Goal: Task Accomplishment & Management: Use online tool/utility

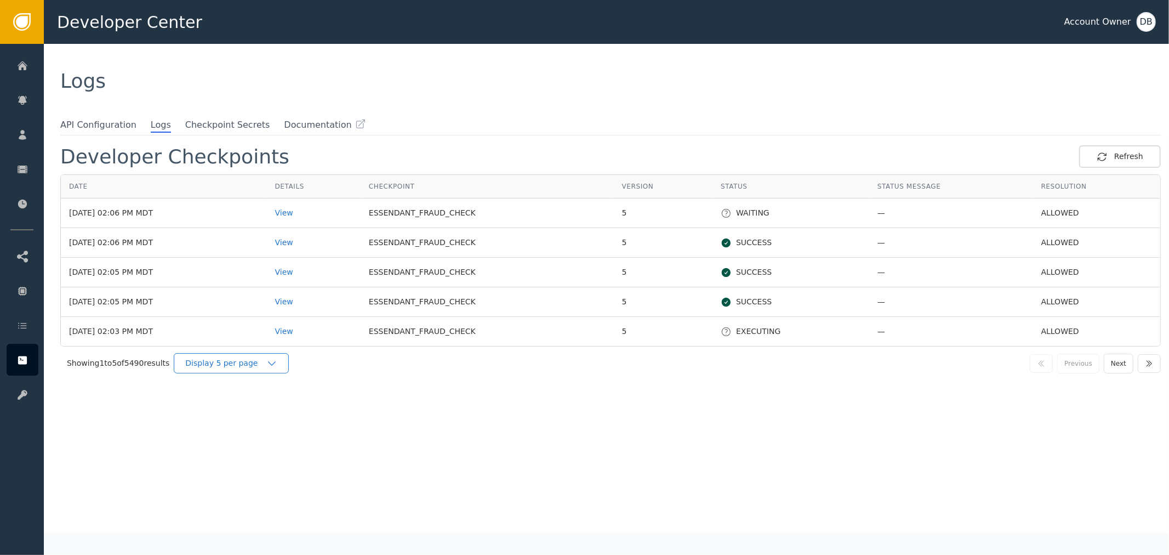
click at [272, 365] on icon "button" at bounding box center [271, 363] width 11 height 11
click at [270, 407] on div "Display 25 per page" at bounding box center [234, 409] width 88 height 12
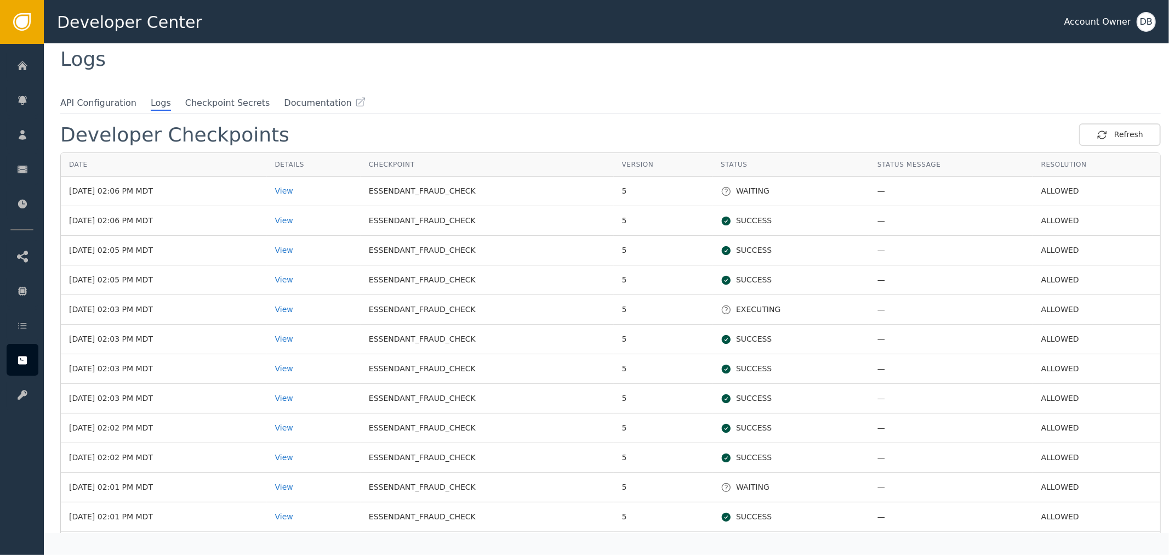
scroll to position [13, 0]
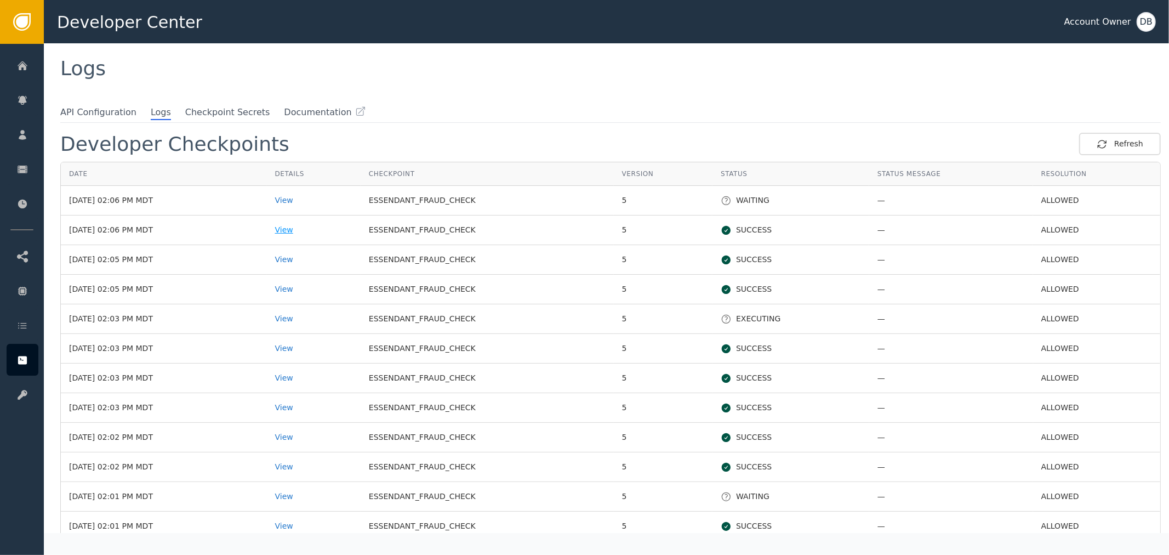
click at [315, 225] on div "View" at bounding box center [313, 230] width 77 height 12
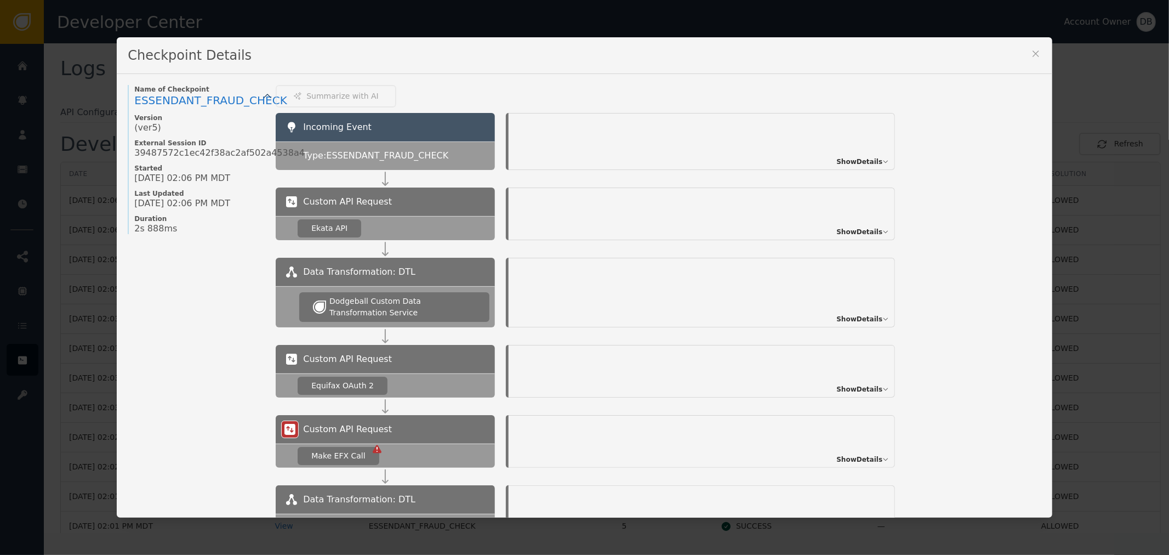
click at [870, 150] on div "Show Details" at bounding box center [702, 141] width 387 height 57
click at [868, 157] on span "Show Details" at bounding box center [860, 162] width 46 height 10
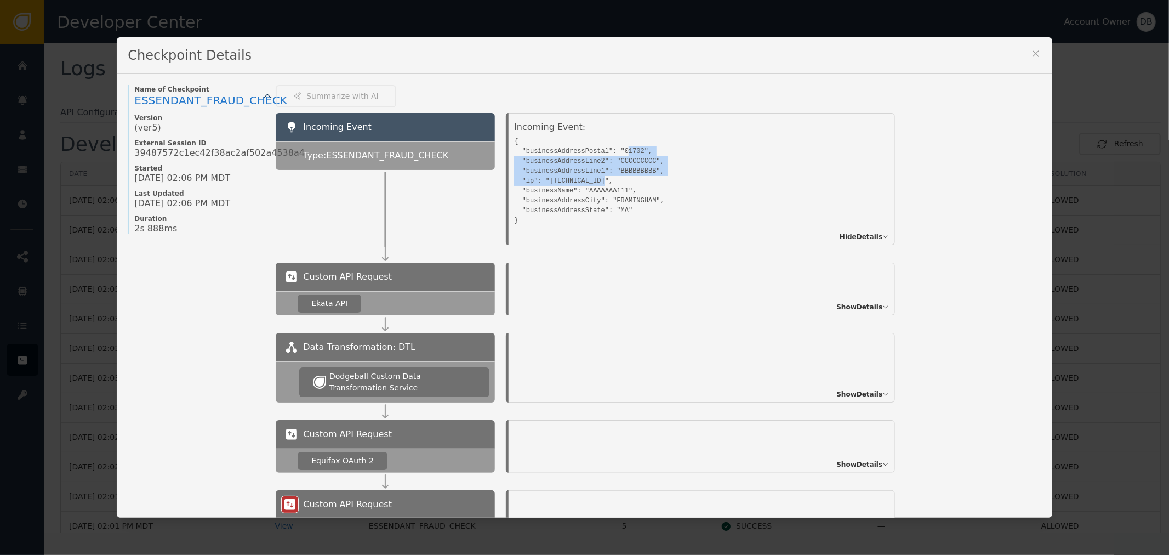
drag, startPoint x: 613, startPoint y: 149, endPoint x: 625, endPoint y: 185, distance: 38.1
click at [625, 185] on pre "{ "businessAddressPostal": "01702", "businessAddressLine2": "CCCCCCCCC", "busin…" at bounding box center [689, 180] width 351 height 92
click at [627, 203] on pre "{ "businessAddressPostal": "01702", "businessAddressLine2": "CCCCCCCCC", "busin…" at bounding box center [689, 180] width 351 height 92
click at [631, 213] on pre "{ "businessAddressPostal": "01702", "businessAddressLine2": "CCCCCCCCC", "busin…" at bounding box center [689, 180] width 351 height 92
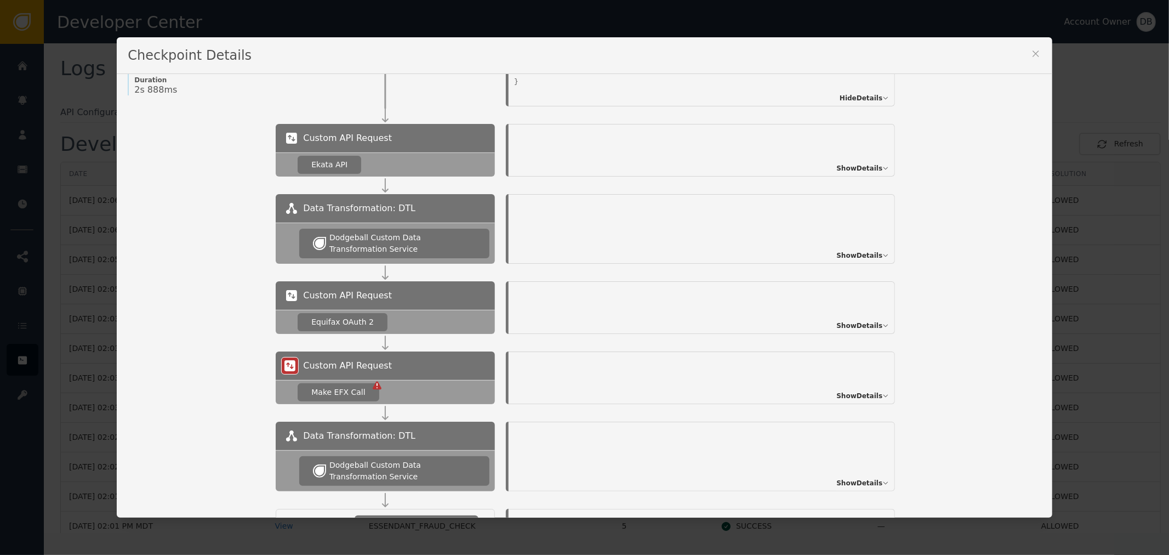
scroll to position [0, 0]
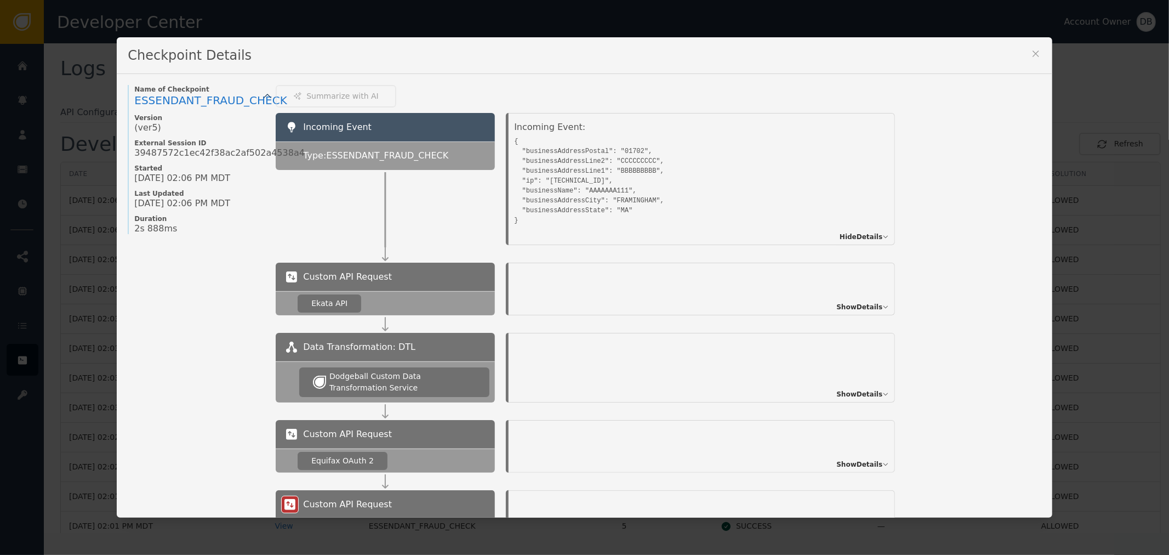
click at [1031, 58] on icon at bounding box center [1036, 53] width 11 height 11
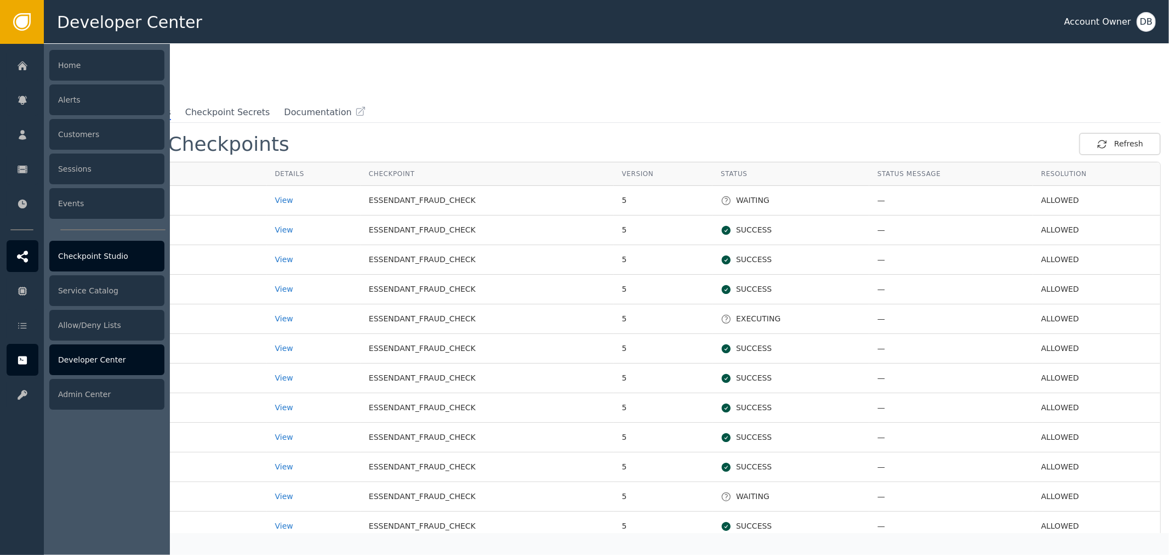
click at [134, 252] on div "Checkpoint Studio" at bounding box center [106, 256] width 115 height 31
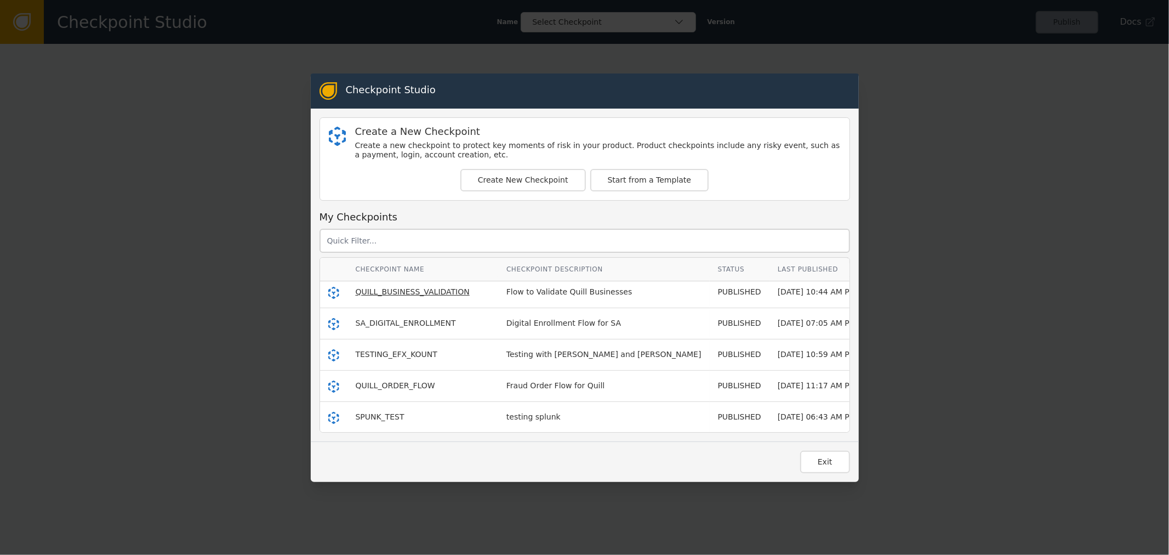
scroll to position [61, 0]
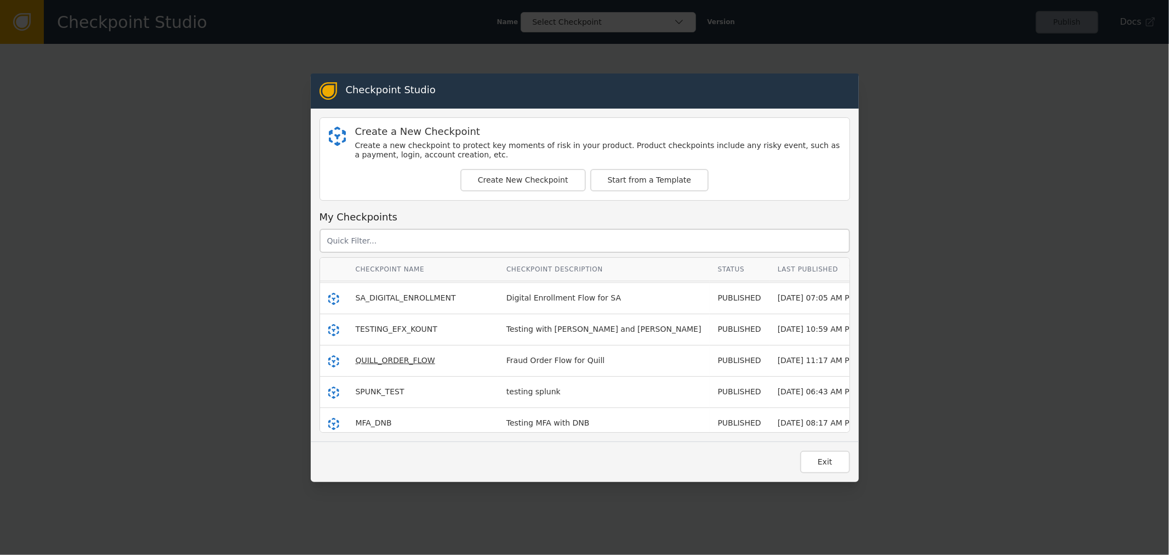
click at [402, 357] on span "QUILL_ORDER_FLOW" at bounding box center [395, 360] width 79 height 9
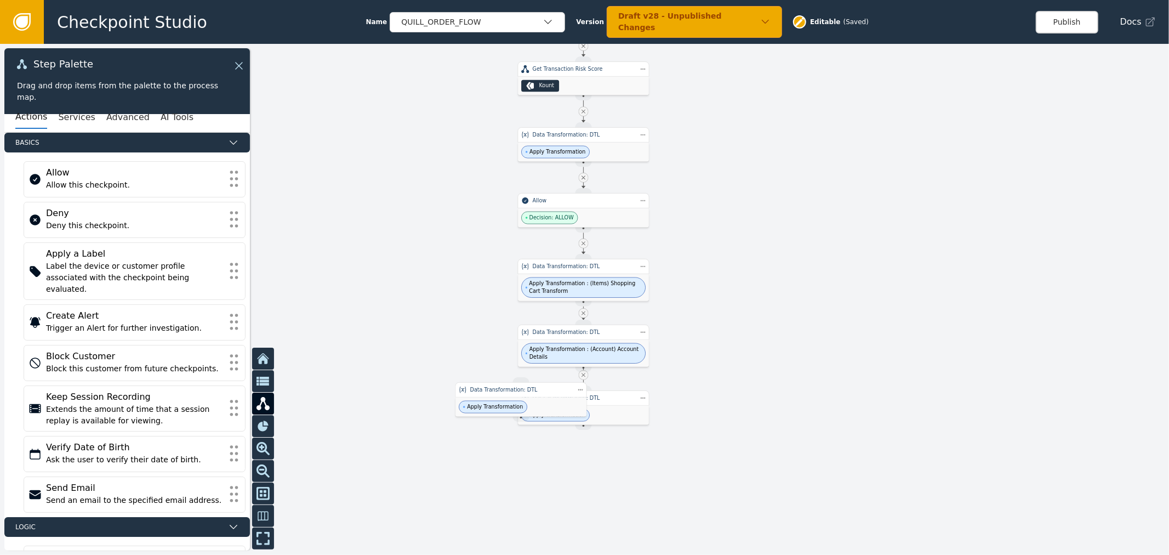
drag, startPoint x: 442, startPoint y: 388, endPoint x: 425, endPoint y: 206, distance: 182.8
click at [425, 206] on div at bounding box center [584, 299] width 1169 height 511
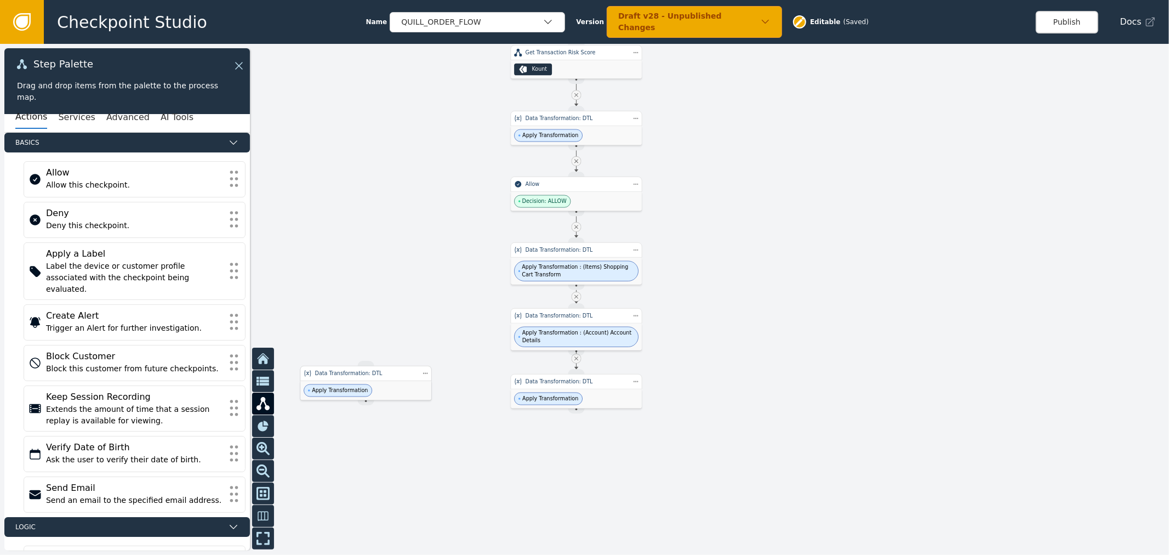
drag, startPoint x: 478, startPoint y: 387, endPoint x: 327, endPoint y: 386, distance: 150.2
click at [327, 387] on span "Apply Transformation" at bounding box center [340, 391] width 56 height 8
click at [370, 393] on div "Apply Transformation" at bounding box center [364, 390] width 131 height 19
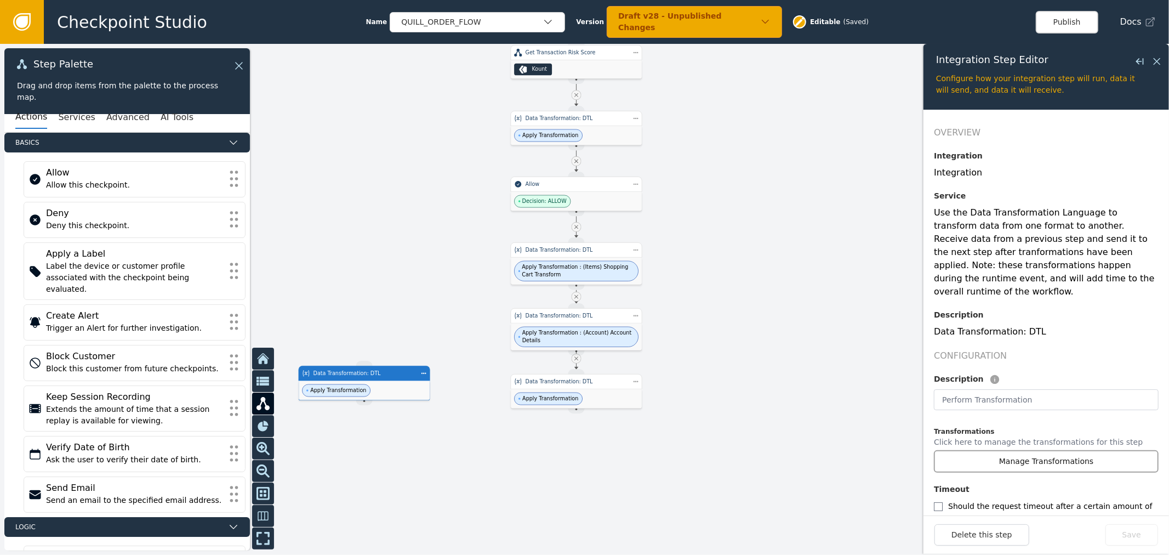
click at [1034, 457] on button "Manage Transformations" at bounding box center [1046, 461] width 225 height 22
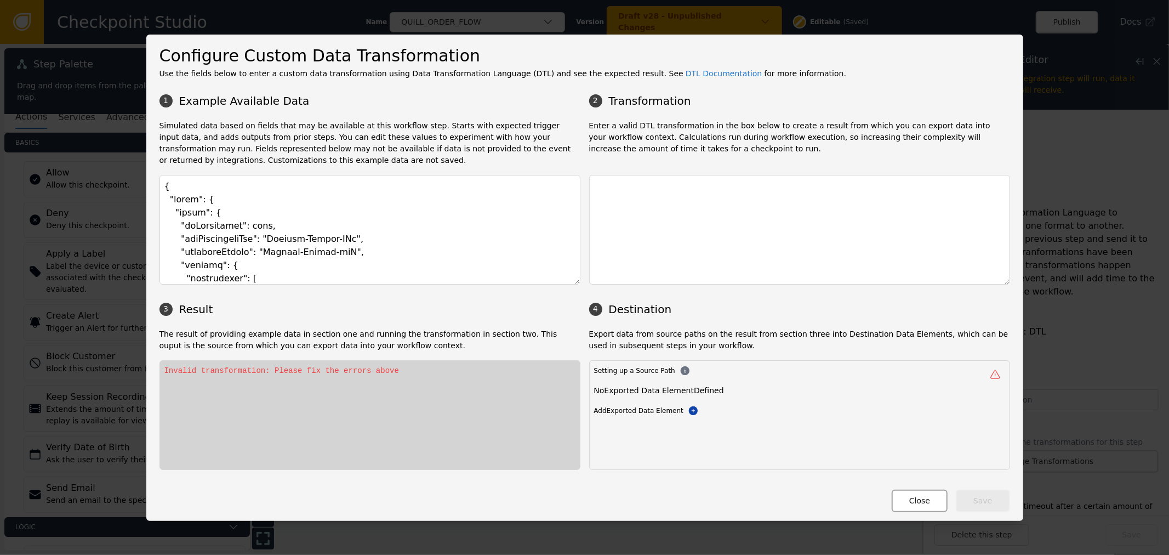
click at [934, 507] on button "Close" at bounding box center [920, 501] width 56 height 22
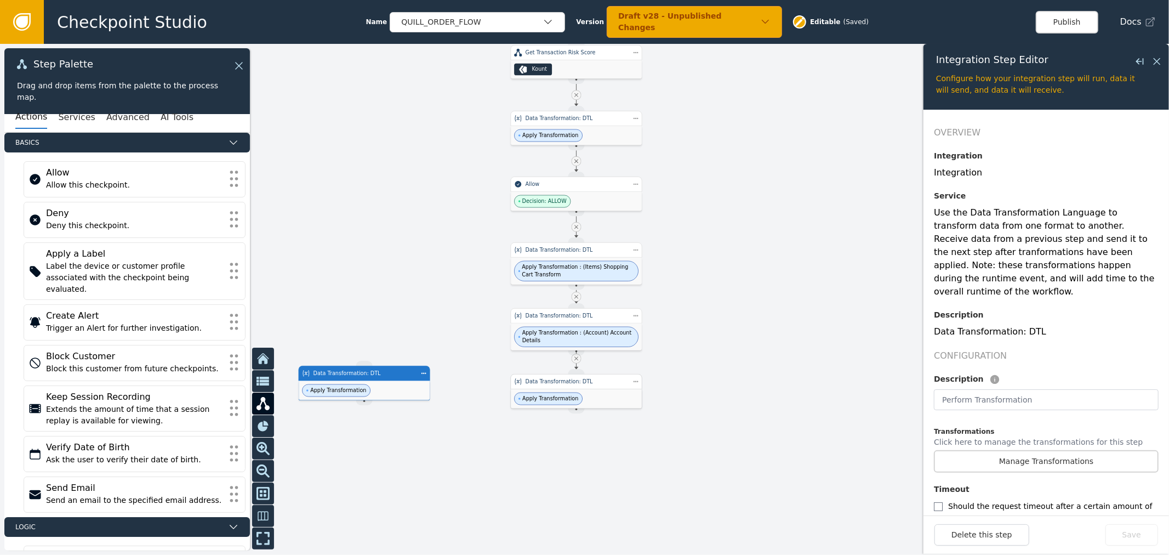
click at [605, 403] on div "Apply Transformation" at bounding box center [576, 398] width 131 height 19
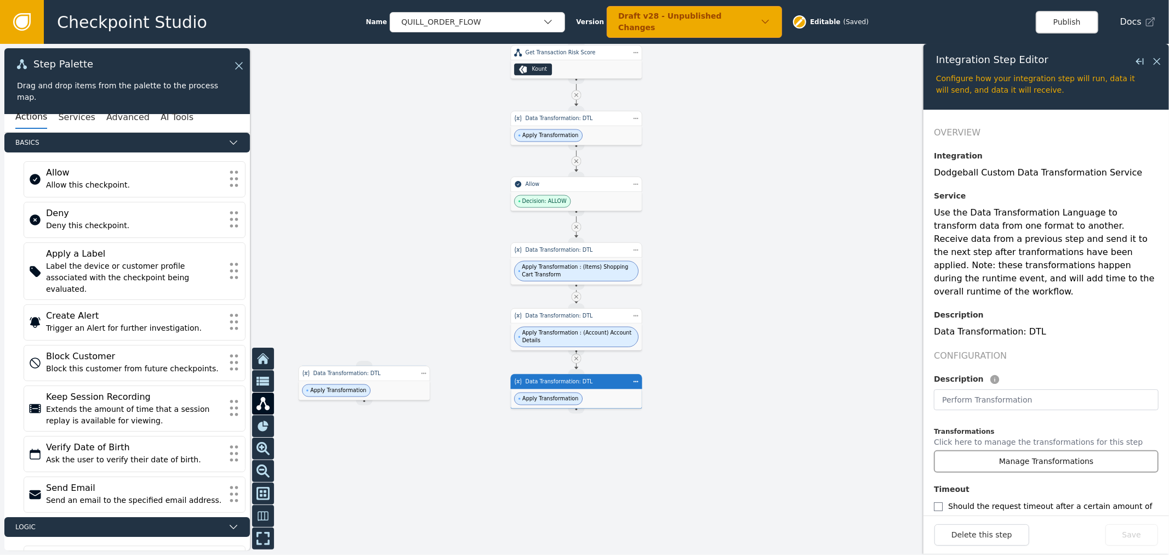
click at [1047, 455] on button "Manage Transformations" at bounding box center [1046, 461] width 225 height 22
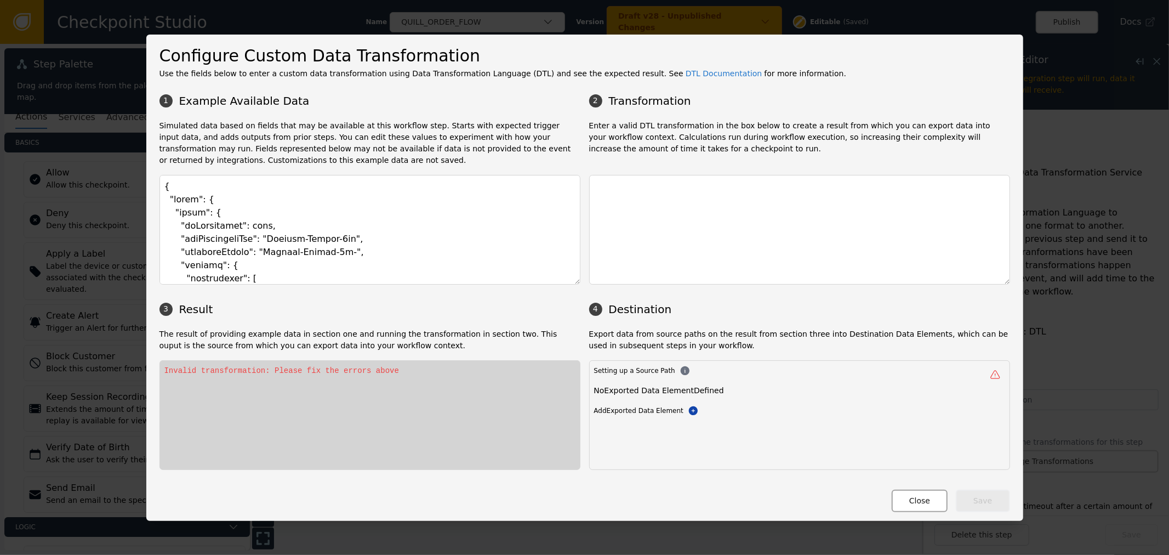
click at [929, 507] on button "Close" at bounding box center [920, 501] width 56 height 22
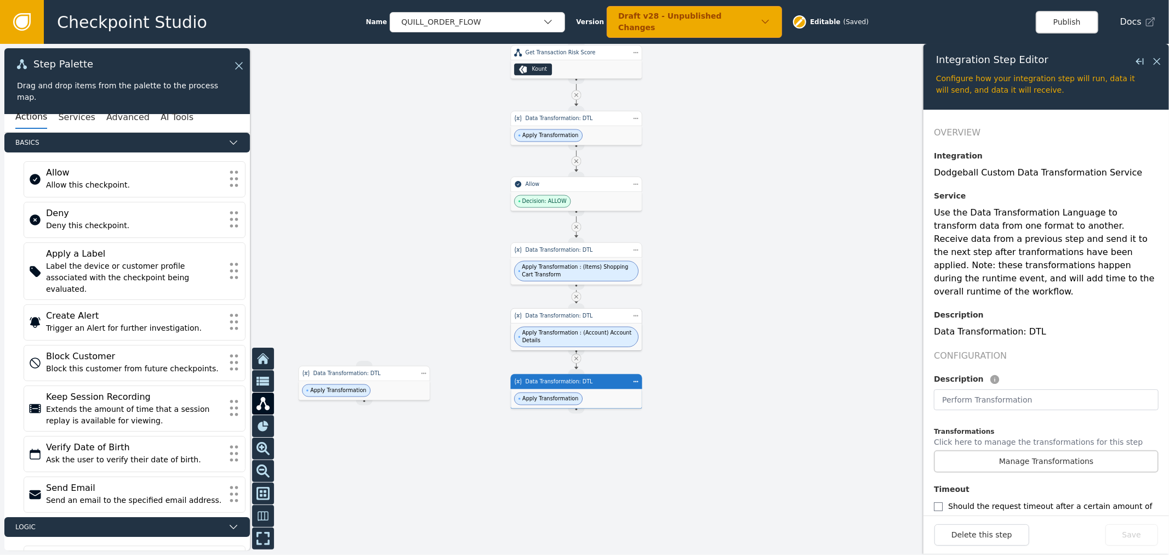
click at [549, 320] on div "Data Transformation: DTL" at bounding box center [577, 315] width 132 height 15
type input "(Account) Account Details"
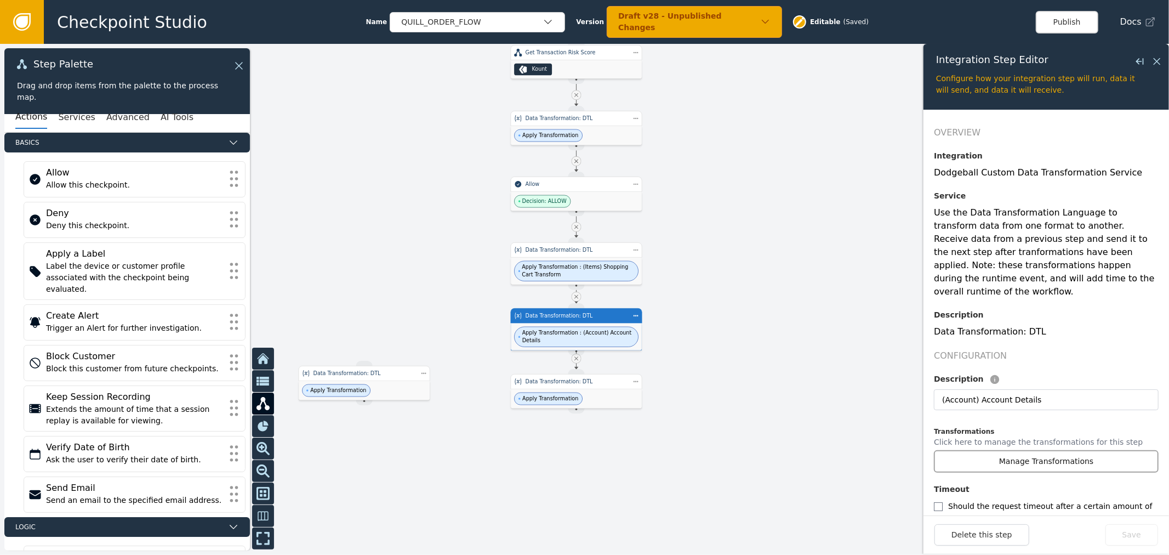
click at [1042, 450] on button "Manage Transformations" at bounding box center [1046, 461] width 225 height 22
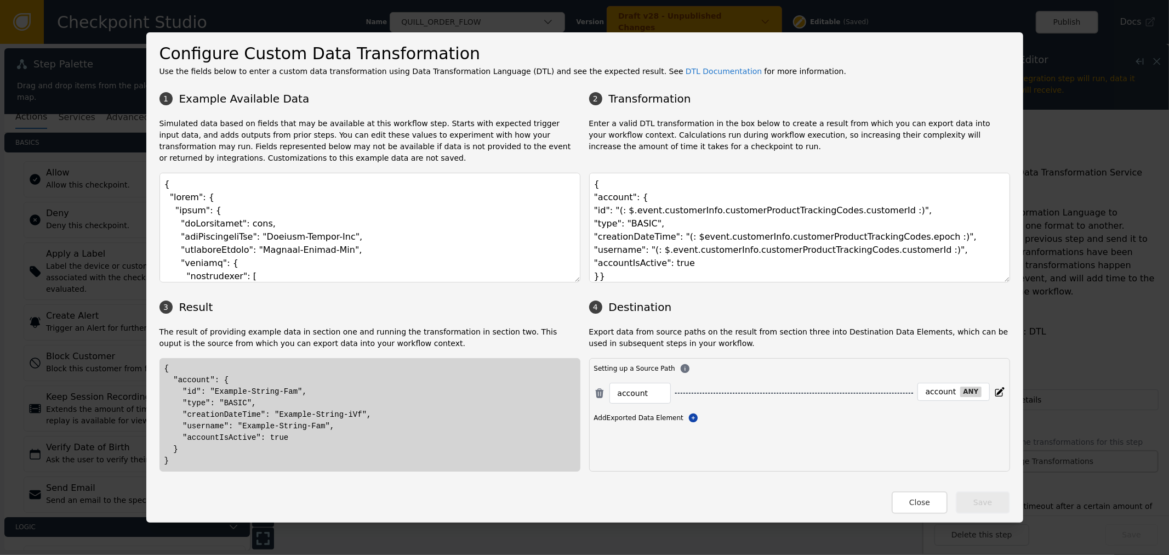
scroll to position [5, 0]
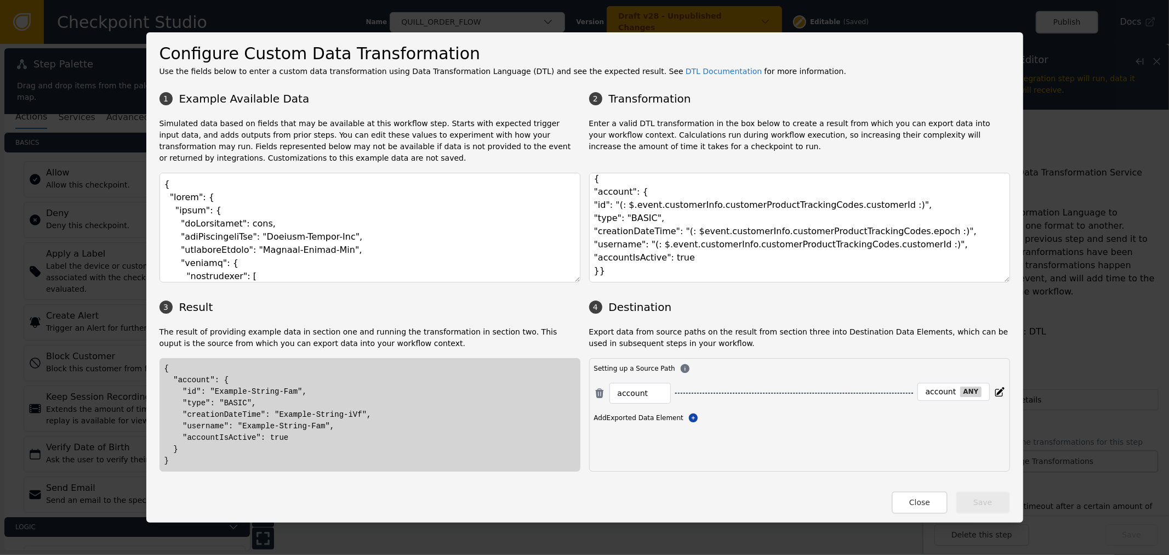
click at [935, 508] on button "Close" at bounding box center [920, 502] width 56 height 22
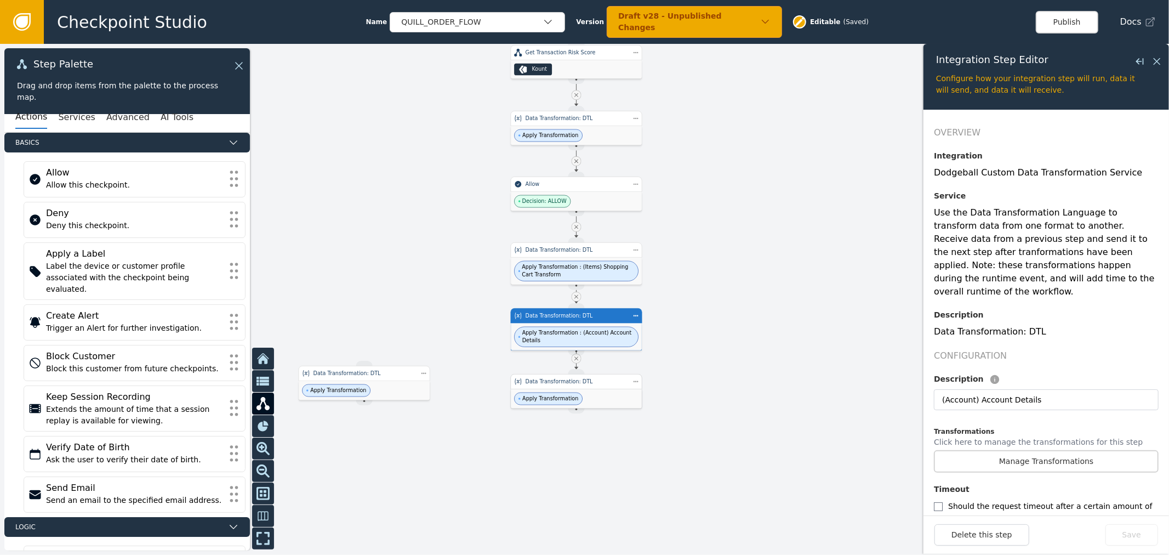
click at [615, 390] on div "Apply Transformation" at bounding box center [576, 398] width 131 height 19
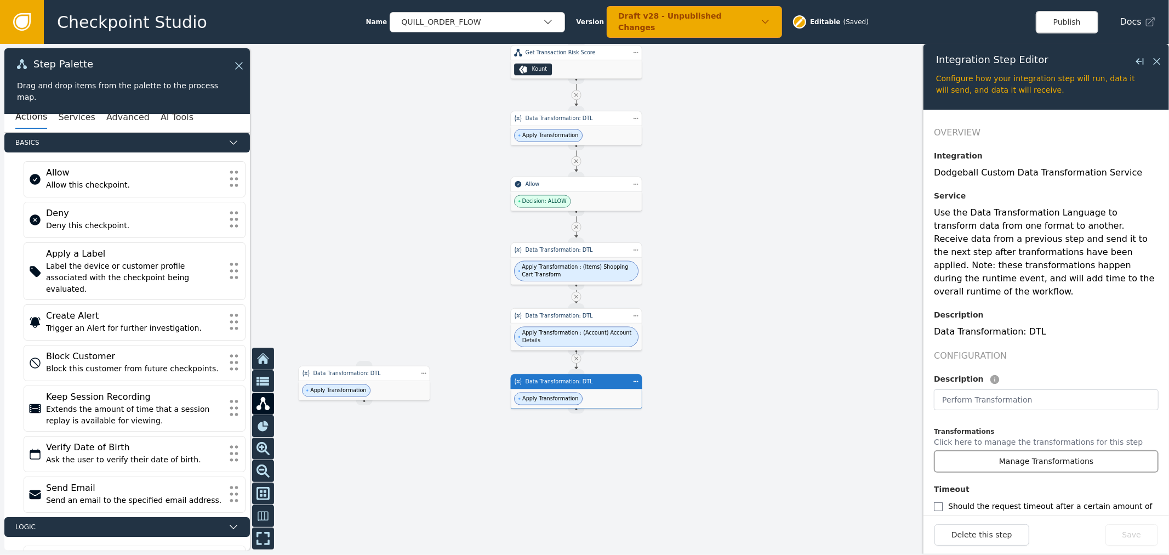
click at [1047, 450] on button "Manage Transformations" at bounding box center [1046, 461] width 225 height 22
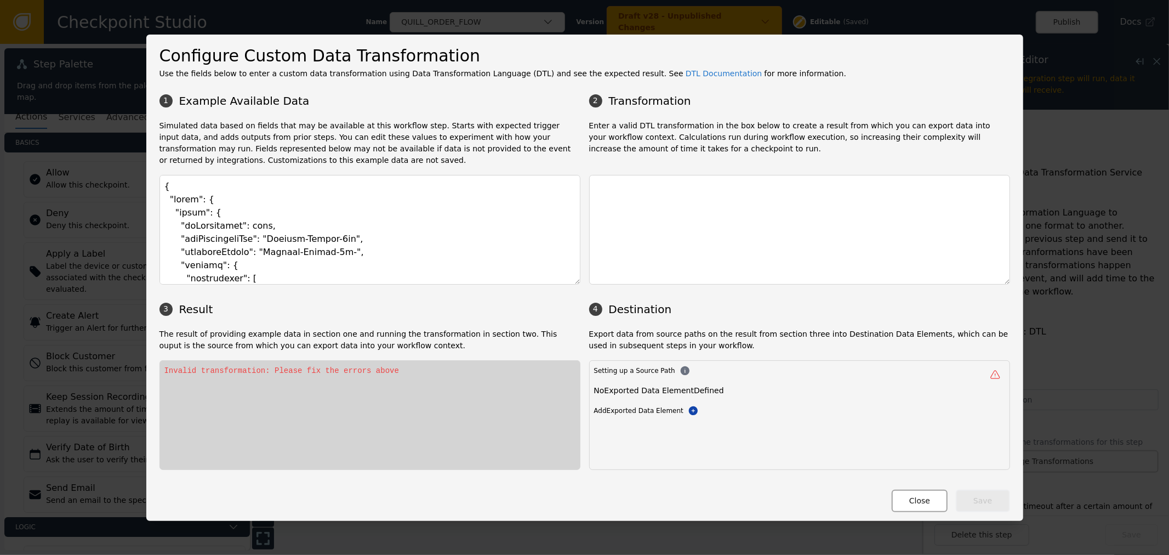
click at [927, 502] on button "Close" at bounding box center [920, 501] width 56 height 22
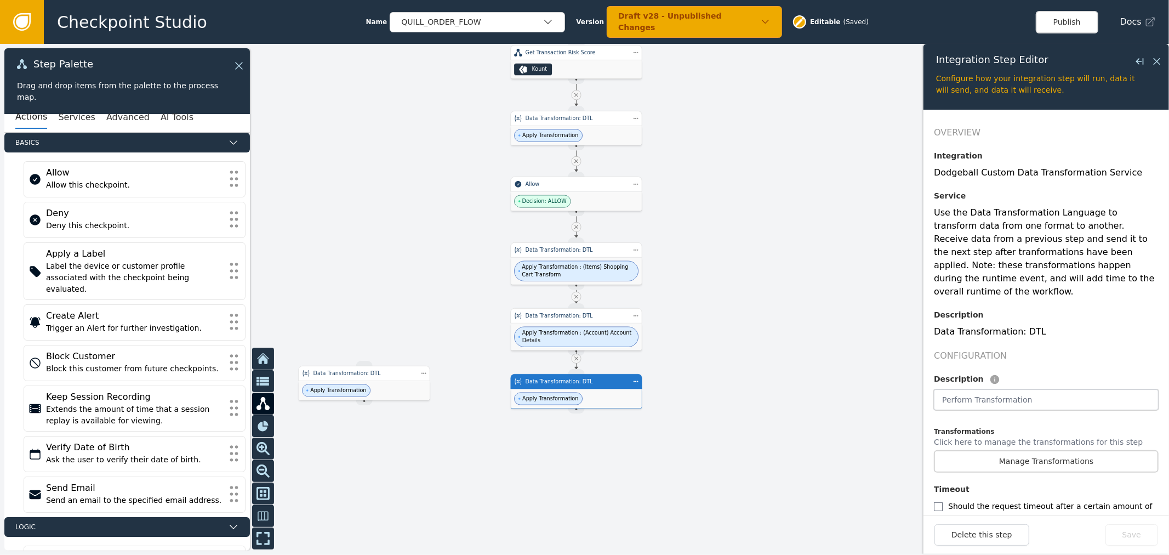
click at [1009, 394] on input "text" at bounding box center [1046, 399] width 225 height 21
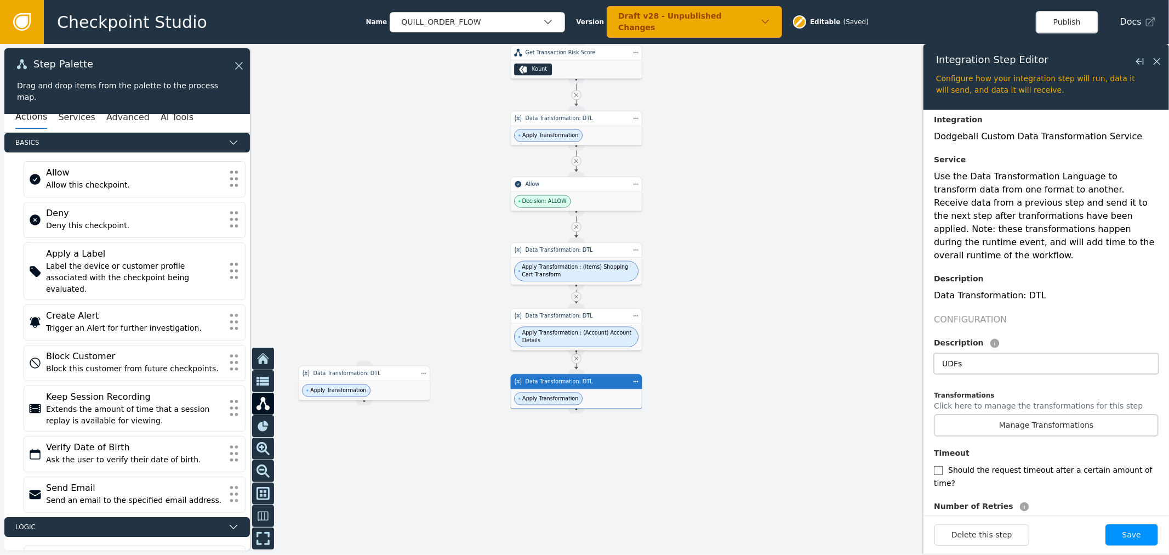
type input "UDFs"
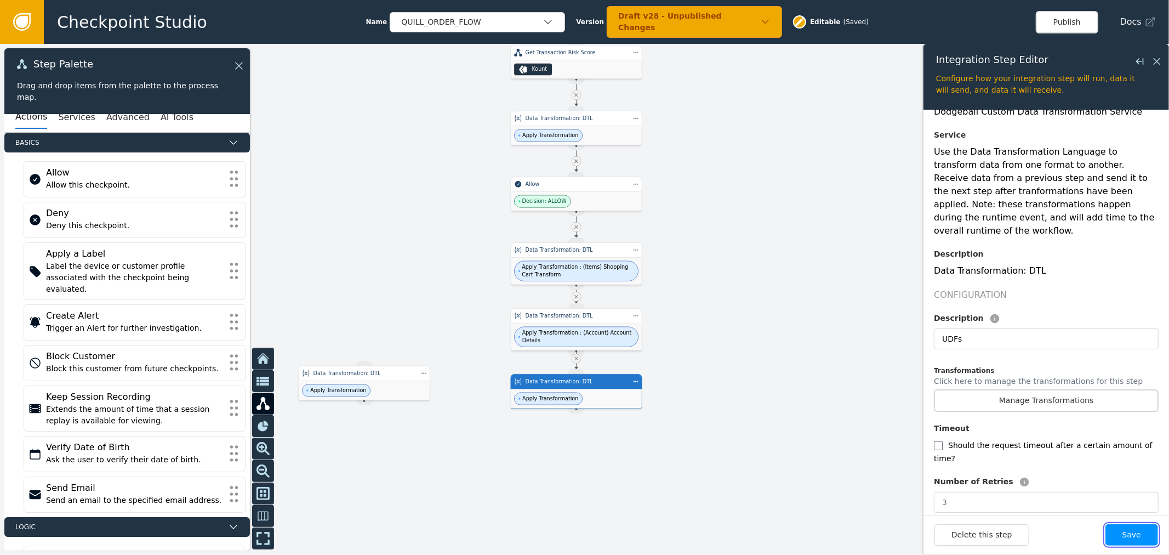
click at [1127, 529] on button "Save" at bounding box center [1132, 534] width 53 height 21
click at [987, 389] on button "Manage Transformations" at bounding box center [1046, 400] width 225 height 22
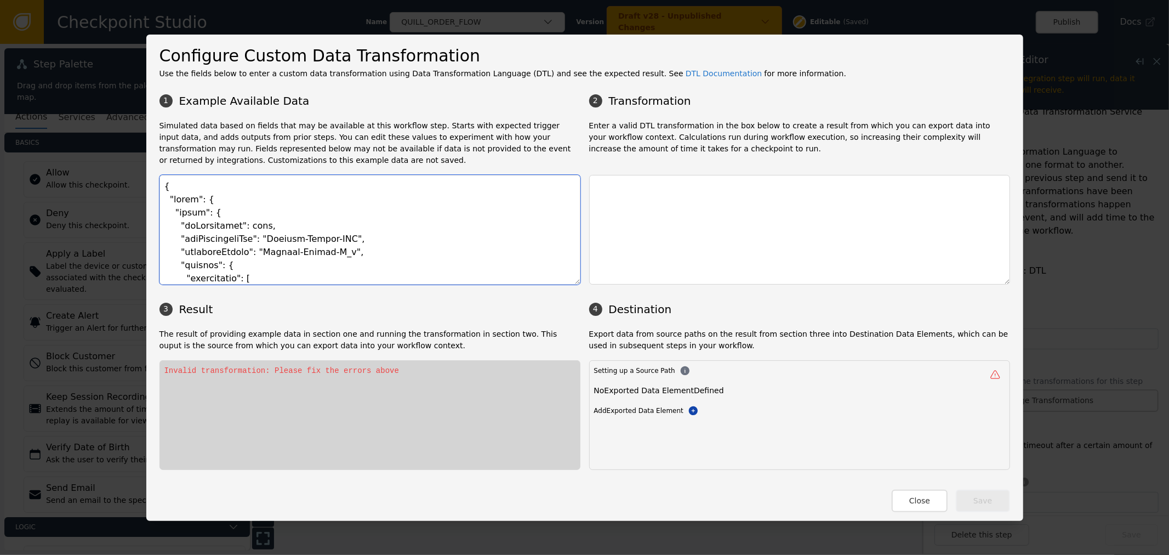
drag, startPoint x: 368, startPoint y: 209, endPoint x: 336, endPoint y: 202, distance: 33.2
click at [341, 204] on textarea at bounding box center [370, 230] width 421 height 110
paste textarea "transactionHeader": { "requestType": "Fraud", "businessUnit": "QUL", "division"…"
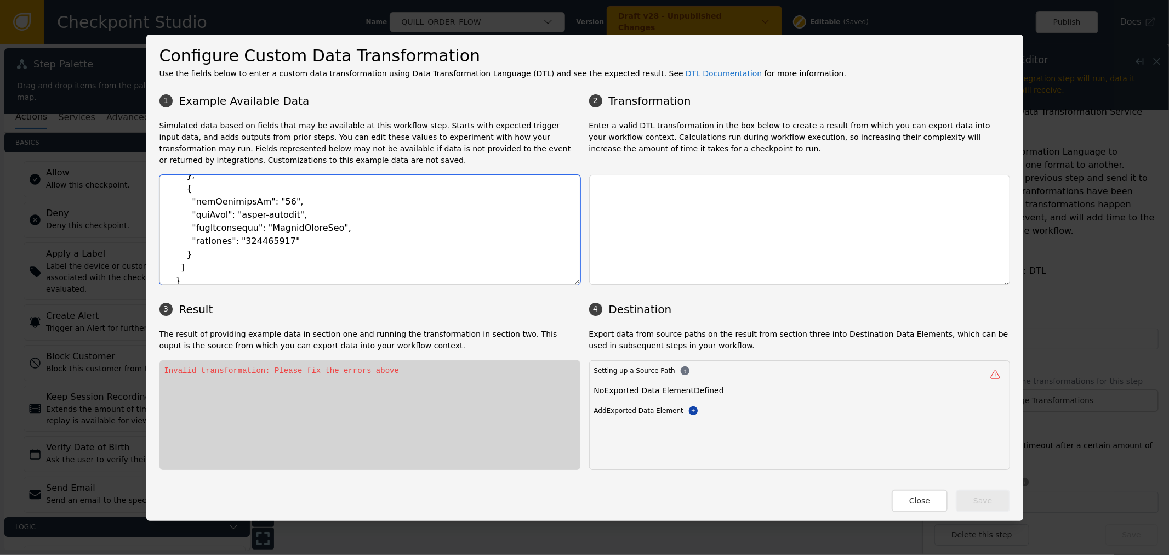
type textarea "{ "event": { "transactionHeader": { "requestType": "Fraud", "businessUnit": "QU…"
click at [679, 229] on textarea at bounding box center [799, 230] width 421 height 110
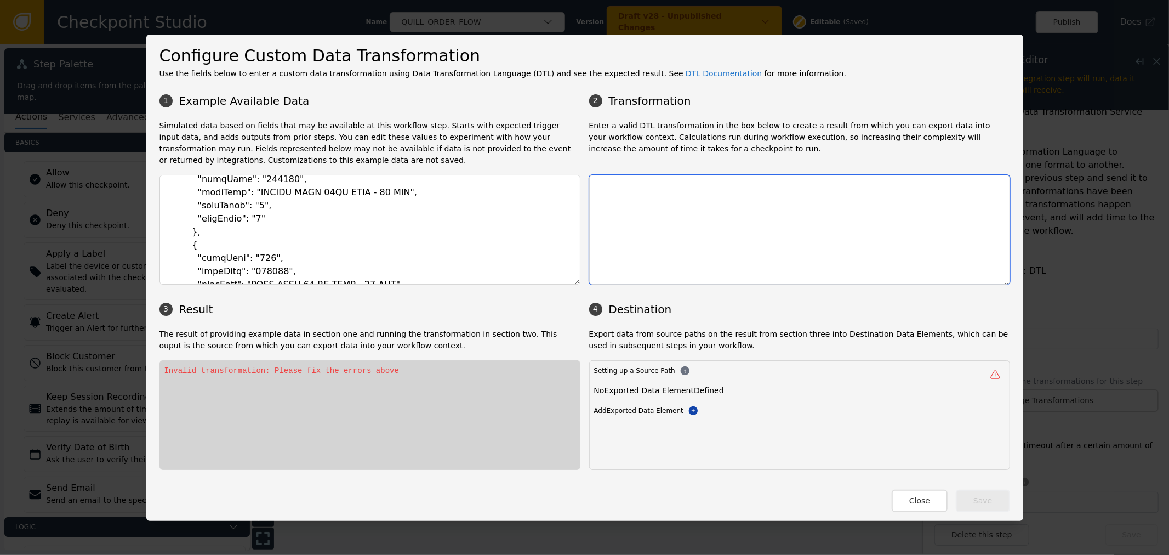
scroll to position [1266, 0]
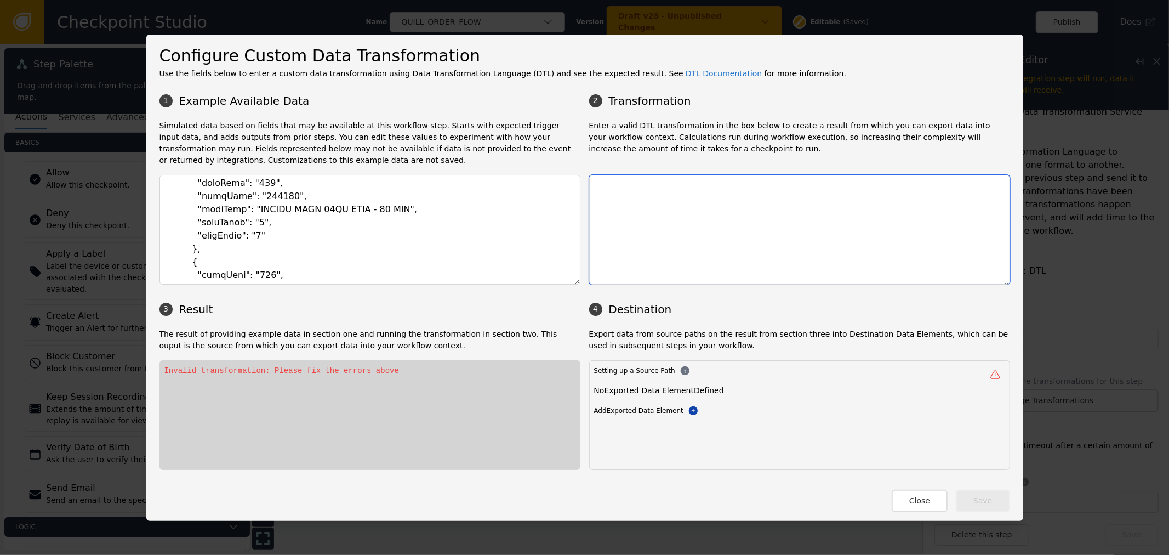
click at [630, 218] on textarea at bounding box center [799, 230] width 421 height 110
click at [923, 507] on button "Close" at bounding box center [920, 501] width 56 height 22
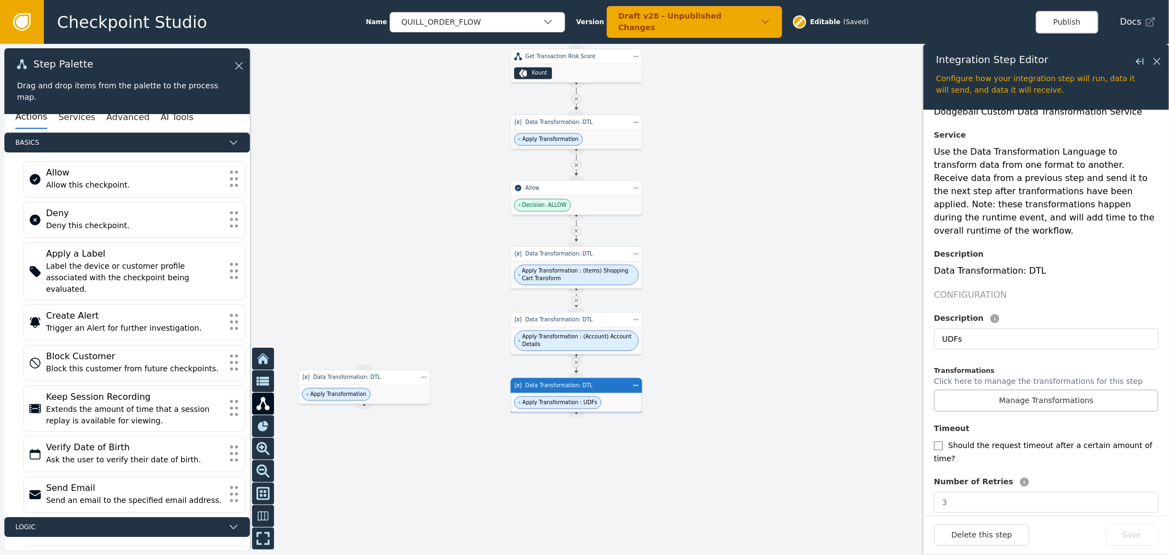
drag, startPoint x: 696, startPoint y: 145, endPoint x: 687, endPoint y: 163, distance: 20.4
click at [688, 163] on div at bounding box center [584, 299] width 1169 height 511
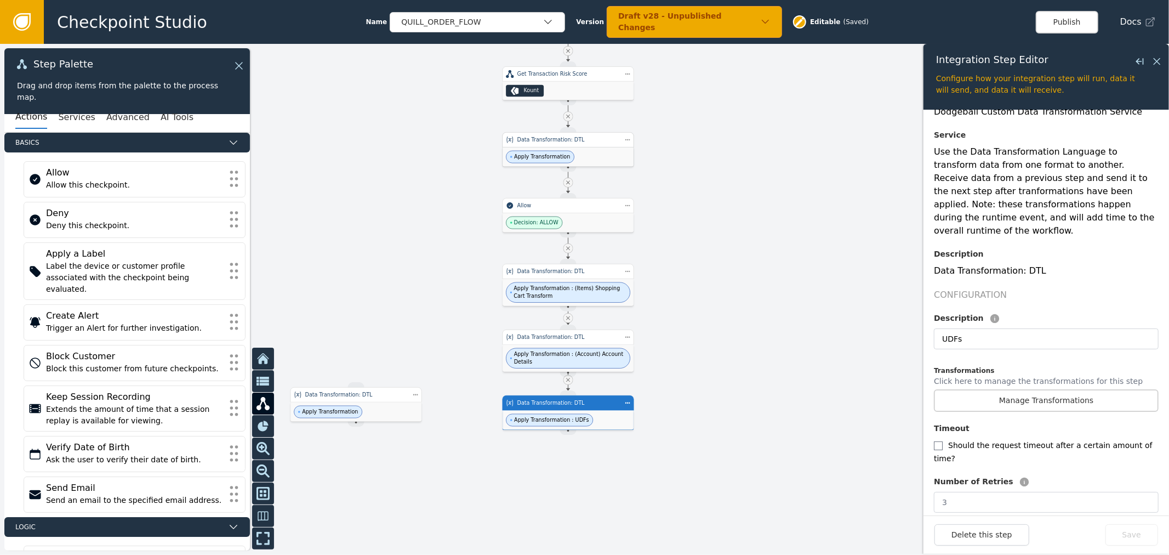
click at [616, 154] on div "Apply Transformation" at bounding box center [568, 156] width 131 height 19
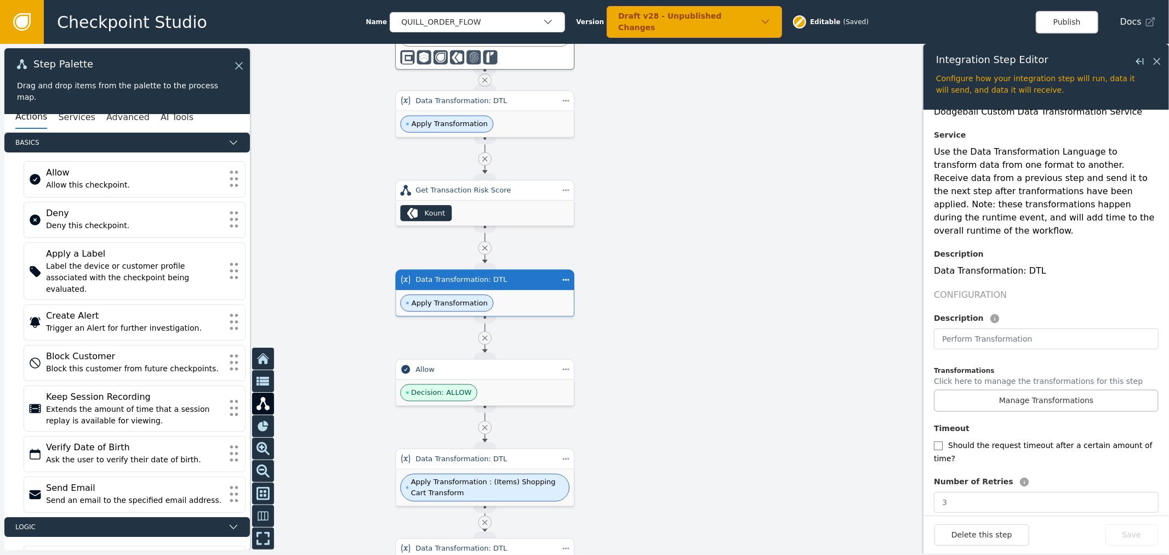
drag, startPoint x: 802, startPoint y: 135, endPoint x: 828, endPoint y: 349, distance: 216.0
click at [828, 349] on div at bounding box center [584, 299] width 1169 height 511
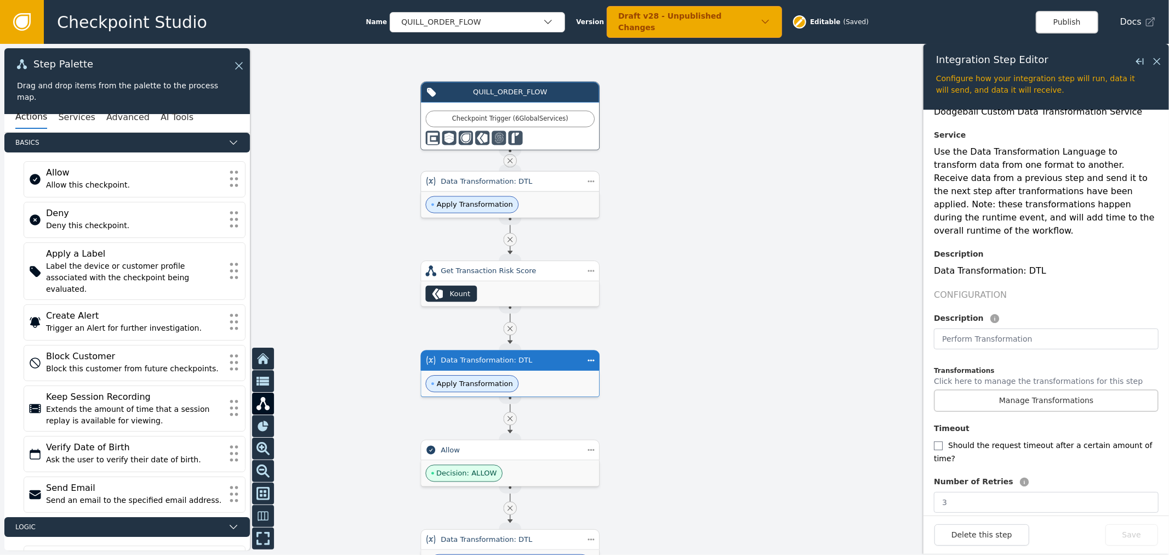
click at [583, 206] on div "Apply Transformation" at bounding box center [510, 204] width 178 height 26
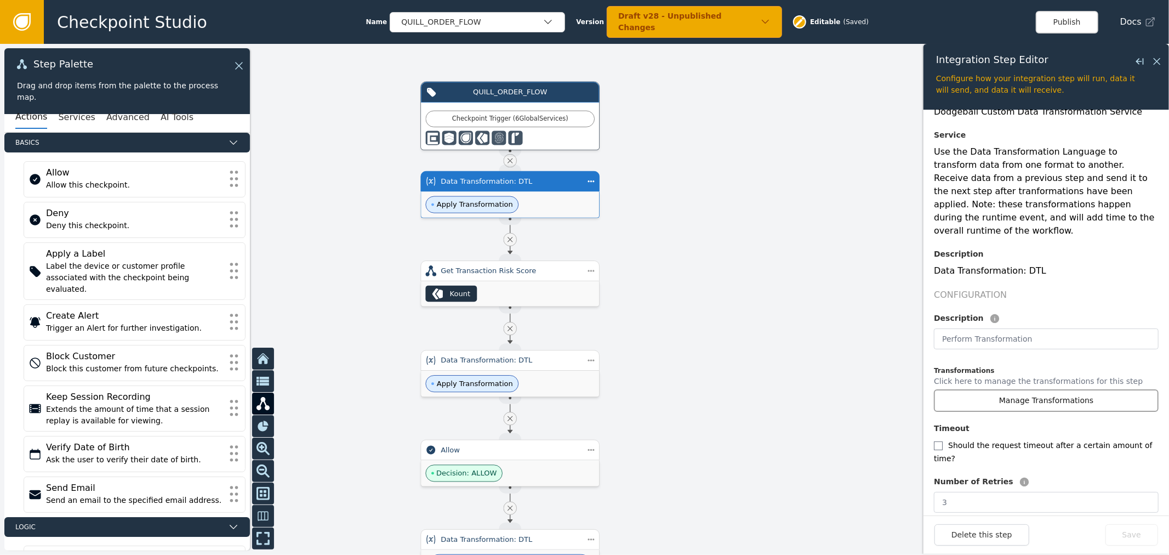
click at [1033, 389] on button "Manage Transformations" at bounding box center [1046, 400] width 225 height 22
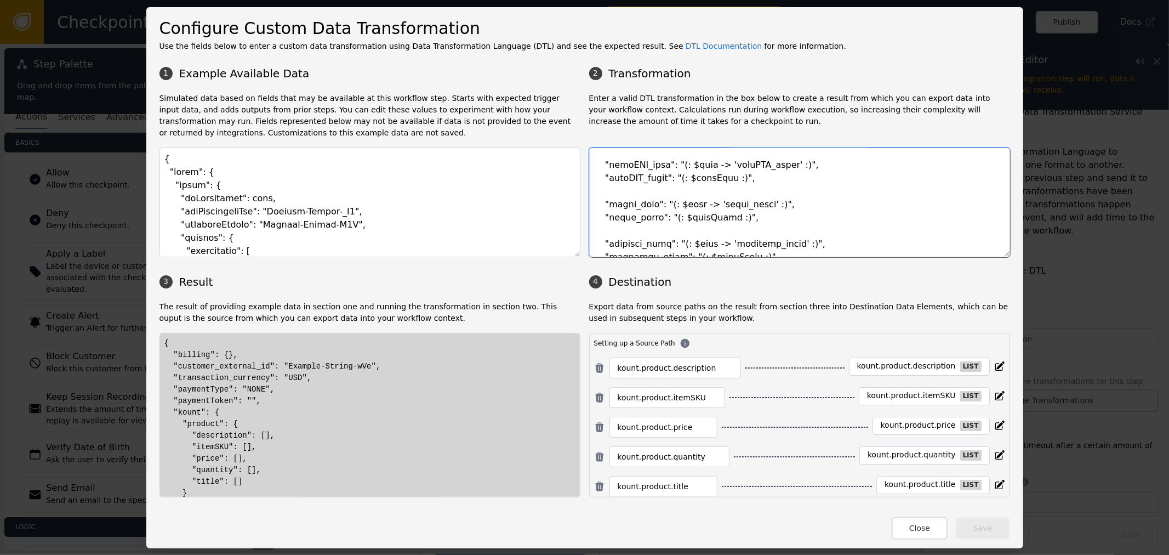
scroll to position [631, 0]
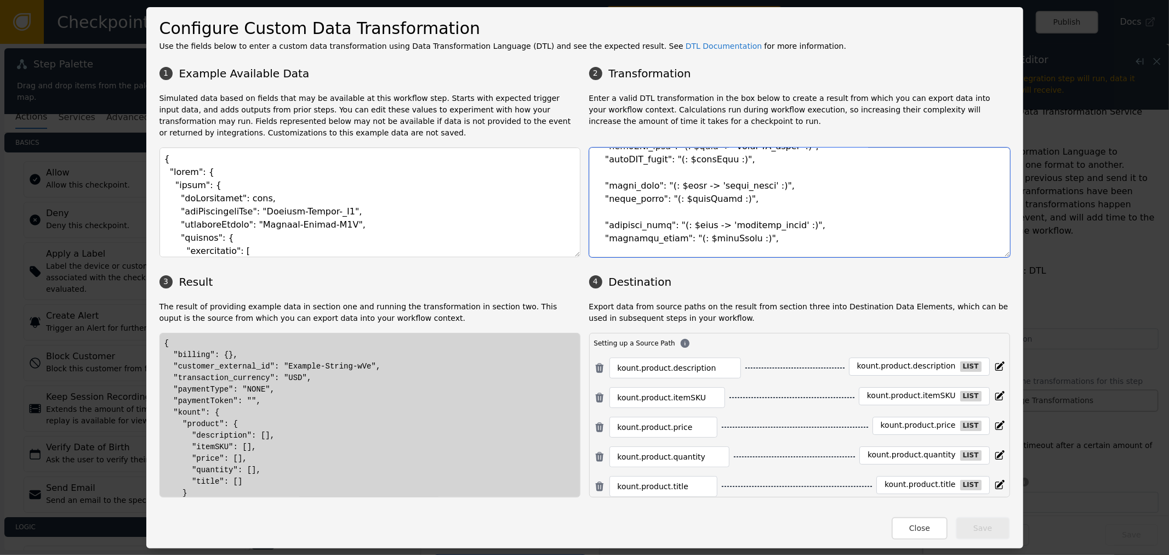
drag, startPoint x: 601, startPoint y: 170, endPoint x: 669, endPoint y: 220, distance: 85.1
click at [669, 220] on textarea at bounding box center [799, 202] width 421 height 110
click at [605, 187] on textarea at bounding box center [799, 202] width 421 height 110
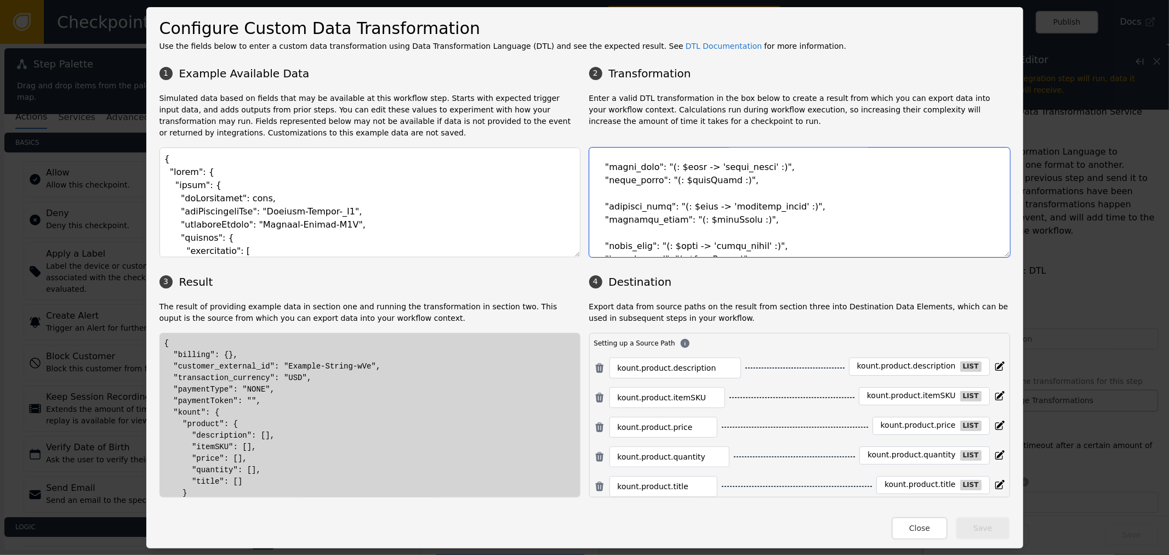
drag, startPoint x: 598, startPoint y: 184, endPoint x: 737, endPoint y: 236, distance: 148.0
click at [737, 236] on textarea at bounding box center [799, 202] width 421 height 110
click at [919, 524] on button "Close" at bounding box center [920, 528] width 56 height 22
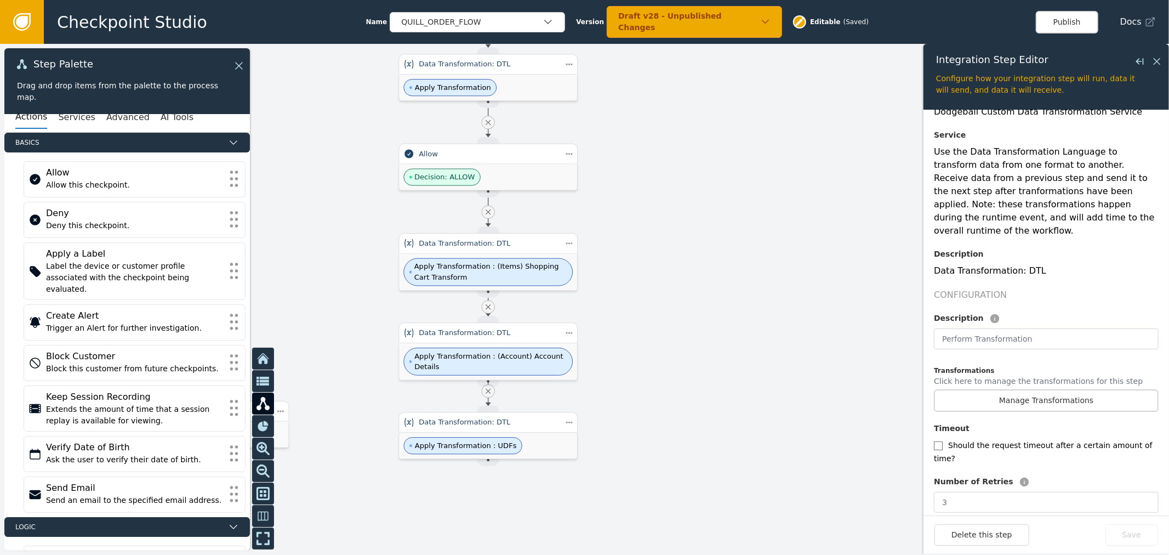
drag, startPoint x: 708, startPoint y: 370, endPoint x: 694, endPoint y: 116, distance: 253.7
click at [689, 134] on div at bounding box center [584, 299] width 1169 height 511
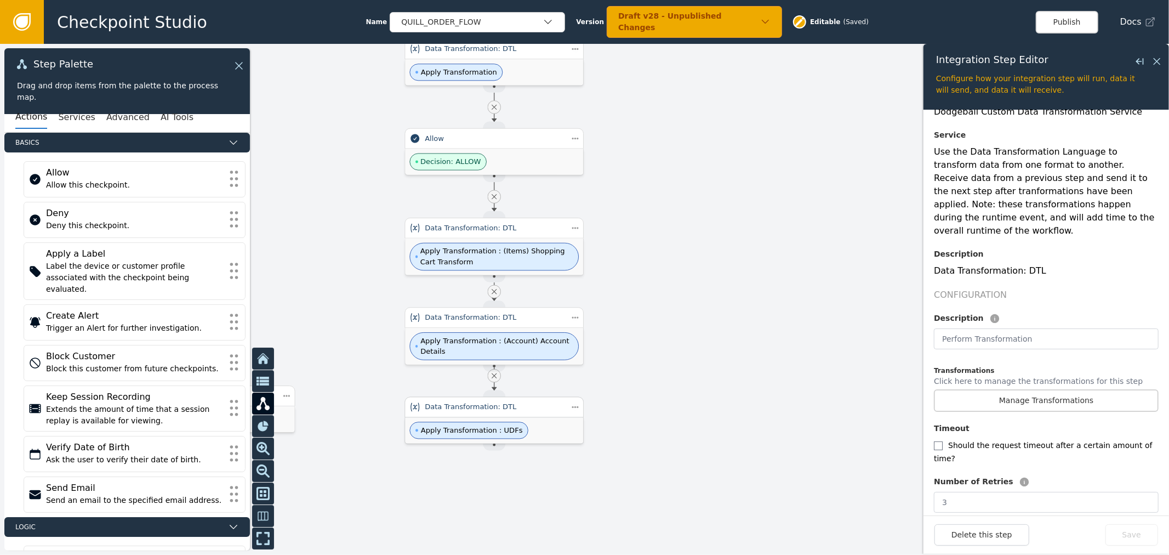
click at [572, 435] on div "Apply Transformation : UDFs" at bounding box center [494, 430] width 178 height 26
type input "UDFs"
click at [999, 391] on button "Manage Transformations" at bounding box center [1046, 400] width 225 height 22
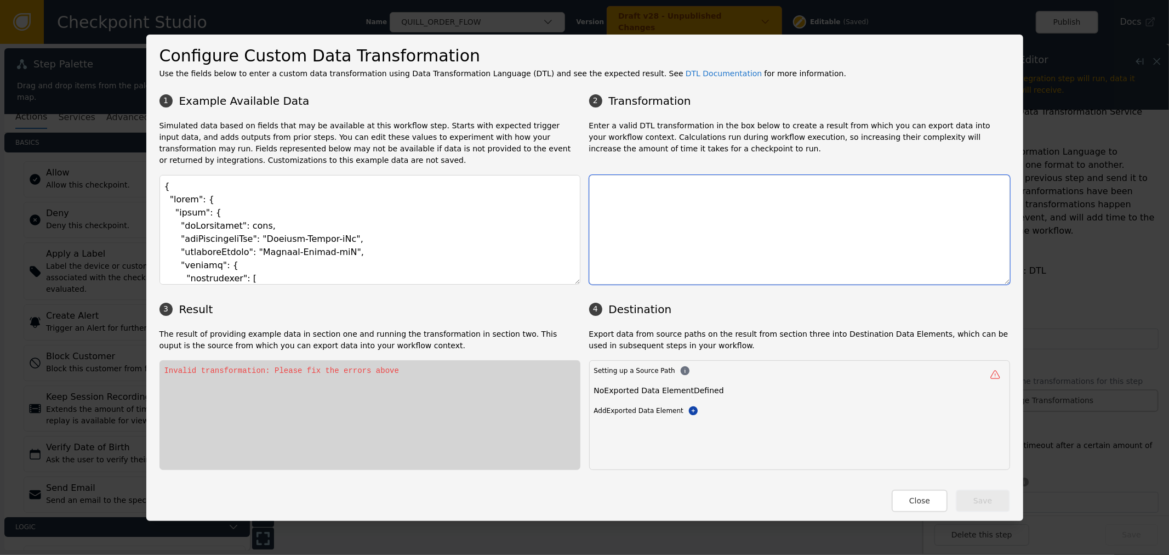
click at [728, 218] on textarea at bounding box center [799, 230] width 421 height 110
paste textarea ""udf_flatten": "(: [ $item.udfIdentifier $item -> 'udf_data' ] :)", "udf_data":…"
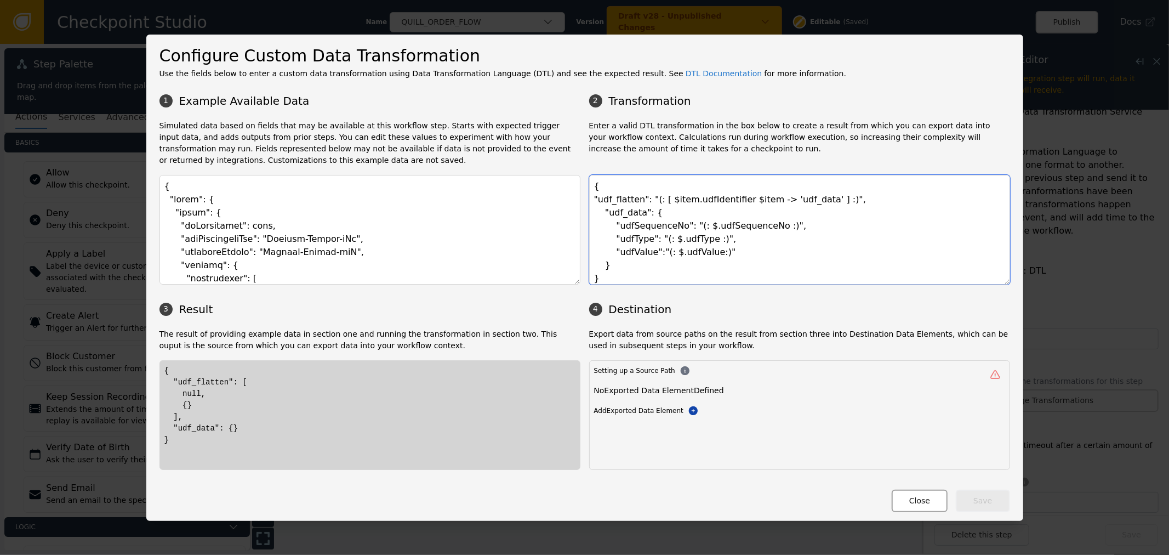
type textarea "{ "udf_flatten": "(: [ $item.udfIdentifier $item -> 'udf_data' ] :)", "udf_data…"
click at [930, 510] on button "Close" at bounding box center [920, 501] width 56 height 22
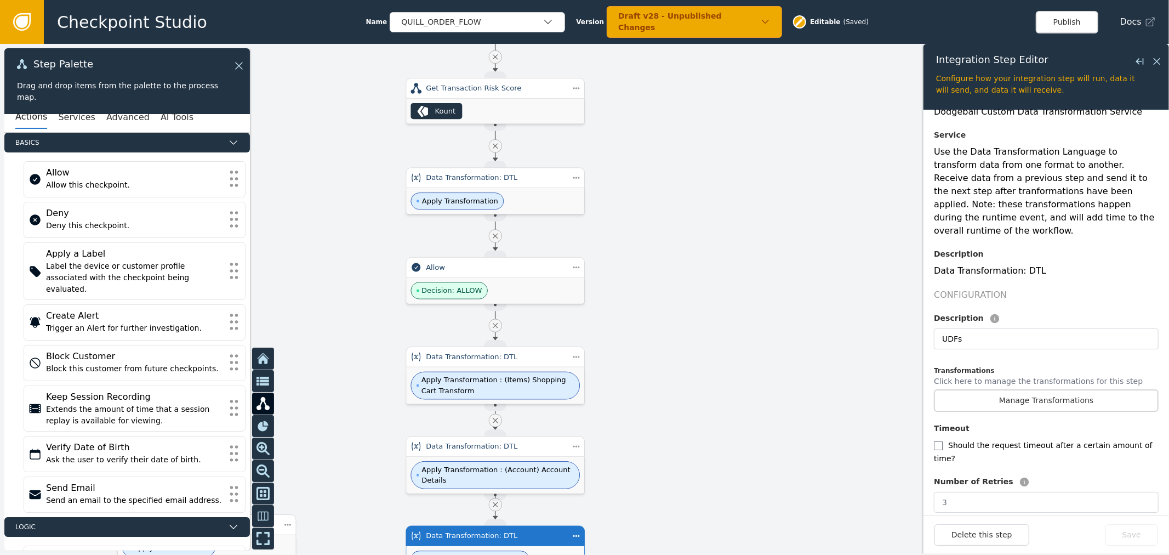
drag, startPoint x: 679, startPoint y: 176, endPoint x: 623, endPoint y: 260, distance: 101.3
click at [681, 323] on div at bounding box center [584, 299] width 1169 height 511
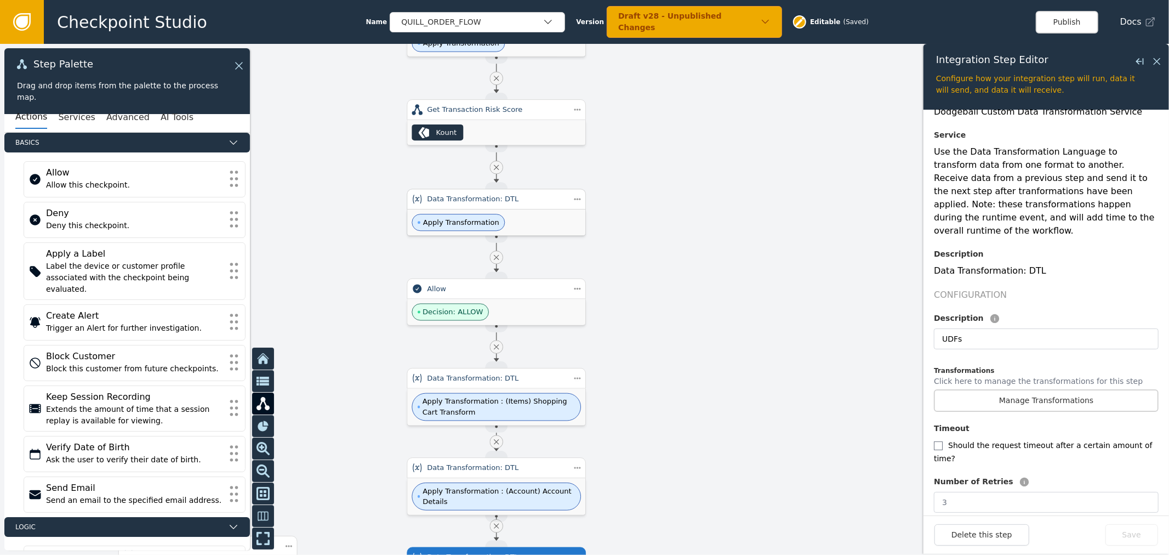
click at [541, 206] on div "Data Transformation: DTL" at bounding box center [496, 199] width 179 height 21
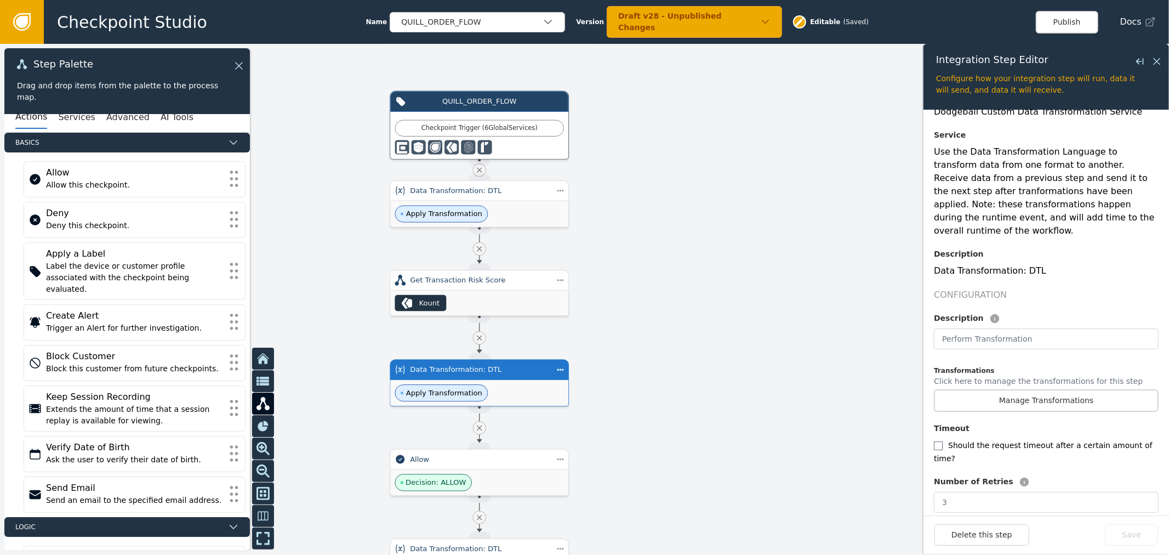
drag, startPoint x: 802, startPoint y: 396, endPoint x: 798, endPoint y: 408, distance: 12.1
click at [807, 423] on div at bounding box center [584, 299] width 1169 height 511
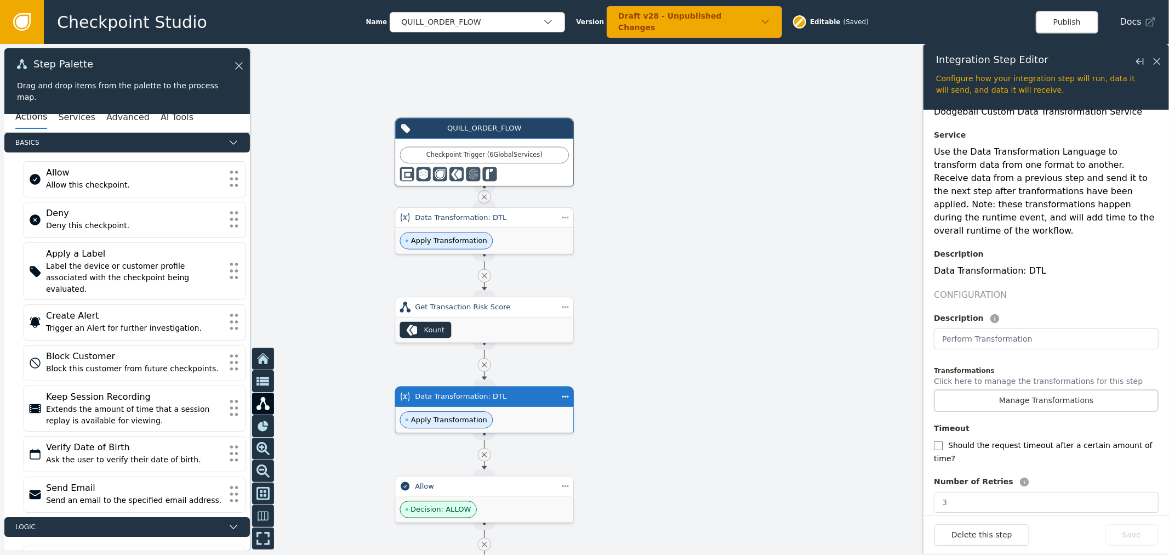
click at [547, 231] on div "Apply Transformation" at bounding box center [484, 241] width 178 height 26
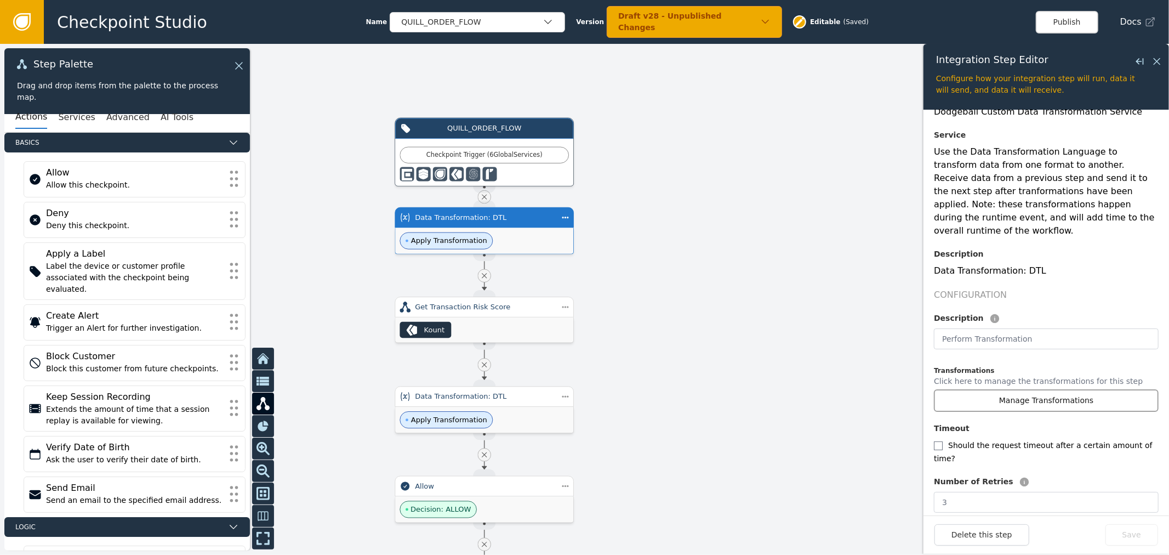
click at [1056, 389] on button "Manage Transformations" at bounding box center [1046, 400] width 225 height 22
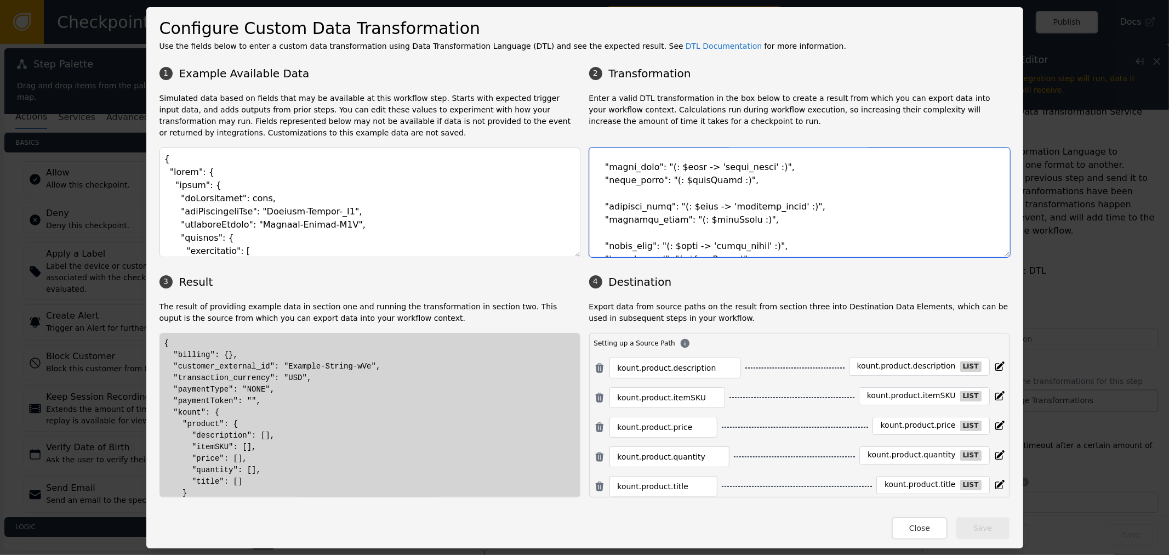
scroll to position [647, 0]
drag, startPoint x: 599, startPoint y: 154, endPoint x: 713, endPoint y: 242, distance: 144.6
click at [713, 242] on textarea at bounding box center [799, 202] width 421 height 110
click at [927, 536] on button "Close" at bounding box center [920, 528] width 56 height 22
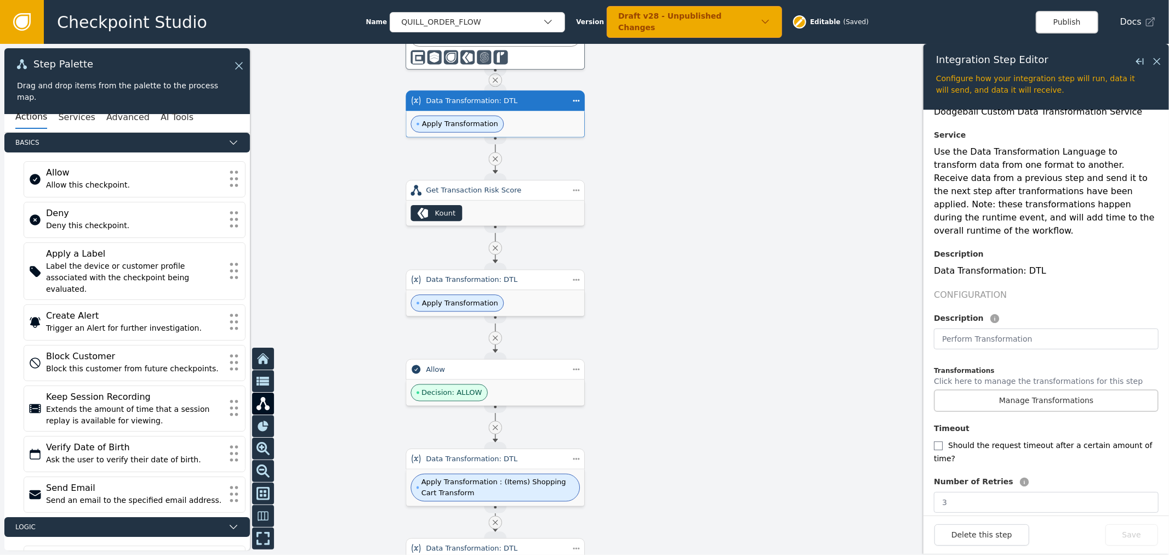
drag, startPoint x: 768, startPoint y: 474, endPoint x: 731, endPoint y: 306, distance: 172.4
click at [773, 316] on div at bounding box center [584, 299] width 1169 height 511
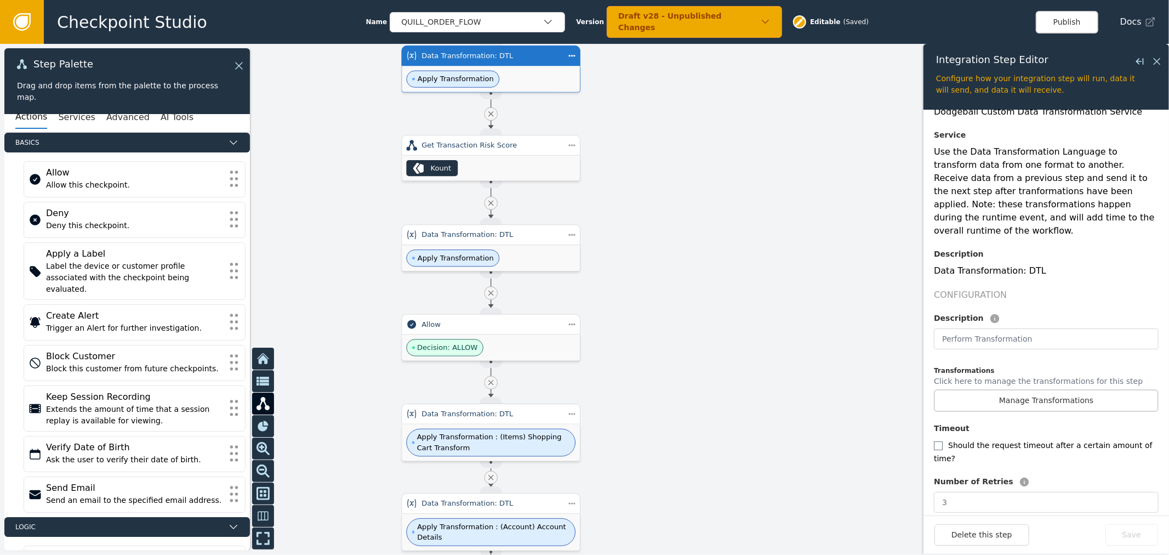
drag, startPoint x: 690, startPoint y: 344, endPoint x: 670, endPoint y: 178, distance: 167.8
click at [679, 189] on div at bounding box center [584, 299] width 1169 height 511
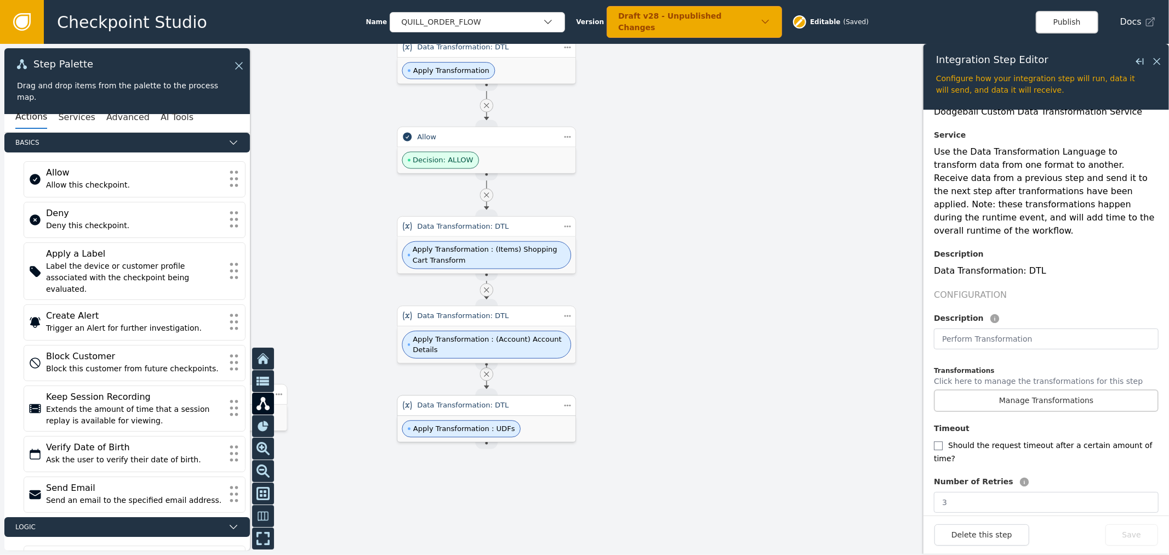
click at [536, 416] on div "Apply Transformation : UDFs" at bounding box center [486, 429] width 178 height 26
type input "UDFs"
click at [1020, 389] on button "Manage Transformations" at bounding box center [1046, 400] width 225 height 22
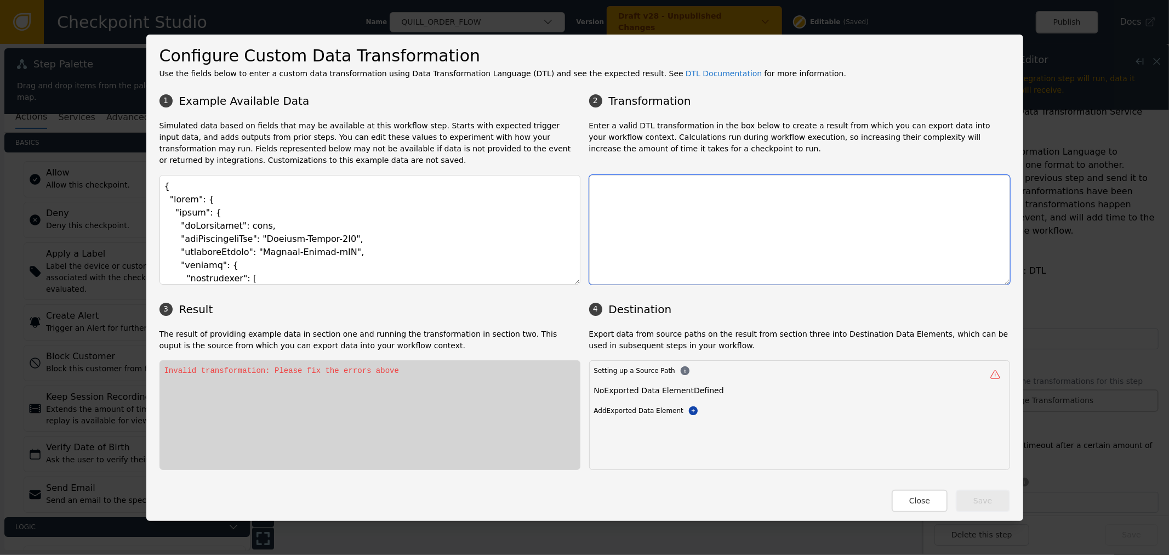
click at [727, 231] on textarea at bounding box center [799, 230] width 421 height 110
paste textarea ""udf": "(: { map( $userDefineFieldLists.userDefineField 'udf_flatten') } :)", "…"
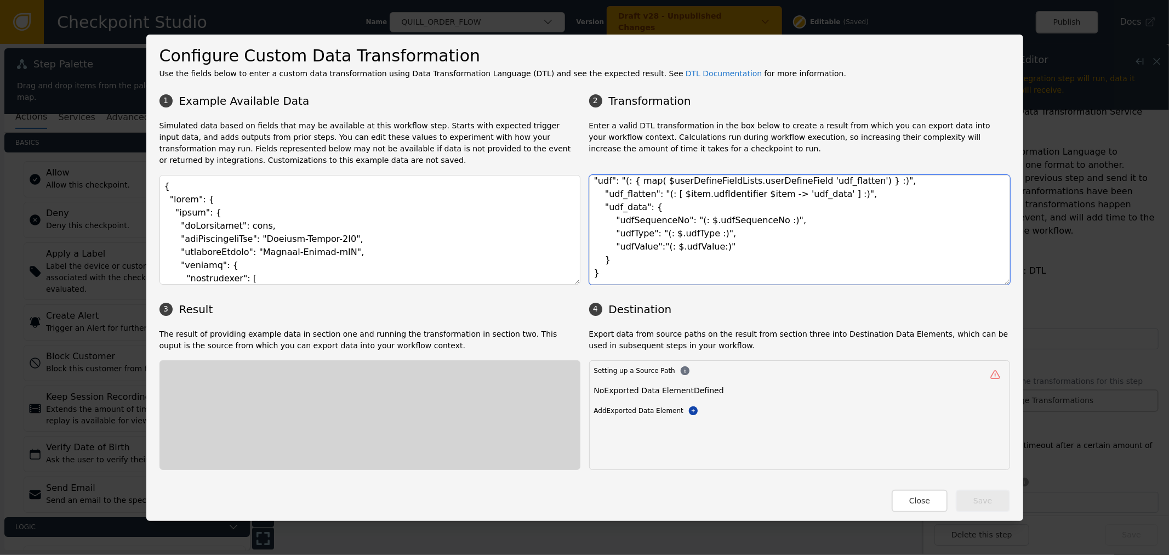
scroll to position [19, 0]
type textarea "{ "udf": "(: { map( $userDefineFieldLists.userDefineField 'udf_flatten') } :)",…"
paste textarea "transactionHeader": { "requestType": "Fraud", "businessUnit": "QUL", "division"…"
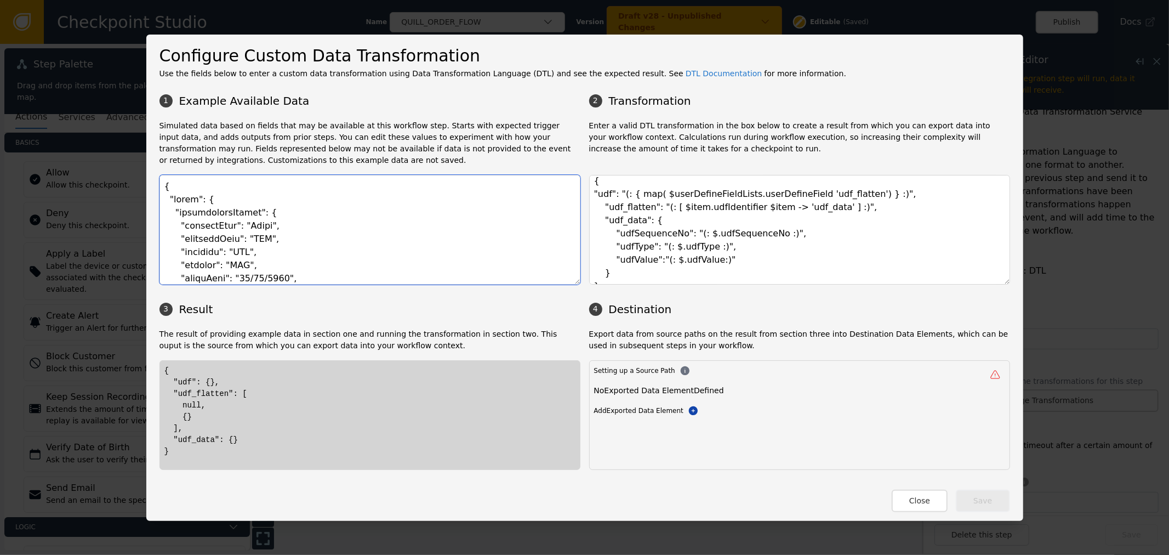
scroll to position [0, 0]
type textarea "{ "event": { "transactionHeader": { "requestType": "Fraud", "businessUnit": "QU…"
click at [711, 187] on textarea "{ "udf": "(: { map( $userDefineFieldLists.userDefineField 'udf_flatten') } :)",…" at bounding box center [799, 230] width 421 height 110
click at [725, 197] on textarea "{ "udf": "(: { map( $userDefineFieldLists.userDefineField 'udf_flatten') } :)",…" at bounding box center [799, 230] width 421 height 110
click at [653, 196] on textarea "{ "udf": "(: { map( $userDefineFieldLists.userDefineField 'udf_flatten') } :)",…" at bounding box center [799, 230] width 421 height 110
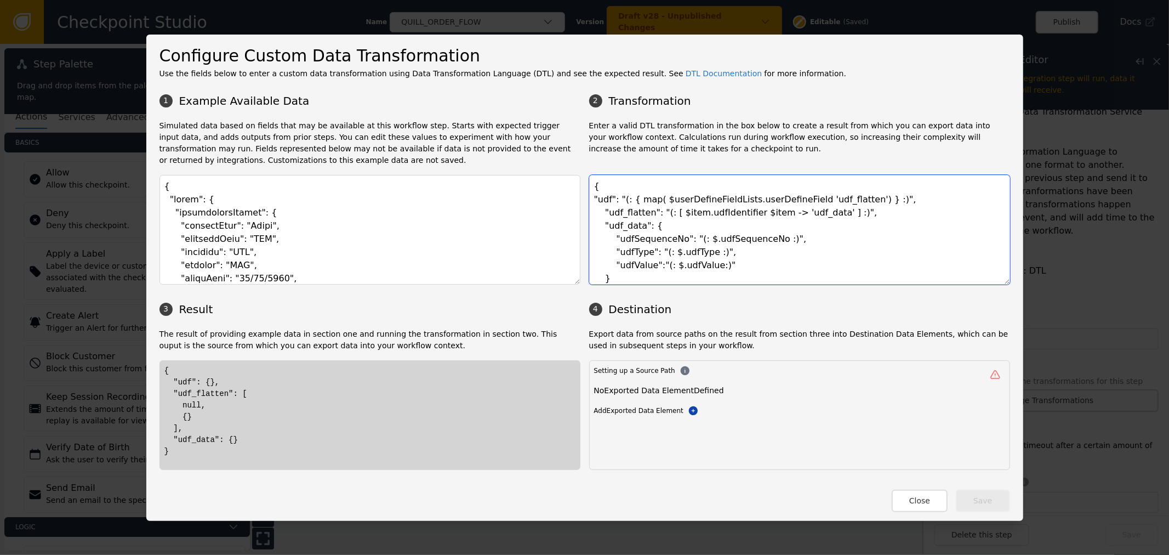
click at [657, 201] on textarea "{ "udf": "(: { map( $userDefineFieldLists.userDefineField 'udf_flatten') } :)",…" at bounding box center [799, 230] width 421 height 110
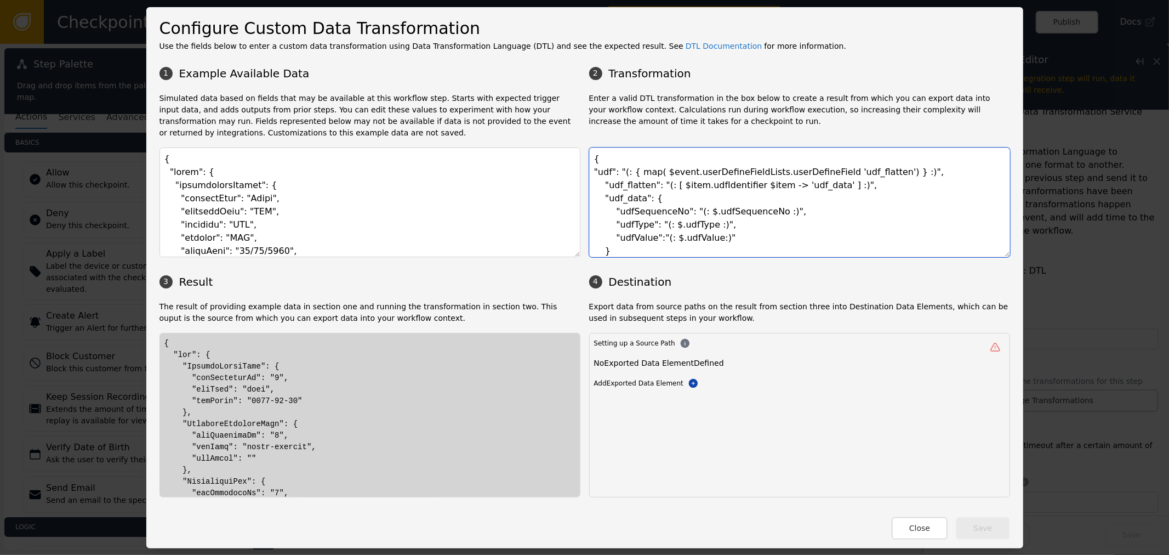
click at [733, 183] on textarea "{ "udf": "(: { map( $event.userDefineFieldLists.userDefineField 'udf_flatten') …" at bounding box center [799, 202] width 421 height 110
click at [599, 173] on textarea "{ "udf": "(: { map( $event.userDefineFieldLists.userDefineField 'udf_flatten') …" at bounding box center [799, 202] width 421 height 110
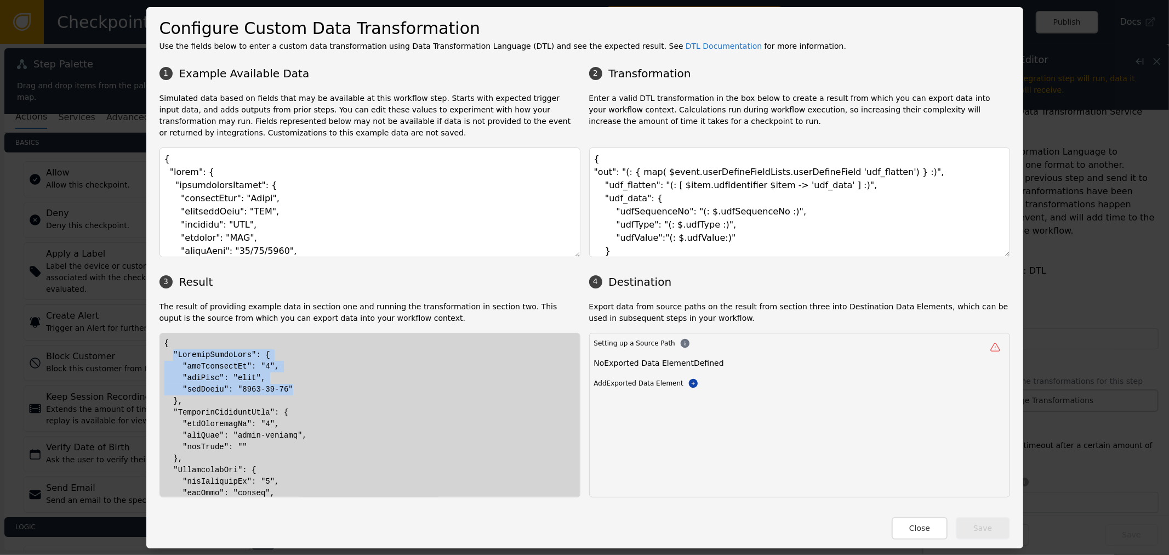
drag, startPoint x: 166, startPoint y: 350, endPoint x: 297, endPoint y: 389, distance: 136.3
drag, startPoint x: 183, startPoint y: 401, endPoint x: 181, endPoint y: 354, distance: 47.7
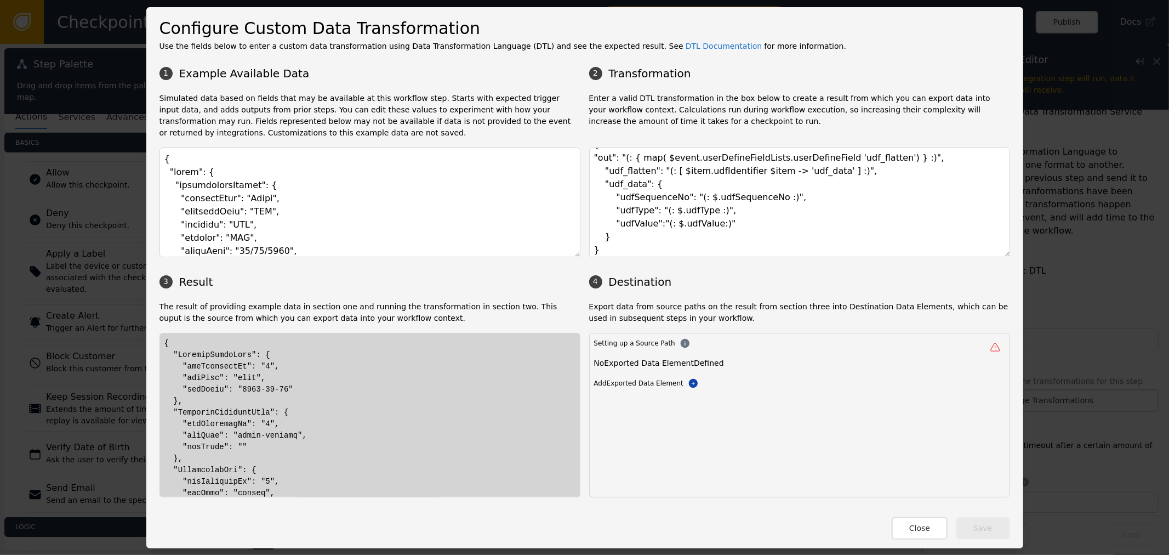
scroll to position [19, 0]
click at [658, 179] on textarea "{ "out": "(: { map( $event.userDefineFieldLists.userDefineField 'udf_flatten') …" at bounding box center [799, 202] width 421 height 110
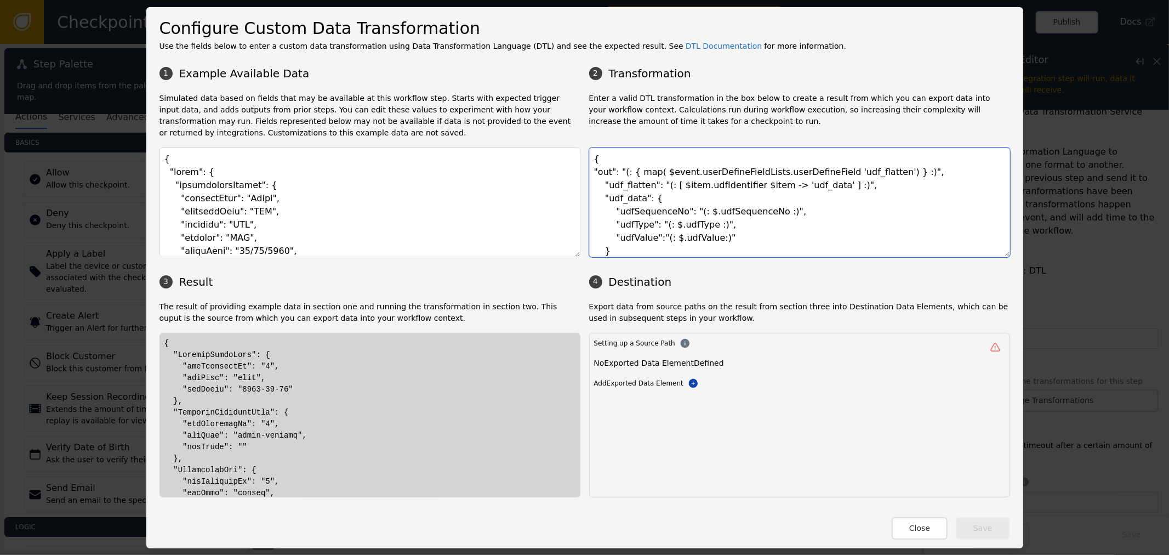
click at [593, 171] on textarea "{ "out": "(: { map( $event.userDefineFieldLists.userDefineField 'udf_flatten') …" at bounding box center [799, 202] width 421 height 110
type textarea "{ "udf": "(: { map( $event.userDefineFieldLists.userDefineField 'udf_flatten') …"
click at [704, 414] on div "Setting up a Source Path No Exported Data Element Defined Add Exported Data Ele…" at bounding box center [799, 415] width 421 height 164
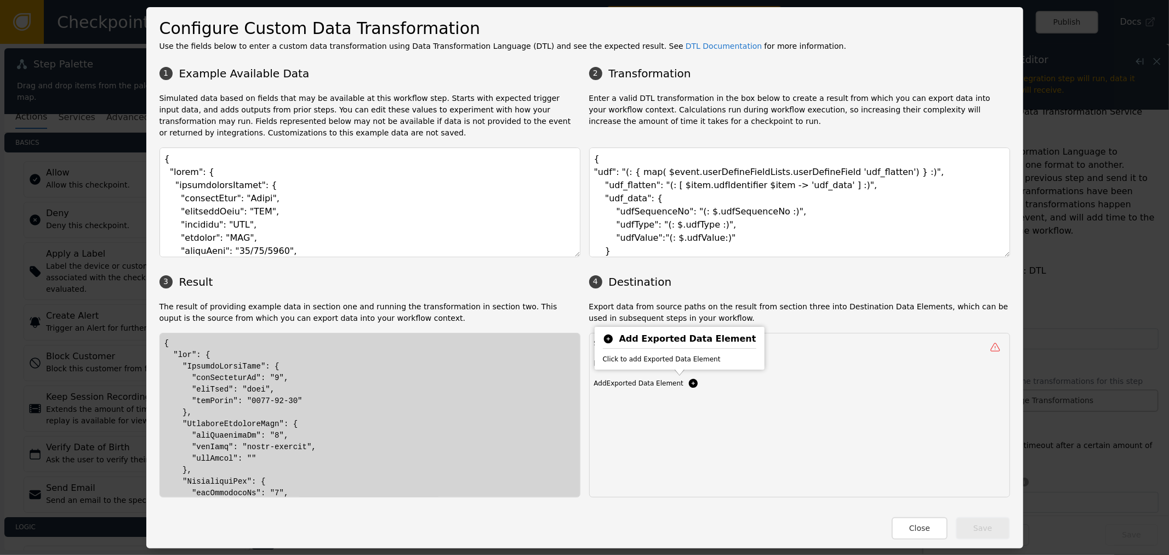
click at [689, 380] on icon at bounding box center [693, 382] width 9 height 9
click at [778, 418] on div "Setting up a Source Path Destination unknown Add Exported Data Element Add Expo…" at bounding box center [799, 415] width 421 height 164
click at [691, 379] on div "Destination unknown Add Exported Data Element Add Exported Data Element" at bounding box center [799, 377] width 411 height 41
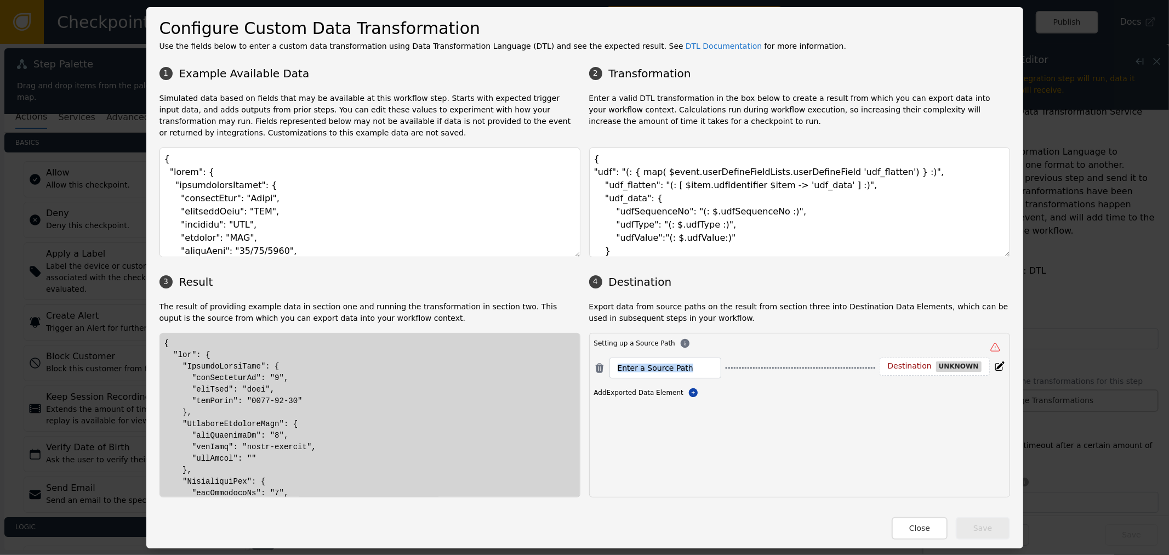
click at [690, 378] on div at bounding box center [666, 367] width 112 height 21
click at [689, 373] on input at bounding box center [665, 367] width 95 height 13
type input "udf"
click at [872, 358] on div "Destination unknown" at bounding box center [920, 366] width 110 height 18
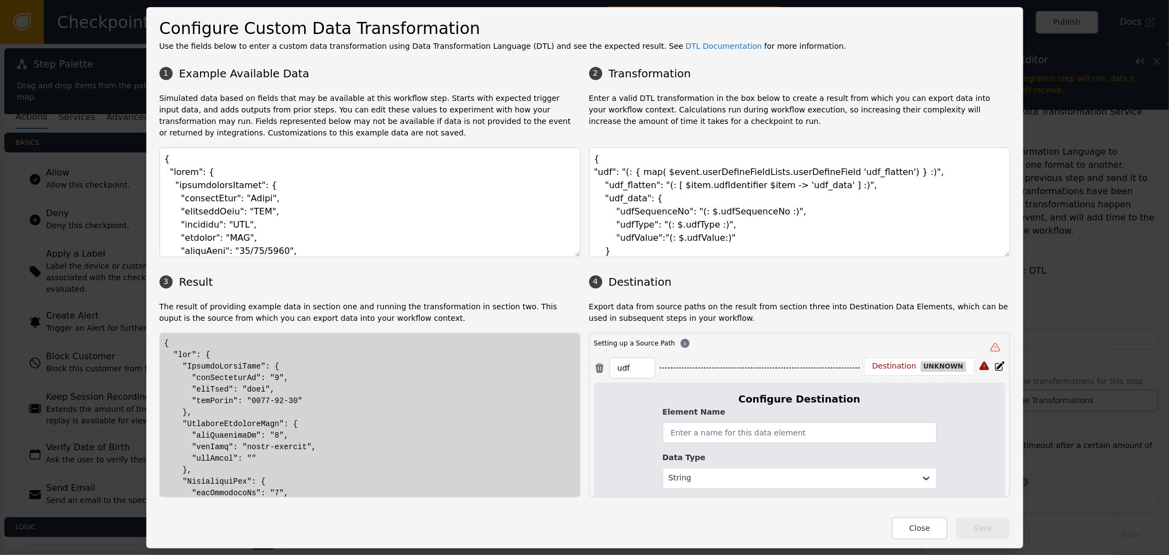
click at [889, 365] on div "Destination" at bounding box center [895, 366] width 44 height 10
click at [778, 424] on input "text" at bounding box center [800, 432] width 274 height 21
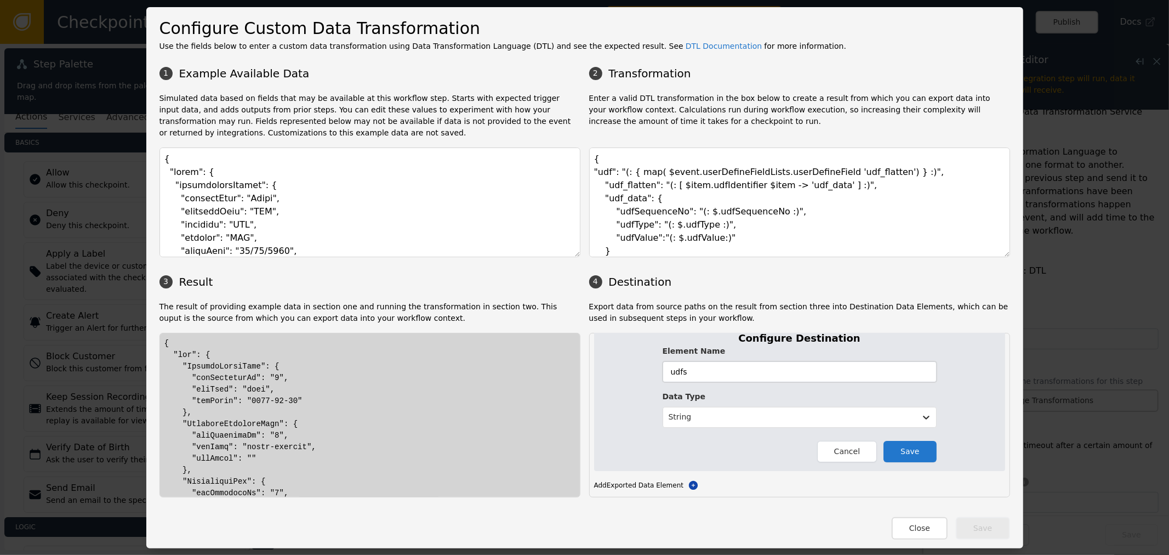
type input "udfs"
click at [908, 459] on button "Save" at bounding box center [910, 451] width 53 height 21
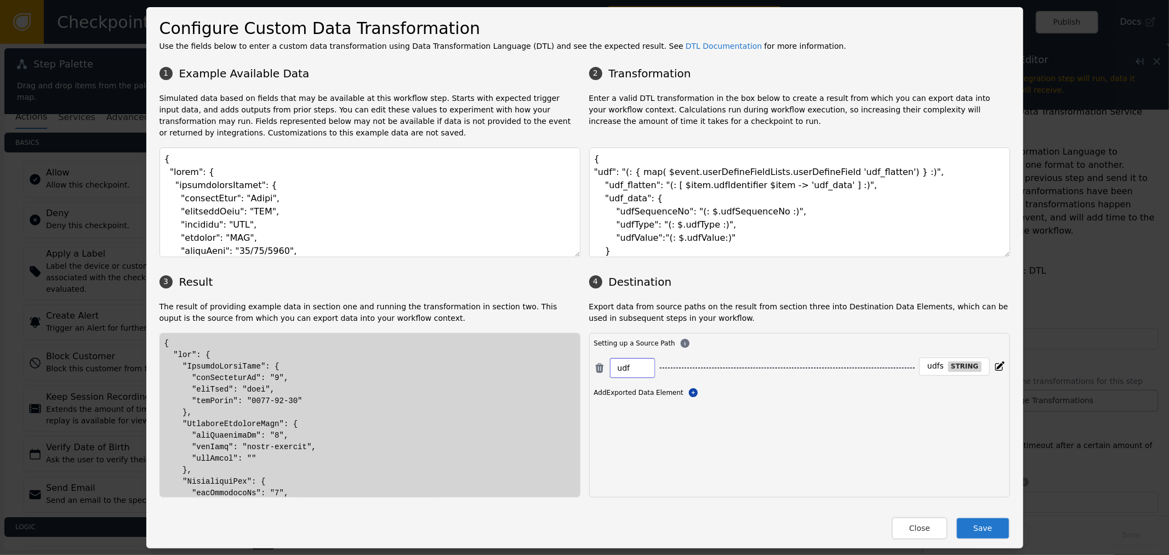
drag, startPoint x: 638, startPoint y: 363, endPoint x: 647, endPoint y: 363, distance: 9.3
click at [638, 363] on input "udf" at bounding box center [633, 367] width 30 height 13
type input "udfs"
click at [990, 525] on button "Save" at bounding box center [983, 528] width 54 height 22
click at [694, 224] on textarea "{ "udf": "(: { map( $event.userDefineFieldLists.userDefineField 'udf_flatten') …" at bounding box center [799, 202] width 421 height 110
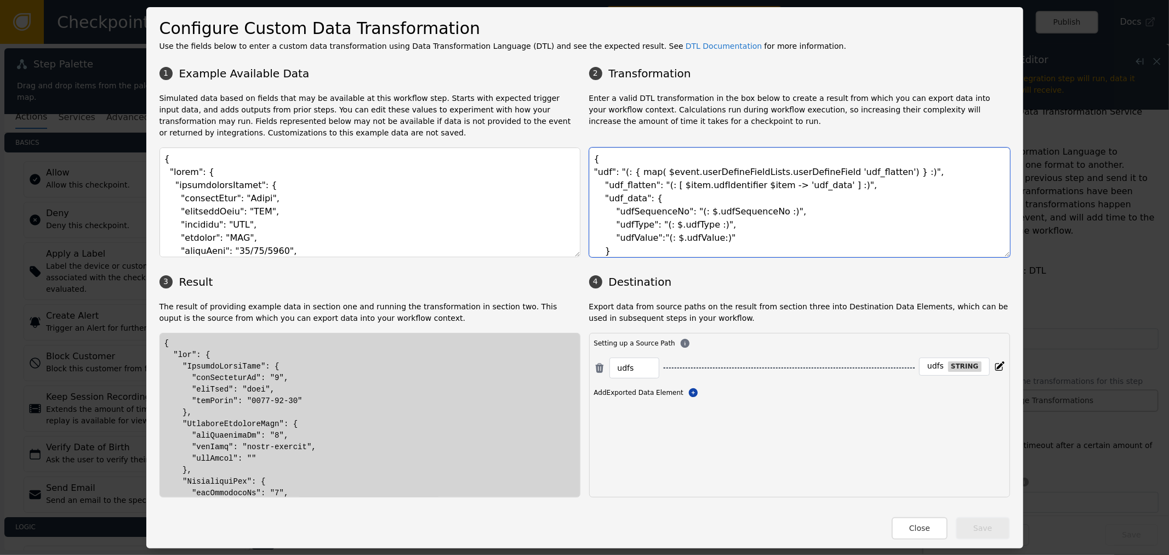
click at [757, 196] on textarea "{ "udf": "(: { map( $event.userDefineFieldLists.userDefineField 'udf_flatten') …" at bounding box center [799, 202] width 421 height 110
click at [845, 186] on textarea "{ "udf": "(: { map( $event.userDefineFieldLists.userDefineField 'udf_flatten') …" at bounding box center [799, 202] width 421 height 110
click at [900, 172] on textarea "{ "udf": "(: { map( $event.userDefineFieldLists.userDefineField 'udf_flatten') …" at bounding box center [799, 202] width 421 height 110
click at [609, 173] on textarea "{ "udf": "(: { map( $event.userDefineFieldLists.userDefineField 'udf_flatten') …" at bounding box center [799, 202] width 421 height 110
click at [743, 215] on textarea "{ "udf": "(: { map( $event.userDefineFieldLists.userDefineField 'udf_flatten') …" at bounding box center [799, 202] width 421 height 110
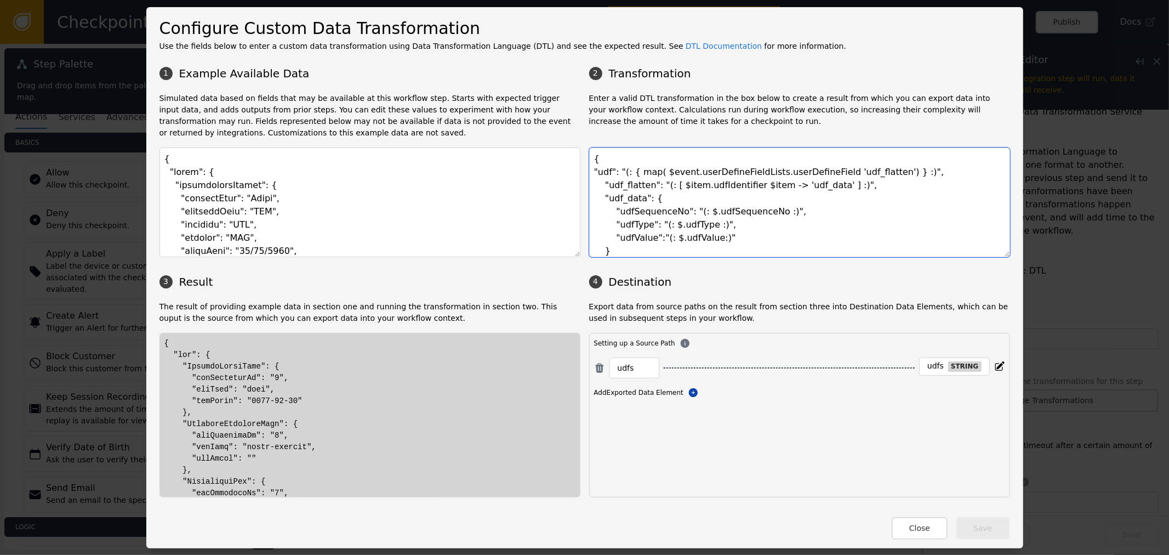
click at [686, 189] on textarea "{ "udf": "(: { map( $event.userDefineFieldLists.userDefineField 'udf_flatten') …" at bounding box center [799, 202] width 421 height 110
click at [785, 183] on textarea "{ "udf": "(: { map( $event.userDefineFieldLists.userDefineField 'udf_flatten') …" at bounding box center [799, 202] width 421 height 110
click at [787, 183] on textarea "{ "udf": "(: { map( $event.userDefineFieldLists.userDefineField 'udf_flatten') …" at bounding box center [799, 202] width 421 height 110
click at [620, 200] on textarea "{ "udf": "(: { map( $event.userDefineFieldLists.userDefineField 'udf_flatten') …" at bounding box center [799, 202] width 421 height 110
click at [655, 200] on textarea "{ "udf": "(: { map( $event.userDefineFieldLists.userDefineField 'udf_flatten') …" at bounding box center [799, 202] width 421 height 110
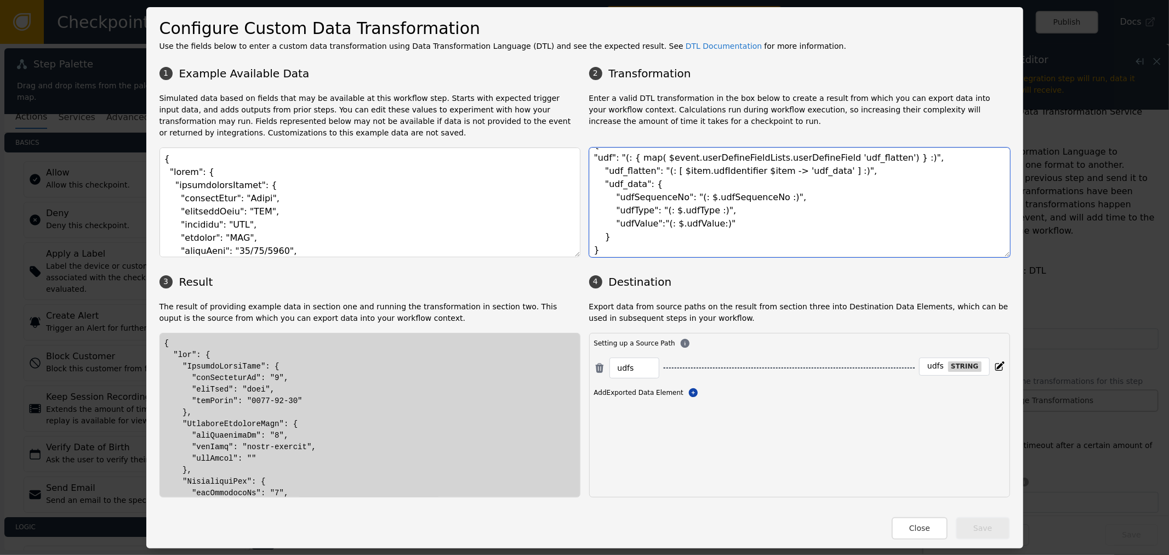
scroll to position [19, 0]
drag, startPoint x: 643, startPoint y: 198, endPoint x: 714, endPoint y: 247, distance: 85.6
click at [714, 247] on textarea "{ "udf": "(: { map( $event.userDefineFieldLists.userDefineField 'udf_flatten') …" at bounding box center [799, 202] width 421 height 110
paste textarea "(: derive($. 'derivation_map') :)"
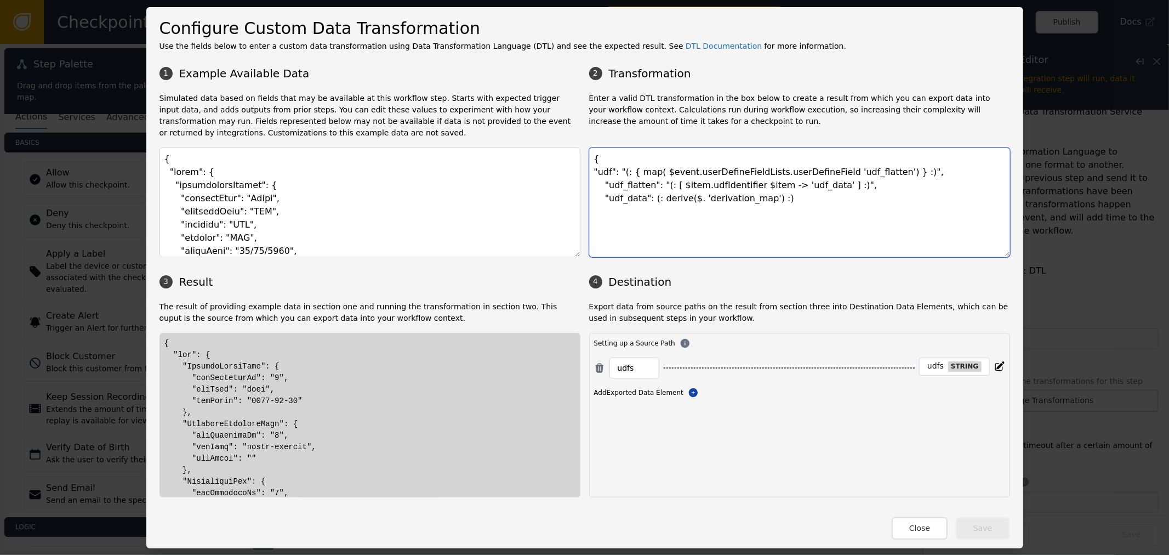
scroll to position [0, 0]
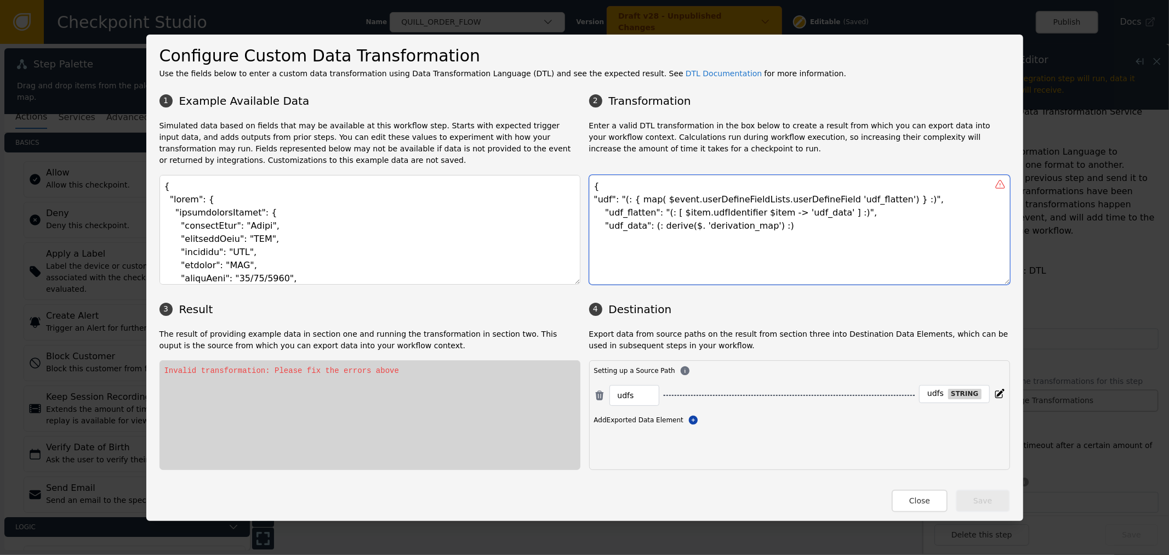
click at [643, 224] on textarea "{ "udf": "(: { map( $event.userDefineFieldLists.userDefineField 'udf_flatten') …" at bounding box center [799, 230] width 421 height 110
paste textarea "[ [ "(: $event.efxcli>= 7:)", "(: 'GREEN' :)"],"
paste textarea "[ "(: true :)", "(: 'YELLOW' :)"]"
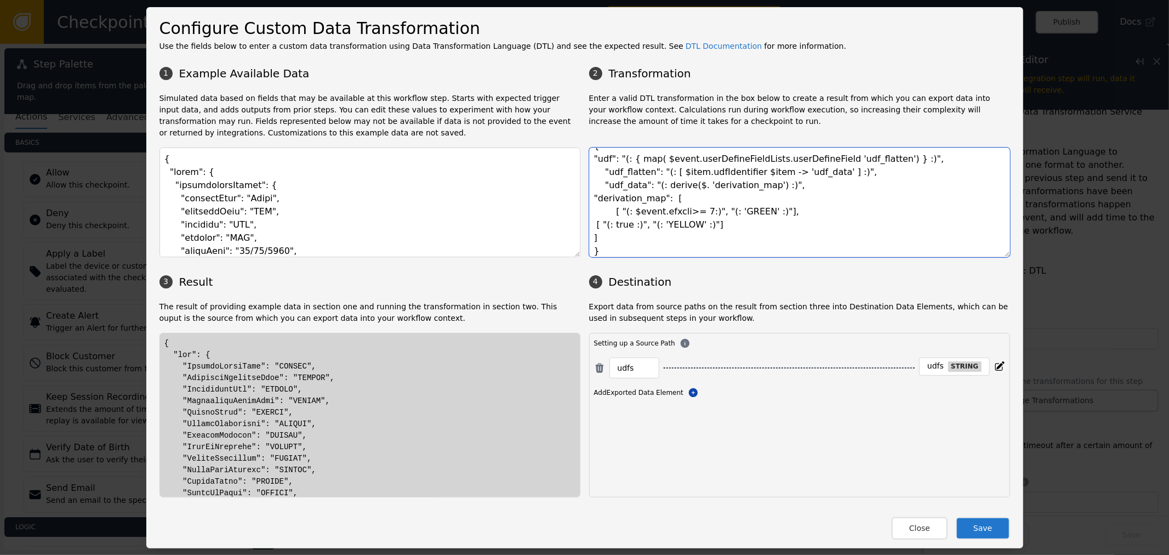
click at [763, 212] on textarea "{ "udf": "(: { map( $event.userDefineFieldLists.userDefineField 'udf_flatten') …" at bounding box center [799, 202] width 421 height 110
click at [605, 212] on textarea "{ "udf": "(: { map( $event.userDefineFieldLists.userDefineField 'udf_flatten') …" at bounding box center [799, 202] width 421 height 110
click at [655, 215] on textarea "{ "udf": "(: { map( $event.userDefineFieldLists.userDefineField 'udf_flatten') …" at bounding box center [799, 202] width 421 height 110
drag, startPoint x: 655, startPoint y: 215, endPoint x: 667, endPoint y: 214, distance: 12.1
click at [659, 215] on textarea "{ "udf": "(: { map( $event.userDefineFieldLists.userDefineField 'udf_flatten') …" at bounding box center [799, 202] width 421 height 110
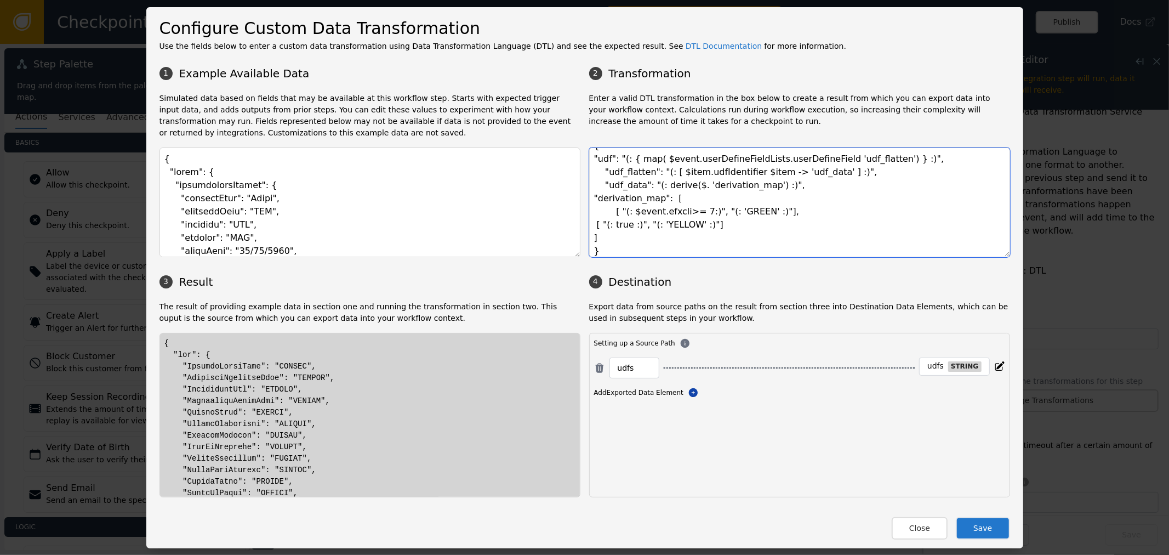
click at [638, 215] on textarea "{ "udf": "(: { map( $event.userDefineFieldLists.userDefineField 'udf_flatten') …" at bounding box center [799, 202] width 421 height 110
drag, startPoint x: 638, startPoint y: 215, endPoint x: 724, endPoint y: 212, distance: 86.7
click at [638, 215] on textarea "{ "udf": "(: { map( $event.userDefineFieldLists.userDefineField 'udf_flatten') …" at bounding box center [799, 202] width 421 height 110
paste textarea "udfType"
drag, startPoint x: 692, startPoint y: 214, endPoint x: 700, endPoint y: 214, distance: 8.2
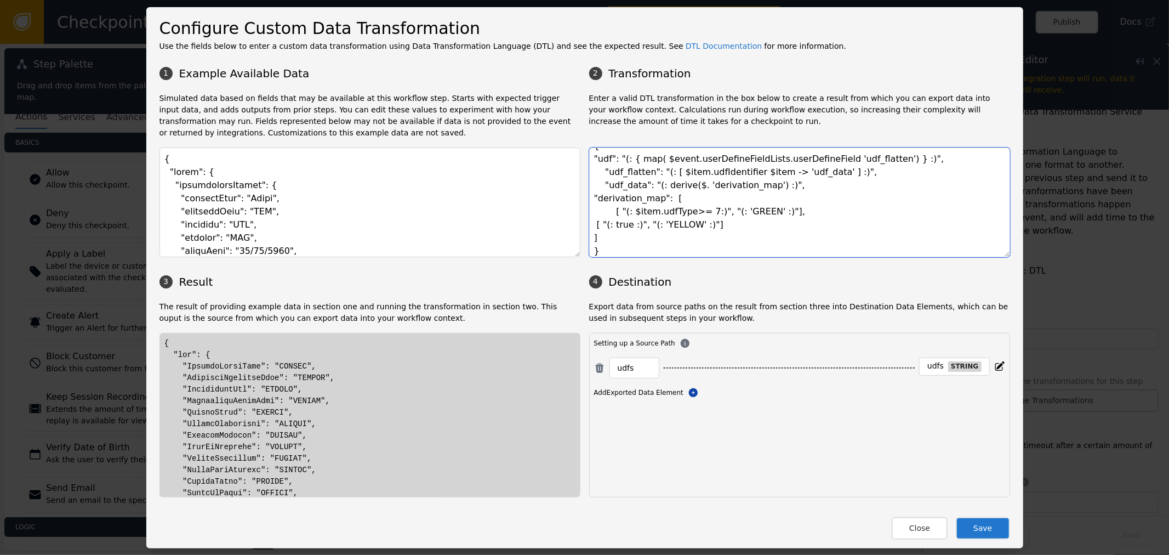
click at [700, 214] on textarea "{ "udf": "(: { map( $event.userDefineFieldLists.userDefineField 'udf_flatten') …" at bounding box center [799, 202] width 421 height 110
click at [684, 210] on textarea "{ "udf": "(: { map( $event.userDefineFieldLists.userDefineField 'udf_flatten') …" at bounding box center [799, 202] width 421 height 110
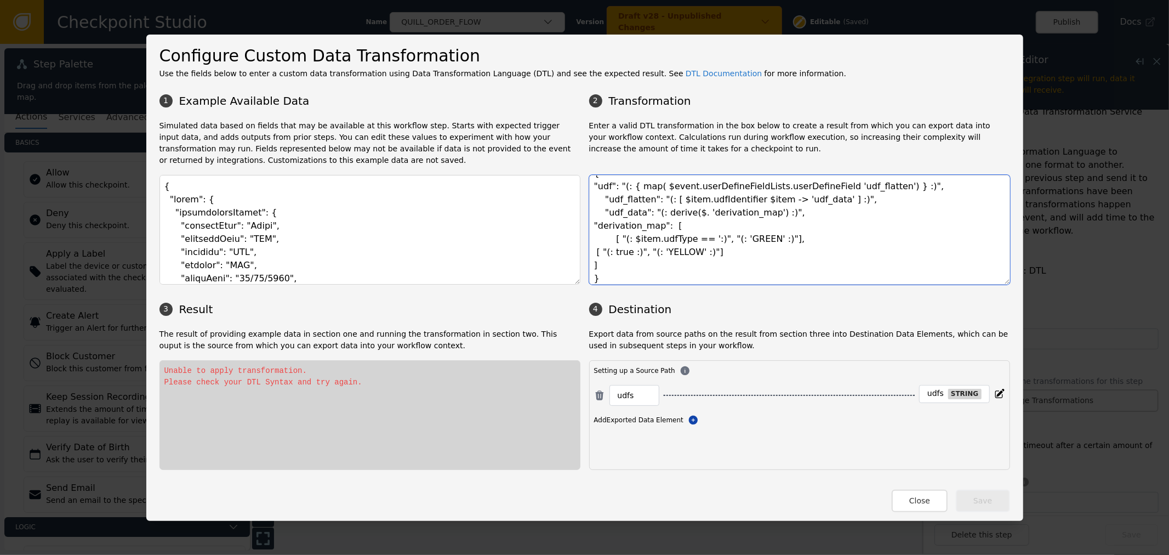
paste textarea "amount"
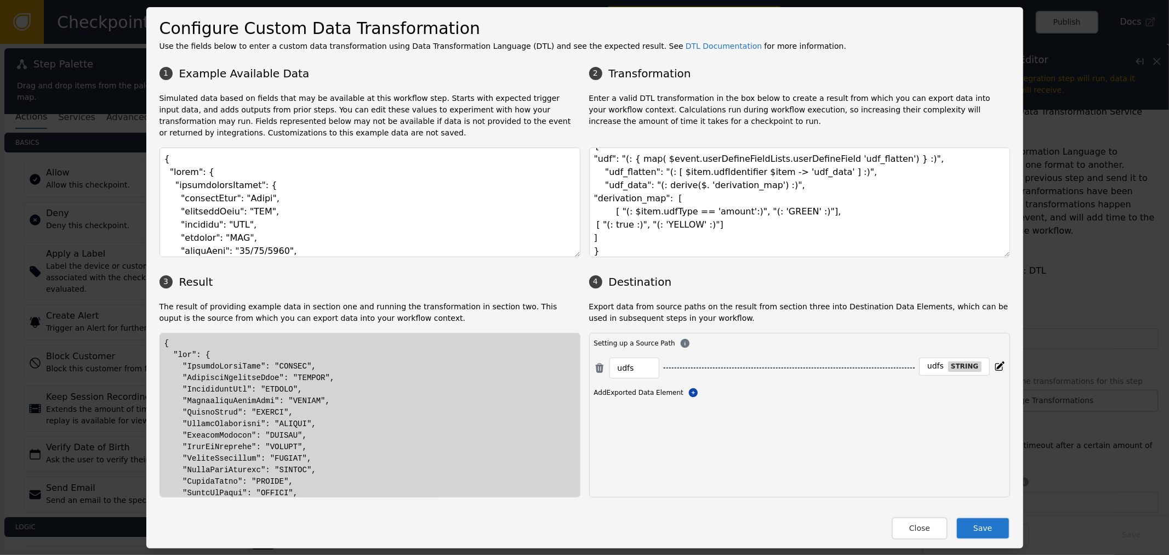
click at [362, 410] on div at bounding box center [369, 399] width 411 height 1220
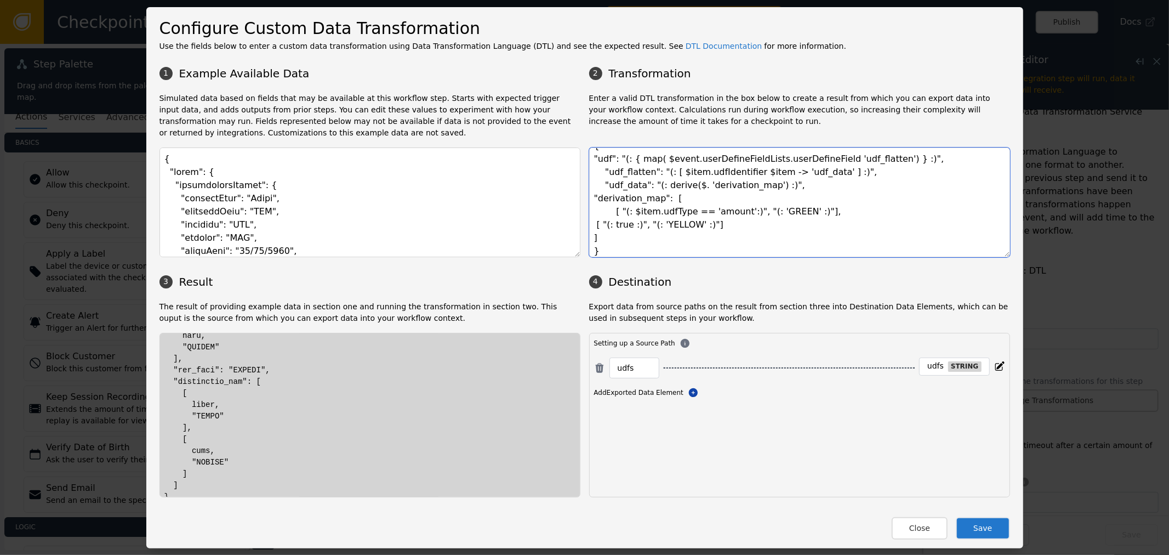
click at [638, 212] on textarea "{ "udf": "(: { map( $event.userDefineFieldLists.userDefineField 'udf_flatten') …" at bounding box center [799, 202] width 421 height 110
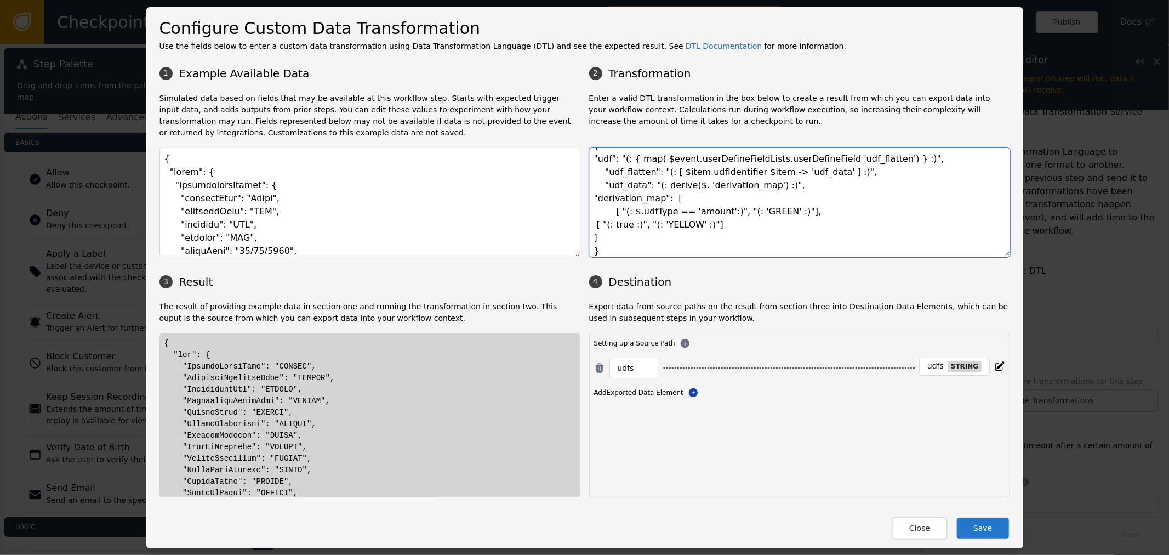
click at [824, 206] on textarea "{ "udf": "(: { map( $event.userDefineFieldLists.userDefineField 'udf_flatten') …" at bounding box center [799, 202] width 421 height 110
click at [696, 209] on textarea "{ "udf": "(: { map( $event.userDefineFieldLists.userDefineField 'udf_flatten') …" at bounding box center [799, 202] width 421 height 110
click at [606, 213] on textarea "{ "udf": "(: { map( $event.userDefineFieldLists.userDefineField 'udf_flatten') …" at bounding box center [799, 202] width 421 height 110
click at [732, 207] on textarea "{ "udf": "(: { map( $event.userDefineFieldLists.userDefineField 'udf_flatten') …" at bounding box center [799, 202] width 421 height 110
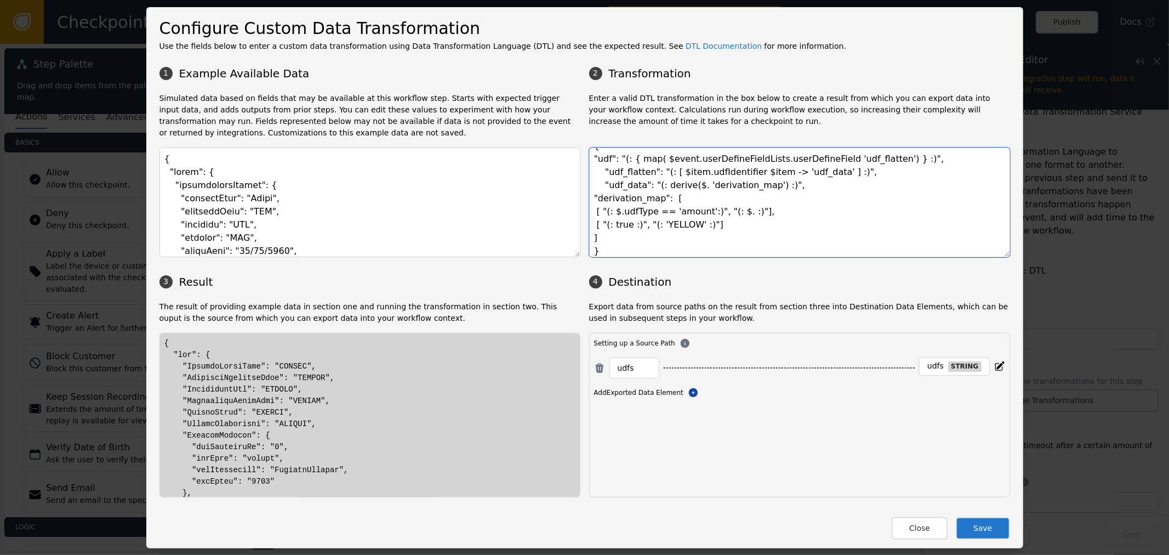
paste textarea "udfValue"
drag, startPoint x: 255, startPoint y: 435, endPoint x: 275, endPoint y: 435, distance: 19.7
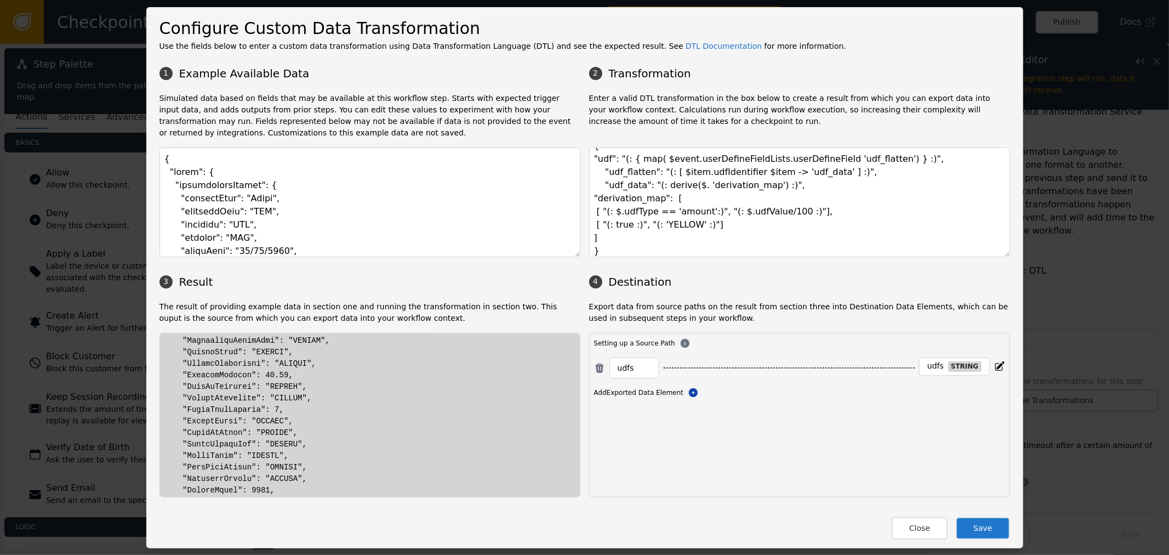
scroll to position [61, 0]
click at [657, 228] on textarea "{ "udf": "(: { map( $event.userDefineFieldLists.userDefineField 'udf_flatten') …" at bounding box center [799, 202] width 421 height 110
click at [645, 224] on textarea "{ "udf": "(: { map( $event.userDefineFieldLists.userDefineField 'udf_flatten') …" at bounding box center [799, 202] width 421 height 110
drag, startPoint x: 647, startPoint y: 224, endPoint x: 684, endPoint y: 226, distance: 36.8
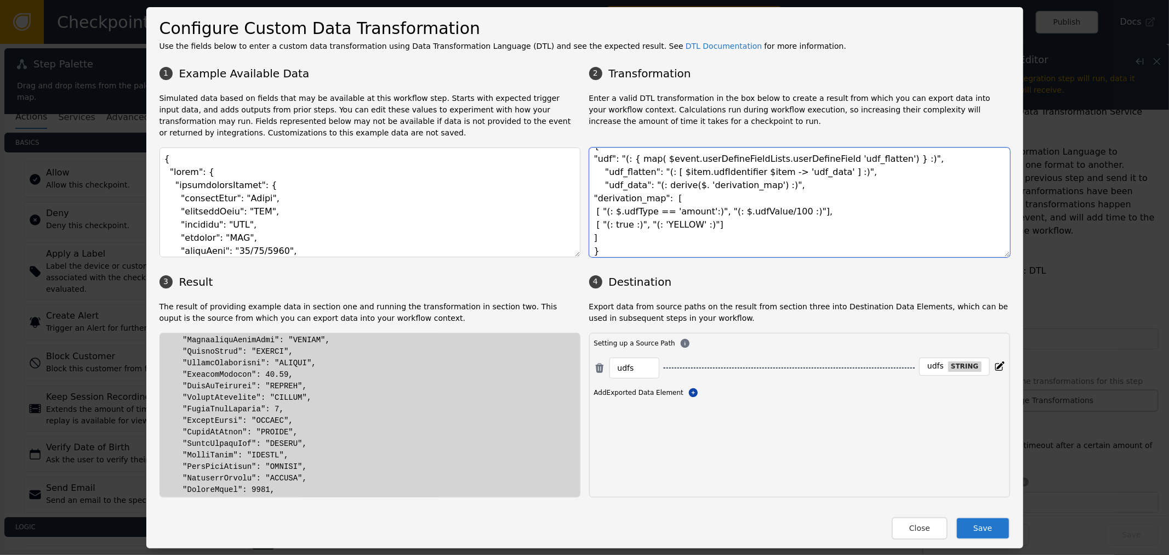
click at [684, 226] on textarea "{ "udf": "(: { map( $event.userDefineFieldLists.userDefineField 'udf_flatten') …" at bounding box center [799, 202] width 421 height 110
type textarea "{ "udf": "(: { map( $event.userDefineFieldLists.userDefineField 'udf_flatten') …"
click at [1006, 529] on div "Configure Custom Data Transformation Use the fields below to enter a custom dat…" at bounding box center [584, 277] width 877 height 541
click at [988, 530] on button "Save" at bounding box center [983, 528] width 54 height 22
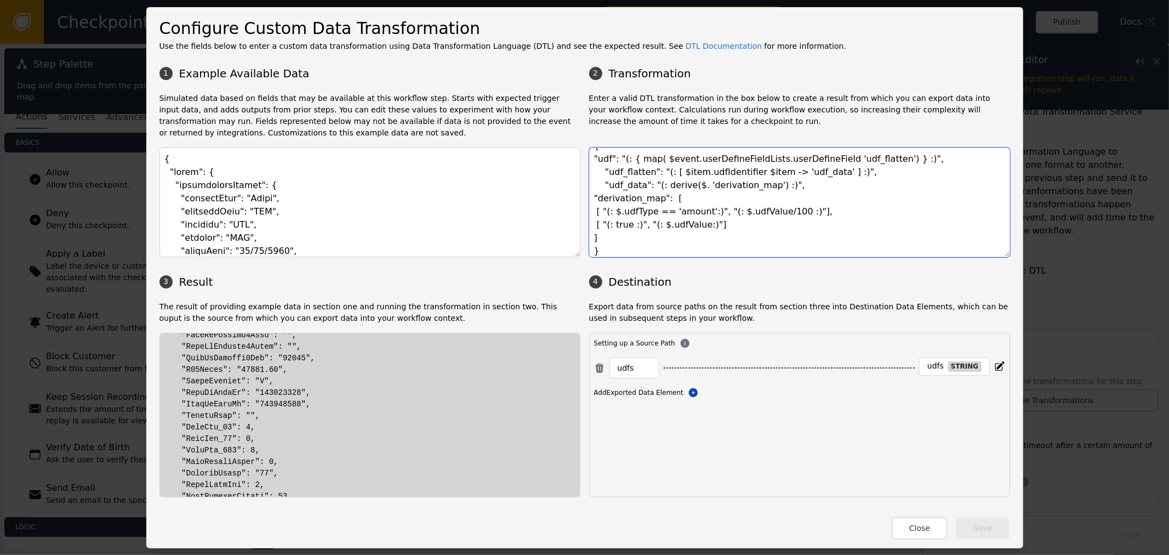
click at [837, 174] on textarea "{ "udf": "(: { map( $event.userDefineFieldLists.userDefineField 'udf_flatten') …" at bounding box center [799, 202] width 421 height 110
click at [911, 527] on button "Close" at bounding box center [920, 528] width 56 height 22
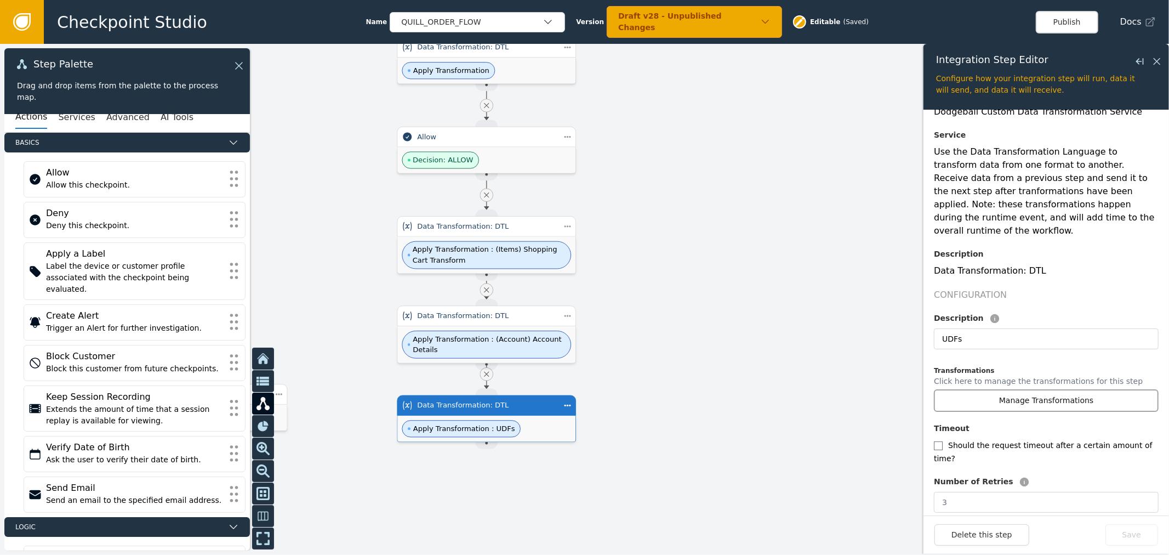
click at [1032, 395] on button "Manage Transformations" at bounding box center [1046, 400] width 225 height 22
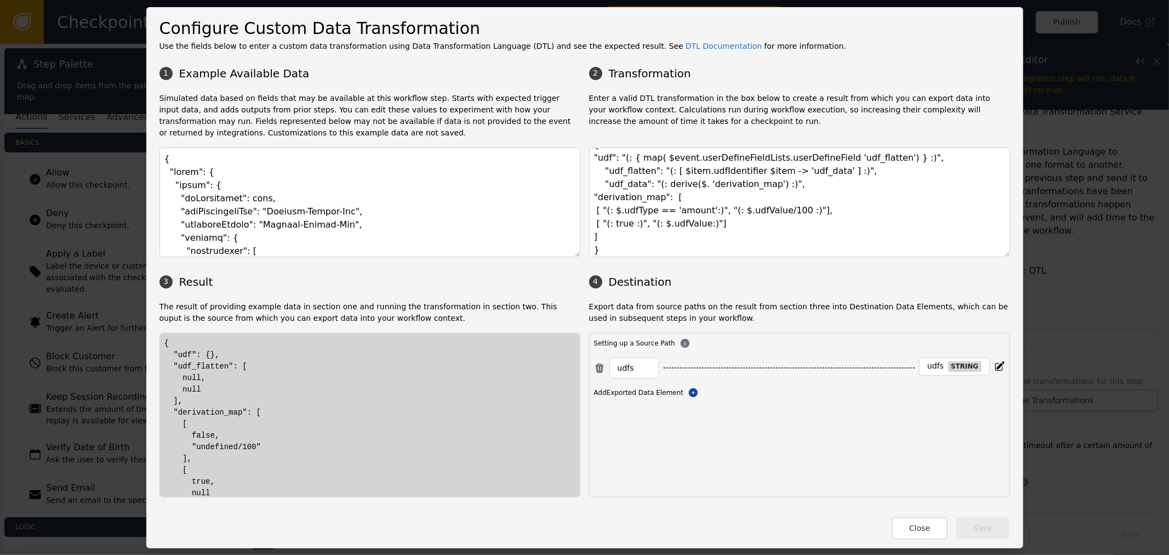
scroll to position [19, 0]
drag, startPoint x: 917, startPoint y: 533, endPoint x: 863, endPoint y: 291, distance: 247.6
click at [869, 302] on div "Configure Custom Data Transformation Use the fields below to enter a custom dat…" at bounding box center [584, 277] width 877 height 541
click at [840, 232] on textarea "{ "udf": "(: { map( $event.userDefineFieldLists.userDefineField 'udf_flatten') …" at bounding box center [799, 202] width 421 height 110
paste textarea "transactionHeader": { "requestType": "Fraud", "businessUnit": "QUL", "division"…"
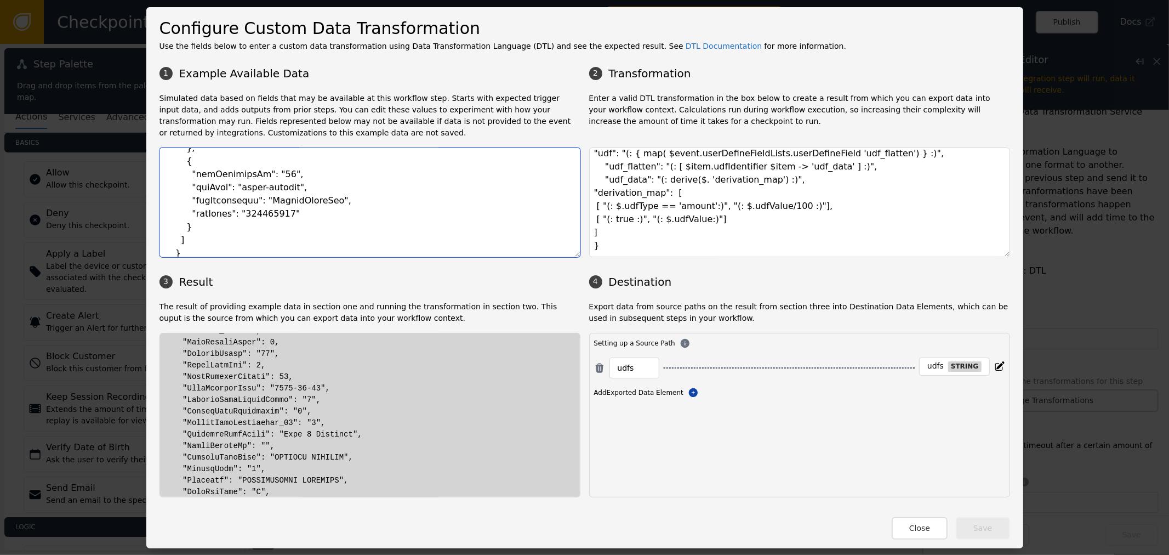
scroll to position [487, 0]
type textarea "{ "event": { "transactionHeader": { "requestType": "Fraud", "businessUnit": "QU…"
click at [443, 425] on div at bounding box center [369, 455] width 411 height 1209
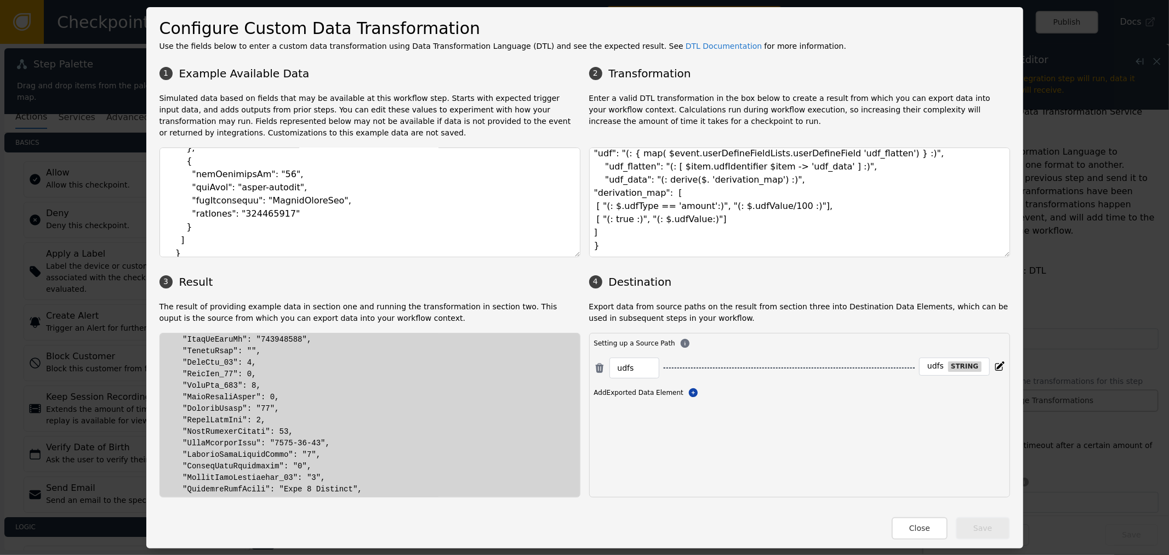
scroll to position [426, 0]
click at [217, 365] on div at bounding box center [369, 516] width 411 height 1209
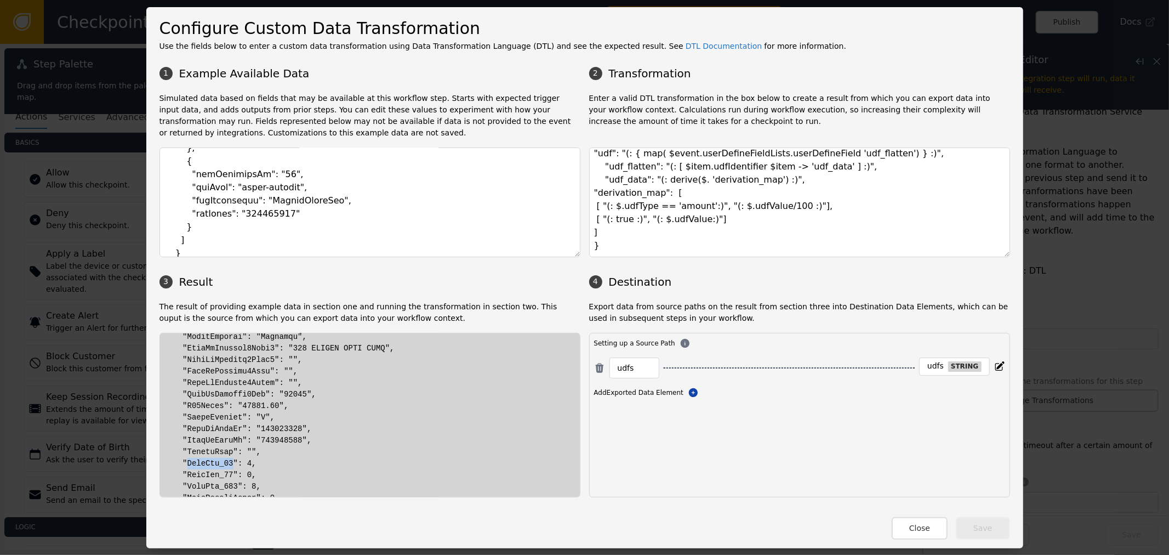
scroll to position [304, 0]
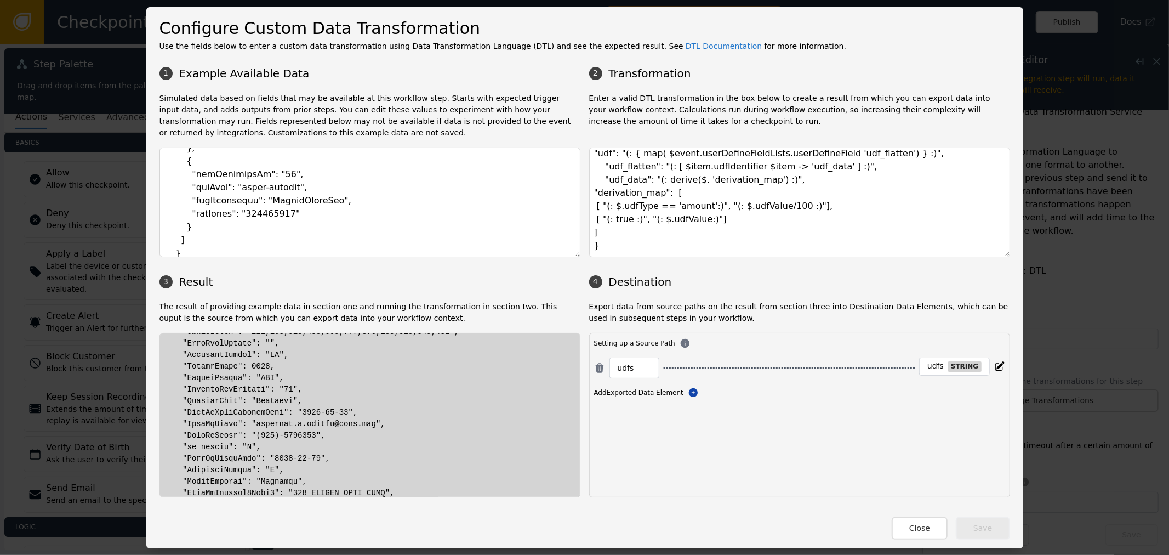
scroll to position [183, 0]
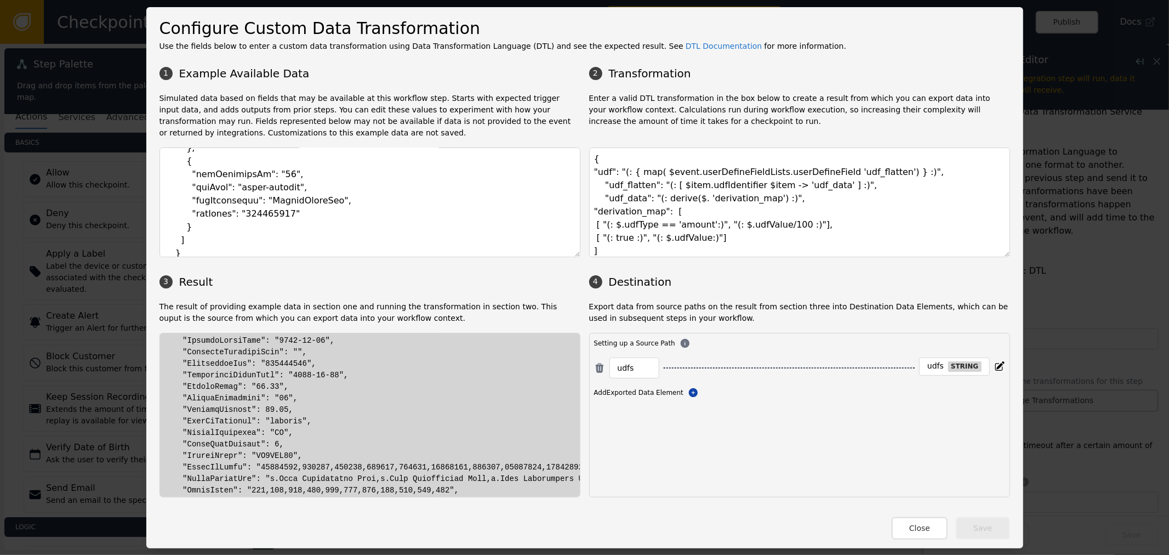
scroll to position [0, 0]
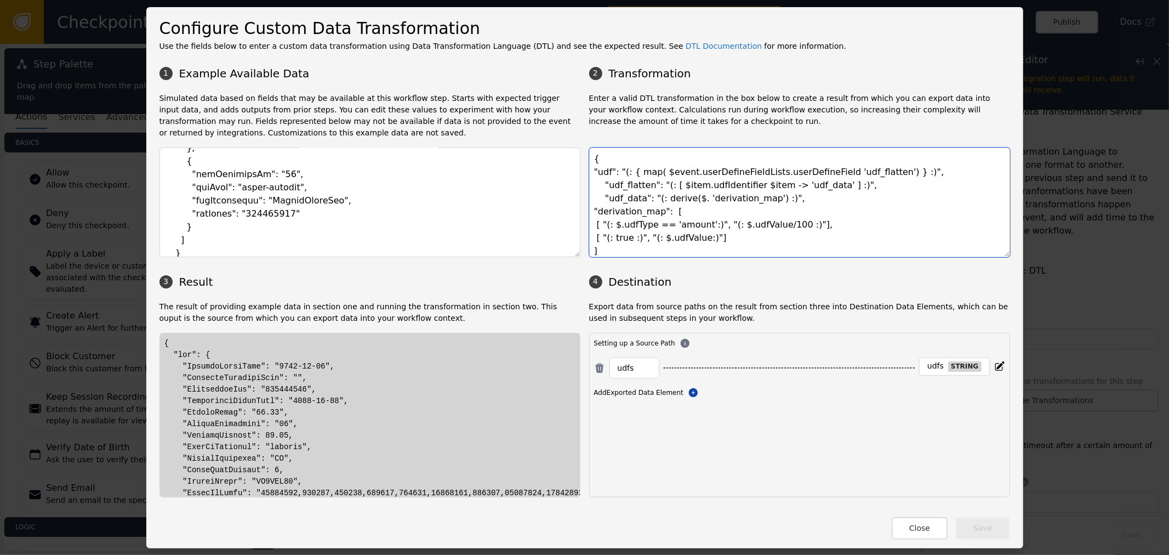
click at [815, 207] on textarea "{ "udf": "(: { map( $event.userDefineFieldLists.userDefineField 'udf_flatten') …" at bounding box center [799, 202] width 421 height 110
click at [927, 529] on button "Close" at bounding box center [920, 528] width 56 height 22
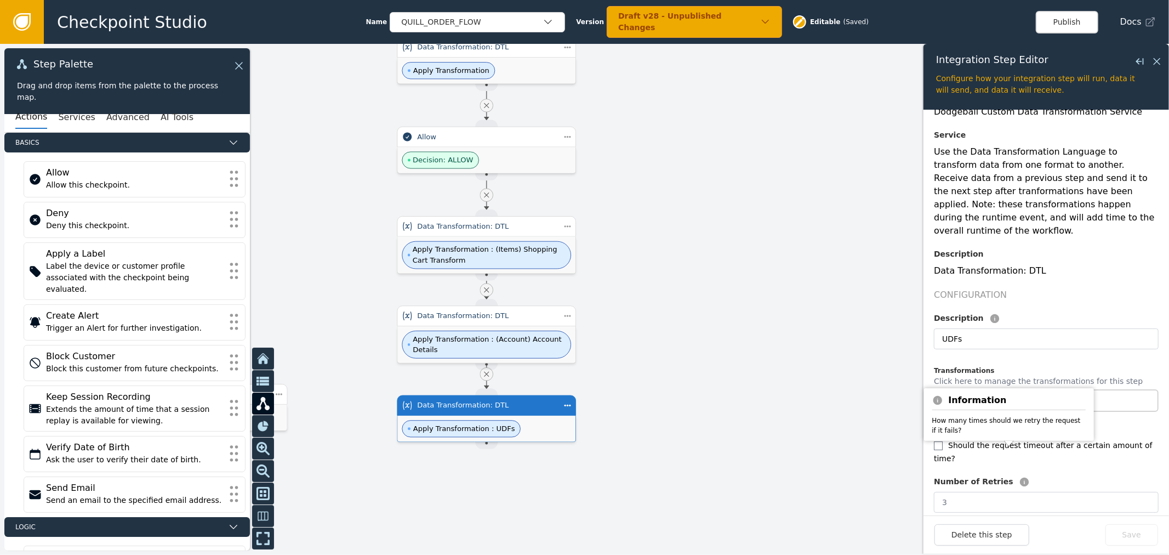
click at [1044, 388] on div "Information How many times should we retry the request if it fails?" at bounding box center [1009, 414] width 170 height 53
click at [1116, 389] on button "Manage Transformations" at bounding box center [1046, 400] width 225 height 22
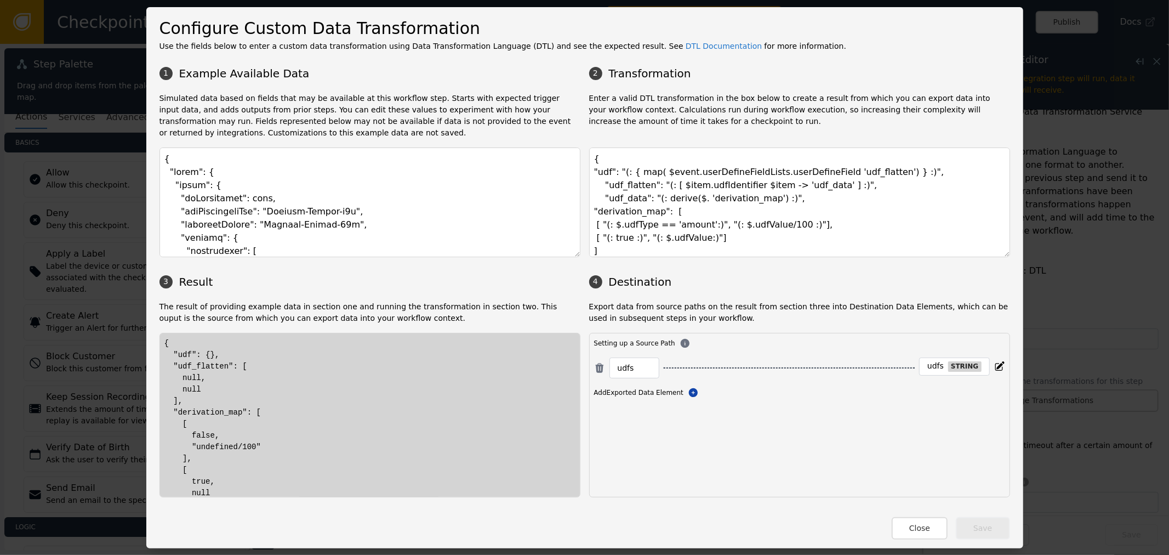
scroll to position [19, 0]
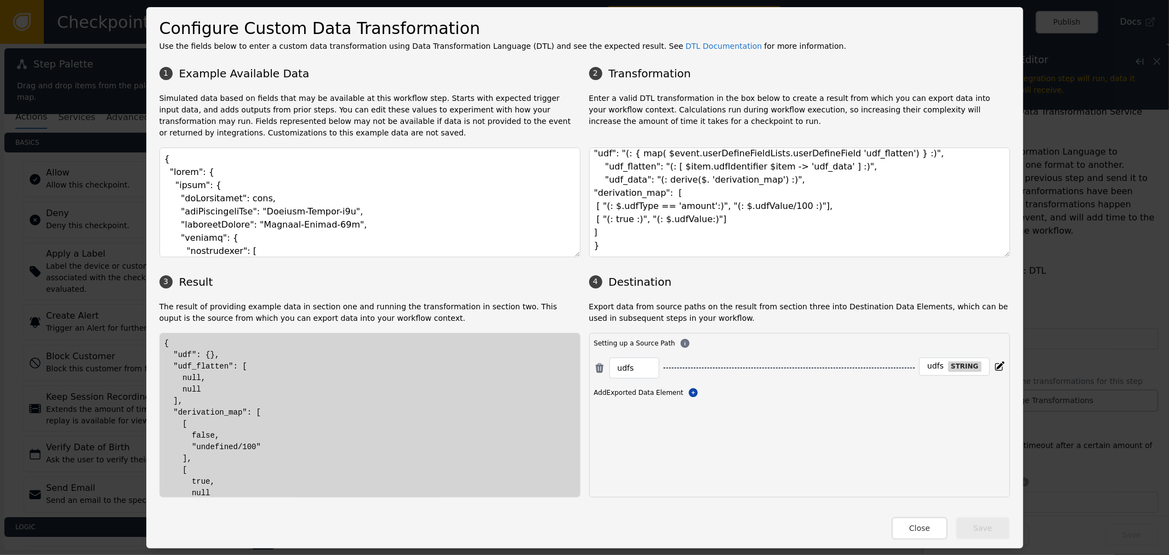
drag, startPoint x: 912, startPoint y: 519, endPoint x: 872, endPoint y: 471, distance: 62.3
click at [911, 514] on div "Close Save" at bounding box center [585, 522] width 851 height 33
click at [917, 526] on button "Close" at bounding box center [920, 528] width 56 height 22
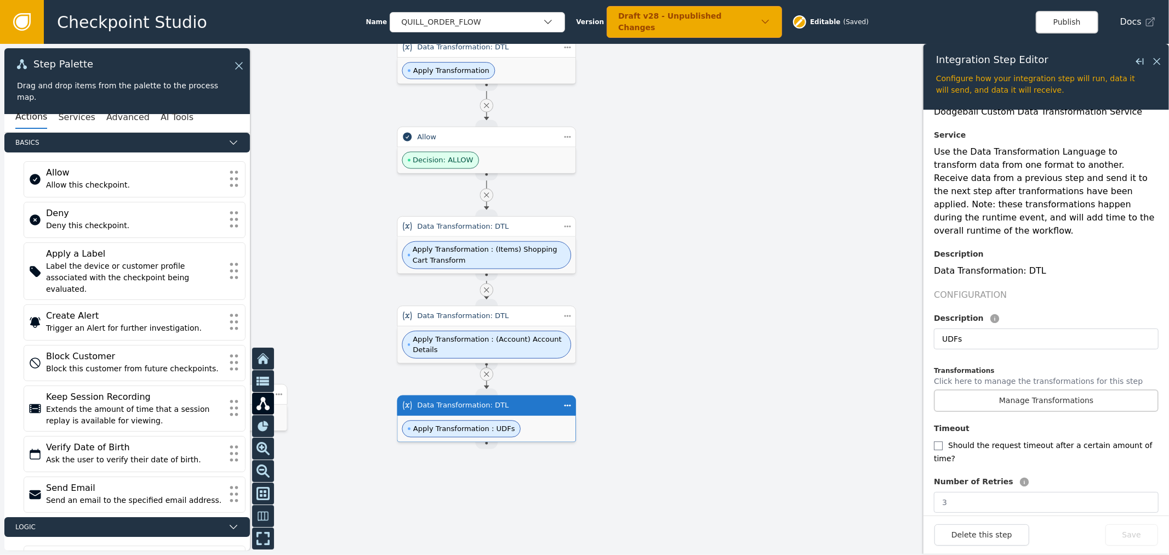
click at [787, 386] on div at bounding box center [584, 299] width 1169 height 511
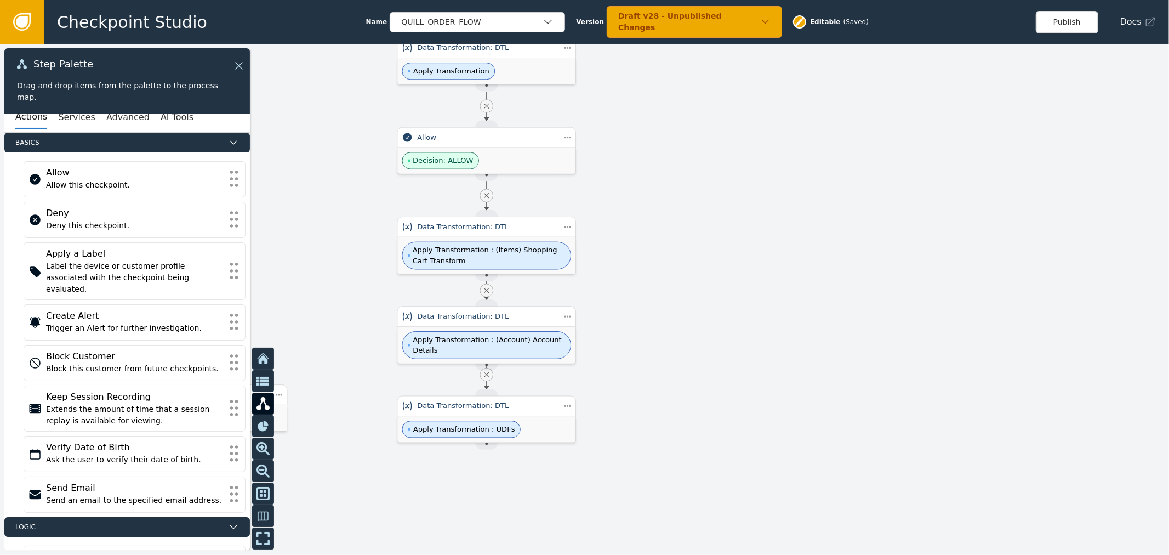
click at [974, 149] on div at bounding box center [584, 299] width 1169 height 511
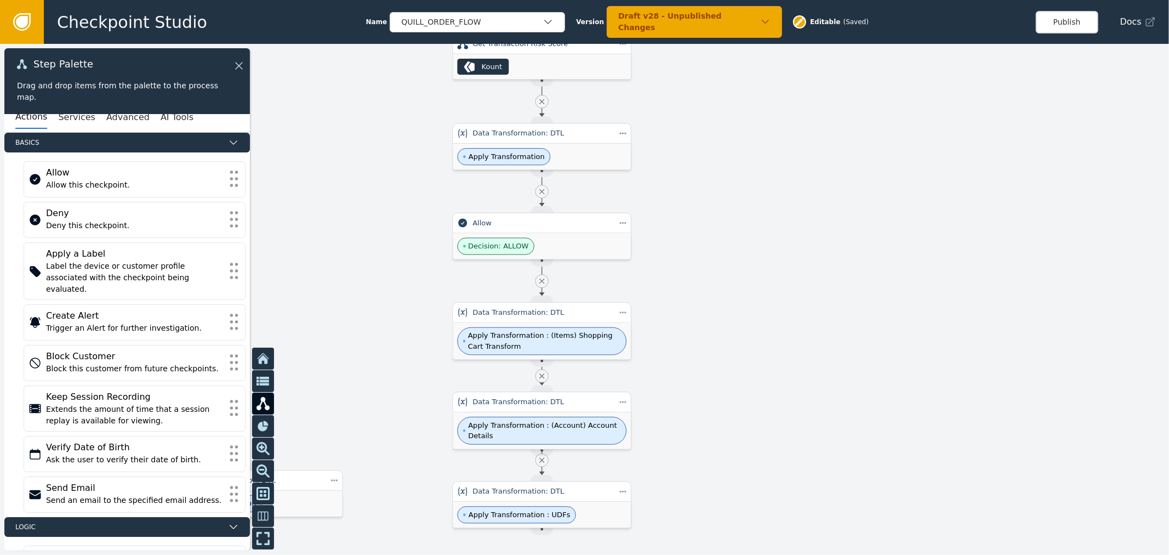
drag, startPoint x: 711, startPoint y: 254, endPoint x: 741, endPoint y: 175, distance: 84.5
click at [741, 175] on div at bounding box center [584, 299] width 1169 height 511
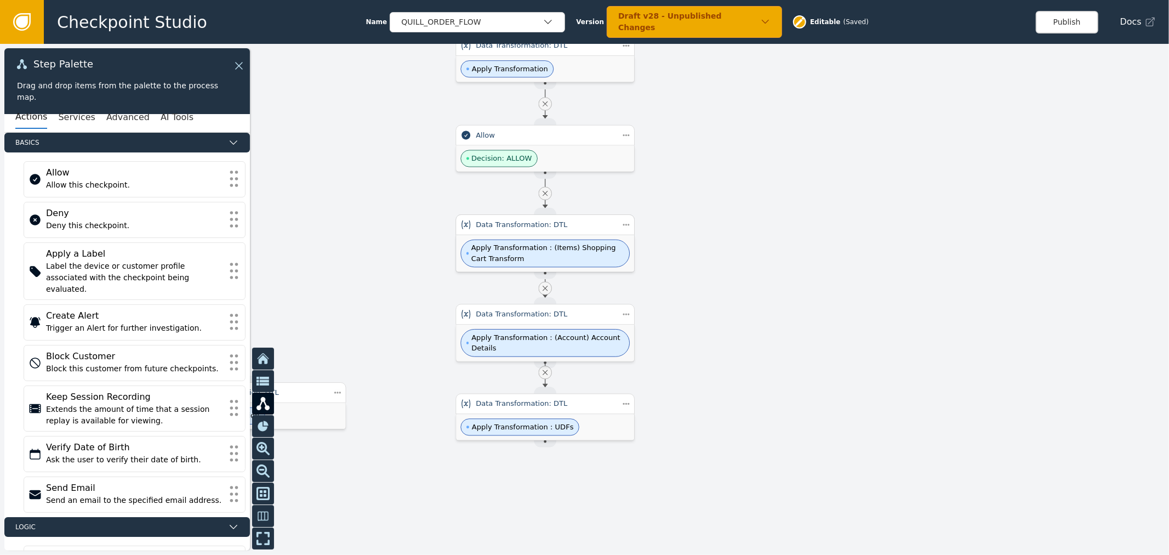
click at [527, 245] on span "Apply Transformation : (Items) Shopping Cart Transform" at bounding box center [547, 253] width 153 height 21
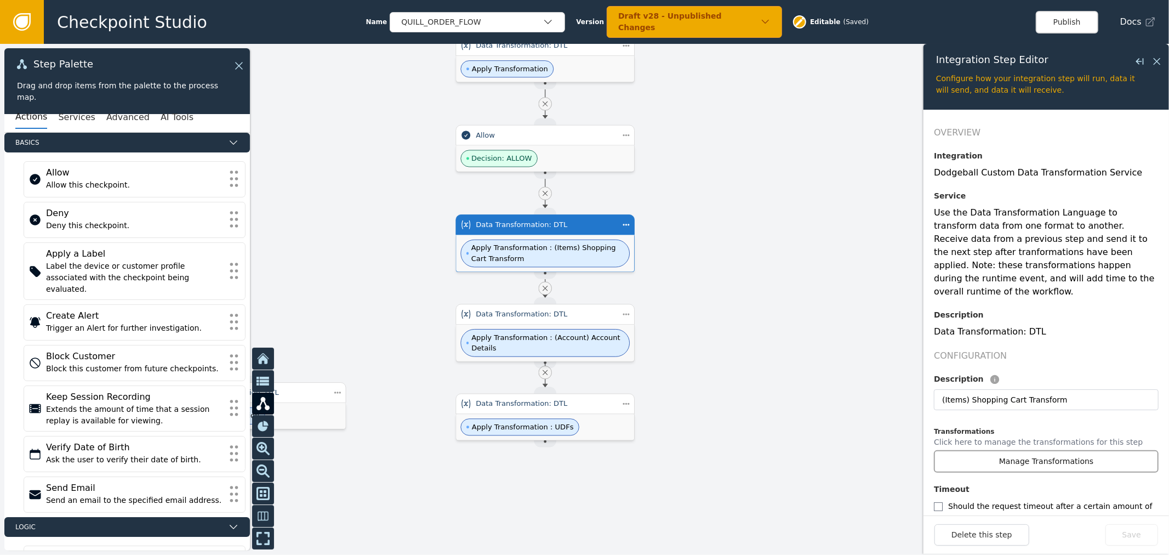
click at [1050, 450] on button "Manage Transformations" at bounding box center [1046, 461] width 225 height 22
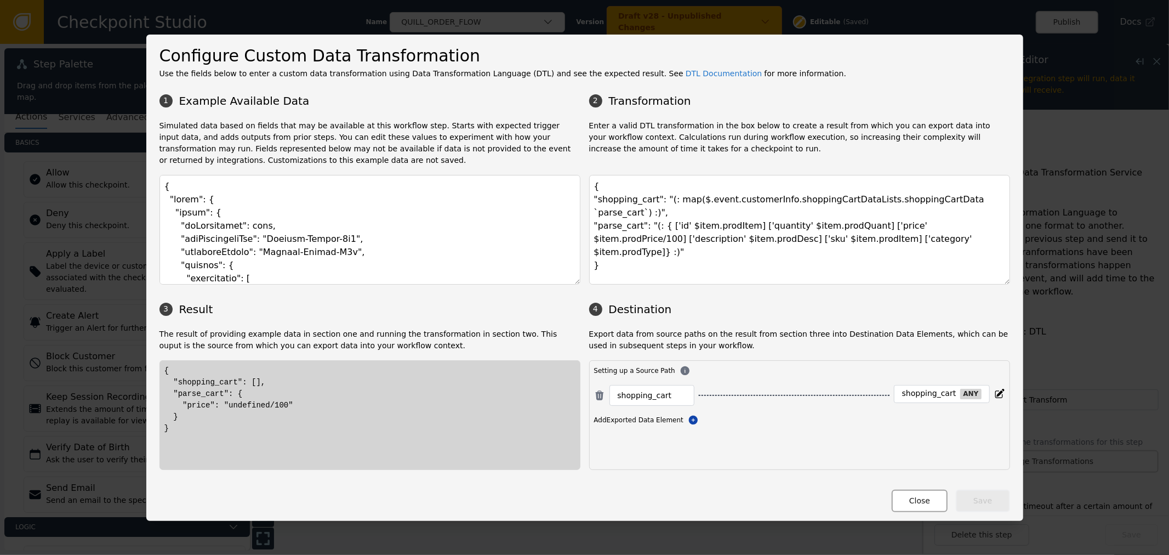
click at [922, 498] on button "Close" at bounding box center [920, 501] width 56 height 22
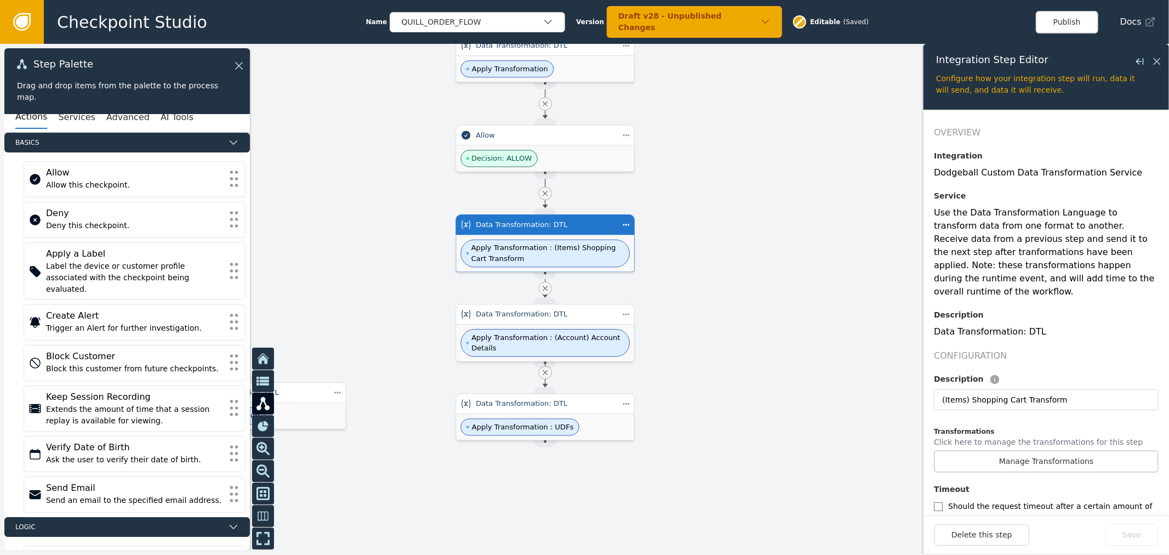
click at [754, 230] on div at bounding box center [584, 299] width 1169 height 511
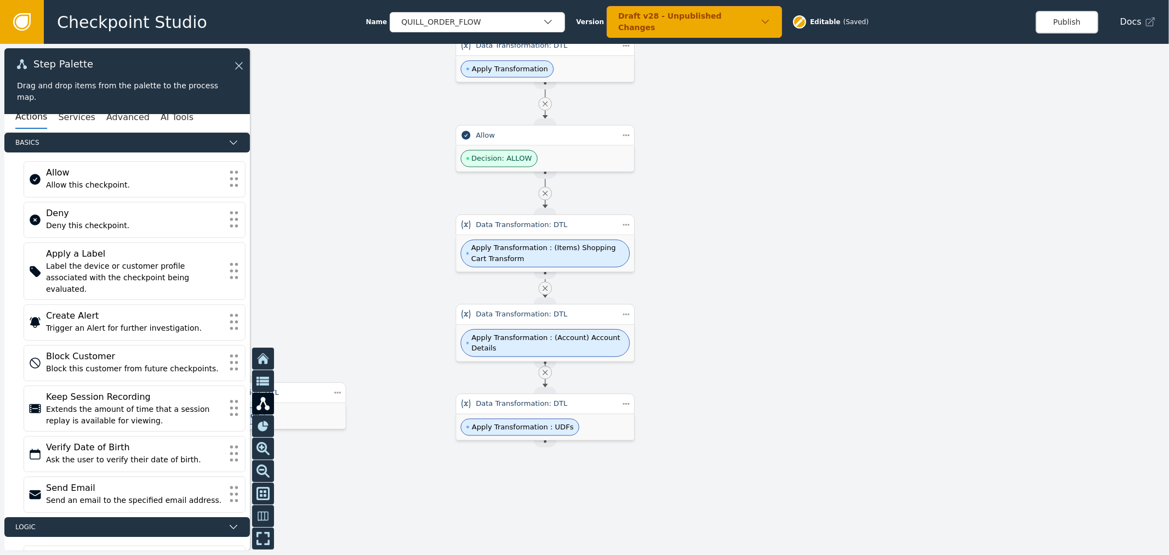
drag, startPoint x: 315, startPoint y: 315, endPoint x: 338, endPoint y: 162, distance: 155.2
click at [338, 162] on div at bounding box center [584, 299] width 1169 height 511
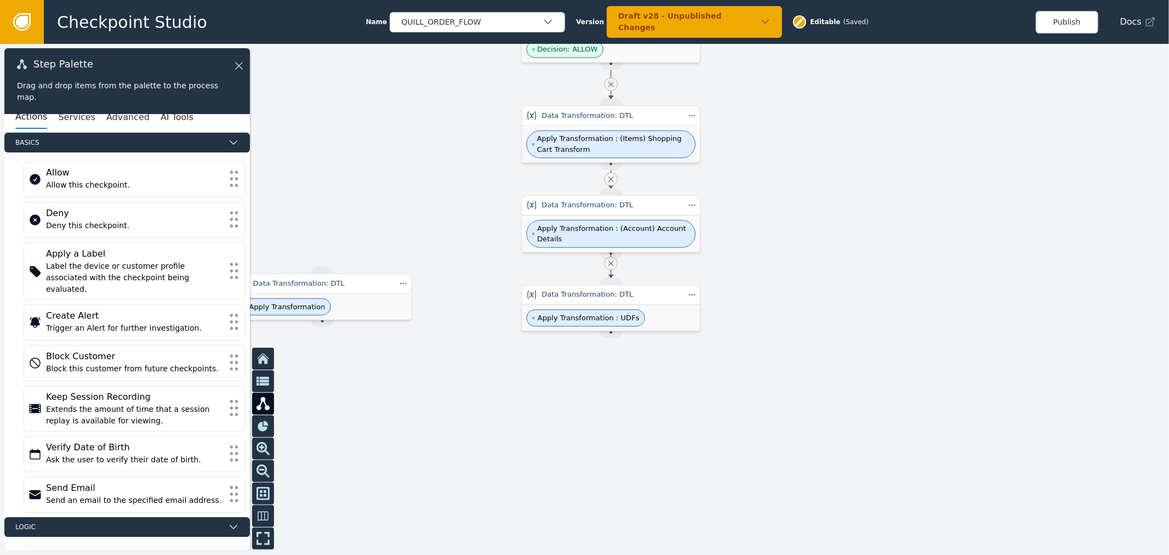
drag, startPoint x: 761, startPoint y: 171, endPoint x: 488, endPoint y: 166, distance: 273.1
click at [823, 171] on div at bounding box center [584, 299] width 1169 height 511
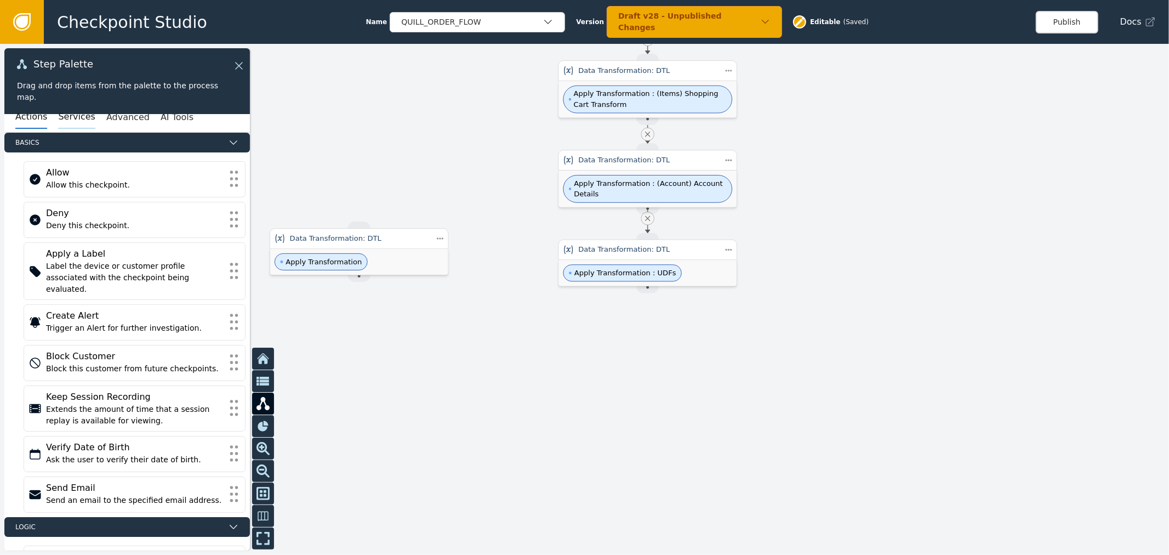
click at [68, 120] on button "Services" at bounding box center [76, 117] width 37 height 23
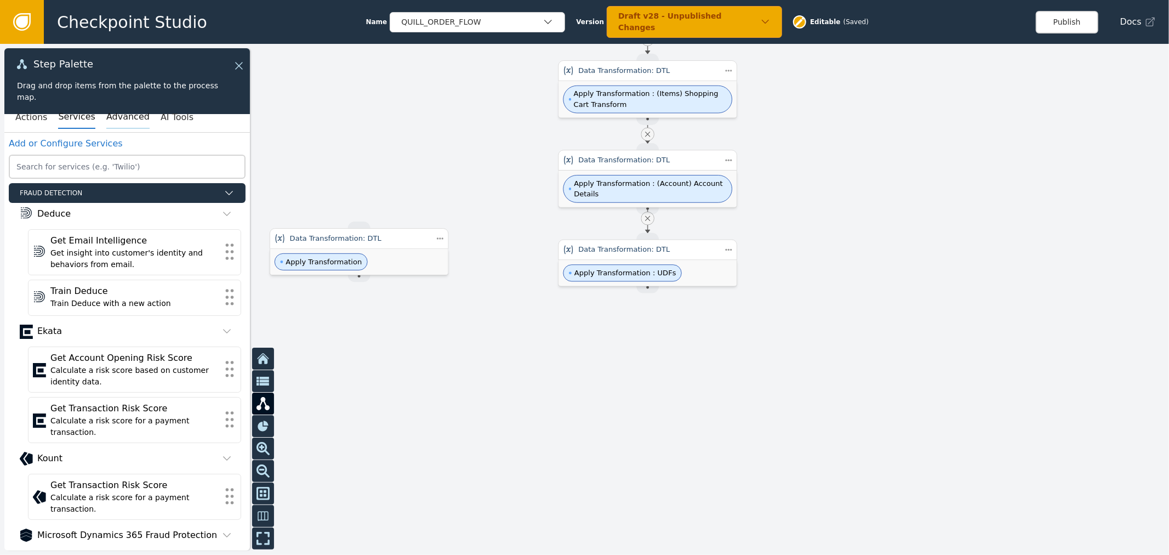
click at [115, 107] on button "Advanced" at bounding box center [127, 117] width 43 height 23
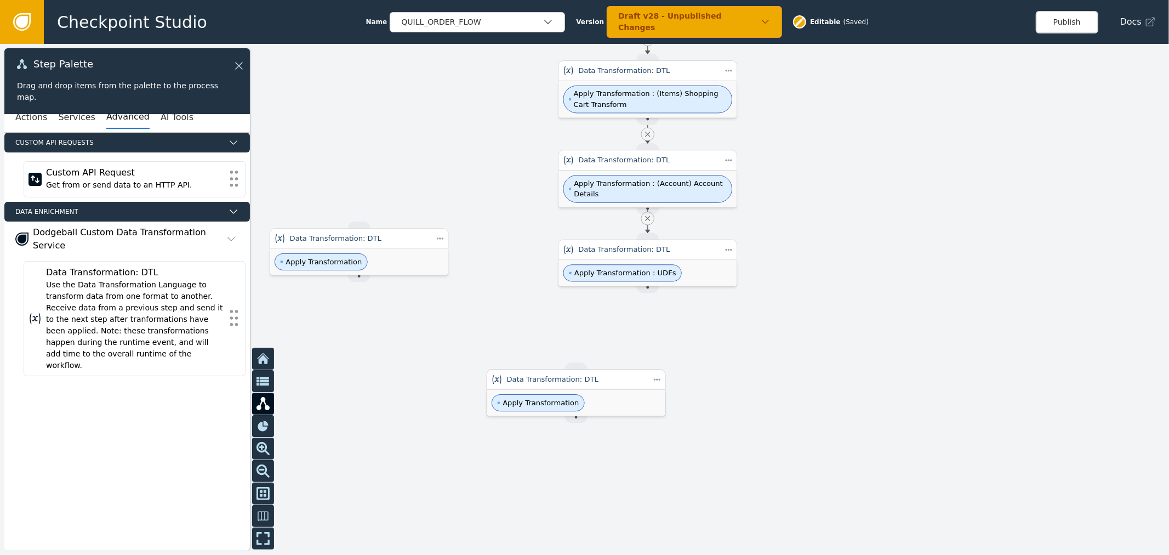
click at [655, 388] on div "Data Transformation: DTL" at bounding box center [576, 379] width 179 height 21
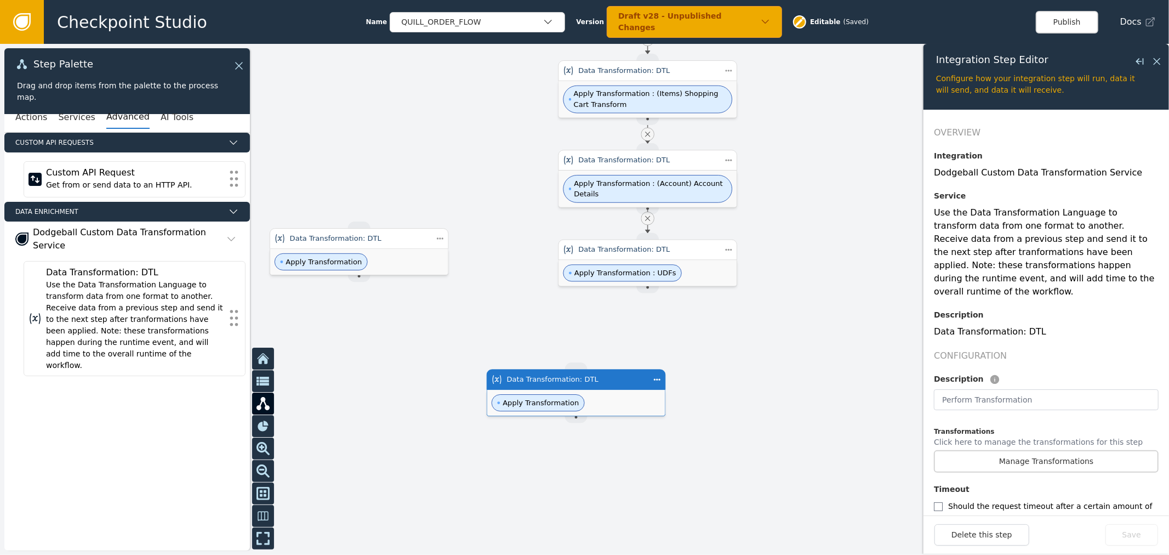
click at [973, 537] on label "Number of Retries" at bounding box center [973, 543] width 79 height 12
click at [979, 525] on button "Delete this step" at bounding box center [982, 534] width 95 height 21
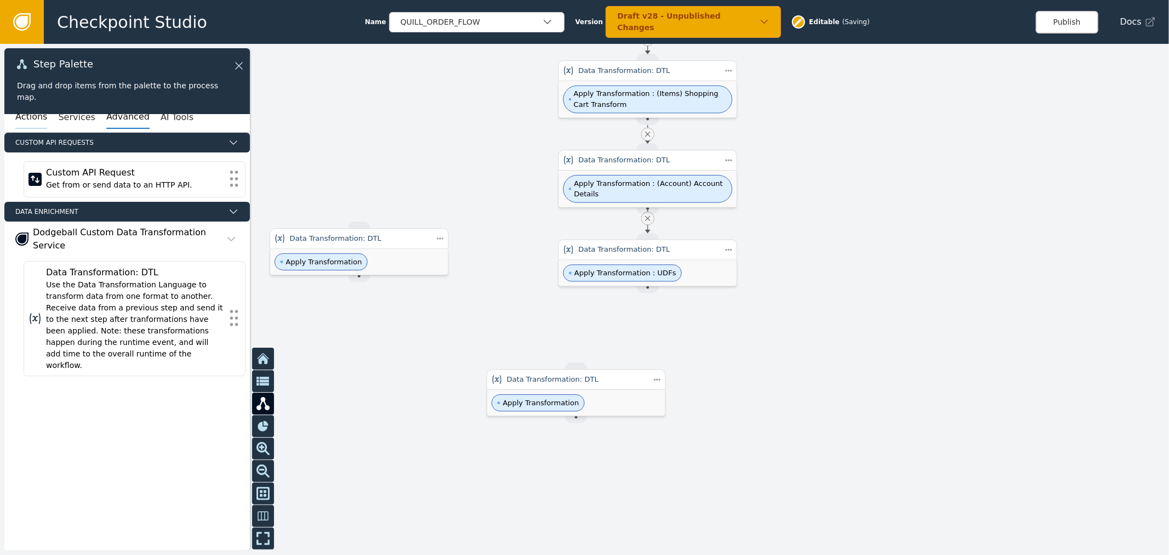
drag, startPoint x: 16, startPoint y: 127, endPoint x: 20, endPoint y: 121, distance: 7.1
click at [16, 127] on button "Actions" at bounding box center [31, 117] width 32 height 23
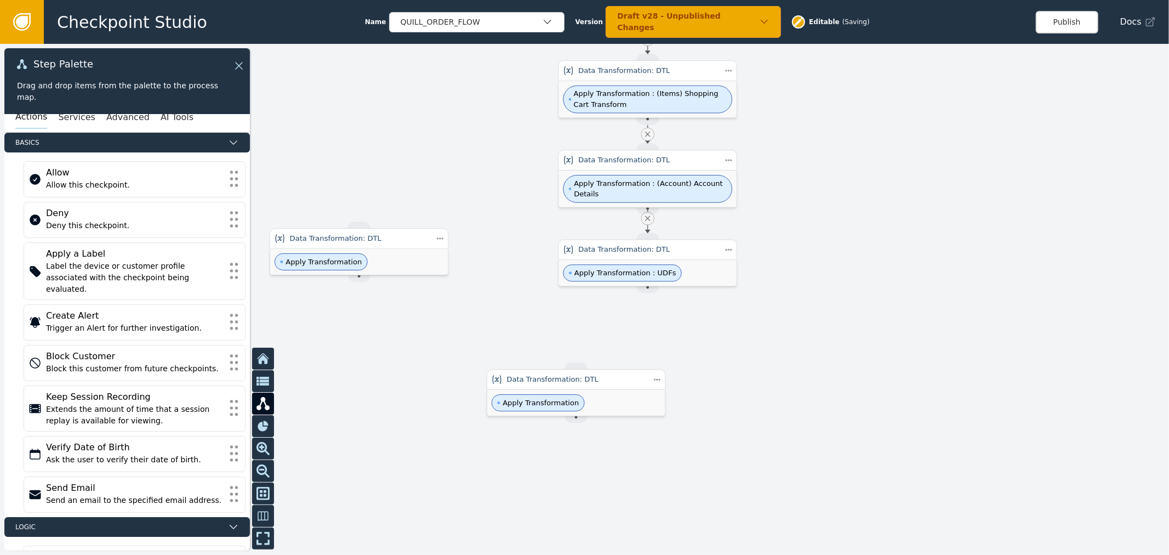
click at [23, 116] on button "Actions" at bounding box center [31, 117] width 32 height 23
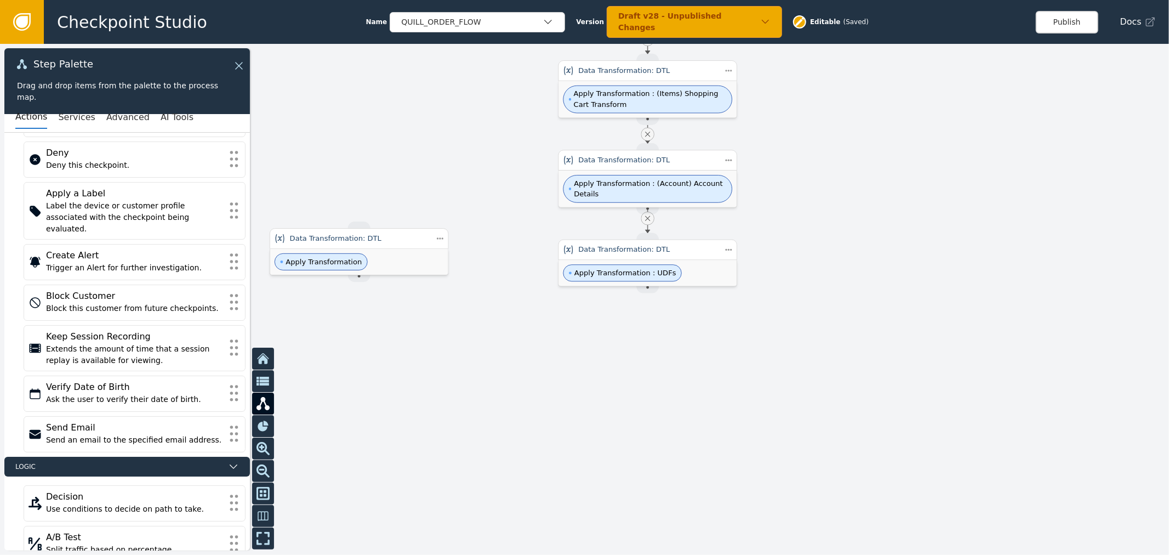
scroll to position [61, 0]
drag, startPoint x: 93, startPoint y: 510, endPoint x: 670, endPoint y: 358, distance: 596.5
click at [675, 379] on div "Target Handle for step INTEGRATION_SERVICE--Data Transformation: DTL Data Trans…" at bounding box center [584, 299] width 1169 height 511
drag, startPoint x: 648, startPoint y: 289, endPoint x: 654, endPoint y: 332, distance: 42.6
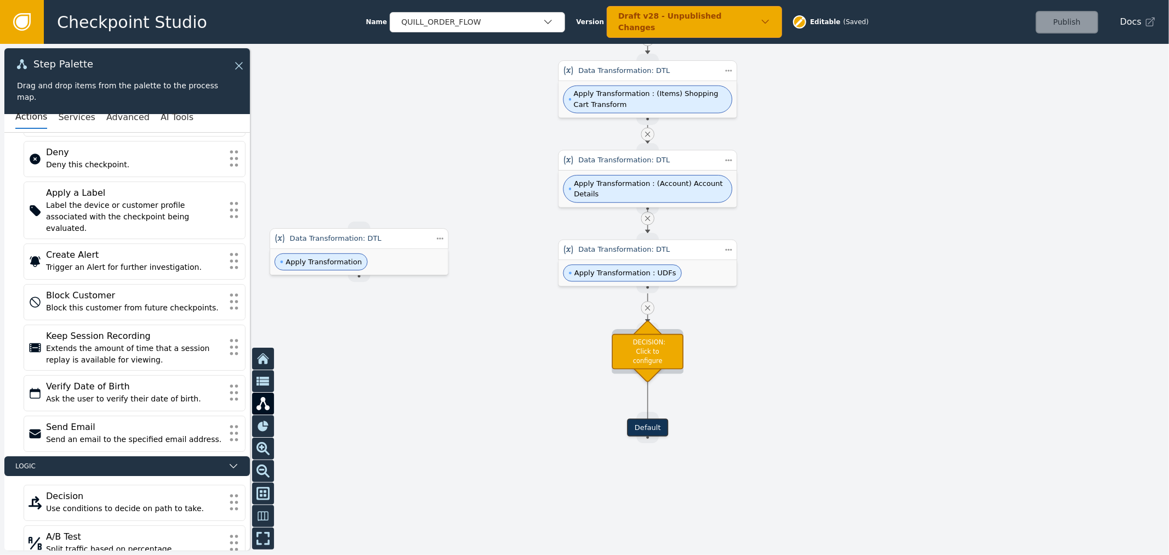
click at [643, 342] on div "DECISION: Click to configure" at bounding box center [648, 352] width 72 height 36
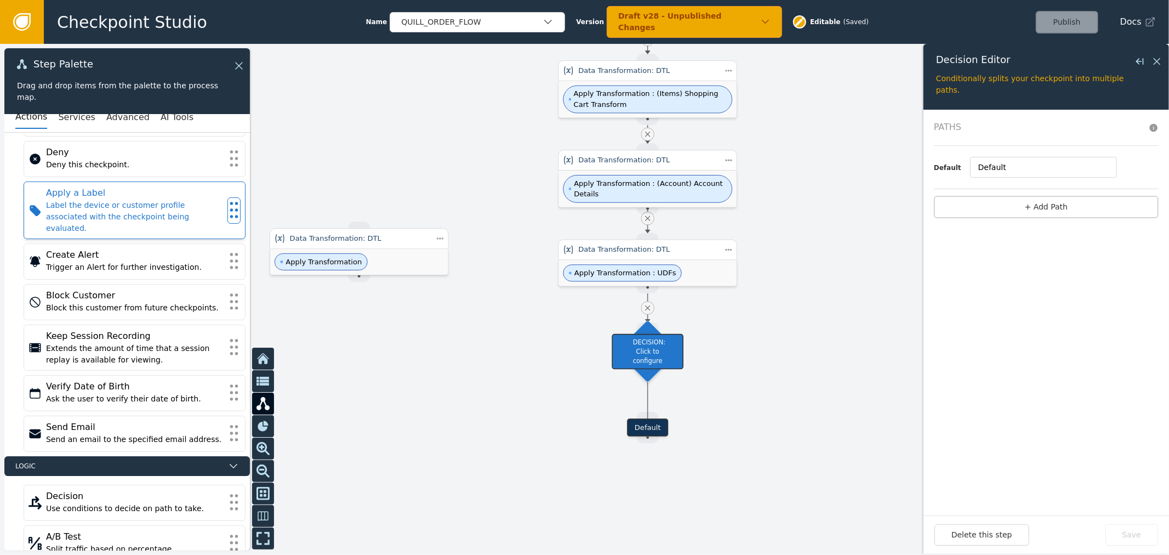
click at [106, 211] on div "Label the device or customer profile associated with the checkpoint being evalu…" at bounding box center [134, 217] width 177 height 35
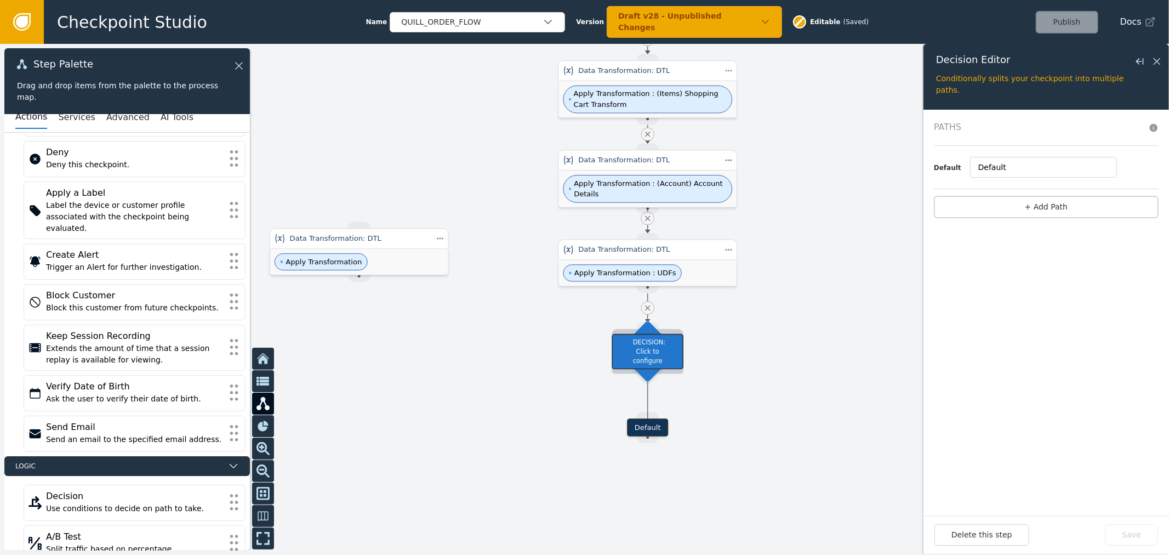
click at [656, 350] on div "DECISION: Click to configure" at bounding box center [648, 352] width 72 height 36
click at [1047, 210] on button "+ Add Path" at bounding box center [1046, 207] width 225 height 22
click at [987, 174] on input "1" at bounding box center [1039, 167] width 144 height 21
drag, startPoint x: 997, startPoint y: 164, endPoint x: 844, endPoint y: 177, distance: 152.9
click at [884, 170] on div "Target Handle for step Default Source Handle for step Target Handle for step IN…" at bounding box center [584, 299] width 1169 height 511
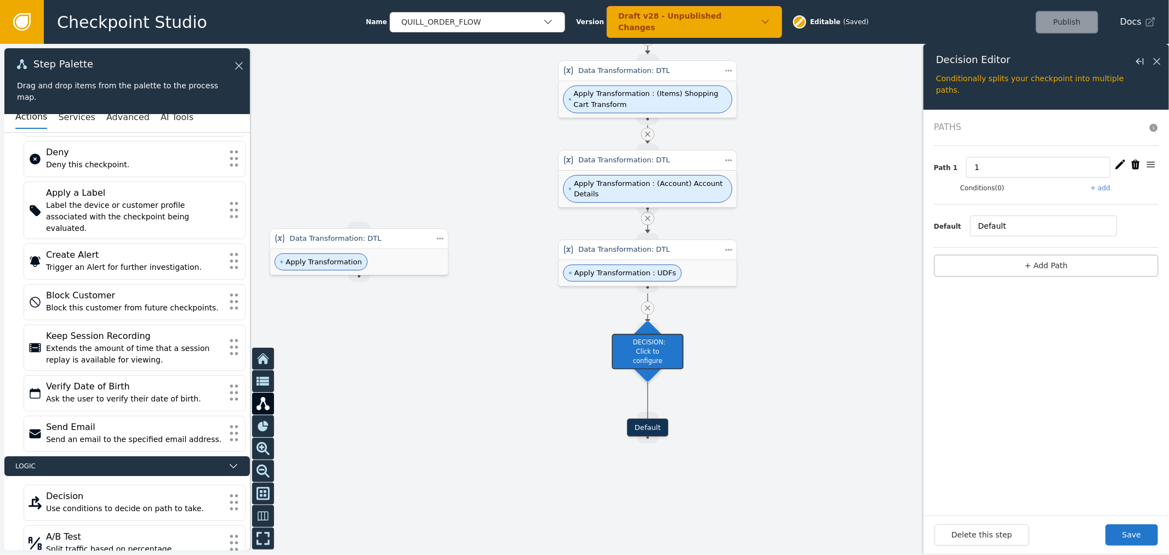
click at [1099, 192] on button "+ add" at bounding box center [1101, 188] width 20 height 10
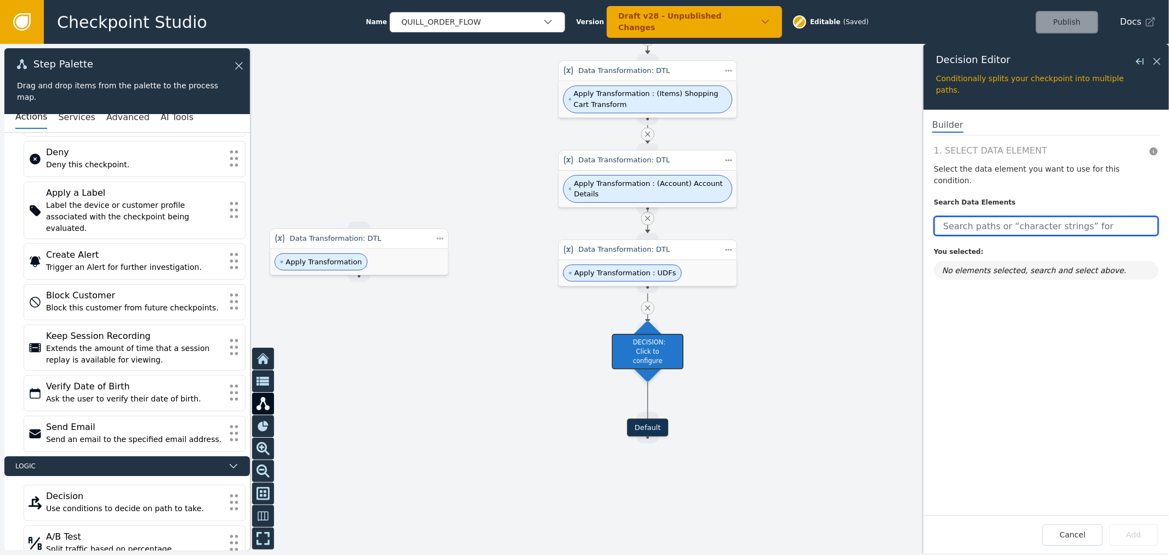
click at [975, 216] on input "text" at bounding box center [1046, 226] width 225 height 20
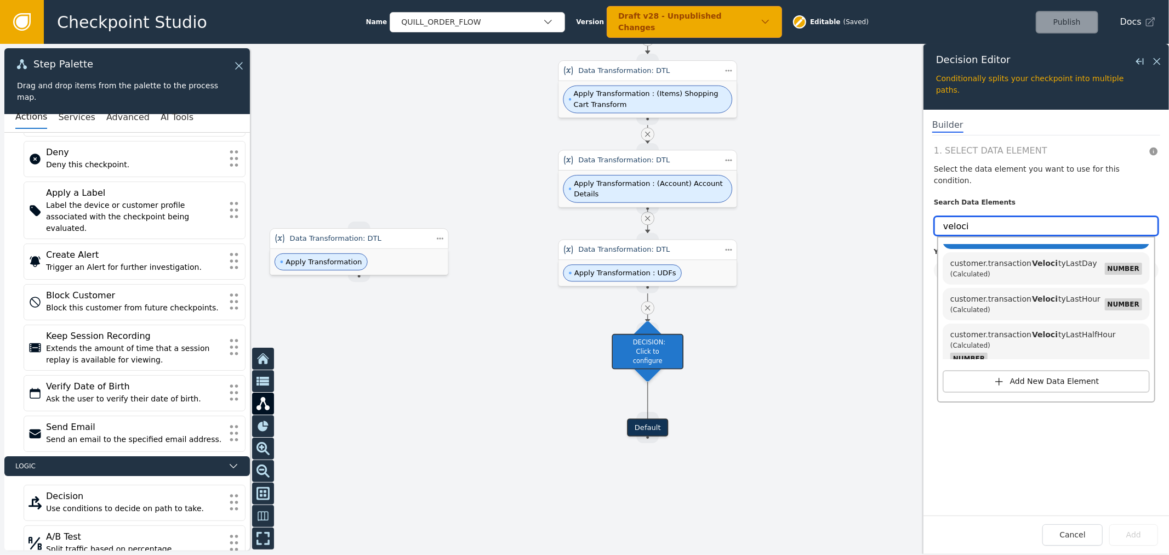
scroll to position [0, 0]
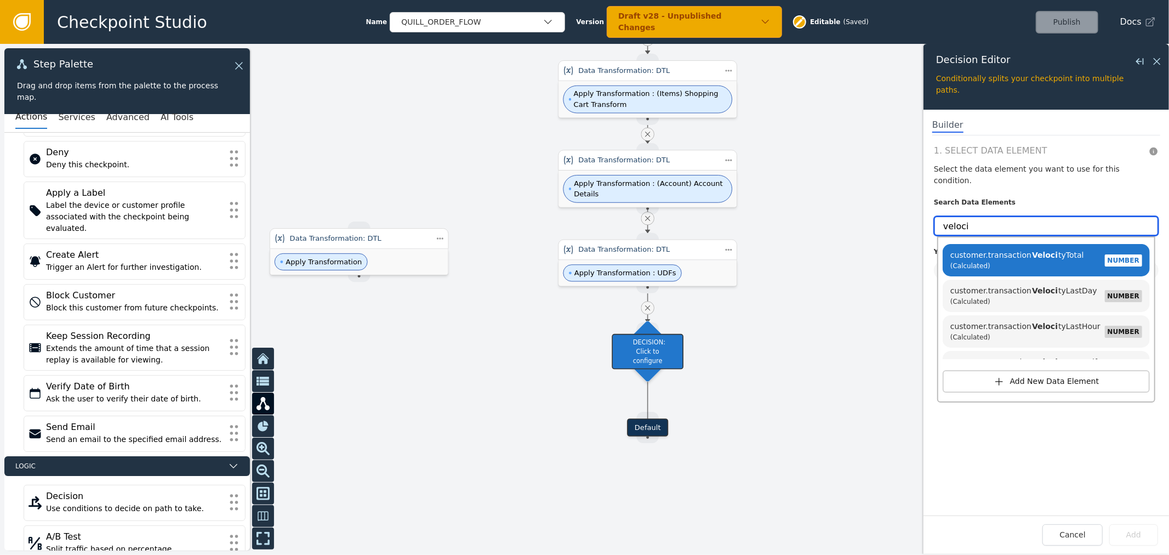
type input "veloci"
drag, startPoint x: 354, startPoint y: 106, endPoint x: 314, endPoint y: 136, distance: 50.2
click at [314, 134] on div at bounding box center [584, 299] width 1169 height 511
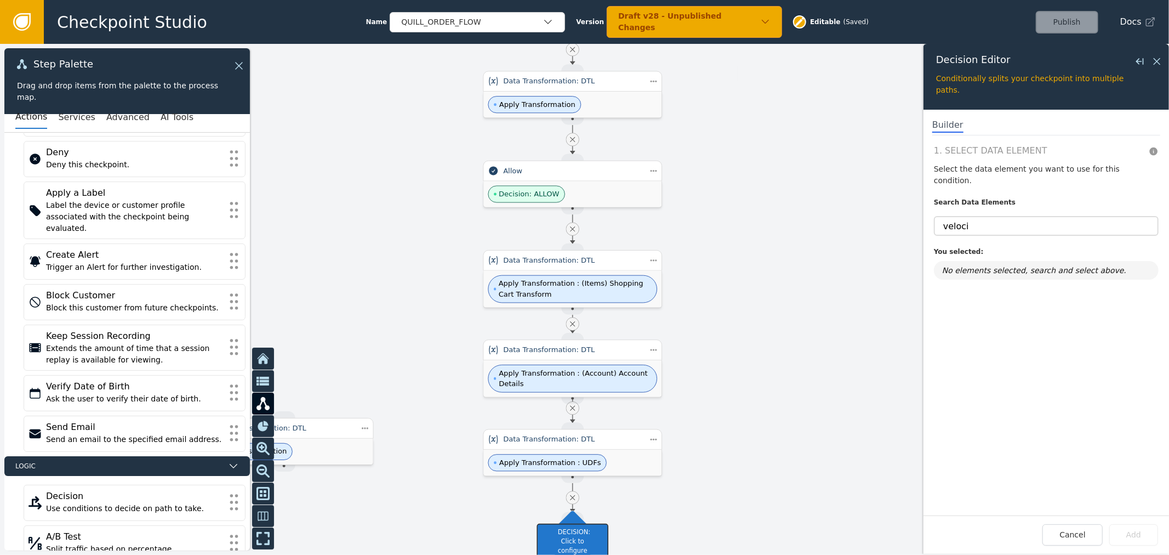
drag, startPoint x: 373, startPoint y: 94, endPoint x: 371, endPoint y: 193, distance: 99.3
click at [330, 296] on div at bounding box center [584, 299] width 1169 height 511
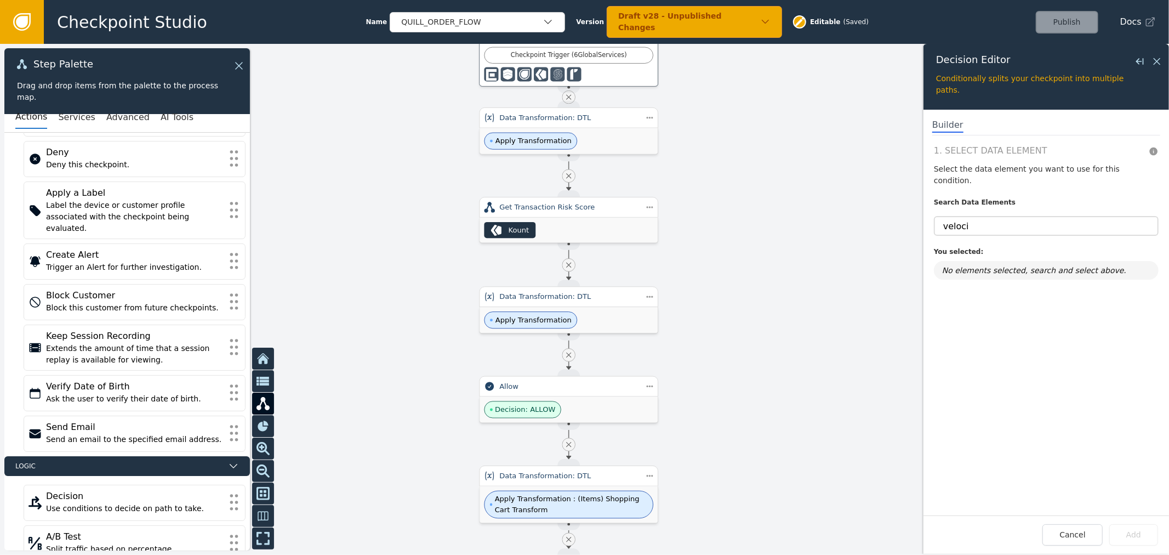
drag, startPoint x: 796, startPoint y: 134, endPoint x: 800, endPoint y: 362, distance: 228.1
click at [800, 362] on div at bounding box center [584, 299] width 1169 height 511
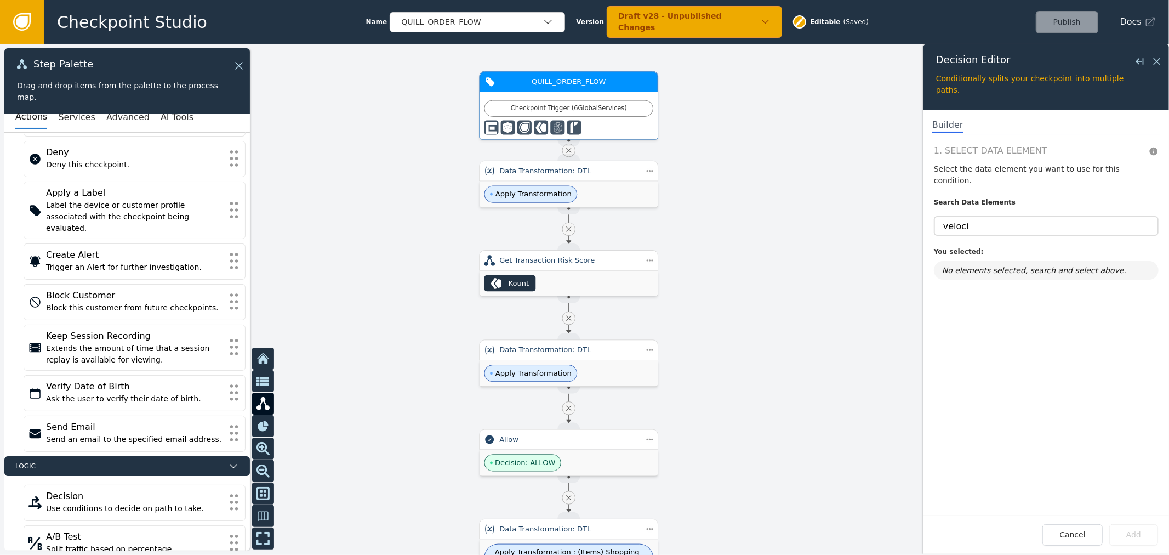
click at [593, 124] on div at bounding box center [569, 127] width 169 height 14
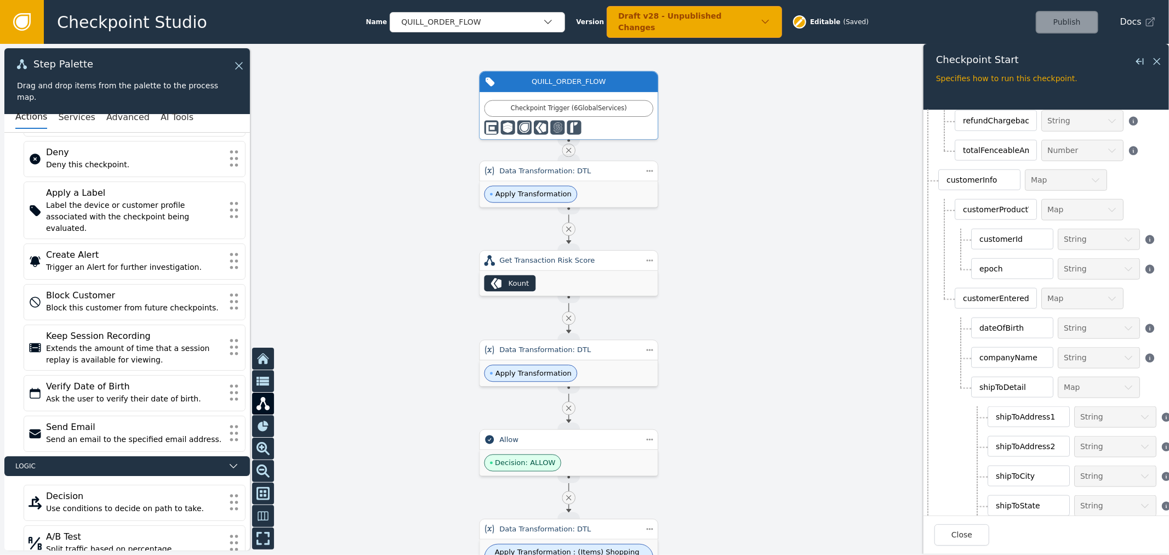
scroll to position [913, 0]
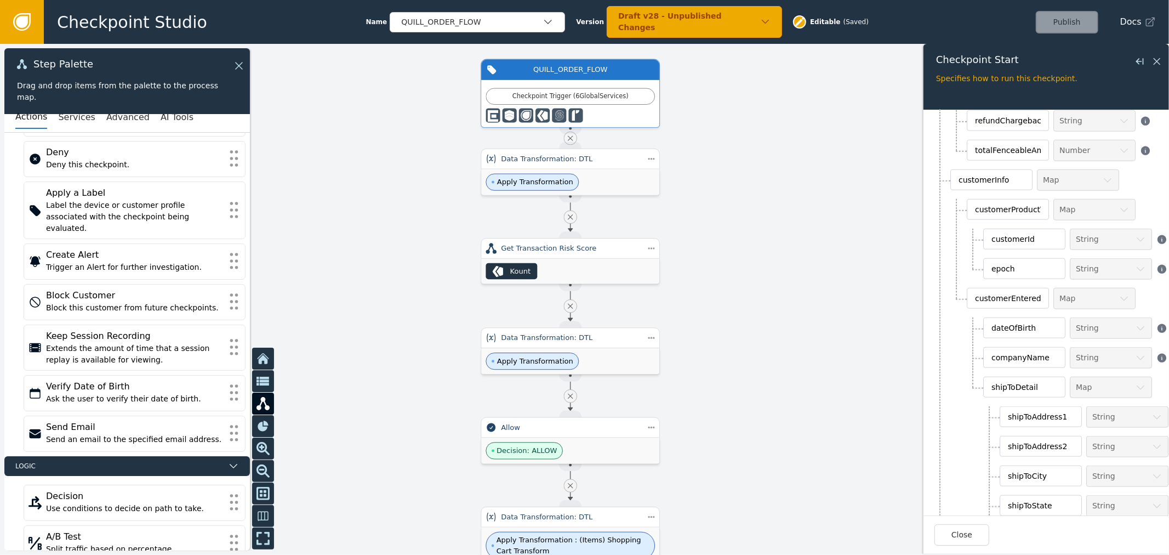
drag, startPoint x: 788, startPoint y: 260, endPoint x: 789, endPoint y: 199, distance: 60.9
click at [789, 199] on div at bounding box center [584, 299] width 1169 height 511
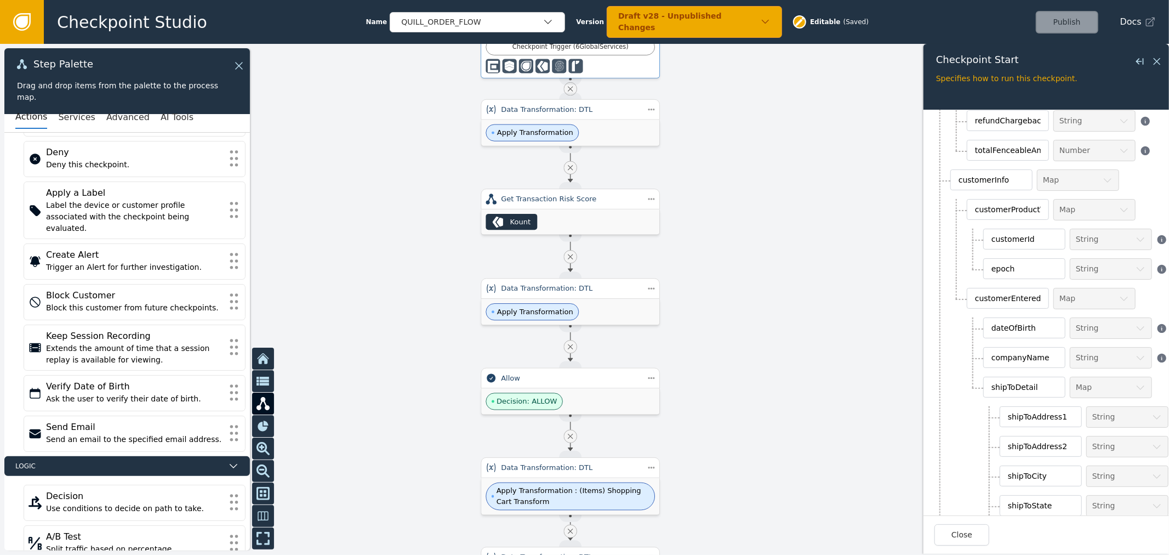
drag, startPoint x: 1152, startPoint y: 62, endPoint x: 1153, endPoint y: 71, distance: 8.8
click at [1152, 63] on icon at bounding box center [1157, 61] width 12 height 12
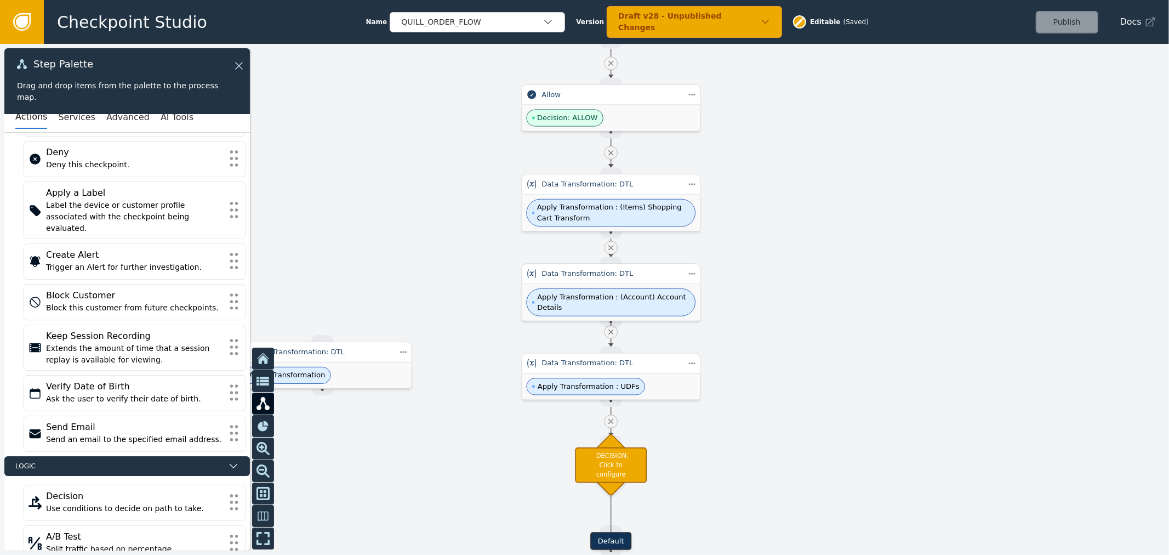
drag, startPoint x: 841, startPoint y: 403, endPoint x: 848, endPoint y: 105, distance: 297.8
click at [848, 105] on div at bounding box center [584, 299] width 1169 height 511
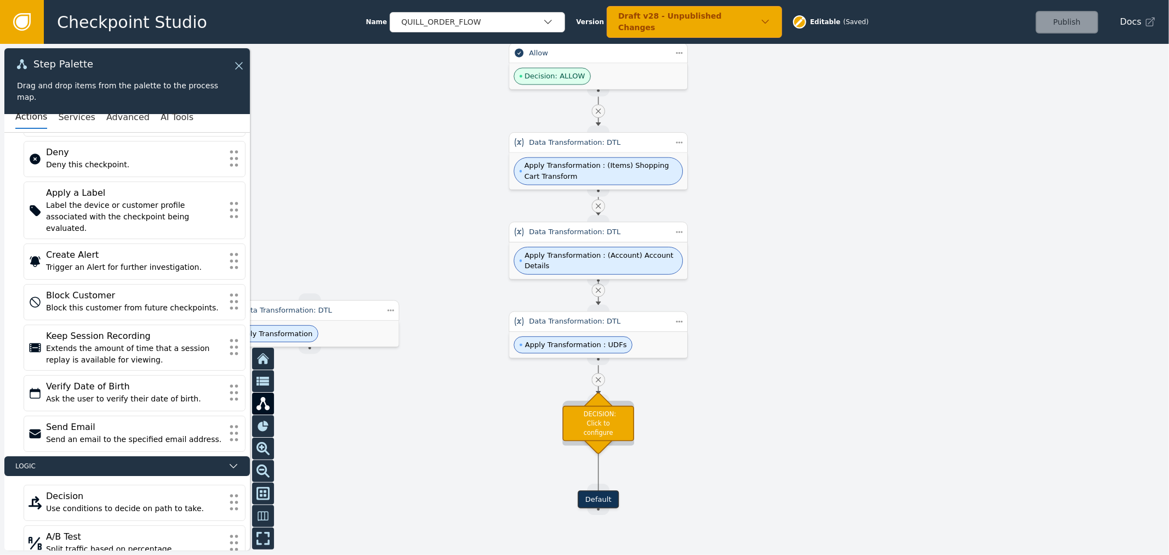
click at [620, 421] on div "DECISION: Click to configure" at bounding box center [599, 424] width 72 height 36
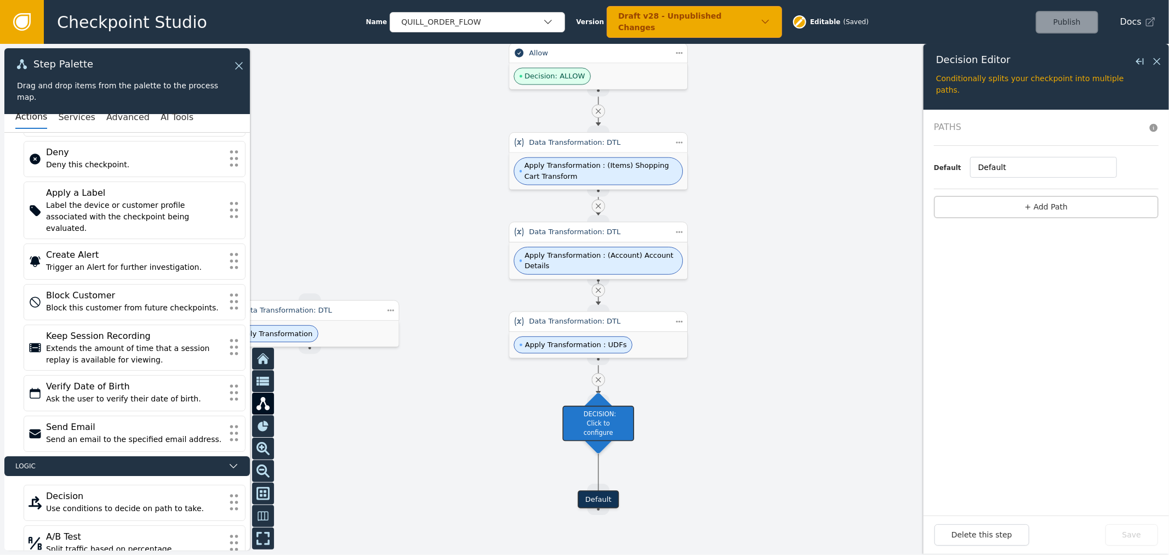
drag, startPoint x: 822, startPoint y: 392, endPoint x: 826, endPoint y: 358, distance: 34.2
click at [826, 360] on div at bounding box center [584, 299] width 1169 height 511
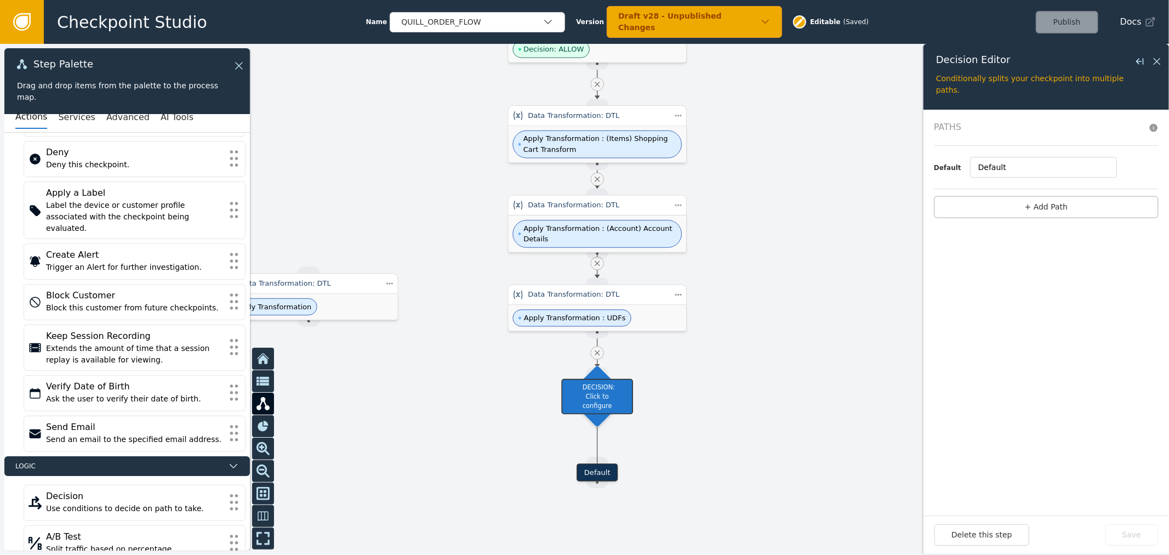
drag, startPoint x: 865, startPoint y: 136, endPoint x: 828, endPoint y: 299, distance: 166.8
click at [828, 299] on div at bounding box center [584, 299] width 1169 height 511
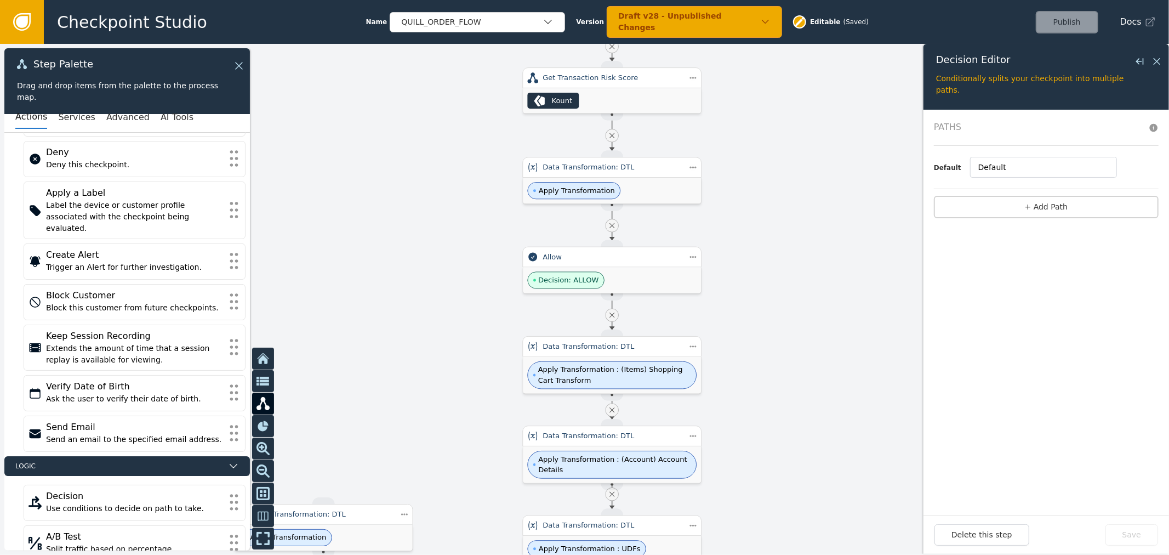
drag, startPoint x: 803, startPoint y: 314, endPoint x: 839, endPoint y: 418, distance: 109.9
click at [839, 418] on div at bounding box center [584, 299] width 1169 height 511
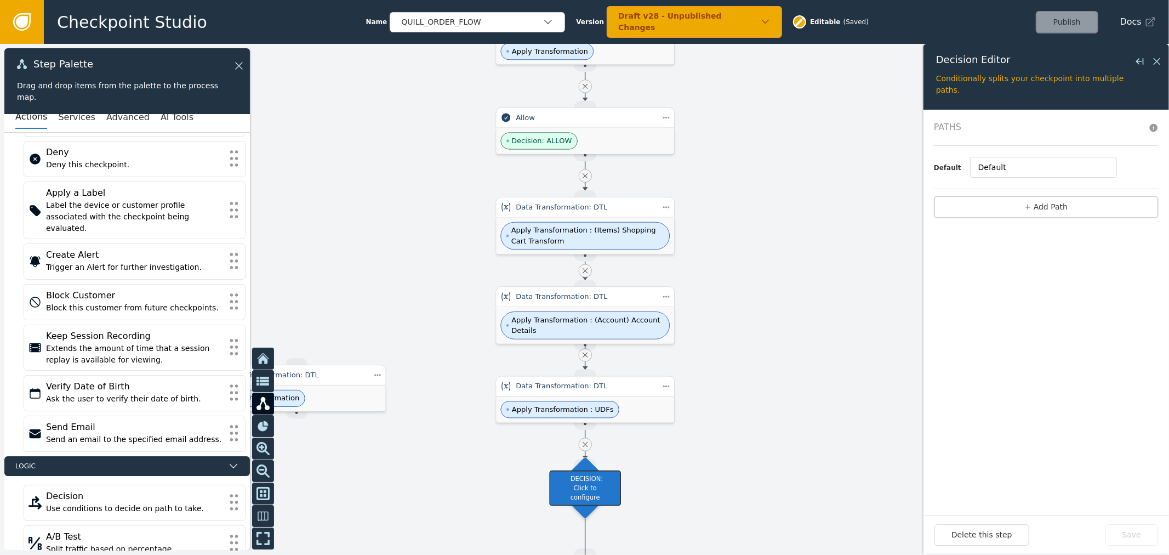
drag, startPoint x: 839, startPoint y: 418, endPoint x: 810, endPoint y: 264, distance: 156.2
click at [810, 264] on div at bounding box center [584, 299] width 1169 height 511
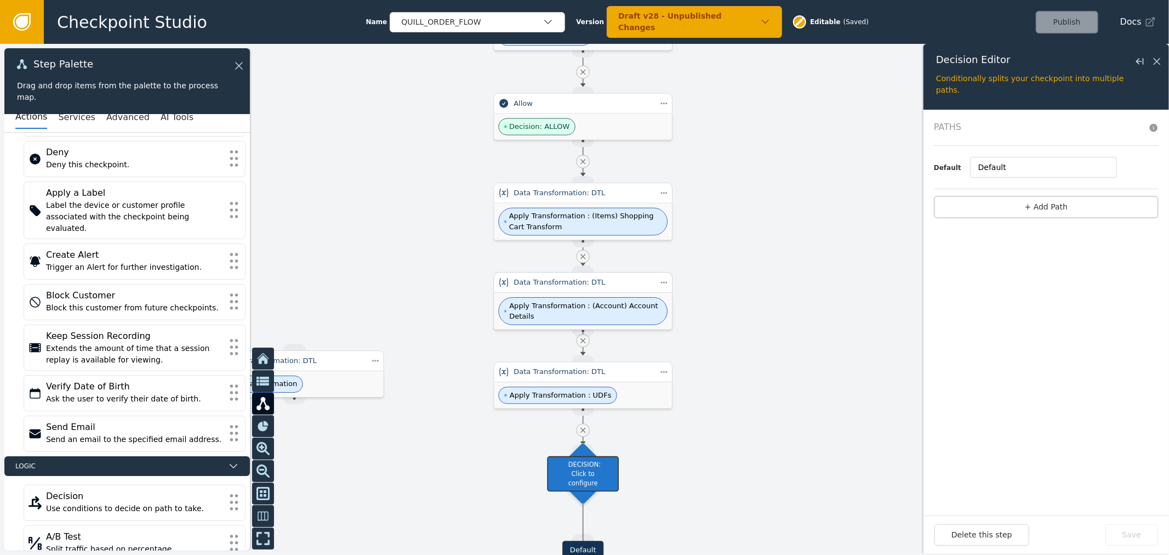
click at [620, 311] on span "Apply Transformation : (Account) Account Details" at bounding box center [583, 311] width 169 height 28
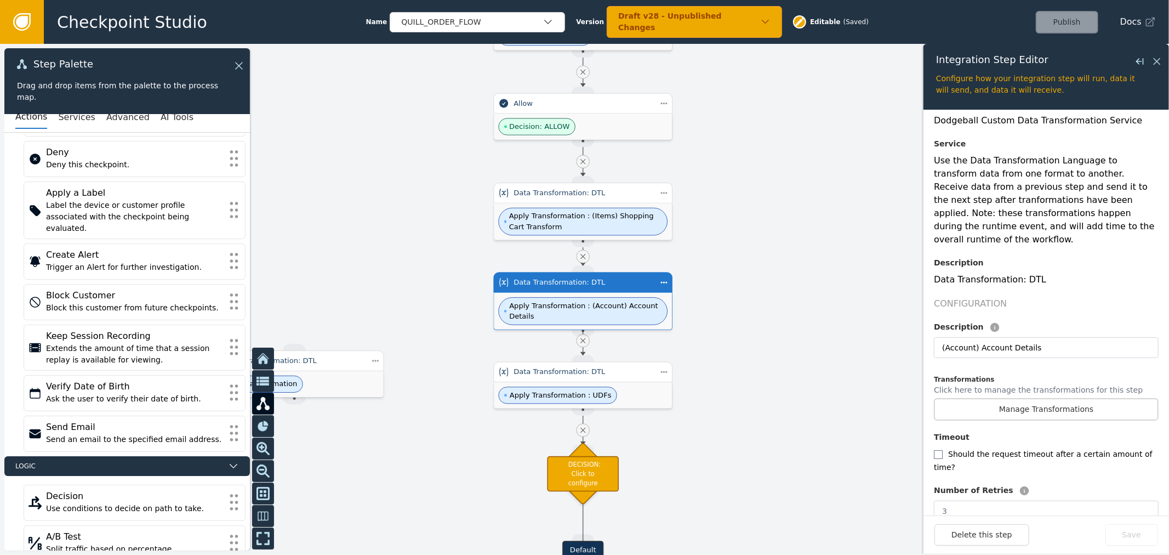
scroll to position [99, 0]
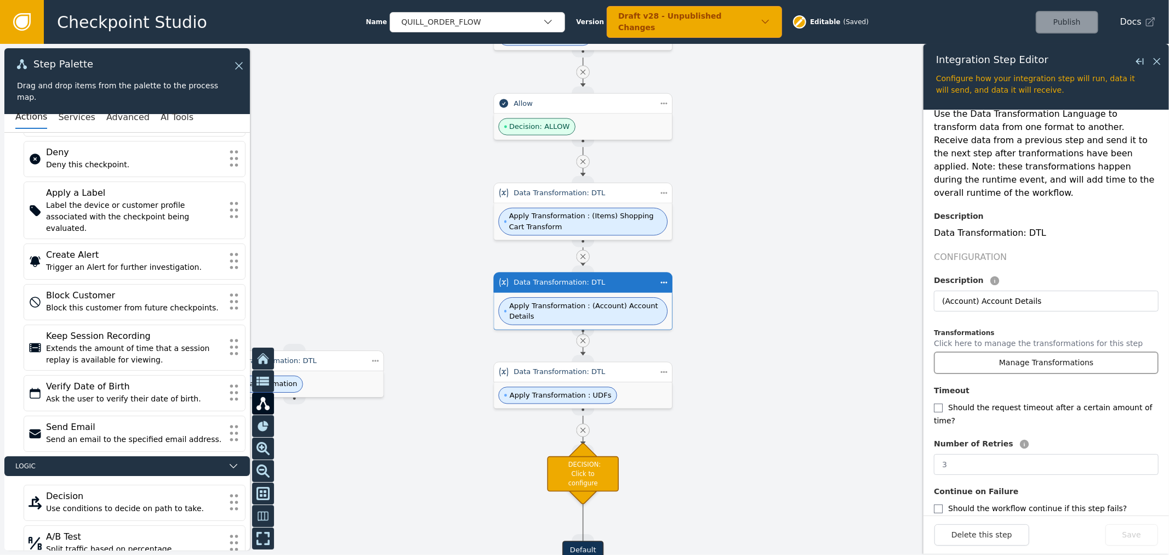
click at [1016, 353] on button "Manage Transformations" at bounding box center [1046, 362] width 225 height 22
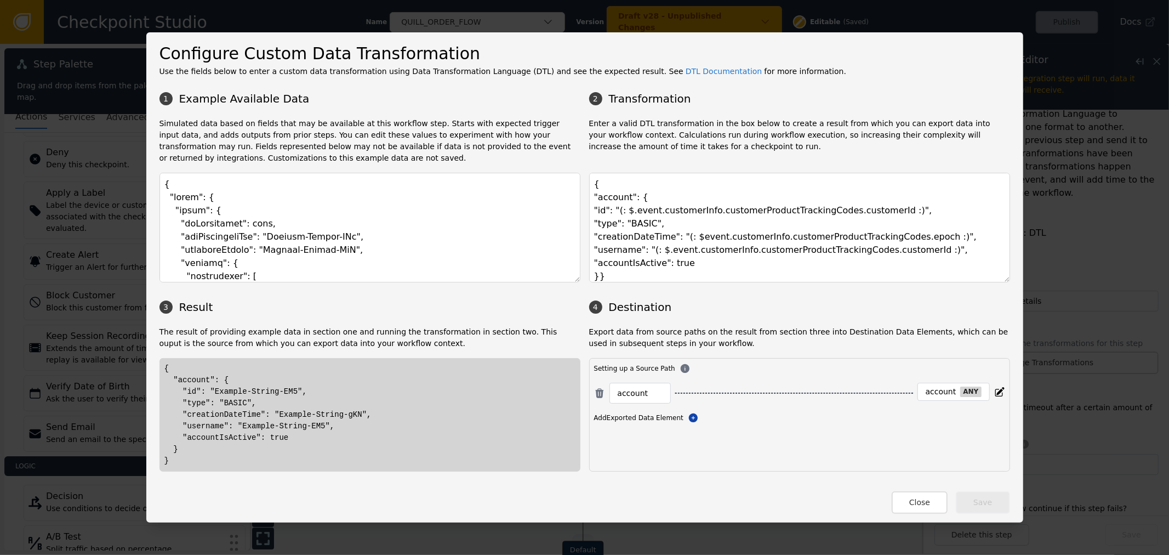
drag, startPoint x: 1001, startPoint y: 297, endPoint x: 1003, endPoint y: 348, distance: 51.1
click at [1003, 348] on div "1 Example Available Data 2 Transformation Simulated data based on fields that m…" at bounding box center [585, 278] width 851 height 385
drag, startPoint x: 906, startPoint y: 505, endPoint x: 640, endPoint y: 423, distance: 278.2
click at [906, 504] on button "Close" at bounding box center [920, 502] width 56 height 22
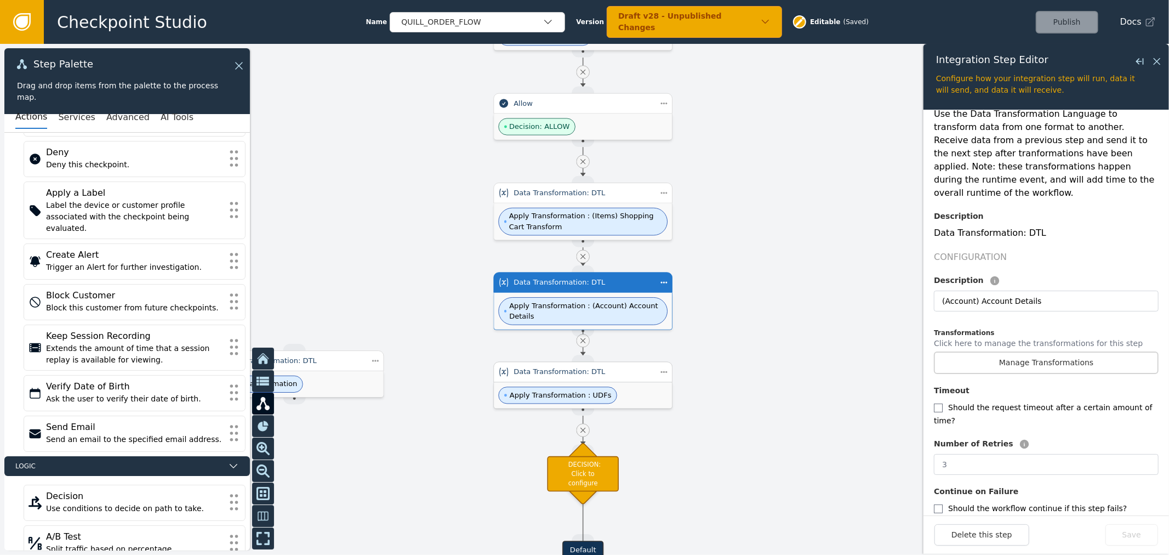
click at [587, 398] on span "Apply Transformation : UDFs" at bounding box center [561, 395] width 102 height 11
type input "UDFs"
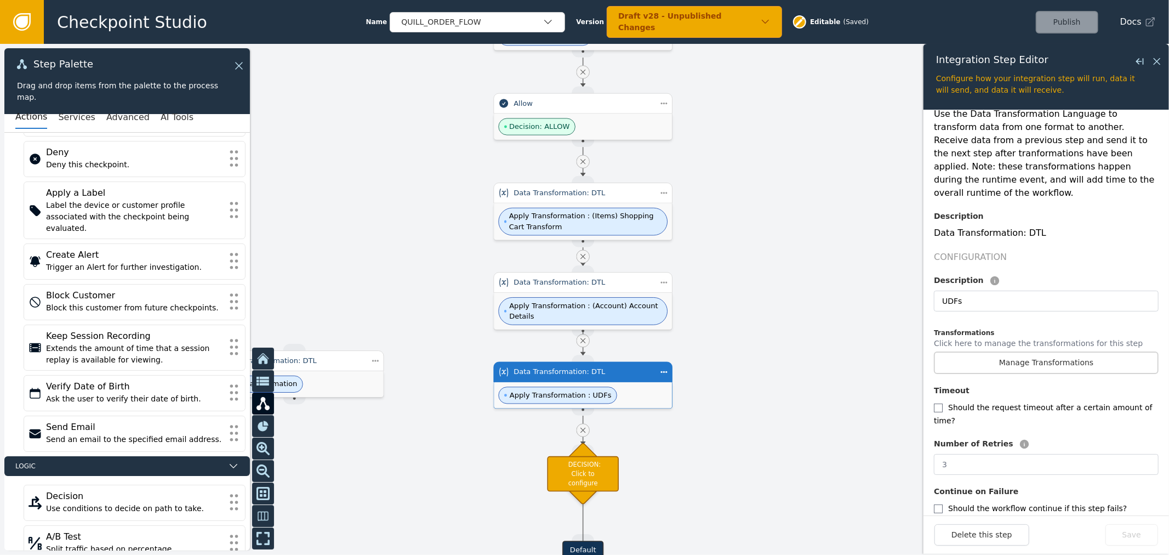
click at [1061, 338] on p "Click here to manage the transformations for this step" at bounding box center [1038, 345] width 209 height 14
click at [1081, 351] on button "Manage Transformations" at bounding box center [1046, 362] width 225 height 22
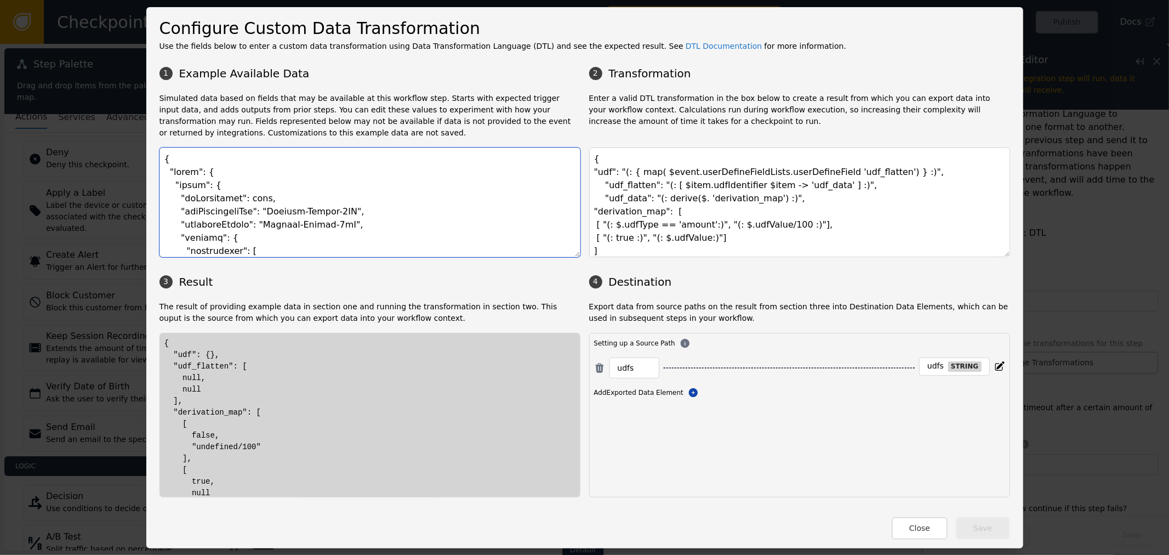
click at [387, 195] on textarea at bounding box center [370, 202] width 421 height 110
paste textarea "transactionHeader": { "requestType": "Fraud", "businessUnit": "QUL", "division"…"
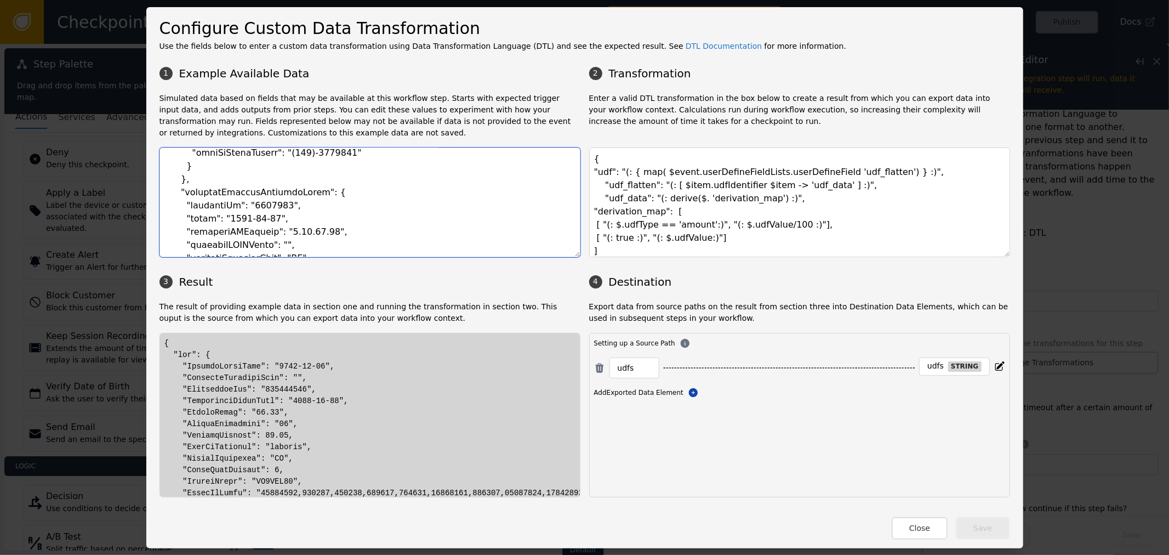
scroll to position [1035, 0]
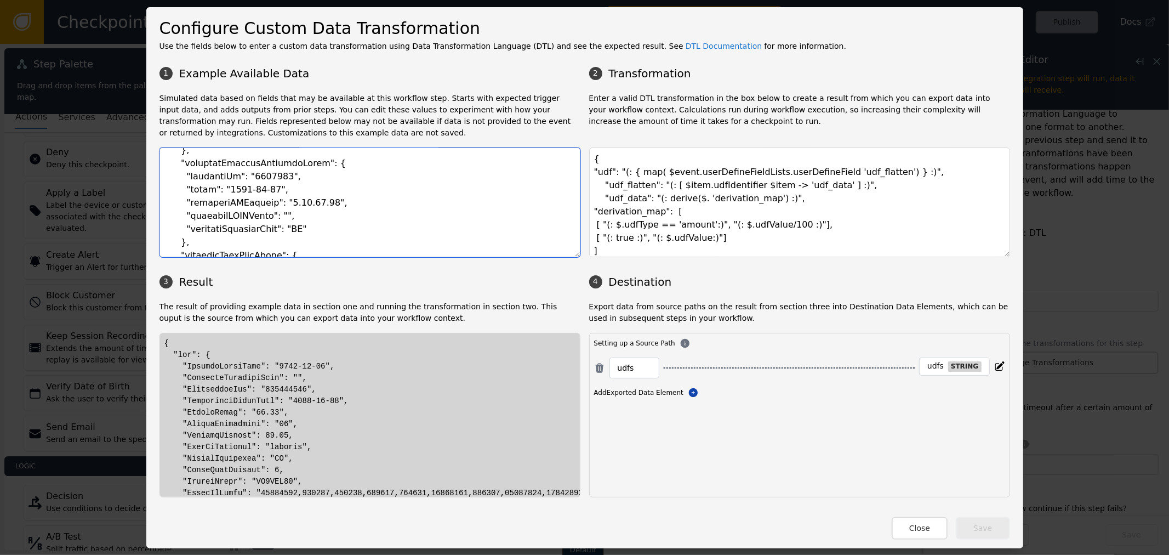
type textarea "{ "event": { "transactionHeader": { "requestType": "Fraud", "businessUnit": "QU…"
click at [791, 189] on textarea "{ "udf": "(: { map( $event.userDefineFieldLists.userDefineField 'udf_flatten') …" at bounding box center [799, 202] width 421 height 110
drag, startPoint x: 173, startPoint y: 360, endPoint x: 187, endPoint y: 359, distance: 14.3
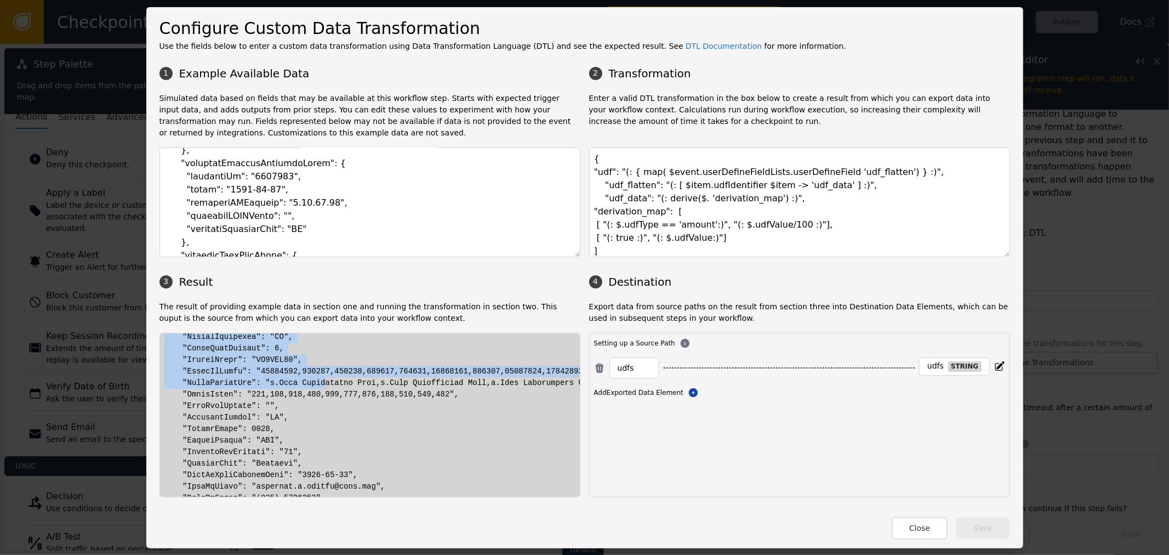
scroll to position [9, 0]
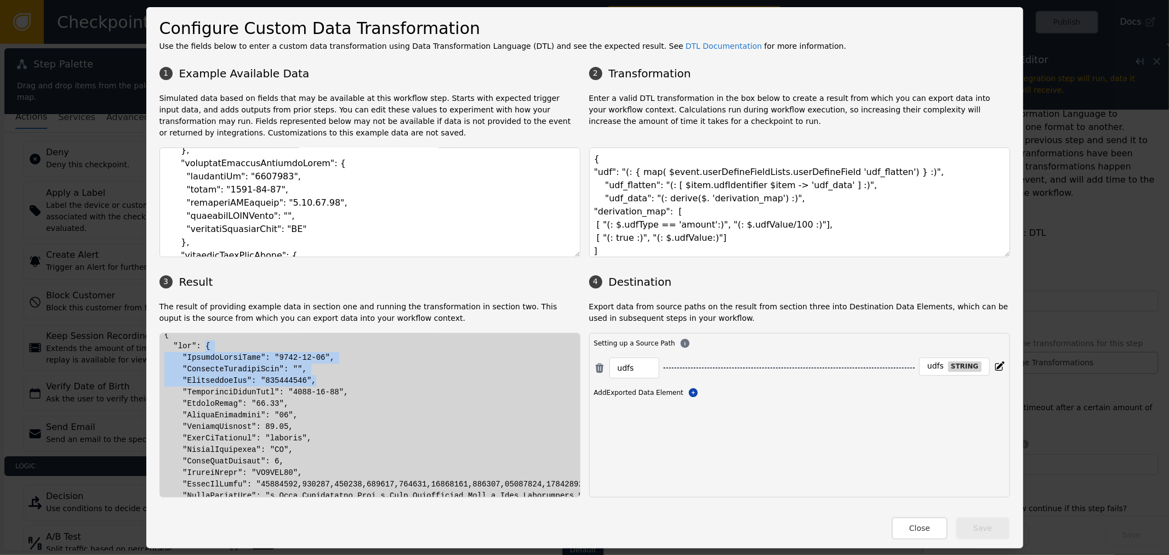
drag, startPoint x: 198, startPoint y: 357, endPoint x: 305, endPoint y: 380, distance: 109.4
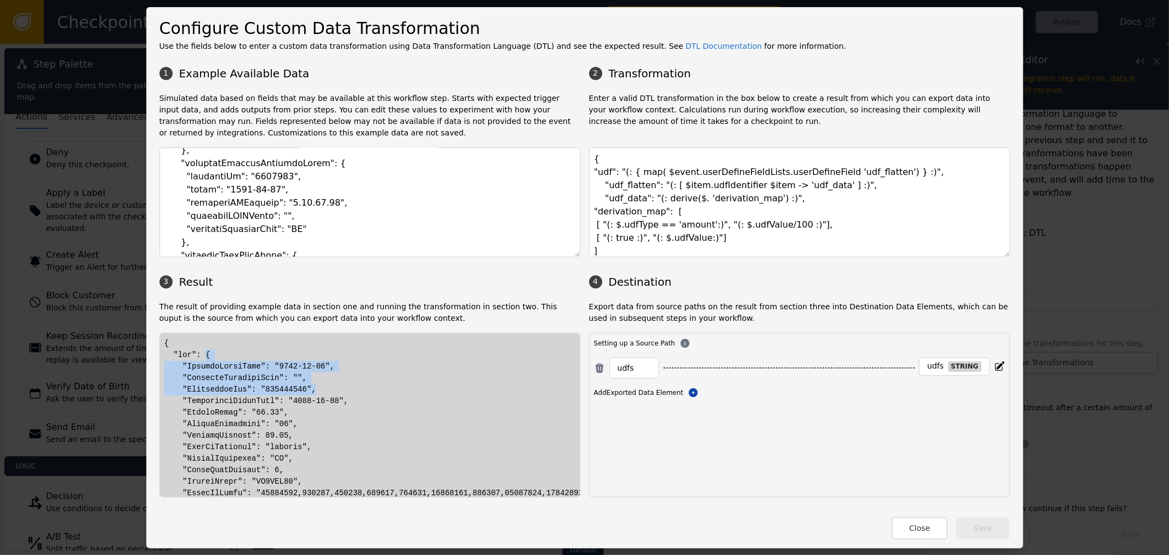
drag, startPoint x: 305, startPoint y: 380, endPoint x: 178, endPoint y: 366, distance: 128.5
drag, startPoint x: 178, startPoint y: 357, endPoint x: 210, endPoint y: 357, distance: 32.3
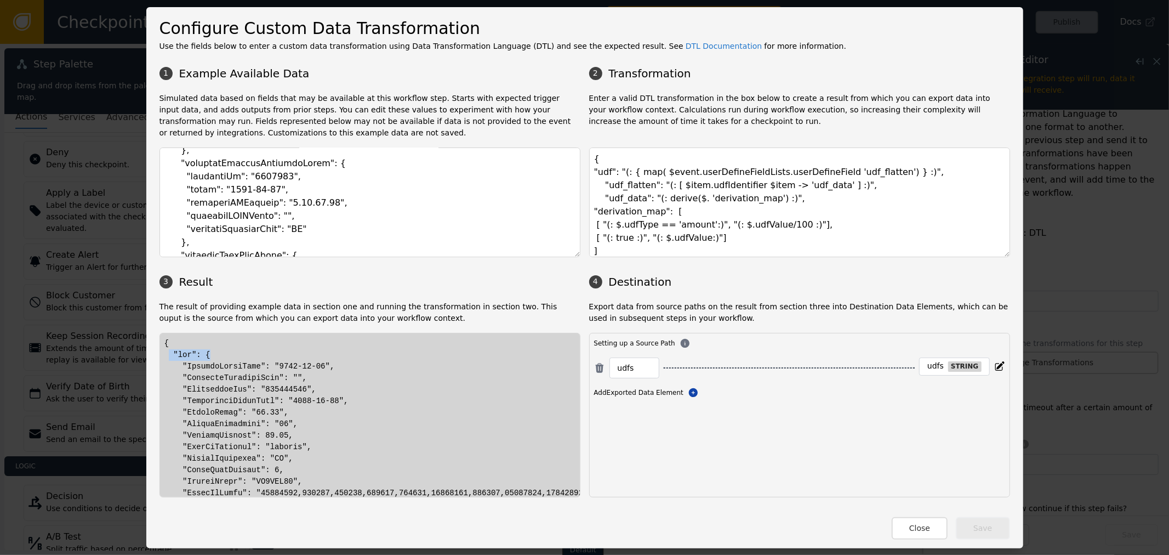
drag, startPoint x: 172, startPoint y: 357, endPoint x: 206, endPoint y: 356, distance: 34.0
click at [602, 173] on textarea "{ "udf": "(: { map( $event.userDefineFieldLists.userDefineField 'udf_flatten') …" at bounding box center [799, 202] width 421 height 110
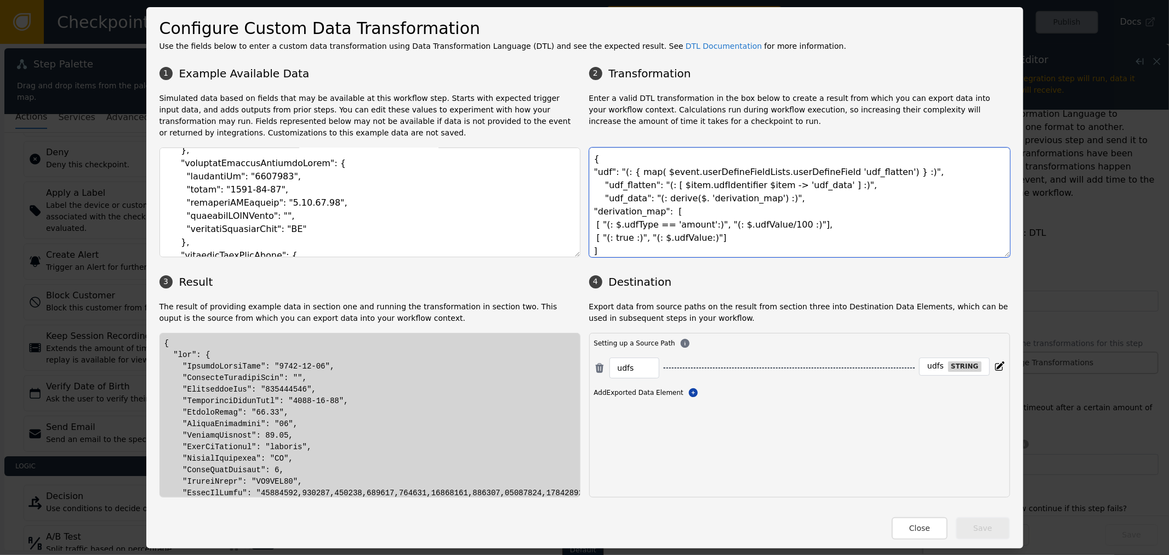
click at [606, 173] on textarea "{ "udf": "(: { map( $event.userDefineFieldLists.userDefineField 'udf_flatten') …" at bounding box center [799, 202] width 421 height 110
click at [774, 297] on div "1 Example Available Data 2 Transformation Simulated data based on fields that m…" at bounding box center [585, 279] width 851 height 436
drag, startPoint x: 763, startPoint y: 177, endPoint x: 833, endPoint y: 177, distance: 70.2
click at [826, 177] on textarea "{ "udfs": "(: { map( $event.userDefineFieldLists.userDefineField 'udf_flatten')…" at bounding box center [799, 202] width 421 height 110
click at [803, 181] on textarea "{ "udfs": "(: { map( $event.userDefineFieldLists.userDefineField 'udf_flatten')…" at bounding box center [799, 202] width 421 height 110
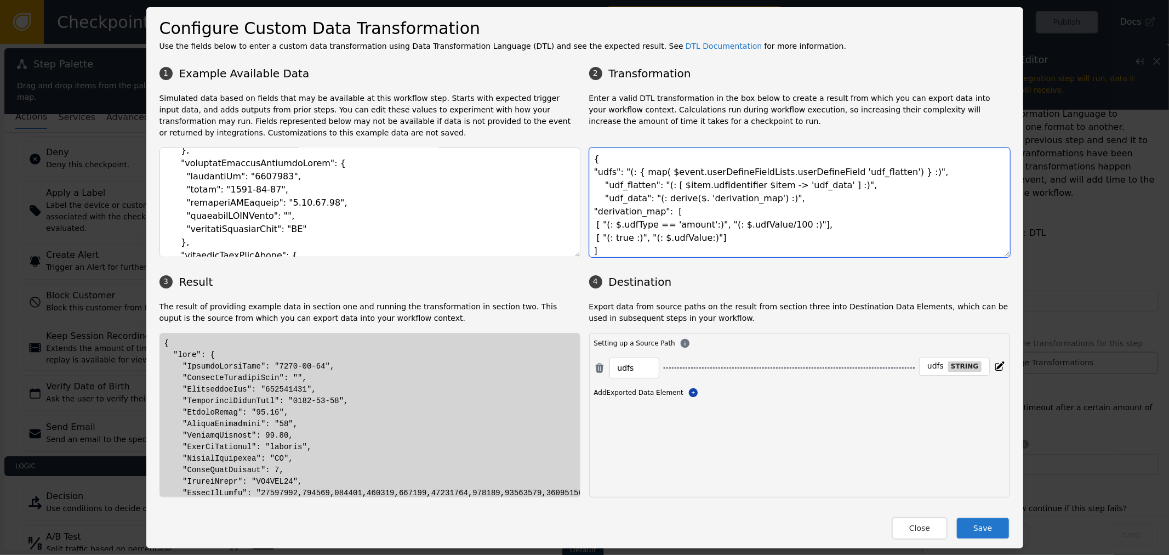
click at [669, 181] on textarea "{ "udfs": "(: { map( $event.userDefineFieldLists.userDefineField 'udf_flatten')…" at bounding box center [799, 202] width 421 height 110
drag, startPoint x: 735, startPoint y: 176, endPoint x: 807, endPoint y: 171, distance: 72.0
click at [795, 173] on textarea "{ "udfs": "(: { map( $event.userDefineFieldLists.userDefineField 'udf_flatten')…" at bounding box center [799, 202] width 421 height 110
click at [790, 177] on textarea "{ "udfs": "(: { map( $event.userDefineFieldLists.userDefineField 'udf_flatten')…" at bounding box center [799, 202] width 421 height 110
click at [808, 173] on textarea "{ "udfs": "(: { map( $event.userDefineFieldLists.userDefineField 'udf_flatten')…" at bounding box center [799, 202] width 421 height 110
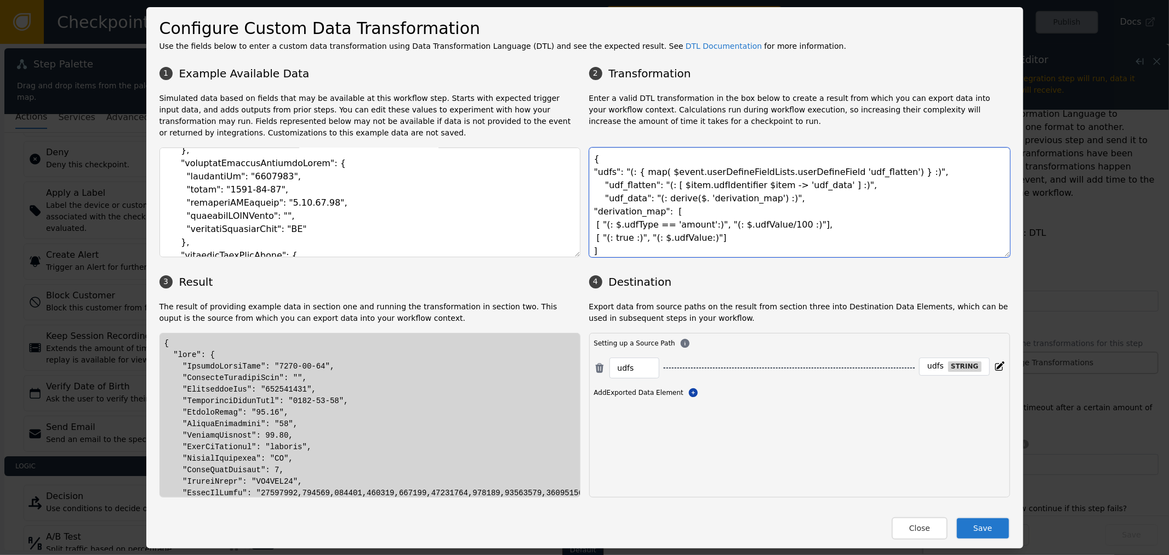
click at [683, 173] on textarea "{ "udfs": "(: { map( $event.userDefineFieldLists.userDefineField 'udf_flatten')…" at bounding box center [799, 202] width 421 height 110
drag, startPoint x: 683, startPoint y: 173, endPoint x: 746, endPoint y: 168, distance: 63.2
click at [739, 171] on textarea "{ "udfs": "(: { map( $event.userDefineFieldLists.userDefineField 'udf_flatten')…" at bounding box center [799, 202] width 421 height 110
click at [778, 172] on textarea "{ "udfs": "(: { map( $event.userDefineFieldLists.userDefineField 'udf_flatten')…" at bounding box center [799, 202] width 421 height 110
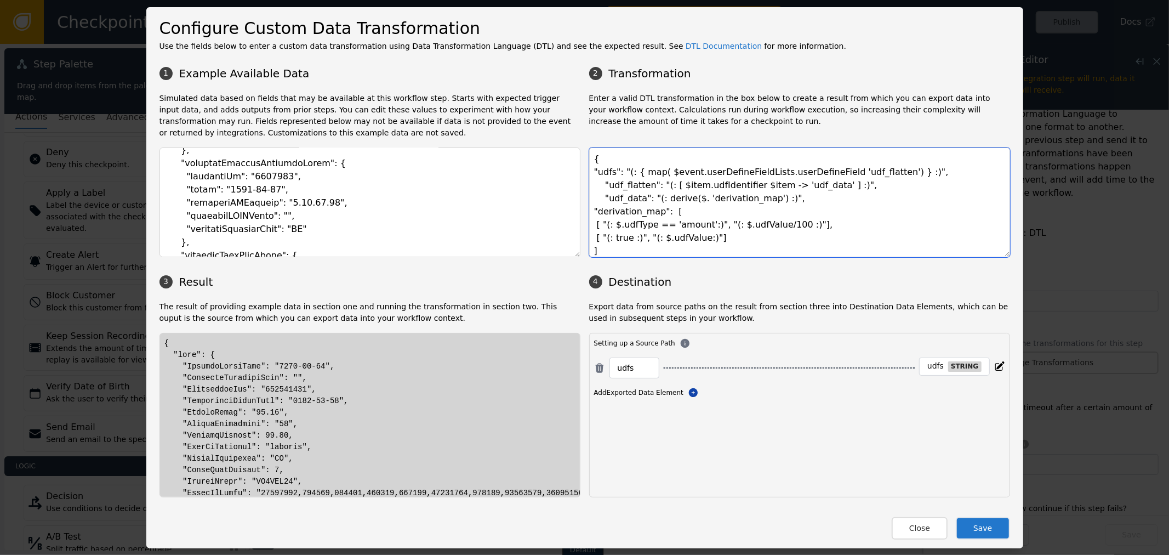
click at [836, 221] on textarea "{ "udfs": "(: { map( $event.userDefineFieldLists.userDefineField 'udf_flatten')…" at bounding box center [799, 202] width 421 height 110
click at [837, 176] on textarea "{ "udfs": "(: { map( $event.userDefineFieldLists.userDefineField 'udf_flatten')…" at bounding box center [799, 202] width 421 height 110
click at [829, 178] on textarea "{ "udfs": "(: { map( $event.userDefineFieldLists.userDefineField 'udf_flatten')…" at bounding box center [799, 202] width 421 height 110
drag, startPoint x: 820, startPoint y: 170, endPoint x: 868, endPoint y: 177, distance: 48.7
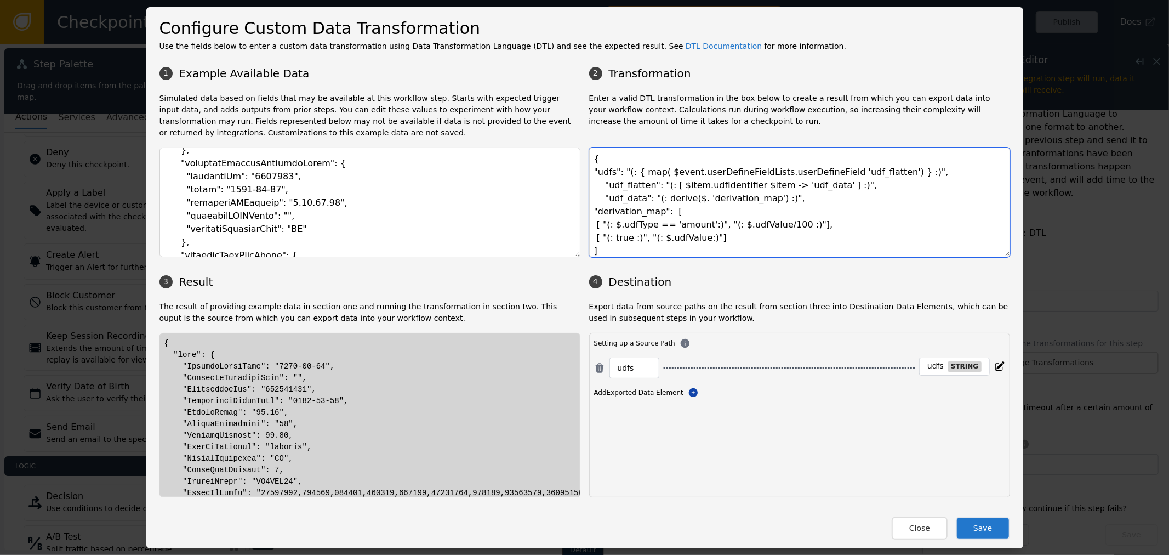
click at [868, 177] on textarea "{ "udfs": "(: { map( $event.userDefineFieldLists.userDefineField 'udf_flatten')…" at bounding box center [799, 202] width 421 height 110
click at [861, 179] on textarea "{ "udfs": "(: { map( $event.userDefineFieldLists.userDefineField 'udf_flatten')…" at bounding box center [799, 202] width 421 height 110
drag, startPoint x: 840, startPoint y: 173, endPoint x: 865, endPoint y: 172, distance: 25.2
click at [865, 172] on textarea "{ "udfs": "(: { map( $event.userDefineFieldLists.userDefineField 'udf_flatten')…" at bounding box center [799, 202] width 421 height 110
click at [667, 187] on textarea "{ "udfs": "(: { map( $event.userDefineFieldLists.userDefineField 'udf_flatten')…" at bounding box center [799, 202] width 421 height 110
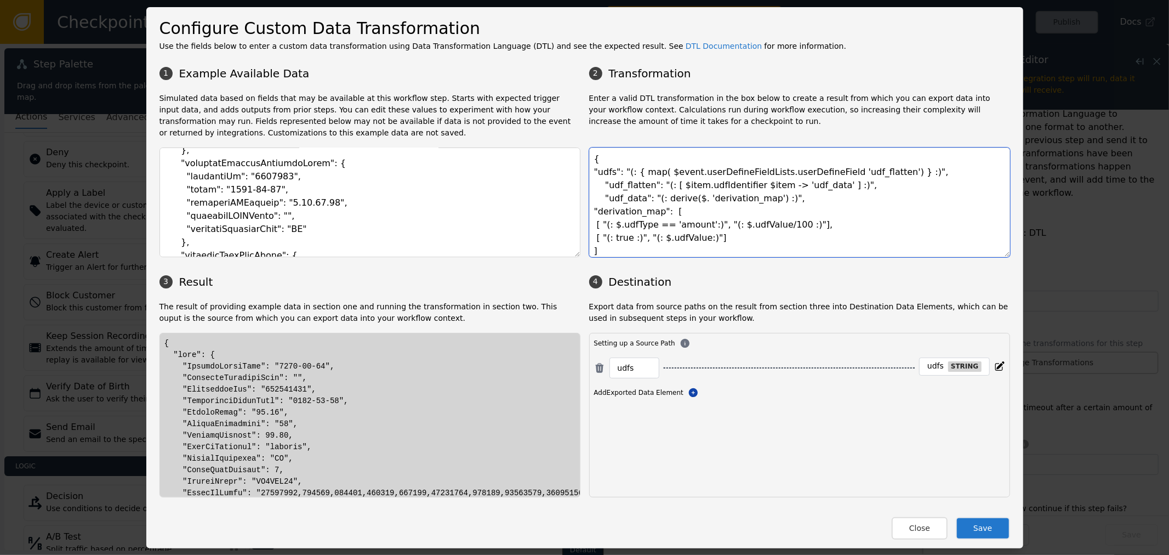
drag, startPoint x: 655, startPoint y: 185, endPoint x: 773, endPoint y: 186, distance: 117.9
click at [773, 186] on textarea "{ "udfs": "(: { map( $event.userDefineFieldLists.userDefineField 'udf_flatten')…" at bounding box center [799, 202] width 421 height 110
click at [707, 194] on textarea "{ "udfs": "(: { map( $event.userDefineFieldLists.userDefineField 'udf_flatten')…" at bounding box center [799, 202] width 421 height 110
click at [708, 189] on textarea "{ "udfs": "(: { map( $event.userDefineFieldLists.userDefineField 'udf_flatten')…" at bounding box center [799, 202] width 421 height 110
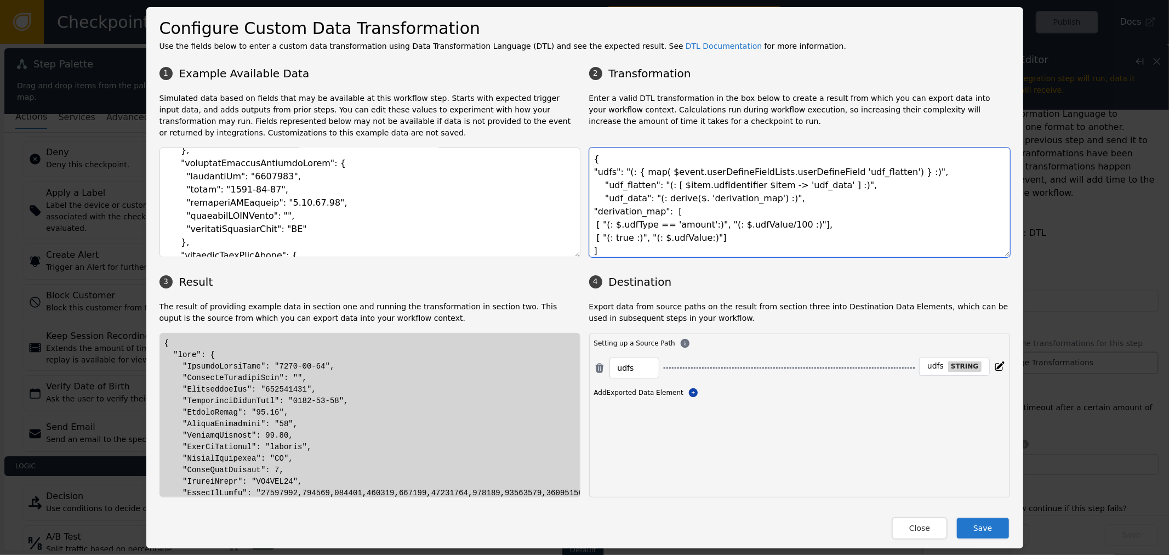
click at [757, 187] on textarea "{ "udfs": "(: { map( $event.userDefineFieldLists.userDefineField 'udf_flatten')…" at bounding box center [799, 202] width 421 height 110
click at [759, 187] on textarea "{ "udfs": "(: { map( $event.userDefineFieldLists.userDefineField 'udf_flatten')…" at bounding box center [799, 202] width 421 height 110
click at [751, 192] on textarea "{ "udfs": "(: { map( $event.userDefineFieldLists.userDefineField 'udf_flatten')…" at bounding box center [799, 202] width 421 height 110
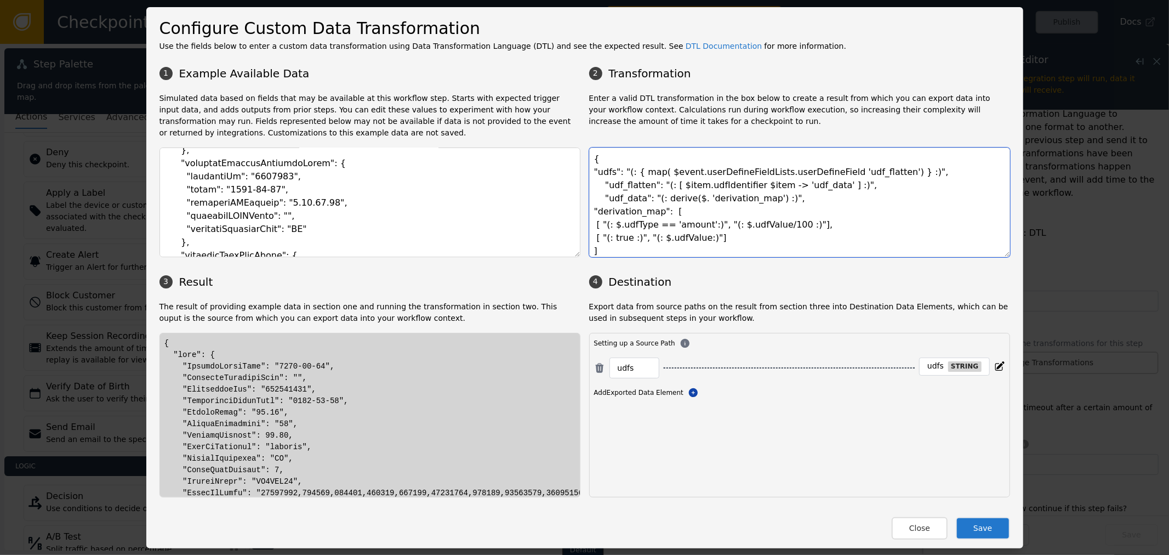
drag, startPoint x: 663, startPoint y: 186, endPoint x: 757, endPoint y: 192, distance: 93.9
click at [757, 192] on textarea "{ "udfs": "(: { map( $event.userDefineFieldLists.userDefineField 'udf_flatten')…" at bounding box center [799, 202] width 421 height 110
click at [710, 187] on textarea "{ "udfs": "(: { map( $event.userDefineFieldLists.userDefineField 'udf_flatten')…" at bounding box center [799, 202] width 421 height 110
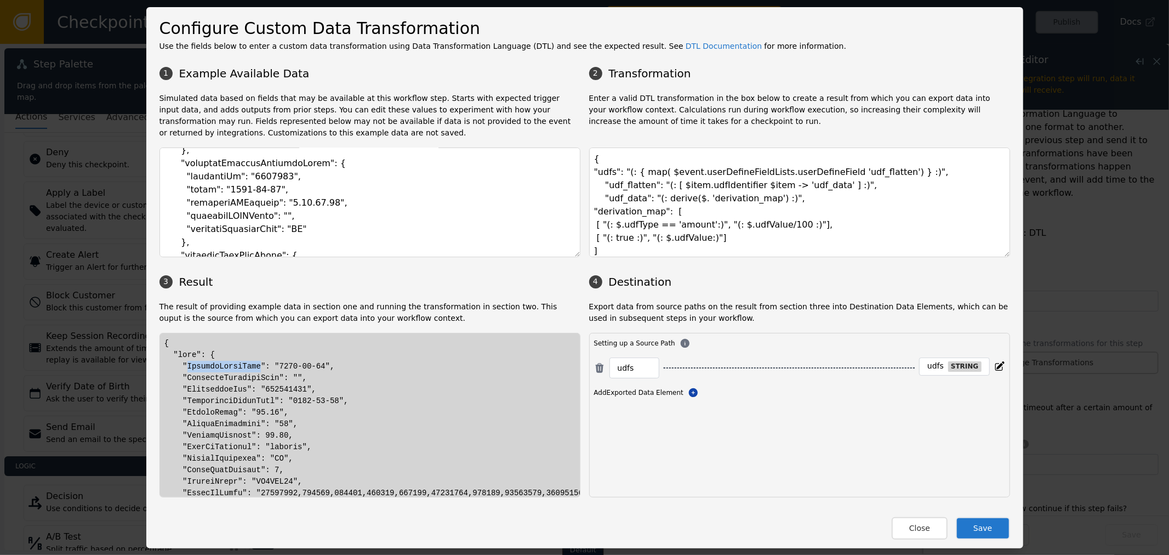
drag, startPoint x: 739, startPoint y: 187, endPoint x: 810, endPoint y: 190, distance: 71.3
click at [810, 190] on textarea "{ "udfs": "(: { map( $event.userDefineFieldLists.userDefineField 'udf_flatten')…" at bounding box center [799, 202] width 421 height 110
click at [687, 186] on textarea "{ "udfs": "(: { map( $event.userDefineFieldLists.userDefineField 'udf_flatten')…" at bounding box center [799, 202] width 421 height 110
drag, startPoint x: 675, startPoint y: 187, endPoint x: 732, endPoint y: 187, distance: 56.5
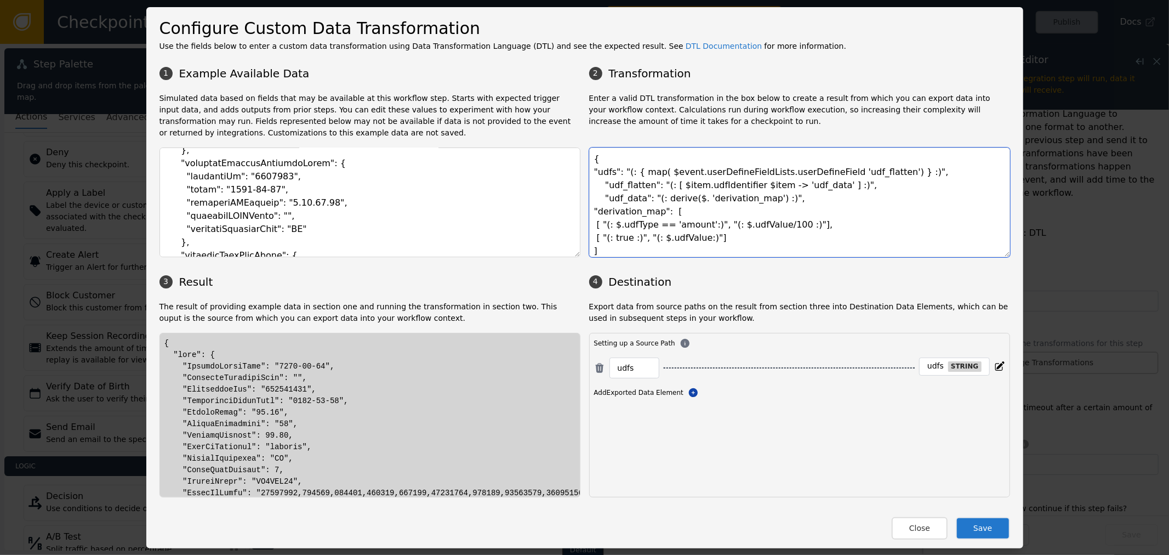
click at [732, 187] on textarea "{ "udfs": "(: { map( $event.userDefineFieldLists.userDefineField 'udf_flatten')…" at bounding box center [799, 202] width 421 height 110
drag, startPoint x: 694, startPoint y: 190, endPoint x: 762, endPoint y: 186, distance: 68.6
click at [733, 187] on textarea "{ "udfs": "(: { map( $event.userDefineFieldLists.userDefineField 'udf_flatten')…" at bounding box center [799, 202] width 421 height 110
click at [764, 186] on textarea "{ "udfs": "(: { map( $event.userDefineFieldLists.userDefineField 'udf_flatten')…" at bounding box center [799, 202] width 421 height 110
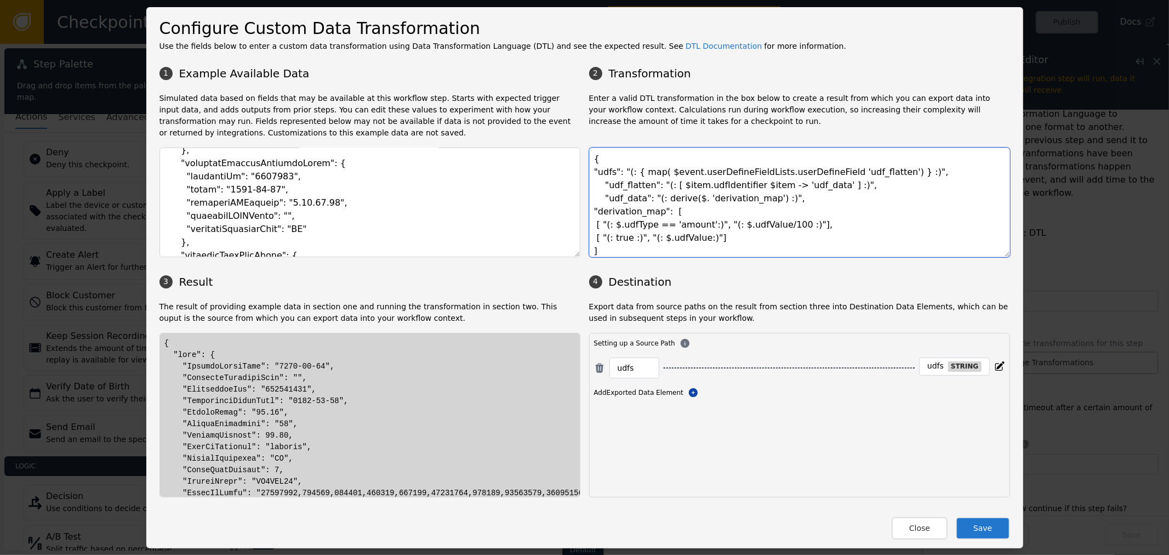
drag, startPoint x: 745, startPoint y: 184, endPoint x: 770, endPoint y: 184, distance: 25.8
click at [770, 184] on textarea "{ "udfs": "(: { map( $event.userDefineFieldLists.userDefineField 'udf_flatten')…" at bounding box center [799, 202] width 421 height 110
click at [785, 194] on textarea "{ "udfs": "(: { map( $event.userDefineFieldLists.userDefineField 'udf_flatten')…" at bounding box center [799, 202] width 421 height 110
drag, startPoint x: 774, startPoint y: 186, endPoint x: 817, endPoint y: 186, distance: 43.3
click at [817, 186] on textarea "{ "udfs": "(: { map( $event.userDefineFieldLists.userDefineField 'udf_flatten')…" at bounding box center [799, 202] width 421 height 110
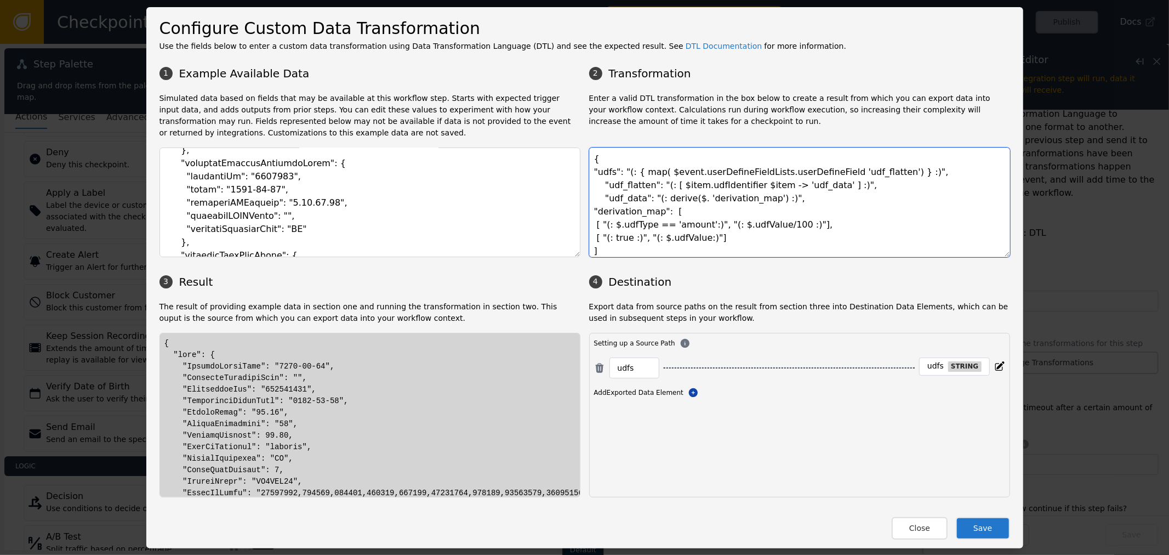
click at [799, 187] on textarea "{ "udfs": "(: { map( $event.userDefineFieldLists.userDefineField 'udf_flatten')…" at bounding box center [799, 202] width 421 height 110
drag, startPoint x: 698, startPoint y: 201, endPoint x: 738, endPoint y: 201, distance: 40.6
click at [738, 201] on textarea "{ "udfs": "(: { map( $event.userDefineFieldLists.userDefineField 'udf_flatten')…" at bounding box center [799, 202] width 421 height 110
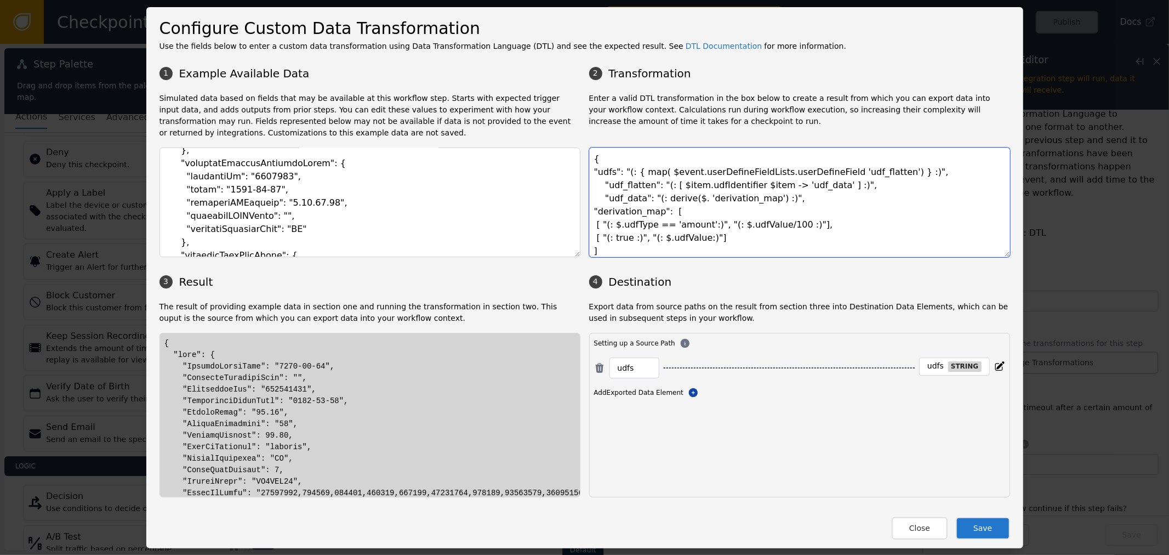
click at [700, 200] on textarea "{ "udfs": "(: { map( $event.userDefineFieldLists.userDefineField 'udf_flatten')…" at bounding box center [799, 202] width 421 height 110
click at [701, 200] on textarea "{ "udfs": "(: { map( $event.userDefineFieldLists.userDefineField 'udf_flatten')…" at bounding box center [799, 202] width 421 height 110
click at [703, 200] on textarea "{ "udfs": "(: { map( $event.userDefineFieldLists.userDefineField 'udf_flatten')…" at bounding box center [799, 202] width 421 height 110
click at [797, 212] on textarea "{ "udfs": "(: { map( $event.userDefineFieldLists.userDefineField 'udf_flatten')…" at bounding box center [799, 202] width 421 height 110
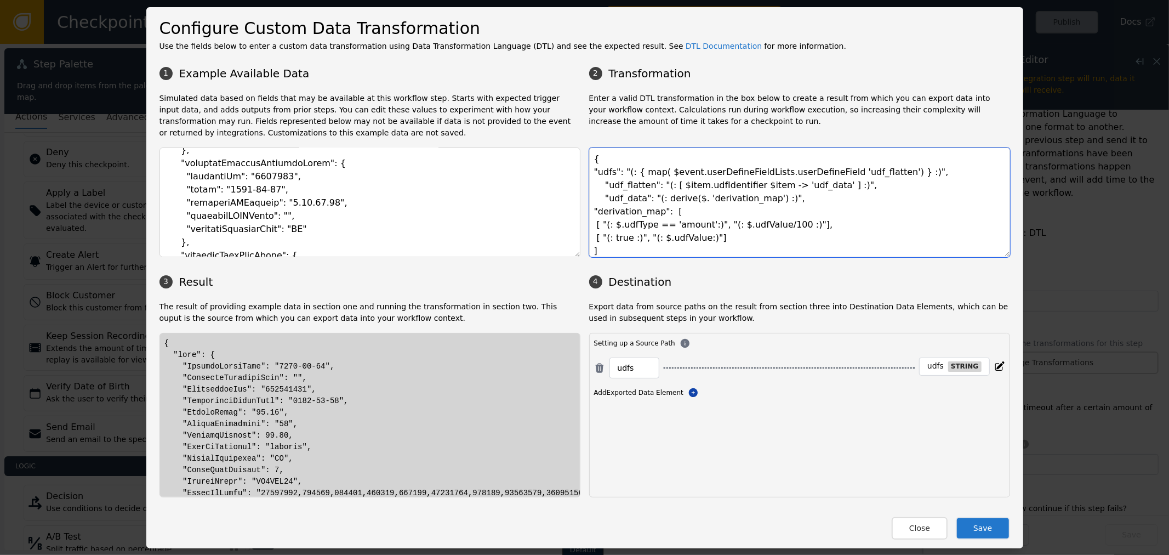
drag, startPoint x: 611, startPoint y: 222, endPoint x: 678, endPoint y: 223, distance: 66.9
click at [678, 223] on textarea "{ "udfs": "(: { map( $event.userDefineFieldLists.userDefineField 'udf_flatten')…" at bounding box center [799, 202] width 421 height 110
click at [686, 223] on textarea "{ "udfs": "(: { map( $event.userDefineFieldLists.userDefineField 'udf_flatten')…" at bounding box center [799, 202] width 421 height 110
drag, startPoint x: 691, startPoint y: 226, endPoint x: 704, endPoint y: 224, distance: 13.9
click at [703, 225] on textarea "{ "udfs": "(: { map( $event.userDefineFieldLists.userDefineField 'udf_flatten')…" at bounding box center [799, 202] width 421 height 110
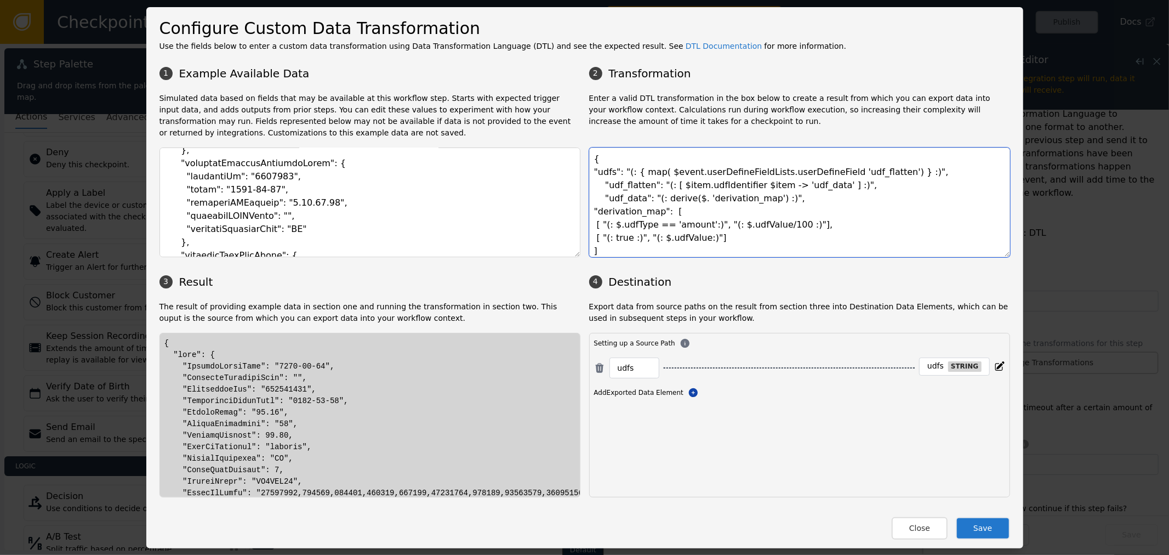
click at [680, 247] on textarea "{ "udfs": "(: { map( $event.userDefineFieldLists.userDefineField 'udf_flatten')…" at bounding box center [799, 202] width 421 height 110
click at [633, 215] on textarea "{ "udfs": "(: { map( $event.userDefineFieldLists.userDefineField 'udf_flatten')…" at bounding box center [799, 202] width 421 height 110
click at [621, 227] on textarea "{ "udfs": "(: { map( $event.userDefineFieldLists.userDefineField 'udf_flatten')…" at bounding box center [799, 202] width 421 height 110
click at [641, 229] on textarea "{ "udfs": "(: { map( $event.userDefineFieldLists.userDefineField 'udf_flatten')…" at bounding box center [799, 202] width 421 height 110
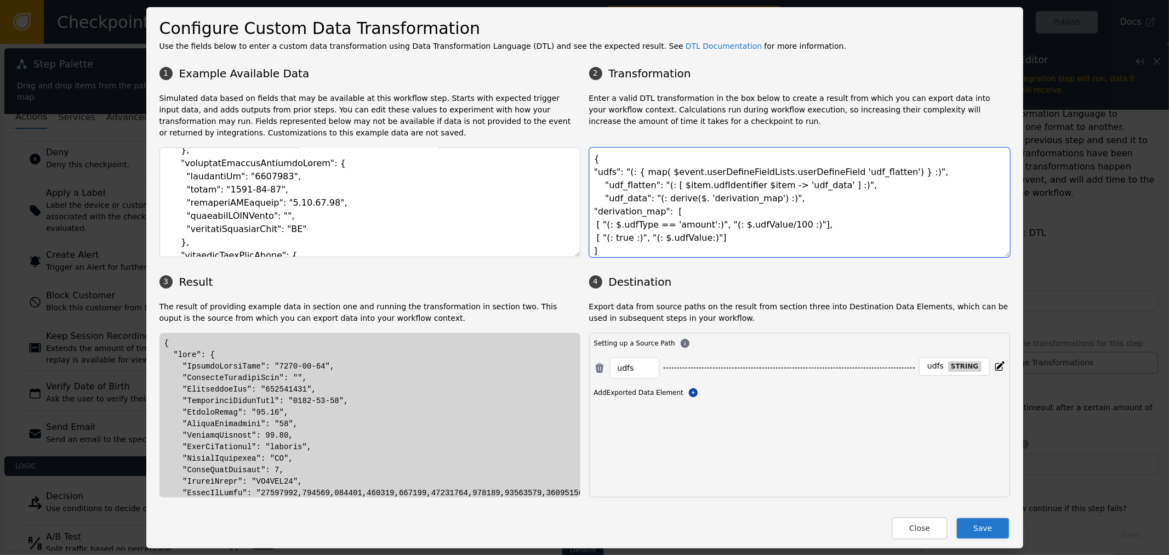
click at [676, 224] on textarea "{ "udfs": "(: { map( $event.userDefineFieldLists.userDefineField 'udf_flatten')…" at bounding box center [799, 202] width 421 height 110
drag, startPoint x: 748, startPoint y: 226, endPoint x: 808, endPoint y: 227, distance: 59.8
click at [766, 226] on textarea "{ "udfs": "(: { map( $event.userDefineFieldLists.userDefineField 'udf_flatten')…" at bounding box center [799, 202] width 421 height 110
click at [817, 228] on textarea "{ "udfs": "(: { map( $event.userDefineFieldLists.userDefineField 'udf_flatten')…" at bounding box center [799, 202] width 421 height 110
drag, startPoint x: 817, startPoint y: 228, endPoint x: 607, endPoint y: 226, distance: 210.5
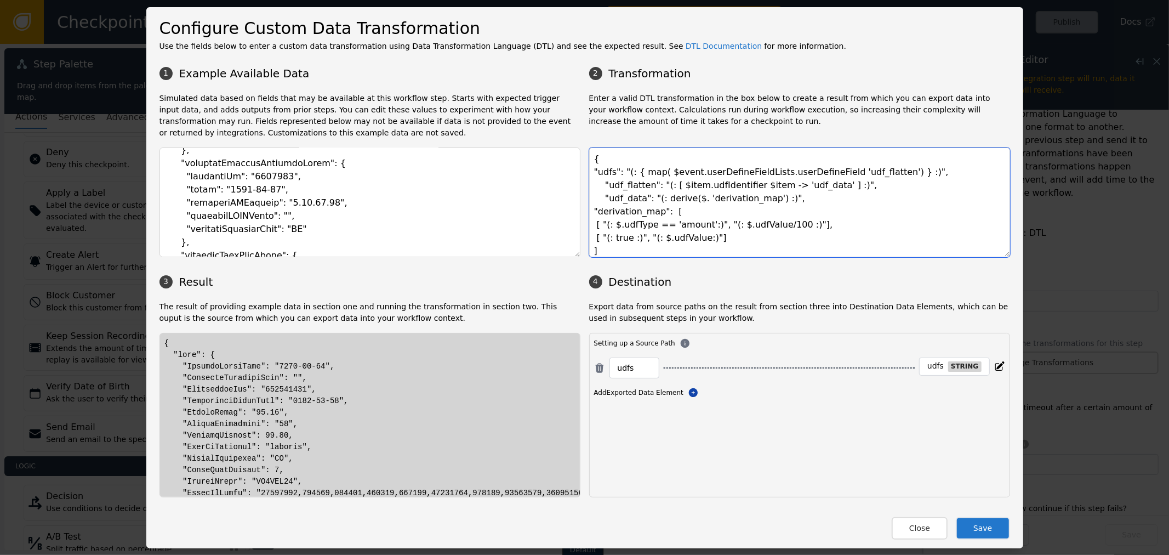
click at [589, 230] on textarea "{ "udfs": "(: { map( $event.userDefineFieldLists.userDefineField 'udf_flatten')…" at bounding box center [799, 202] width 421 height 110
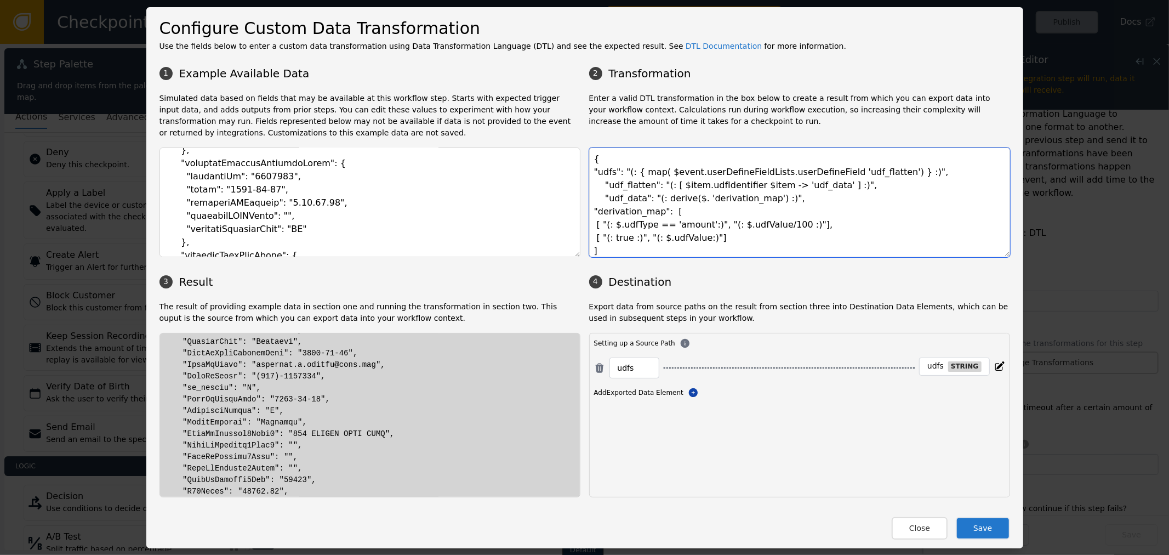
scroll to position [183, 0]
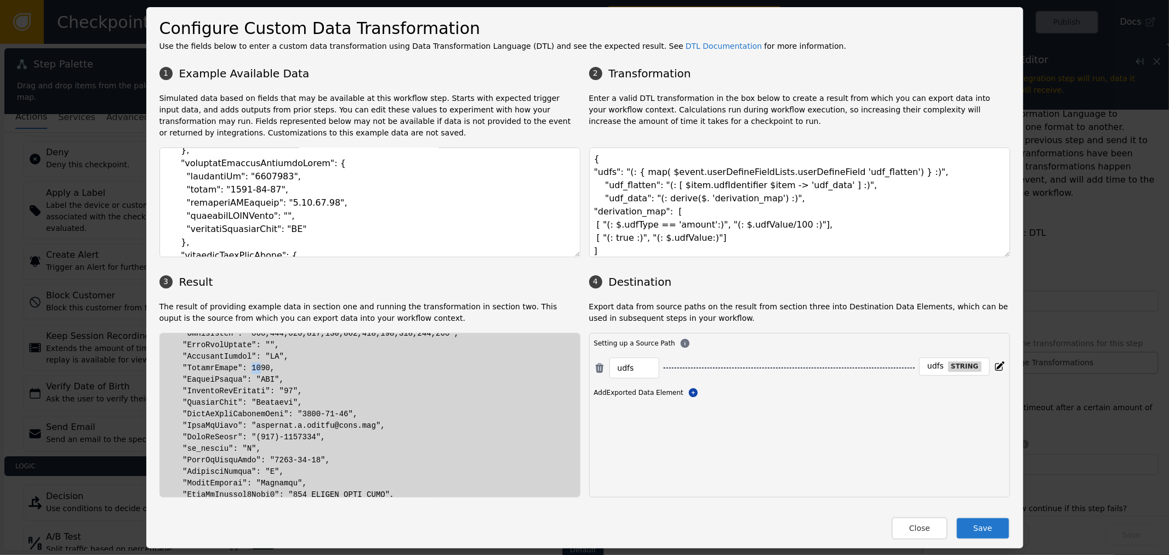
drag, startPoint x: 238, startPoint y: 367, endPoint x: 247, endPoint y: 367, distance: 8.2
drag, startPoint x: 239, startPoint y: 366, endPoint x: 257, endPoint y: 366, distance: 17.6
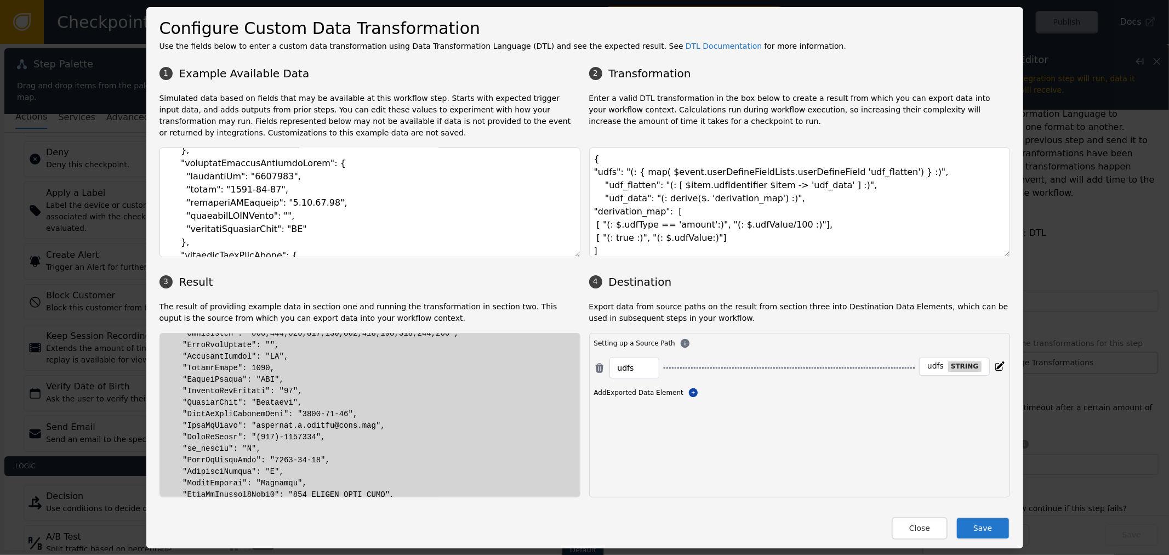
drag, startPoint x: 244, startPoint y: 369, endPoint x: 258, endPoint y: 369, distance: 13.7
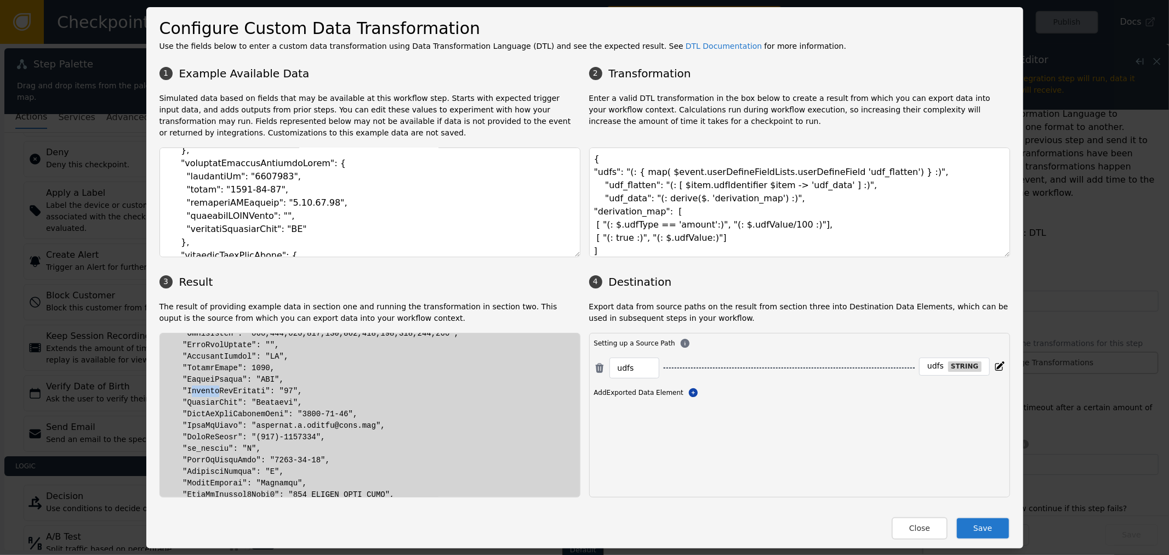
drag, startPoint x: 185, startPoint y: 391, endPoint x: 219, endPoint y: 391, distance: 34.5
drag, startPoint x: 237, startPoint y: 392, endPoint x: 249, endPoint y: 389, distance: 12.9
drag, startPoint x: 271, startPoint y: 387, endPoint x: 282, endPoint y: 386, distance: 11.5
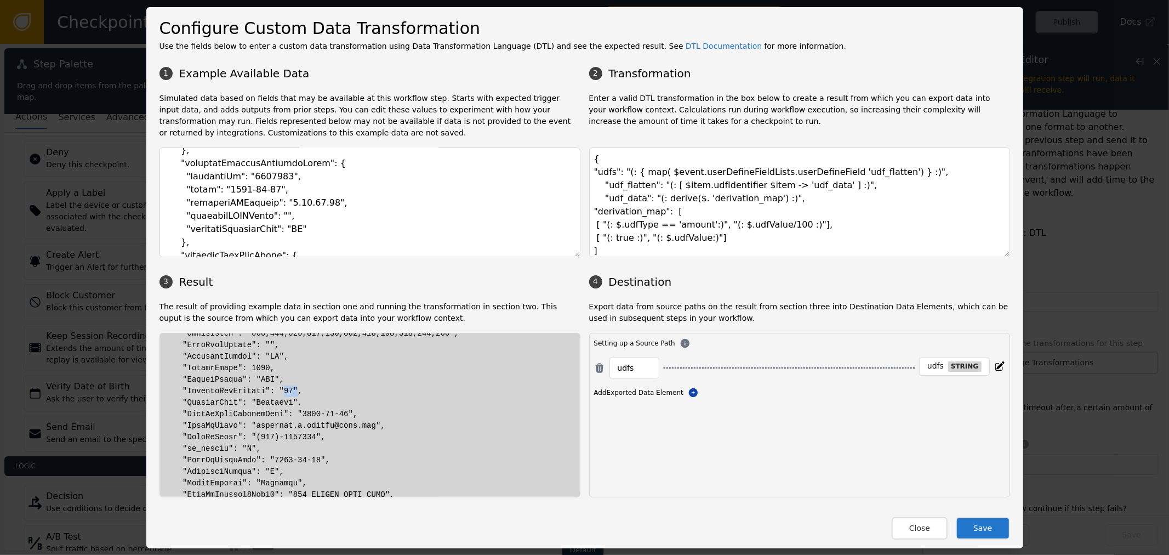
drag, startPoint x: 258, startPoint y: 388, endPoint x: 280, endPoint y: 389, distance: 22.0
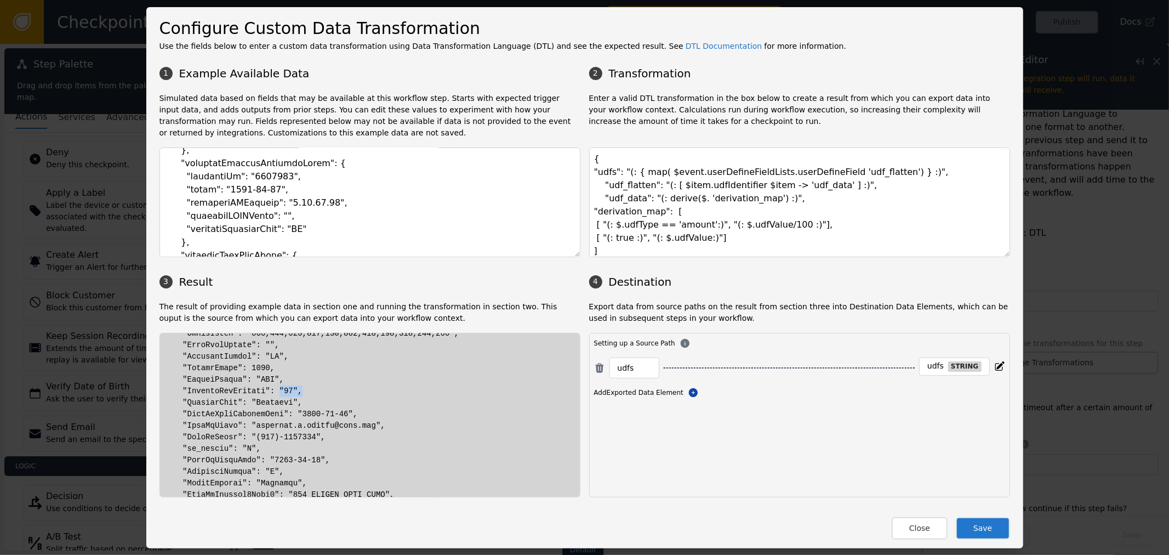
drag, startPoint x: 281, startPoint y: 389, endPoint x: 271, endPoint y: 383, distance: 11.9
click at [799, 224] on textarea "{ "udfs": "(: { map( $event.userDefineFieldLists.userDefineField 'udf_flatten')…" at bounding box center [799, 202] width 421 height 110
drag, startPoint x: 806, startPoint y: 223, endPoint x: 590, endPoint y: 230, distance: 216.1
click at [590, 230] on textarea "{ "udfs": "(: { map( $event.userDefineFieldLists.userDefineField 'udf_flatten')…" at bounding box center [799, 202] width 421 height 110
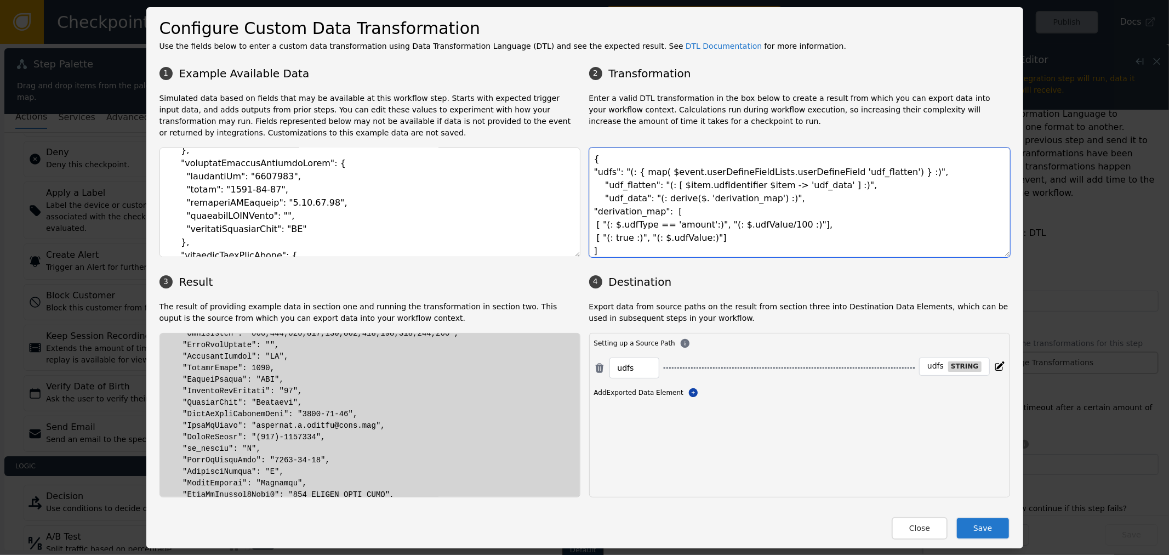
click at [813, 224] on textarea "{ "udfs": "(: { map( $event.userDefineFieldLists.userDefineField 'udf_flatten')…" at bounding box center [799, 202] width 421 height 110
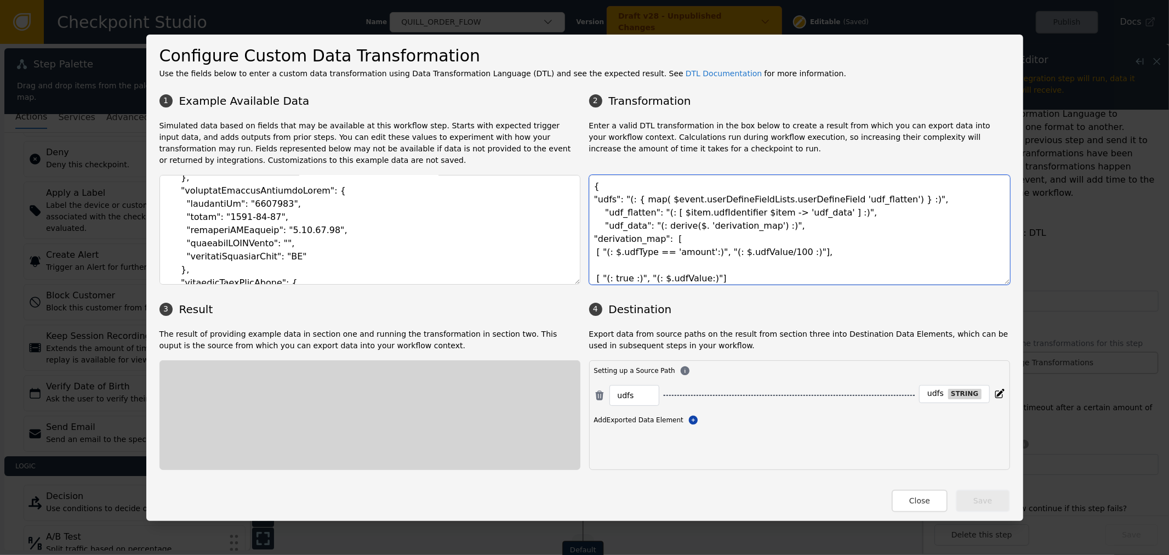
scroll to position [0, 0]
paste textarea "[ "(: $.udfType == 'amount':)", "(: $.udfValue/100 :)"],"
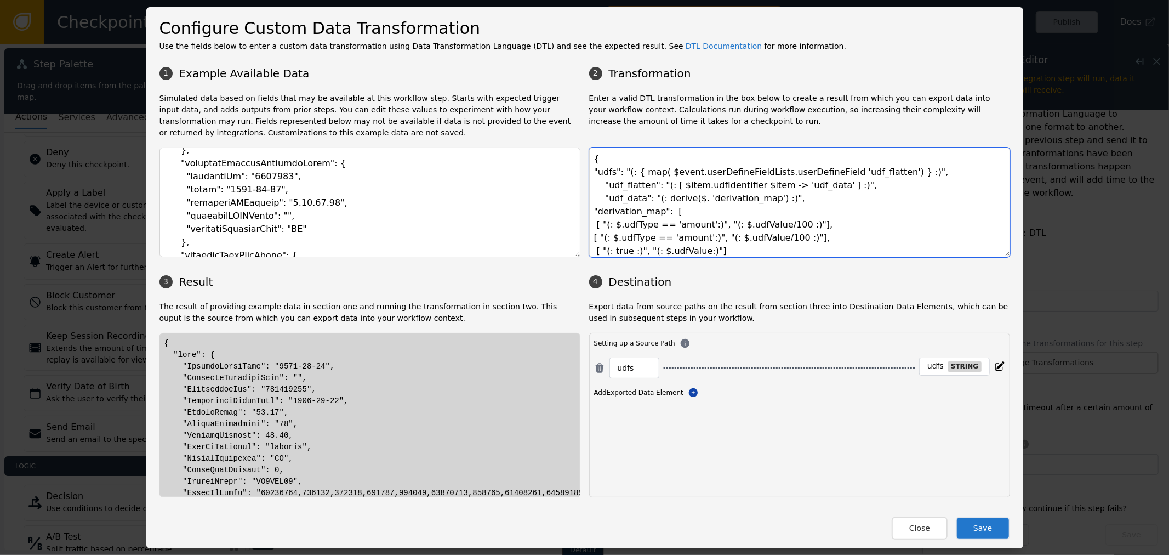
click at [681, 242] on textarea "{ "udfs": "(: { map( $event.userDefineFieldLists.userDefineField 'udf_flatten')…" at bounding box center [799, 202] width 421 height 110
paste textarea "number"
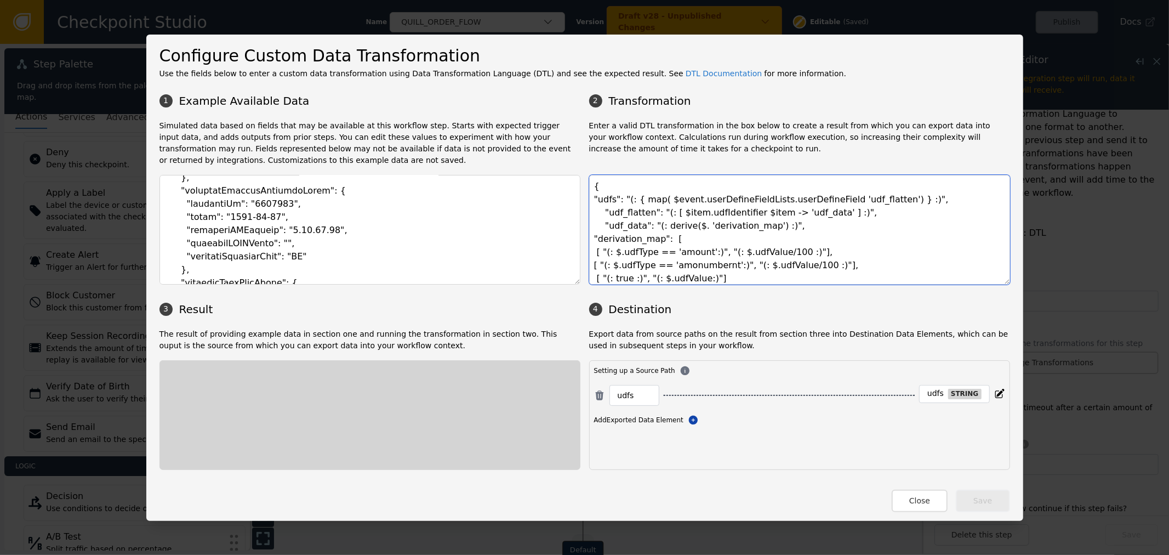
click at [785, 239] on textarea "{ "udfs": "(: { map( $event.userDefineFieldLists.userDefineField 'udf_flatten')…" at bounding box center [799, 230] width 421 height 110
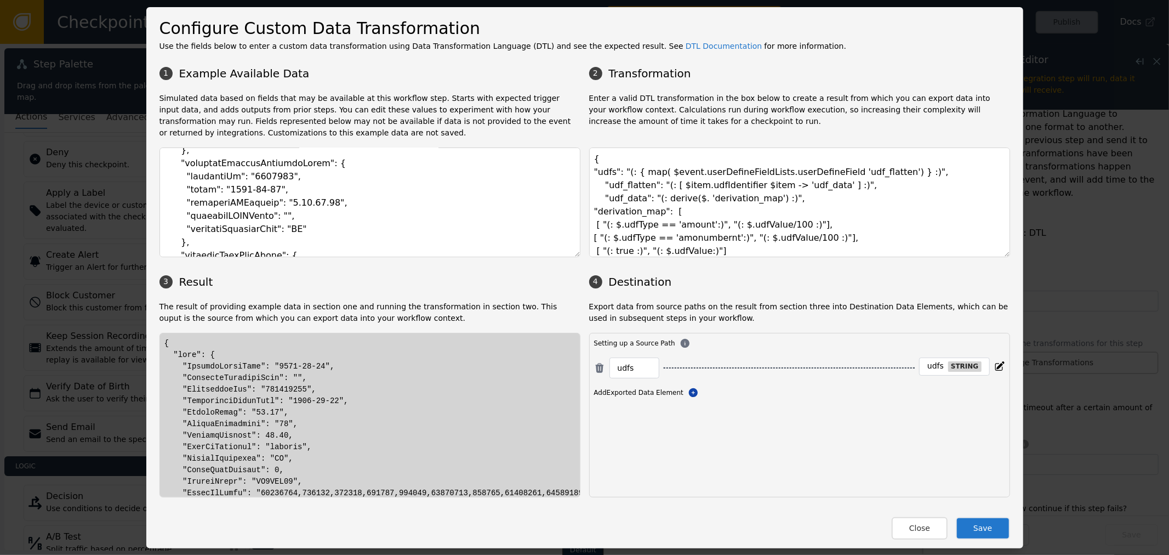
click at [787, 269] on div "1 Example Available Data 2 Transformation Simulated data based on fields that m…" at bounding box center [585, 279] width 851 height 436
click at [789, 244] on textarea "{ "udfs": "(: { map( $event.userDefineFieldLists.userDefineField 'udf_flatten')…" at bounding box center [799, 202] width 421 height 110
click at [785, 240] on textarea "{ "udfs": "(: { map( $event.userDefineFieldLists.userDefineField 'udf_flatten')…" at bounding box center [799, 202] width 421 height 110
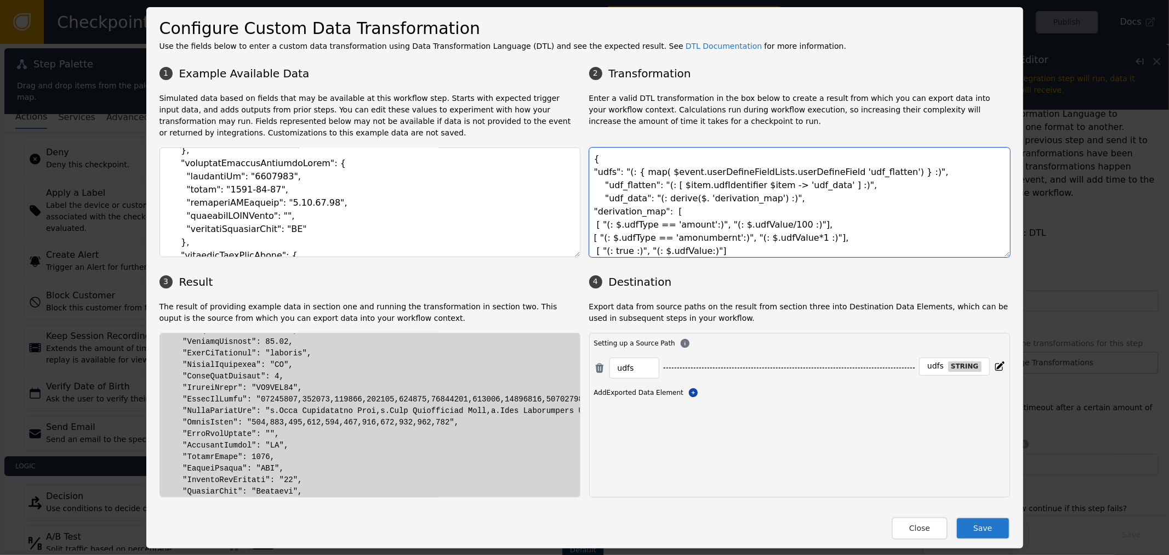
scroll to position [61, 0]
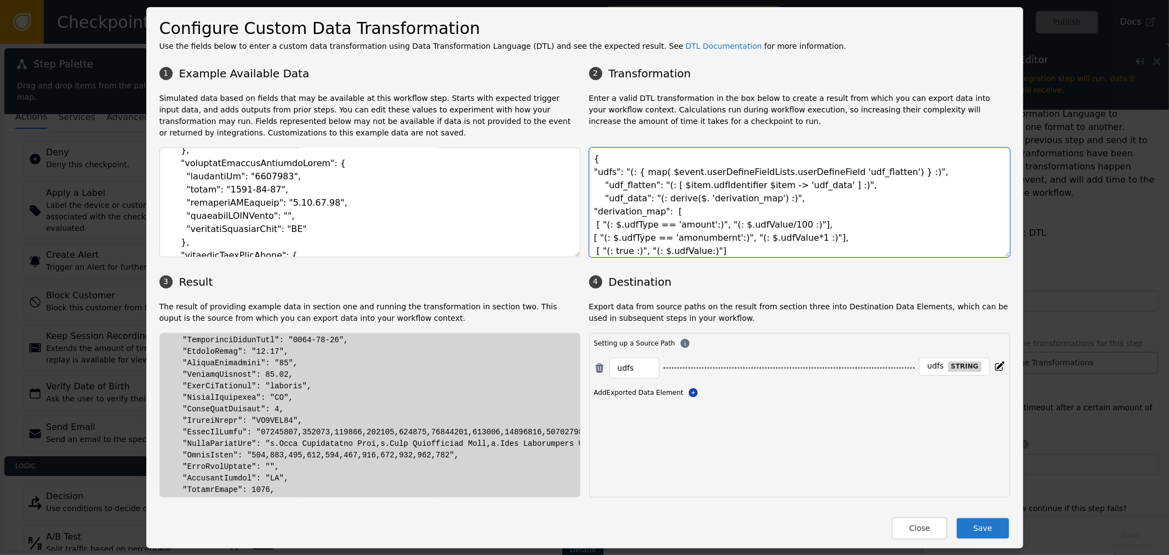
click at [788, 236] on textarea "{ "udfs": "(: { map( $event.userDefineFieldLists.userDefineField 'udf_flatten')…" at bounding box center [799, 202] width 421 height 110
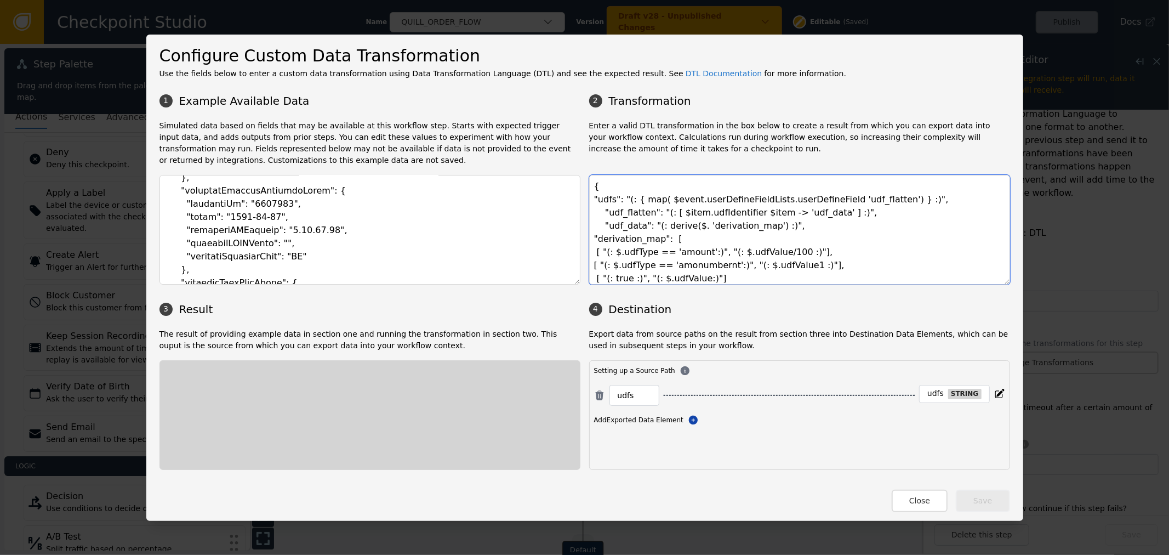
scroll to position [0, 0]
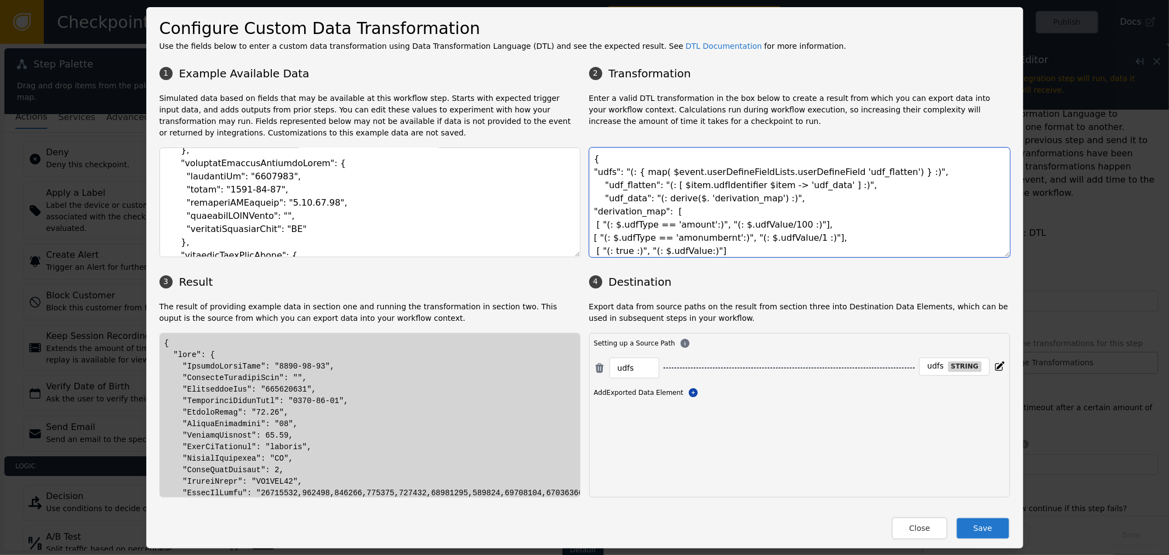
click at [682, 241] on textarea "{ "udfs": "(: { map( $event.userDefineFieldLists.userDefineField 'udf_flatten')…" at bounding box center [799, 202] width 421 height 110
click at [698, 234] on textarea "{ "udfs": "(: { map( $event.userDefineFieldLists.userDefineField 'udf_flatten')…" at bounding box center [799, 202] width 421 height 110
click at [700, 245] on textarea "{ "udfs": "(: { map( $event.userDefineFieldLists.userDefineField 'udf_flatten')…" at bounding box center [799, 202] width 421 height 110
click at [699, 237] on textarea "{ "udfs": "(: { map( $event.userDefineFieldLists.userDefineField 'udf_flatten')…" at bounding box center [799, 202] width 421 height 110
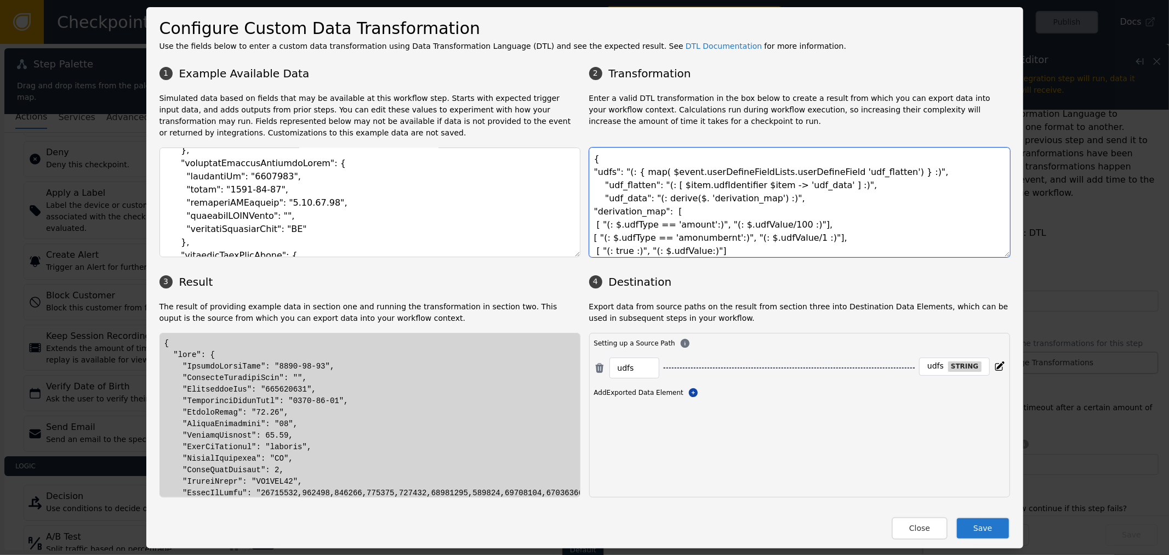
paste textarea "number"
click at [786, 249] on textarea "{ "udfs": "(: { map( $event.userDefineFieldLists.userDefineField 'udf_flatten')…" at bounding box center [799, 202] width 421 height 110
click at [753, 242] on textarea "{ "udfs": "(: { map( $event.userDefineFieldLists.userDefineField 'udf_flatten')…" at bounding box center [799, 202] width 421 height 110
click at [765, 236] on textarea "{ "udfs": "(: { map( $event.userDefineFieldLists.userDefineField 'udf_flatten')…" at bounding box center [799, 202] width 421 height 110
drag, startPoint x: 760, startPoint y: 237, endPoint x: 775, endPoint y: 236, distance: 14.8
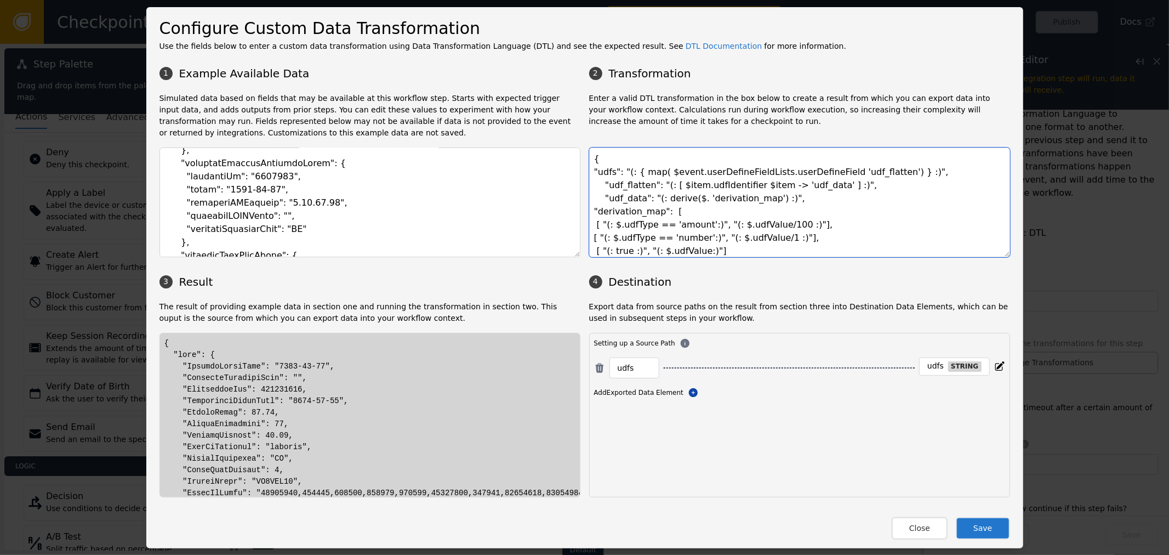
click at [760, 236] on textarea "{ "udfs": "(: { map( $event.userDefineFieldLists.userDefineField 'udf_flatten')…" at bounding box center [799, 202] width 421 height 110
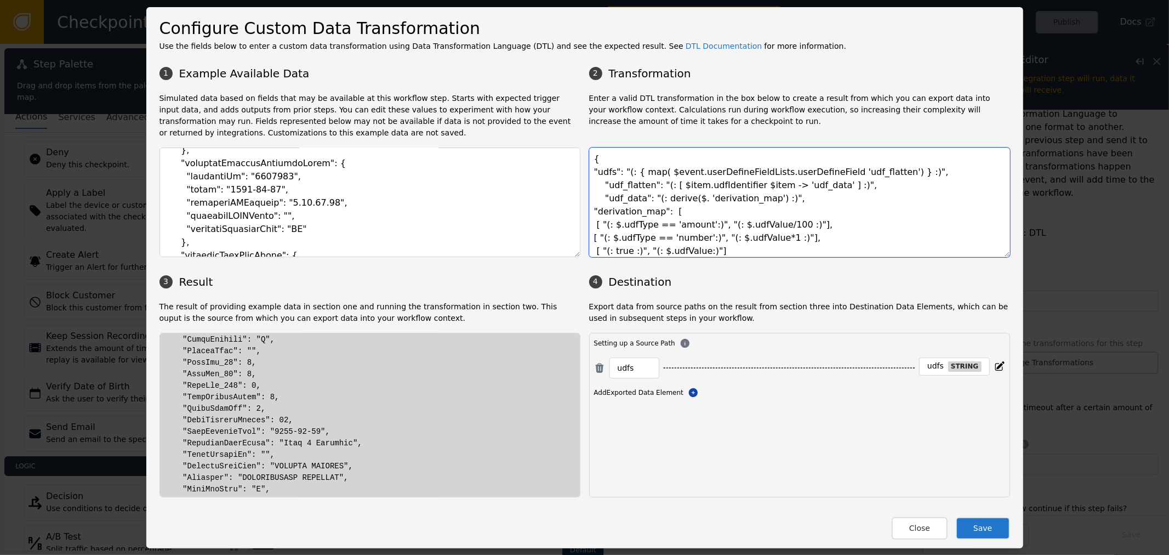
scroll to position [304, 0]
click at [268, 456] on div at bounding box center [369, 522] width 411 height 979
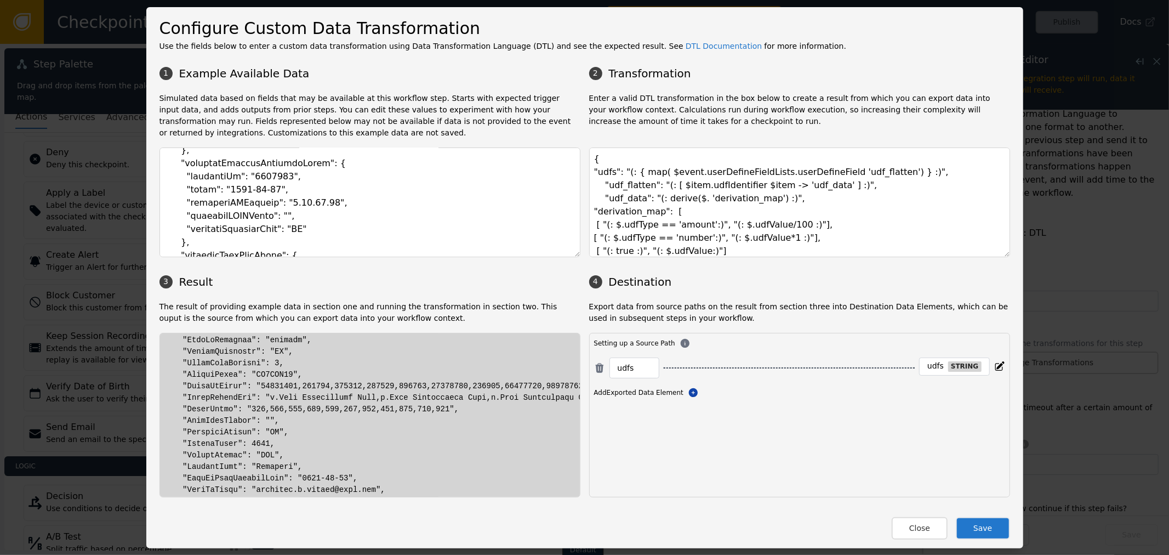
scroll to position [61, 0]
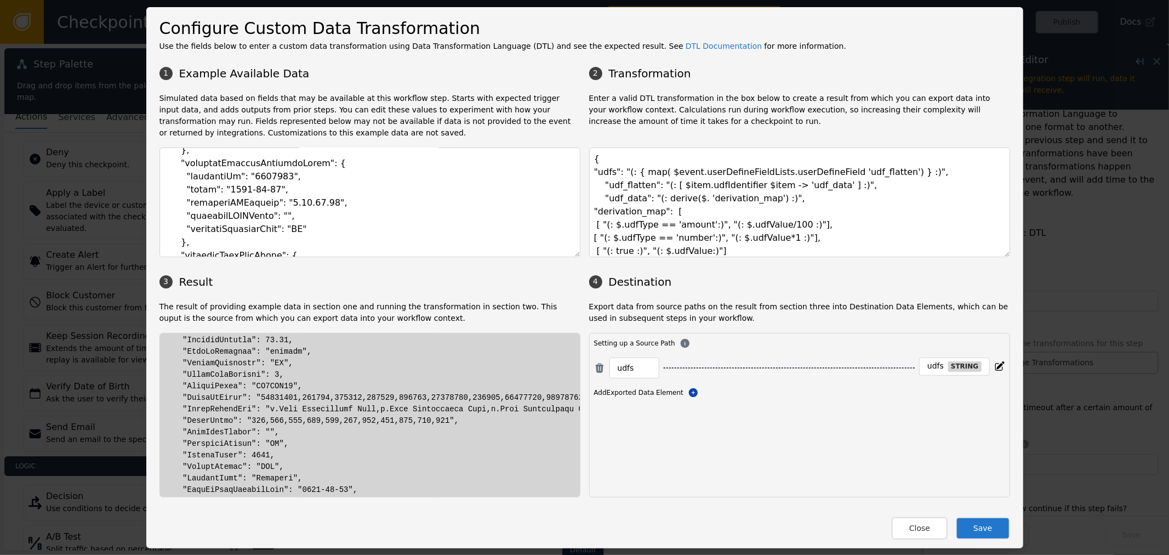
click at [981, 520] on button "Save" at bounding box center [983, 528] width 54 height 22
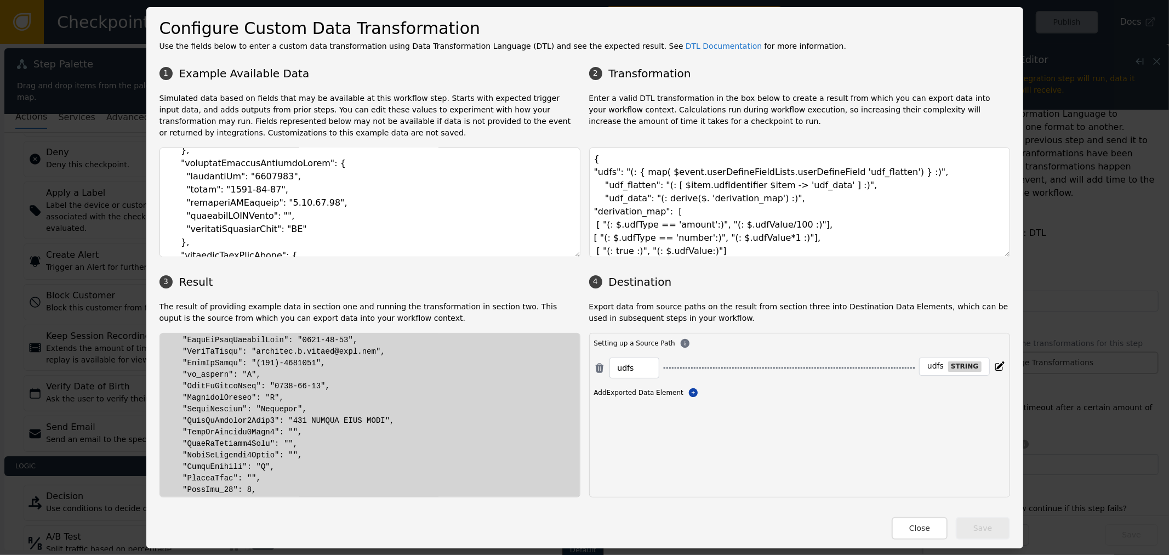
scroll to position [243, 0]
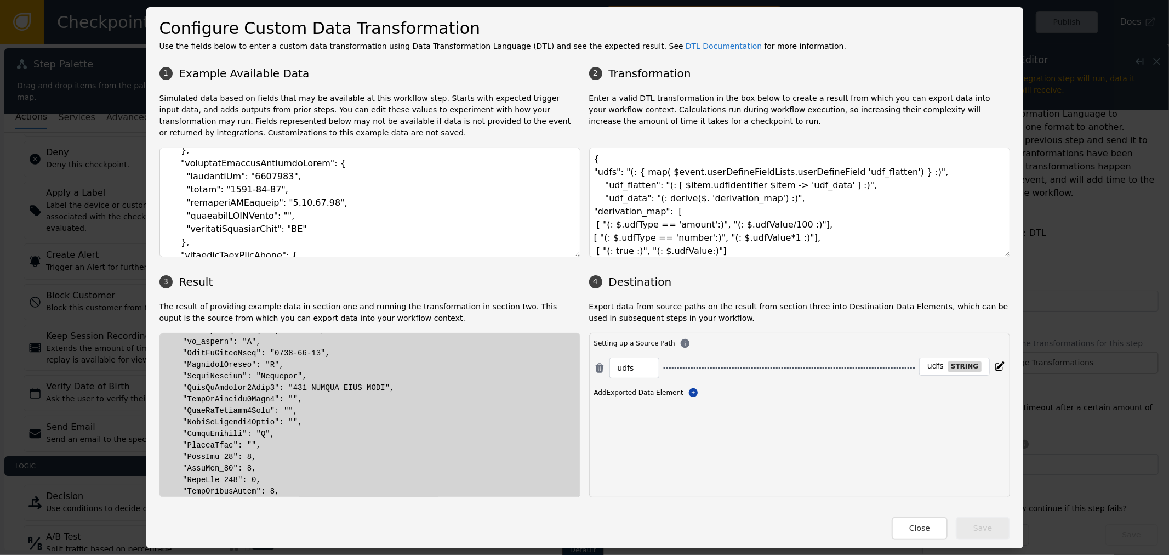
click at [850, 242] on textarea "{ "udfs": "(: { map( $event.userDefineFieldLists.userDefineField 'udf_flatten')…" at bounding box center [799, 202] width 421 height 110
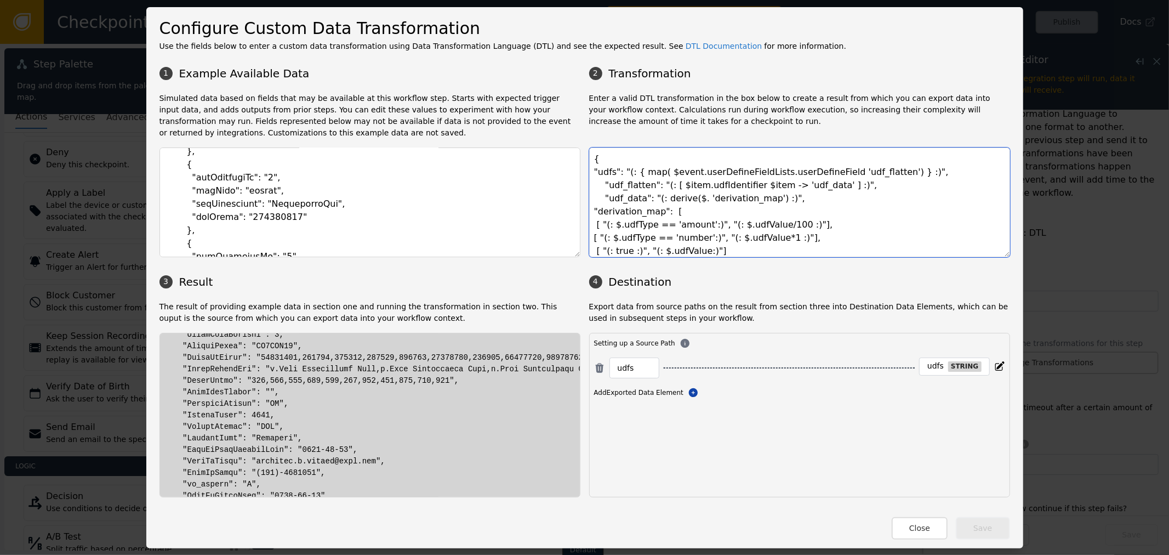
scroll to position [122, 0]
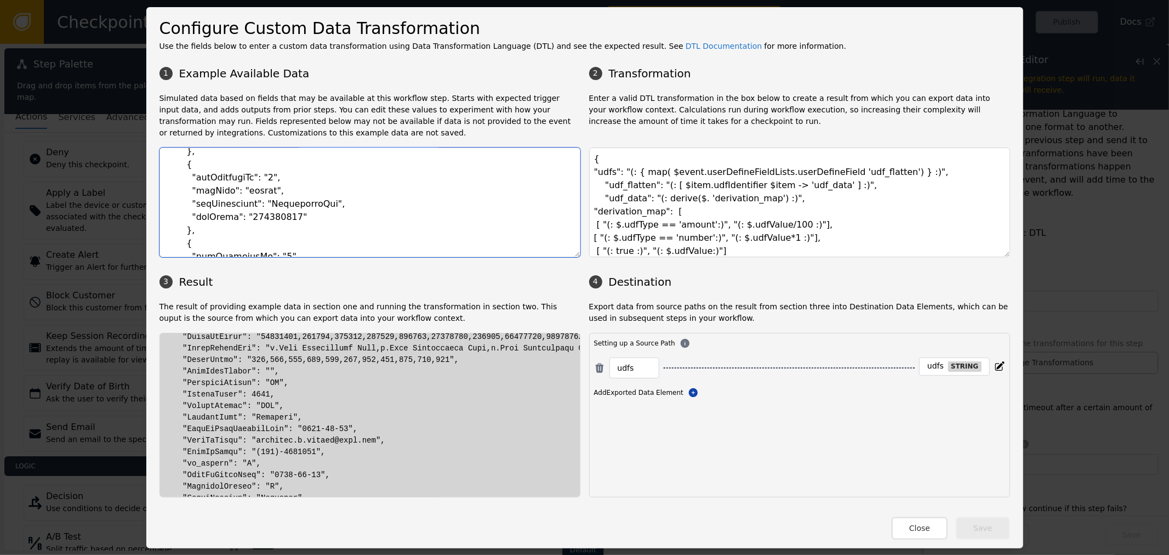
click at [245, 195] on textarea at bounding box center [370, 202] width 421 height 110
click at [319, 215] on textarea at bounding box center [370, 202] width 421 height 110
click at [270, 209] on textarea at bounding box center [370, 202] width 421 height 110
click at [270, 203] on textarea at bounding box center [370, 202] width 421 height 110
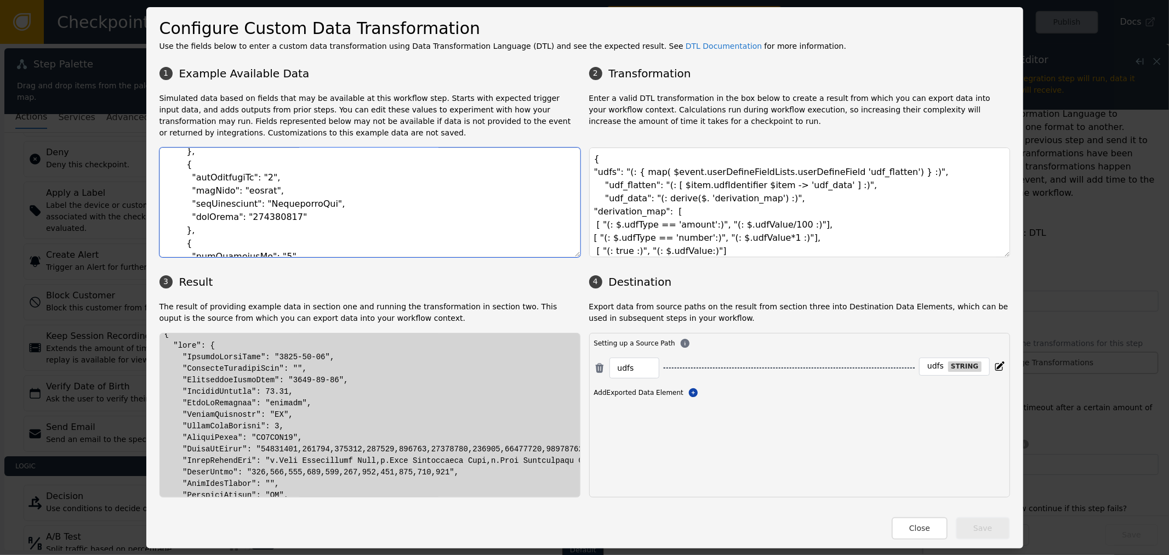
scroll to position [0, 0]
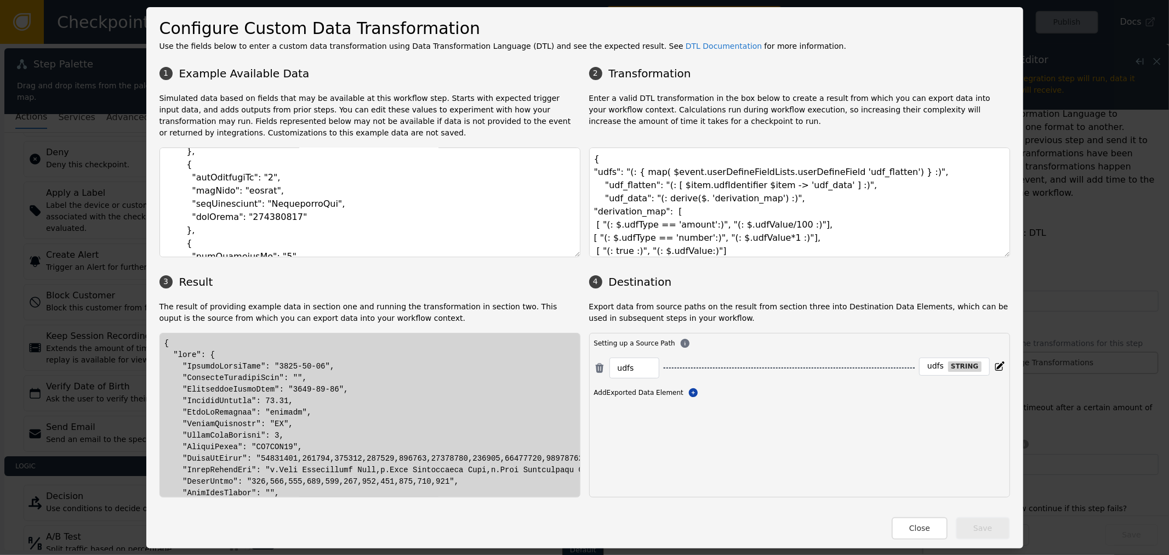
click at [237, 198] on textarea at bounding box center [370, 202] width 421 height 110
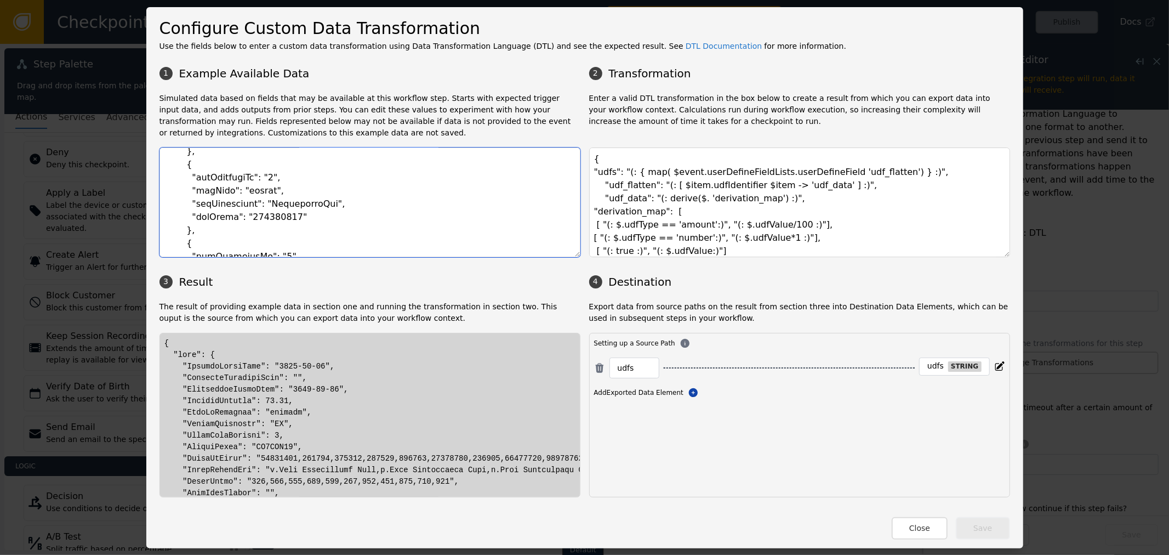
click at [208, 214] on textarea at bounding box center [370, 202] width 421 height 110
click at [747, 219] on textarea "{ "udfs": "(: { map( $event.userDefineFieldLists.userDefineField 'udf_flatten')…" at bounding box center [799, 202] width 421 height 110
drag, startPoint x: 781, startPoint y: 237, endPoint x: 584, endPoint y: 243, distance: 197.5
click at [589, 243] on textarea "{ "udfs": "(: { map( $event.userDefineFieldLists.userDefineField 'udf_flatten')…" at bounding box center [799, 202] width 421 height 110
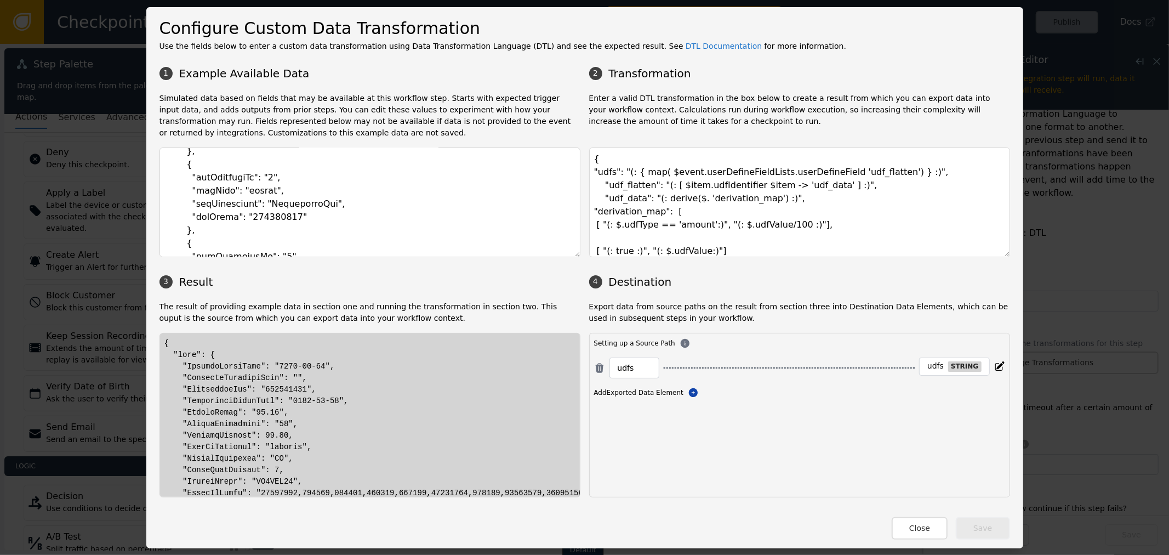
click at [719, 234] on textarea "{ "udfs": "(: { map( $event.userDefineFieldLists.userDefineField 'udf_flatten')…" at bounding box center [799, 202] width 421 height 110
click at [724, 243] on textarea "{ "udfs": "(: { map( $event.userDefineFieldLists.userDefineField 'udf_flatten')…" at bounding box center [799, 202] width 421 height 110
click at [674, 223] on textarea "{ "udfs": "(: { map( $event.userDefineFieldLists.userDefineField 'udf_flatten')…" at bounding box center [799, 202] width 421 height 110
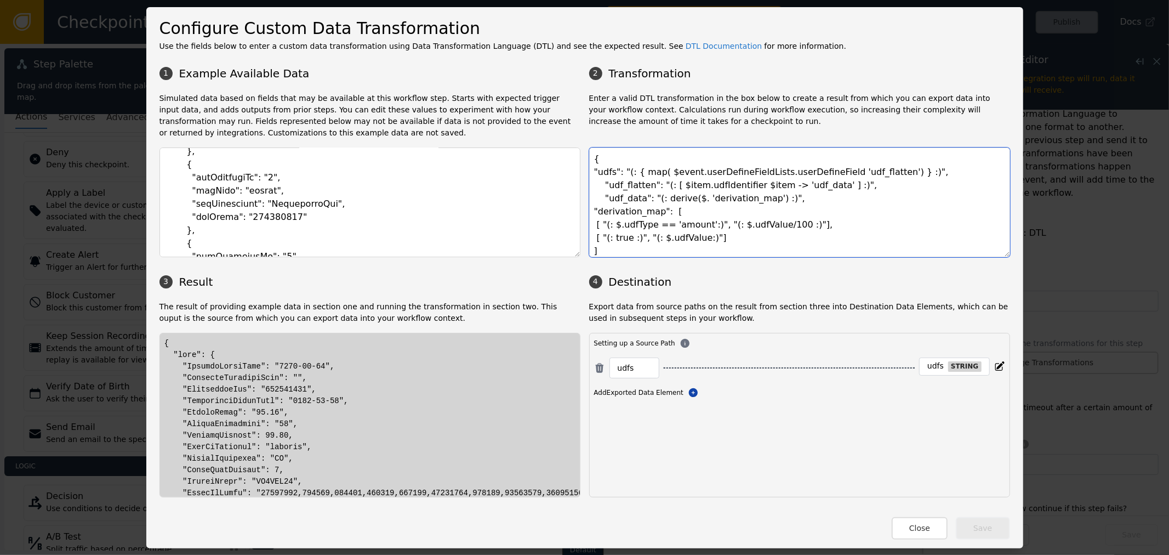
click at [674, 223] on textarea "{ "udfs": "(: { map( $event.userDefineFieldLists.userDefineField 'udf_flatten')…" at bounding box center [799, 202] width 421 height 110
type textarea "{ "udfs": "(: { map( $event.userDefineFieldLists.userDefineField 'udf_flatten')…"
drag, startPoint x: 192, startPoint y: 433, endPoint x: 293, endPoint y: 430, distance: 100.9
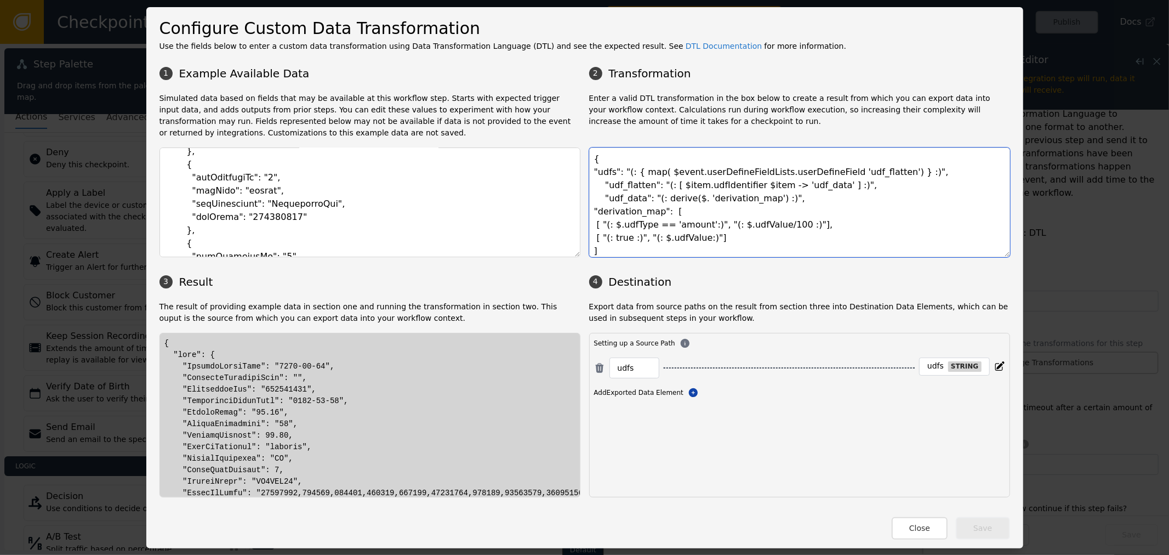
click at [762, 233] on textarea "{ "udfs": "(: { map( $event.userDefineFieldLists.userDefineField 'udf_flatten')…" at bounding box center [799, 202] width 421 height 110
click at [824, 224] on textarea "{ "udfs": "(: { map( $event.userDefineFieldLists.userDefineField 'udf_flatten')…" at bounding box center [799, 202] width 421 height 110
click at [862, 452] on div "Setting up a Source Path udfs udfs string Add Exported Data Element Add Exporte…" at bounding box center [799, 415] width 421 height 164
click at [732, 231] on textarea "{ "udfs": "(: { map( $event.userDefineFieldLists.userDefineField 'udf_flatten')…" at bounding box center [799, 202] width 421 height 110
click at [914, 514] on div "Close Save" at bounding box center [585, 522] width 851 height 33
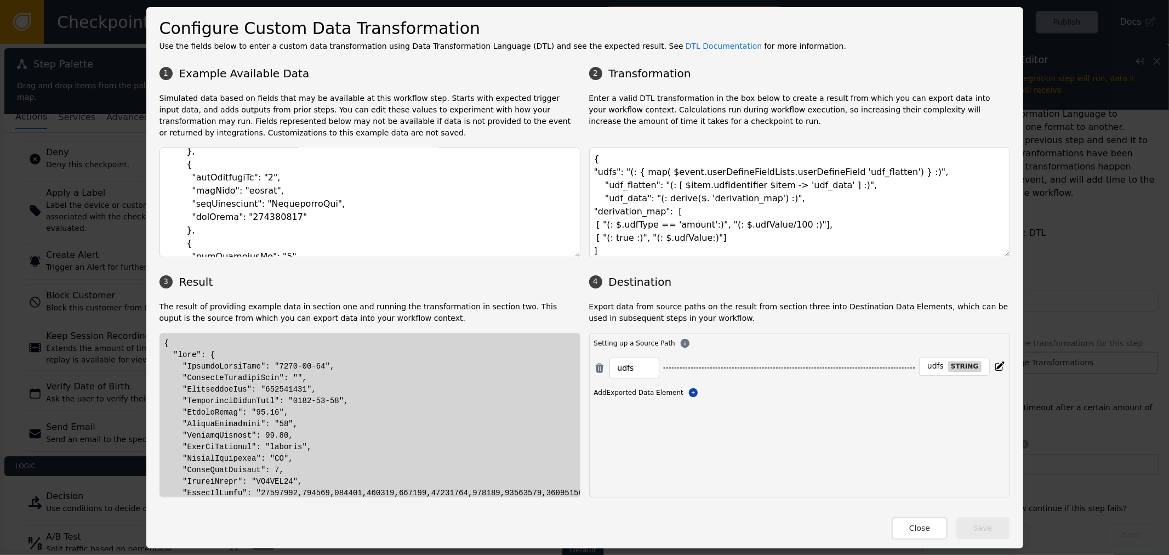
click at [930, 541] on div "Configure Custom Data Transformation Use the fields below to enter a custom dat…" at bounding box center [584, 277] width 877 height 541
click at [933, 535] on button "Close" at bounding box center [920, 528] width 56 height 22
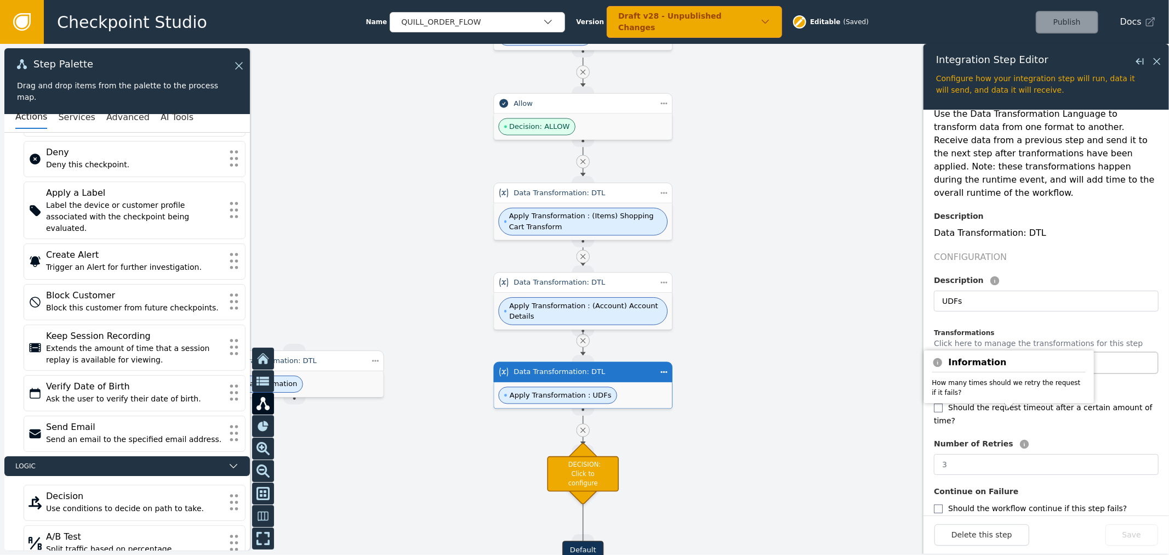
click at [1028, 351] on div "Information How many times should we retry the request if it fails?" at bounding box center [1009, 376] width 170 height 53
click at [1077, 351] on button "Manage Transformations" at bounding box center [1046, 362] width 225 height 22
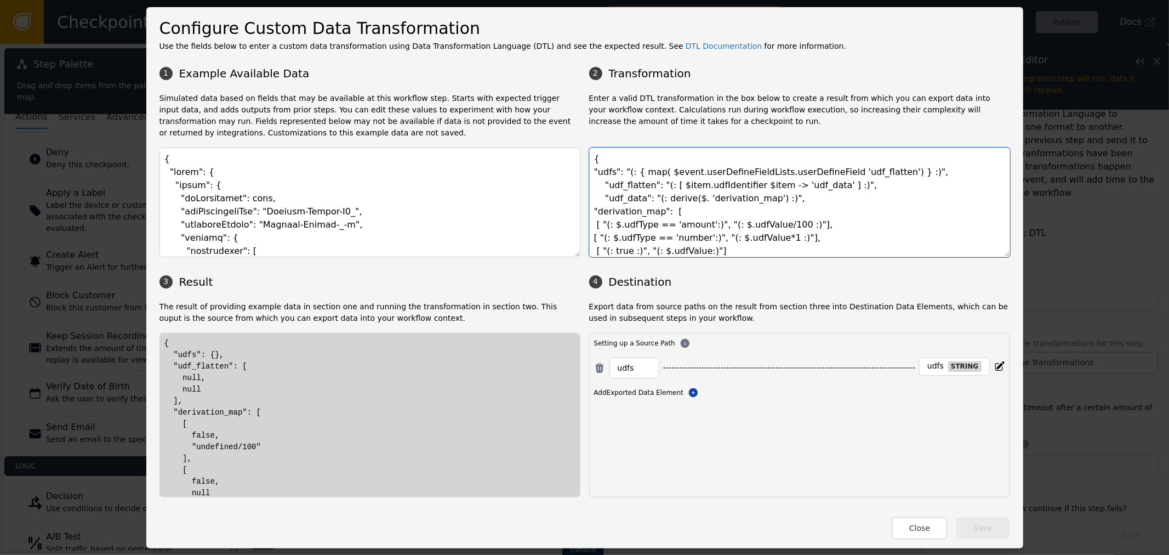
click at [713, 226] on textarea "{ "udfs": "(: { map( $event.userDefineFieldLists.userDefineField 'udf_flatten')…" at bounding box center [799, 202] width 421 height 110
paste textarea
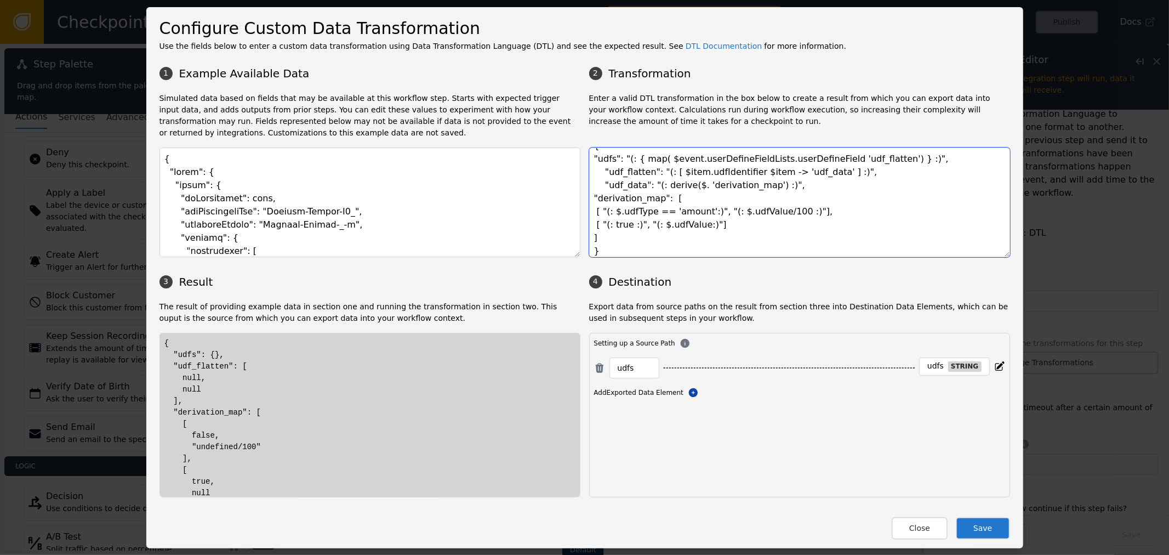
type textarea "{ "udfs": "(: { map( $event.userDefineFieldLists.userDefineField 'udf_flatten')…"
click at [982, 526] on button "Save" at bounding box center [983, 528] width 54 height 22
click at [765, 211] on textarea "{ "udfs": "(: { map( $event.userDefineFieldLists.userDefineField 'udf_flatten')…" at bounding box center [799, 202] width 421 height 110
drag, startPoint x: 731, startPoint y: 212, endPoint x: 775, endPoint y: 215, distance: 44.5
click at [775, 215] on textarea "{ "udfs": "(: { map( $event.userDefineFieldLists.userDefineField 'udf_flatten')…" at bounding box center [799, 202] width 421 height 110
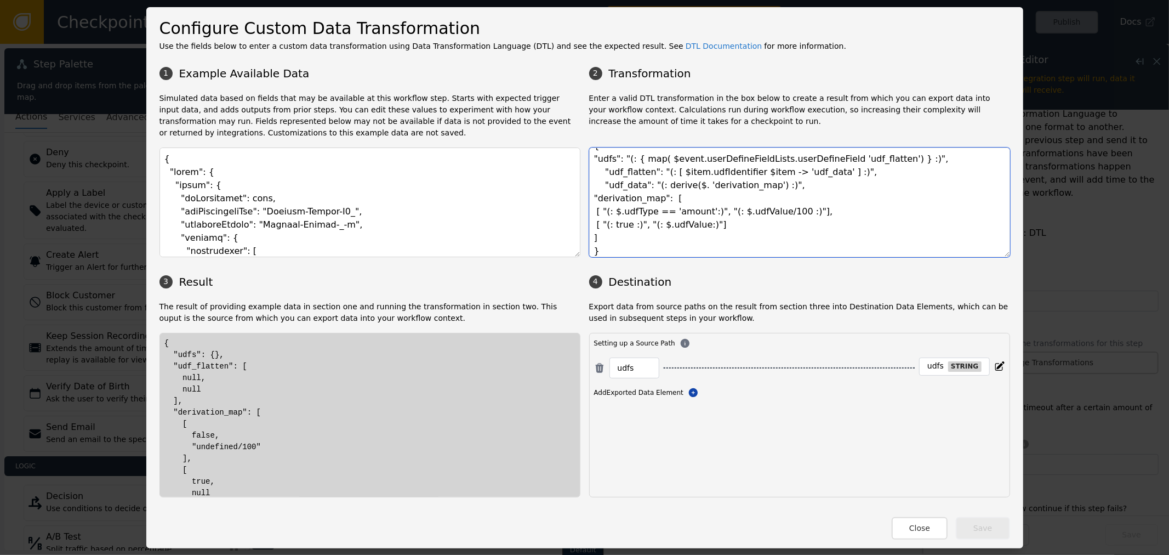
click at [726, 225] on textarea "{ "udfs": "(: { map( $event.userDefineFieldLists.userDefineField 'udf_flatten')…" at bounding box center [799, 202] width 421 height 110
drag, startPoint x: 743, startPoint y: 207, endPoint x: 806, endPoint y: 204, distance: 63.1
click at [801, 204] on textarea "{ "udfs": "(: { map( $event.userDefineFieldLists.userDefineField 'udf_flatten')…" at bounding box center [799, 202] width 421 height 110
click at [797, 208] on textarea "{ "udfs": "(: { map( $event.userDefineFieldLists.userDefineField 'udf_flatten')…" at bounding box center [799, 202] width 421 height 110
drag, startPoint x: 778, startPoint y: 212, endPoint x: 728, endPoint y: 214, distance: 51.0
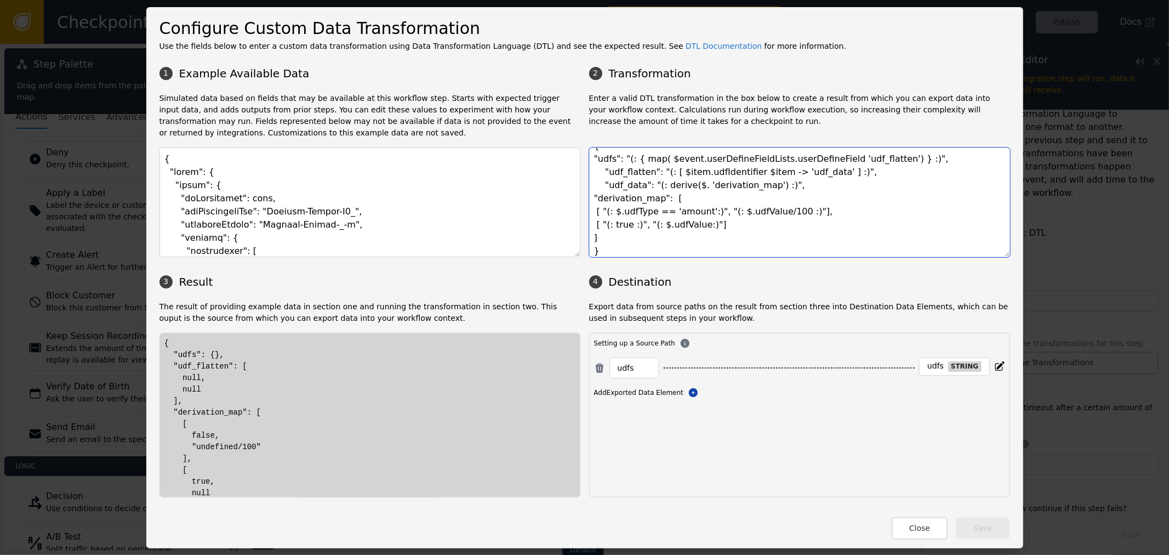
click at [730, 214] on textarea "{ "udfs": "(: { map( $event.userDefineFieldLists.userDefineField 'udf_flatten')…" at bounding box center [799, 202] width 421 height 110
click at [921, 529] on button "Close" at bounding box center [920, 528] width 56 height 22
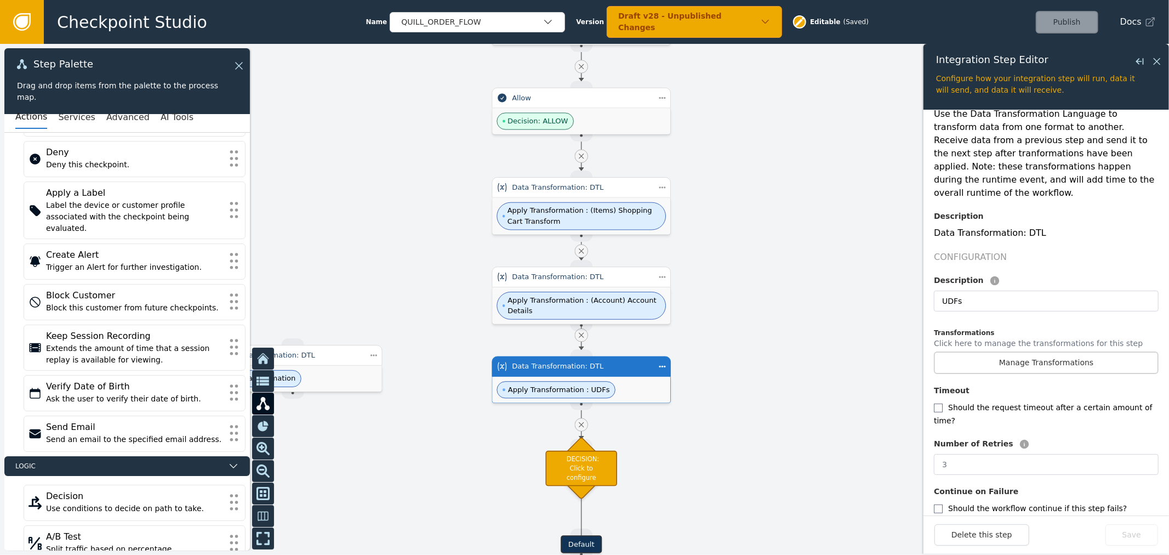
drag, startPoint x: 860, startPoint y: 351, endPoint x: 856, endPoint y: 173, distance: 177.7
click at [855, 190] on div at bounding box center [584, 299] width 1169 height 511
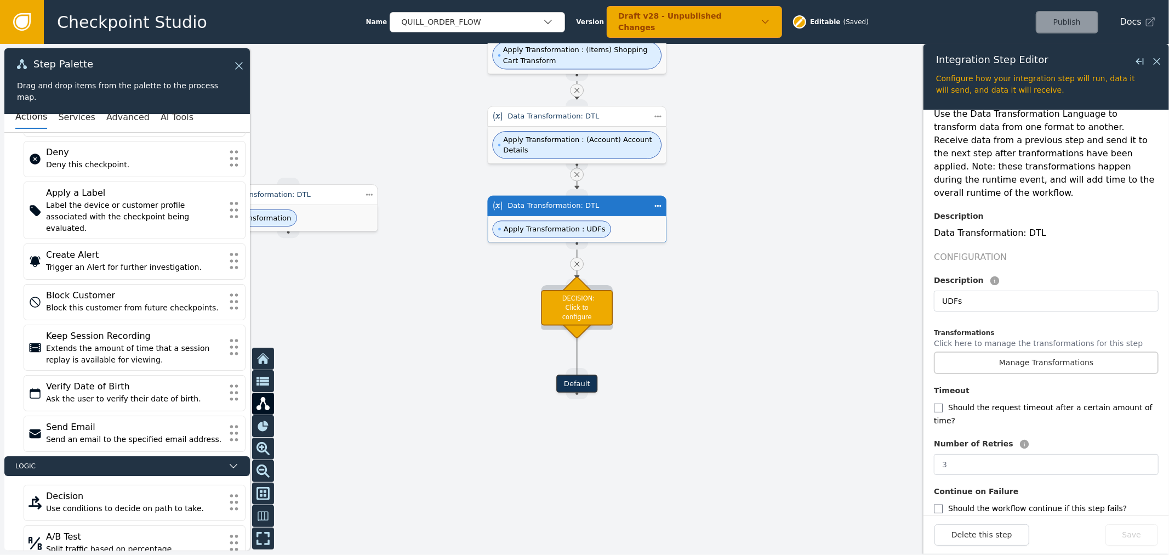
click at [557, 310] on div "DECISION: Click to configure" at bounding box center [578, 308] width 72 height 36
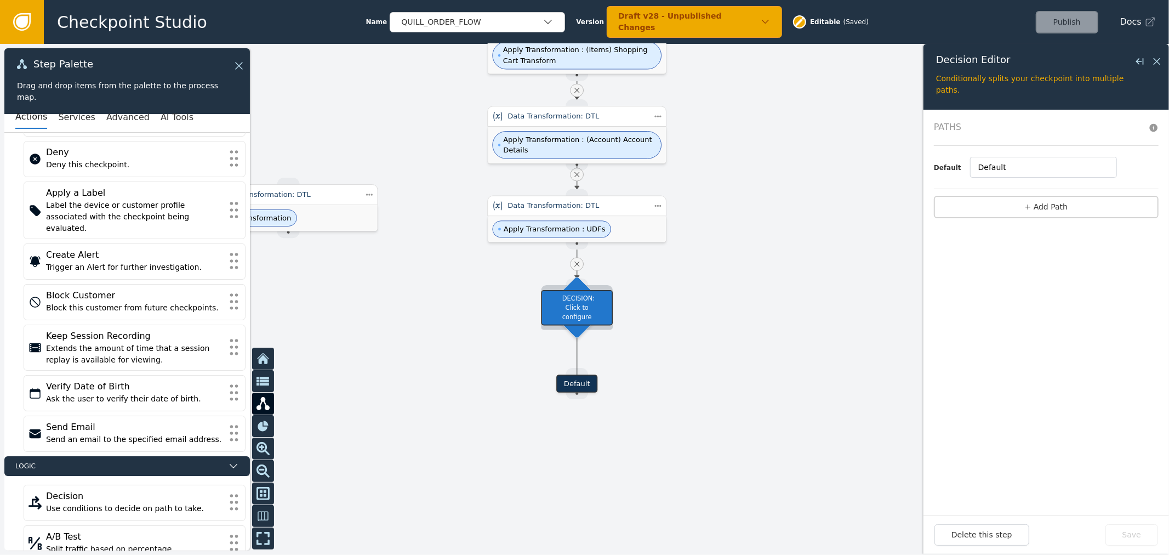
click at [607, 293] on div "DECISION: Click to configure" at bounding box center [578, 308] width 72 height 36
click at [965, 528] on button "Delete this step" at bounding box center [982, 534] width 95 height 21
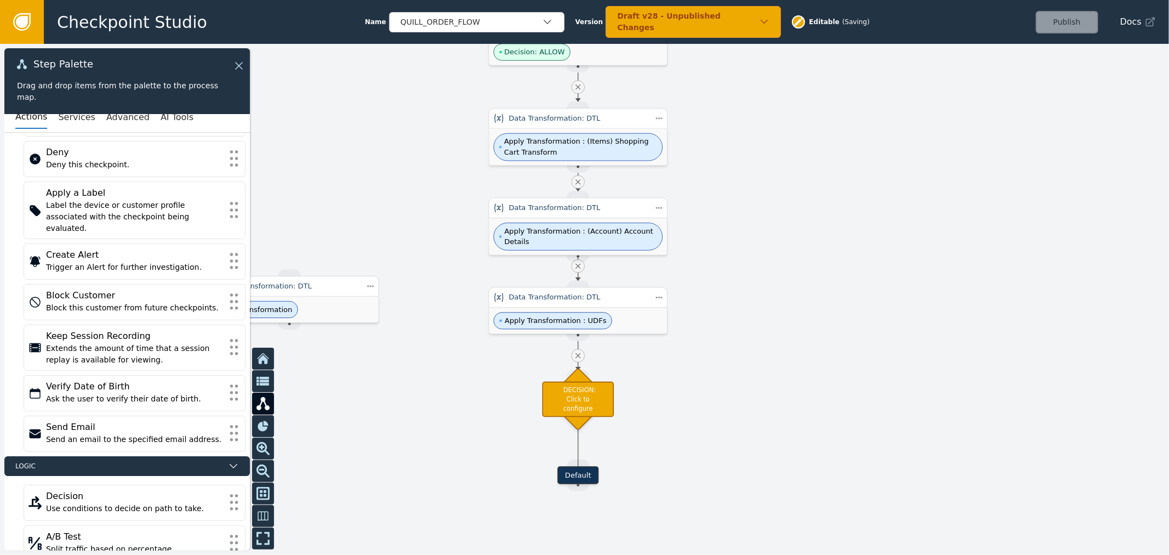
drag, startPoint x: 686, startPoint y: 331, endPoint x: 703, endPoint y: 388, distance: 59.3
click at [687, 423] on div at bounding box center [584, 299] width 1169 height 511
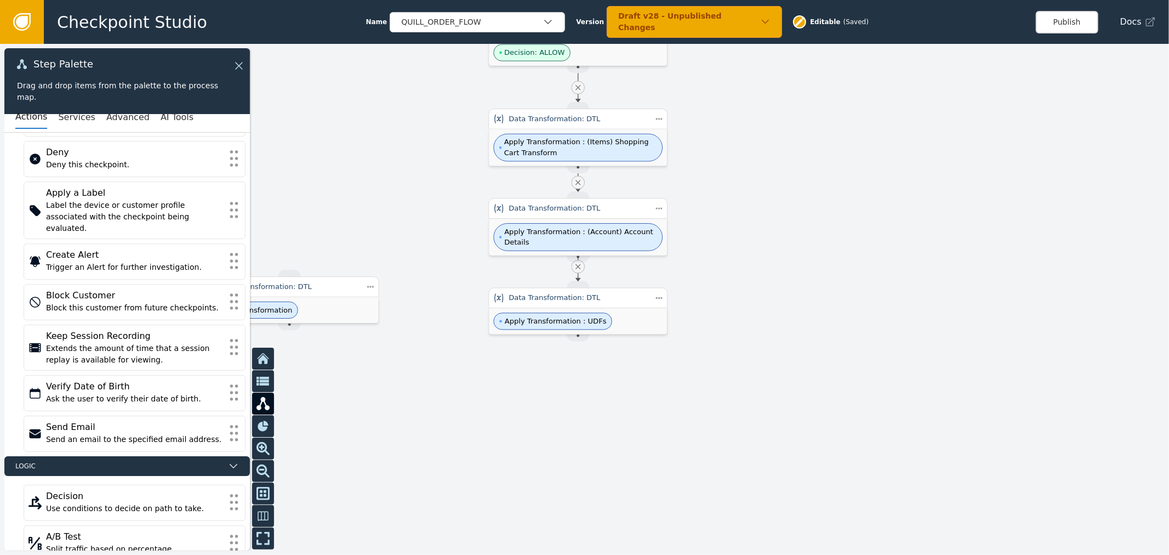
drag, startPoint x: 799, startPoint y: 247, endPoint x: 984, endPoint y: 22, distance: 291.4
click at [803, 247] on div at bounding box center [584, 299] width 1169 height 511
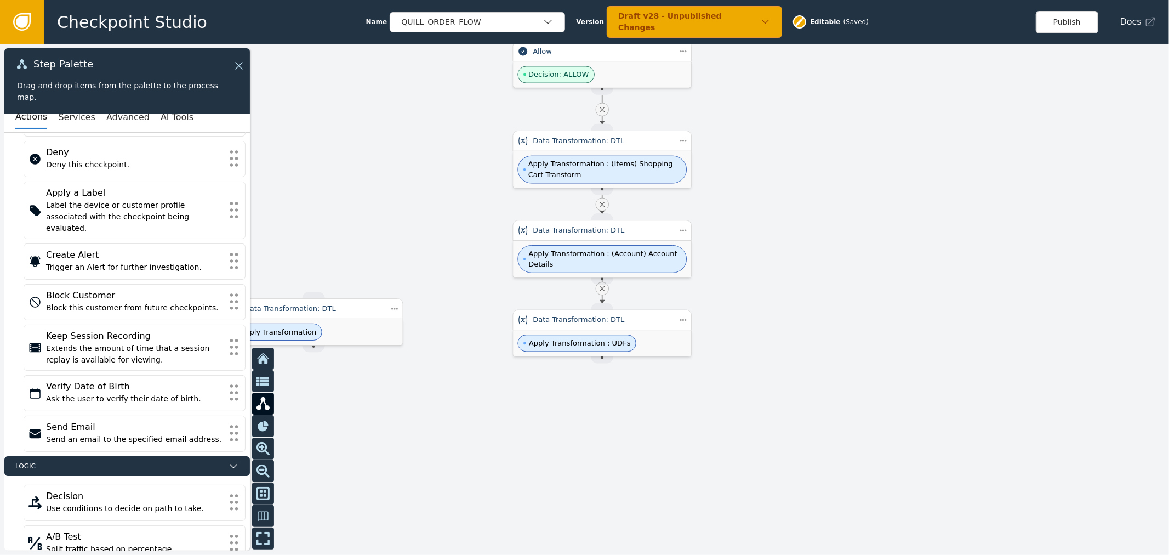
drag, startPoint x: 821, startPoint y: 160, endPoint x: 842, endPoint y: 175, distance: 26.3
click at [842, 175] on div at bounding box center [584, 299] width 1169 height 511
click at [682, 170] on span "Apply Transformation : (Items) Shopping Cart Transform" at bounding box center [607, 170] width 153 height 21
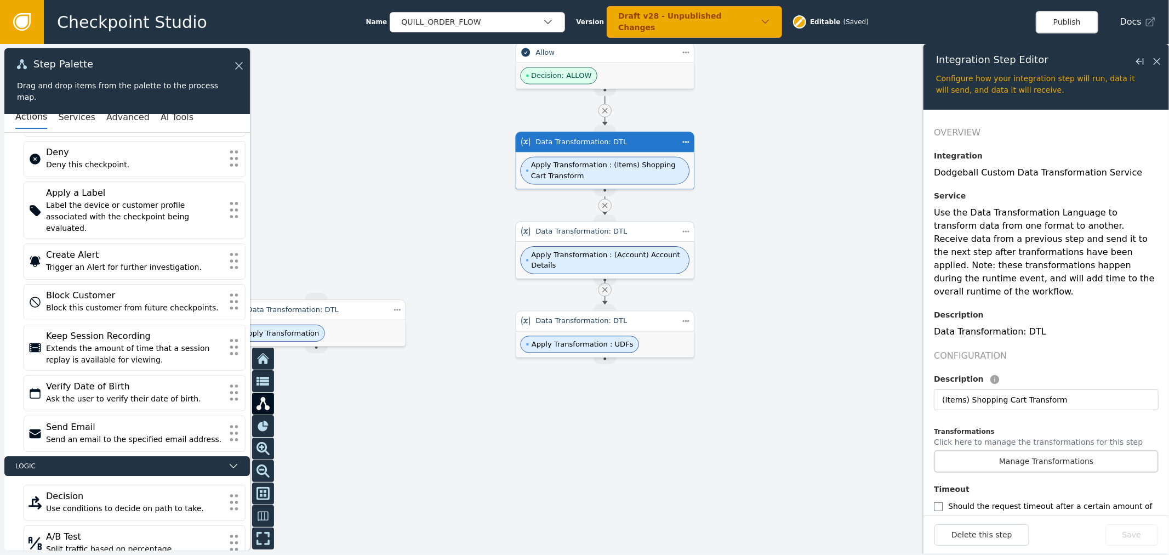
click at [666, 248] on span "Apply Transformation : (Account) Account Details" at bounding box center [605, 260] width 169 height 28
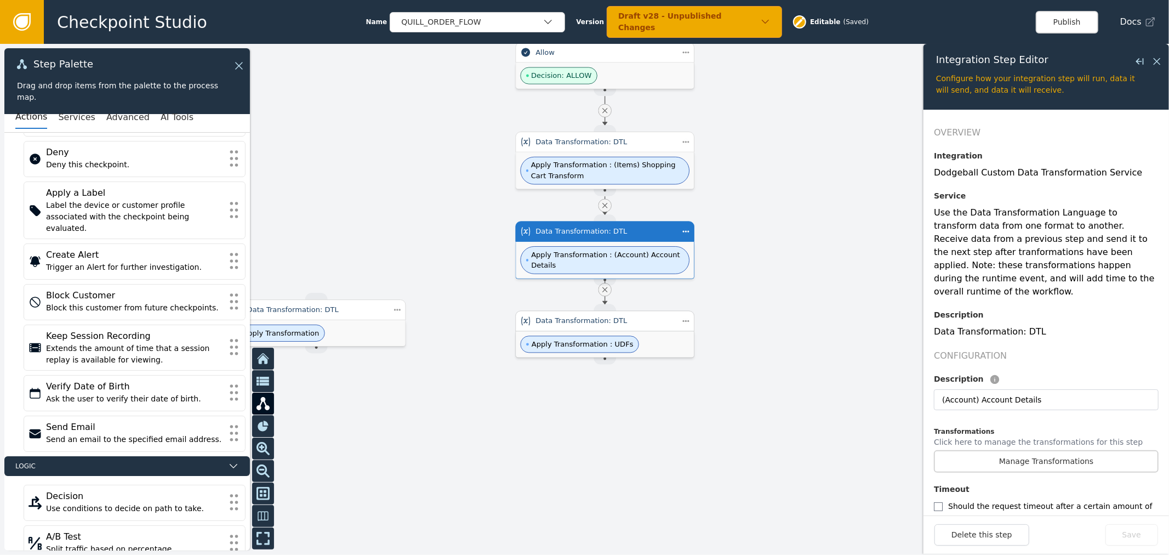
click at [643, 338] on div "Apply Transformation : UDFs" at bounding box center [605, 344] width 178 height 26
type input "UDFs"
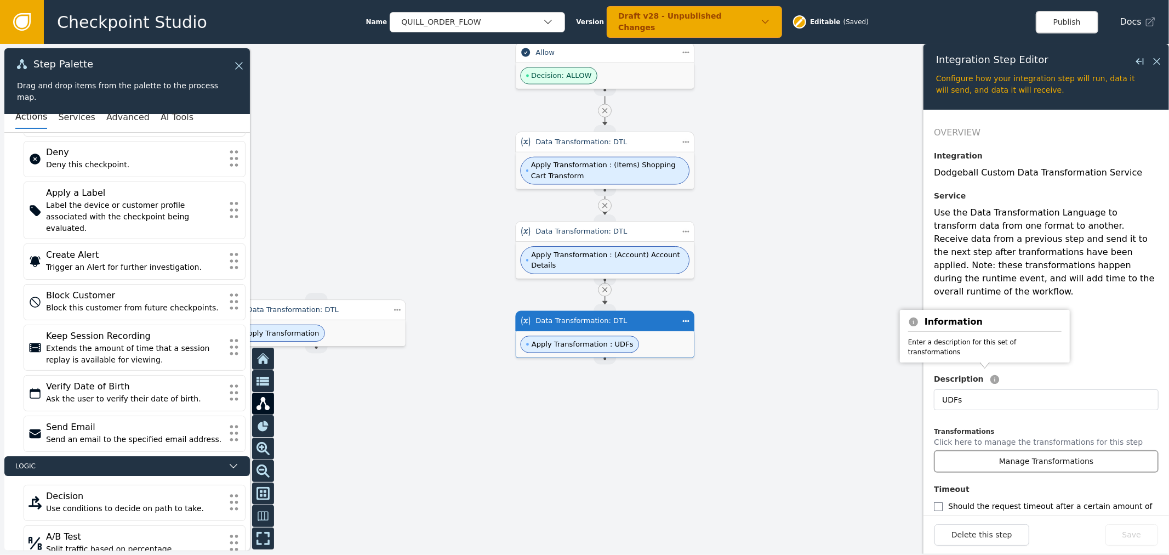
click at [995, 450] on button "Manage Transformations" at bounding box center [1046, 461] width 225 height 22
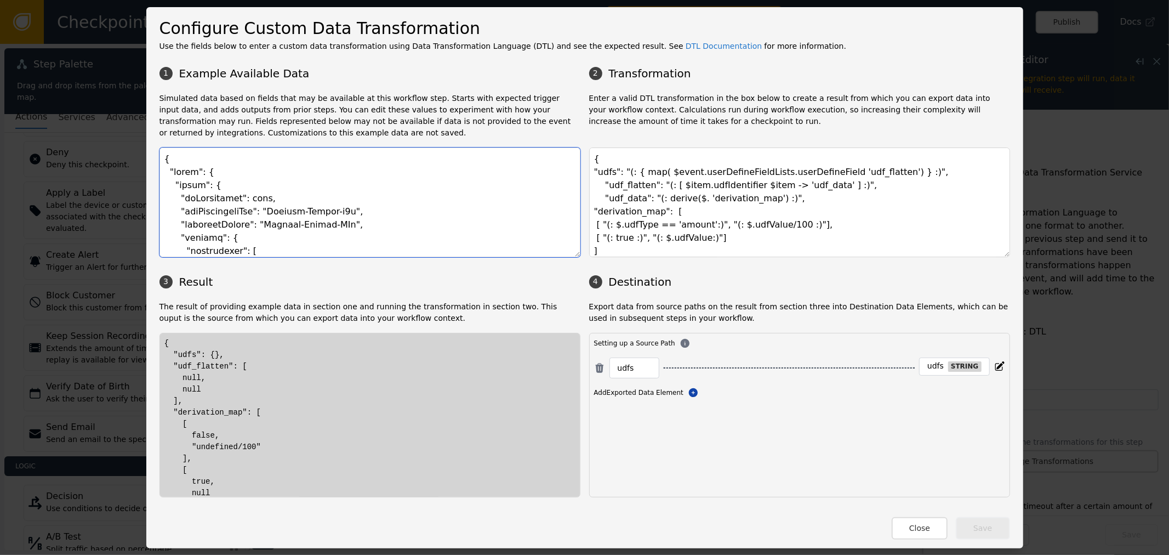
click at [214, 231] on textarea at bounding box center [370, 202] width 421 height 110
paste textarea "transactionHeader": { "requestType": "Fraud", "businessUnit": "QUL", "division"…"
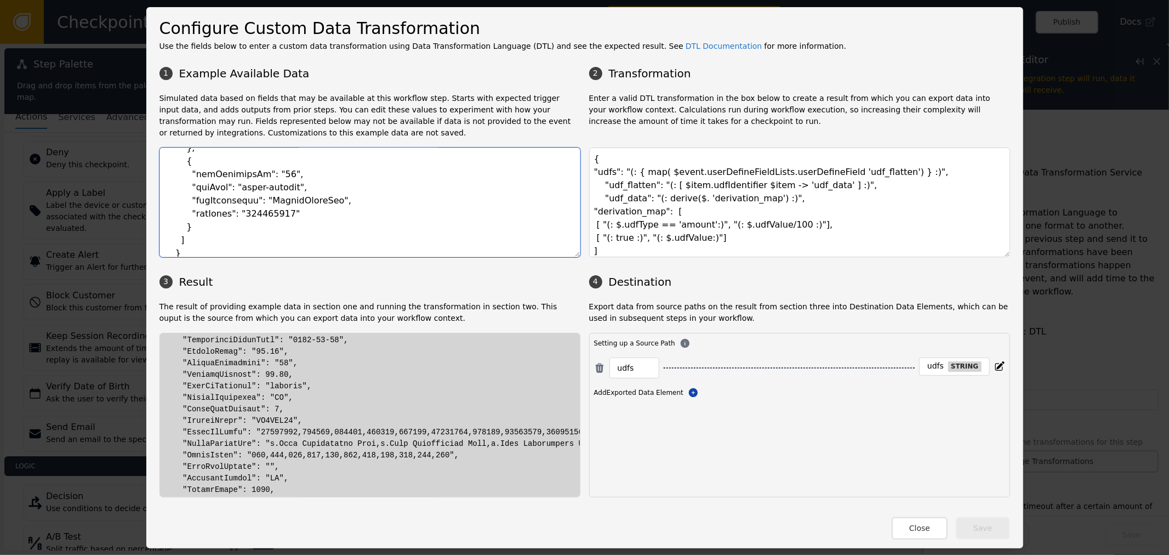
scroll to position [0, 0]
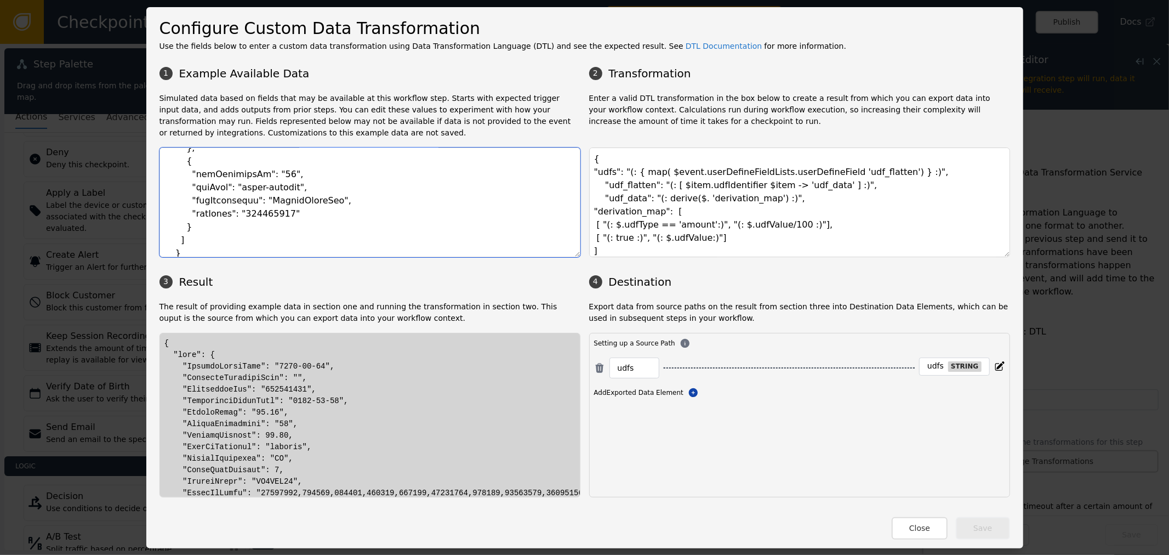
type textarea "{ "event": { "transactionHeader": { "requestType": "Fraud", "businessUnit": "QU…"
drag, startPoint x: 195, startPoint y: 386, endPoint x: 259, endPoint y: 388, distance: 63.6
drag, startPoint x: 179, startPoint y: 363, endPoint x: 271, endPoint y: 368, distance: 92.8
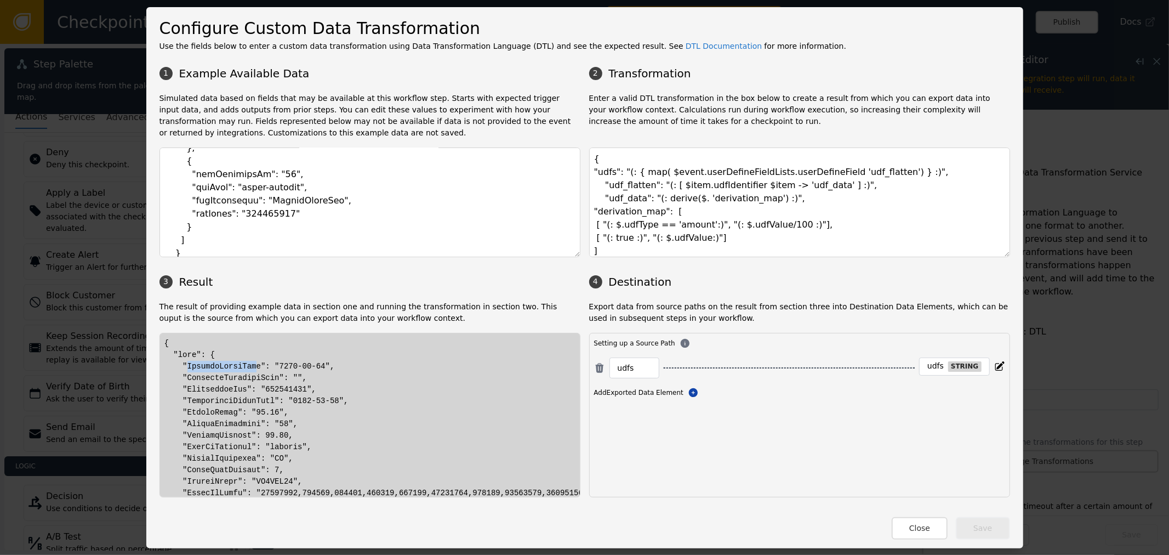
drag, startPoint x: 302, startPoint y: 368, endPoint x: 260, endPoint y: 360, distance: 43.0
drag, startPoint x: 260, startPoint y: 360, endPoint x: 343, endPoint y: 365, distance: 82.9
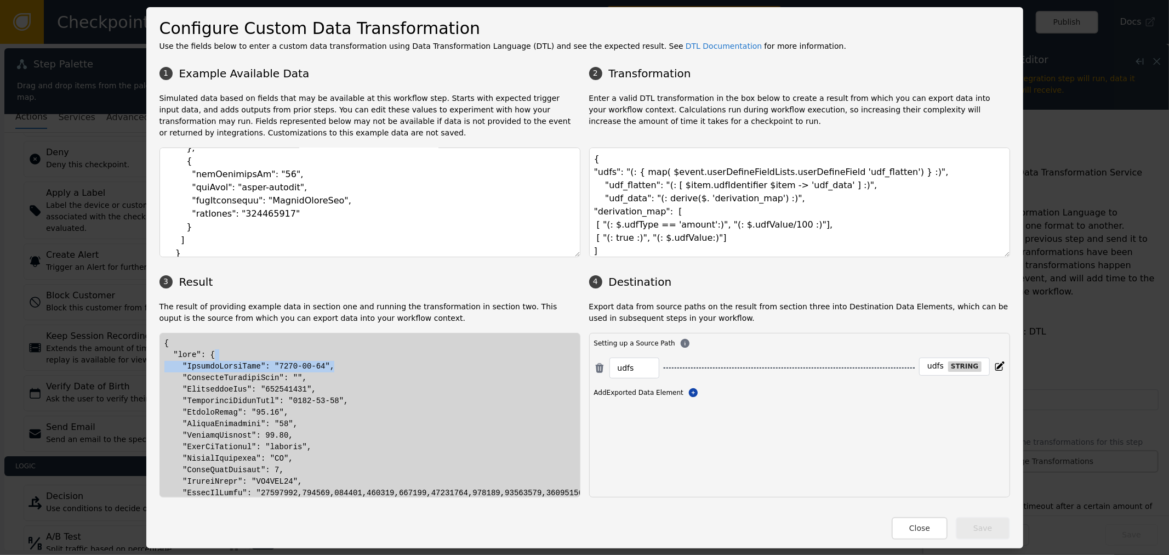
drag, startPoint x: 208, startPoint y: 383, endPoint x: 366, endPoint y: 377, distance: 157.4
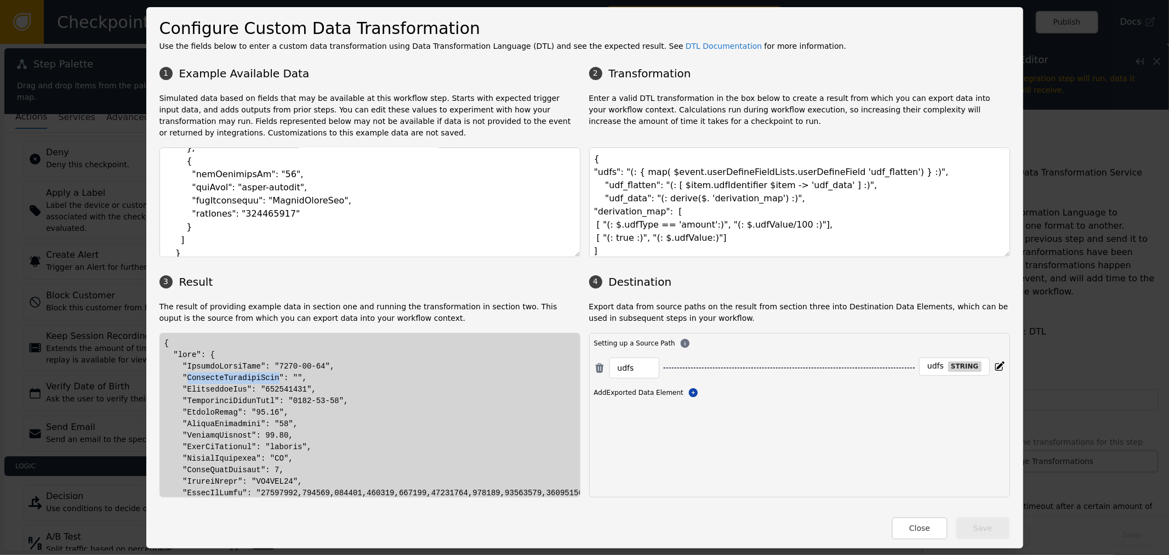
copy div "CustomerBusinessType"
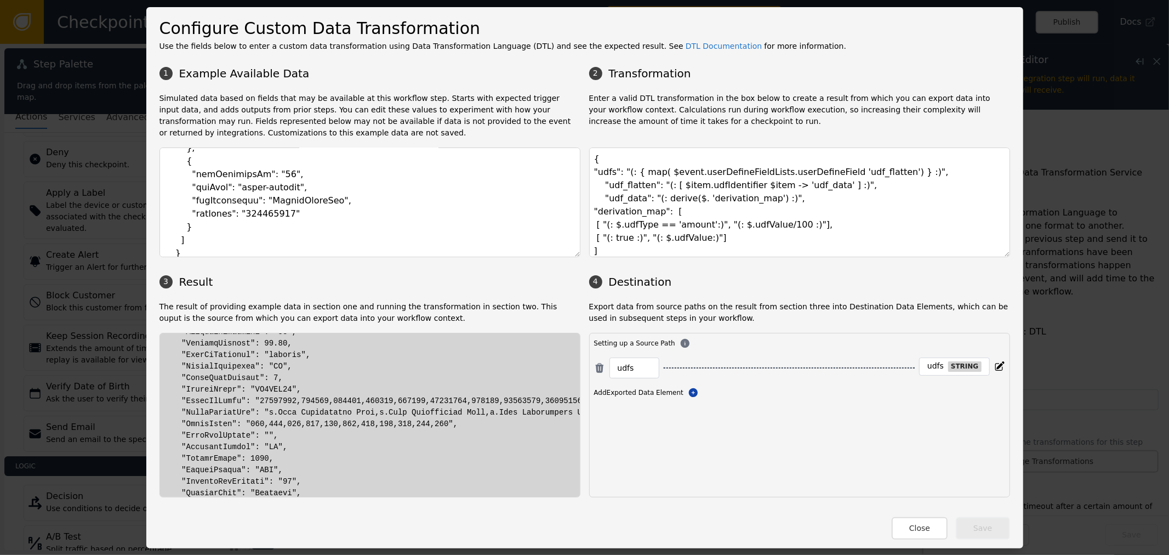
scroll to position [61, 1]
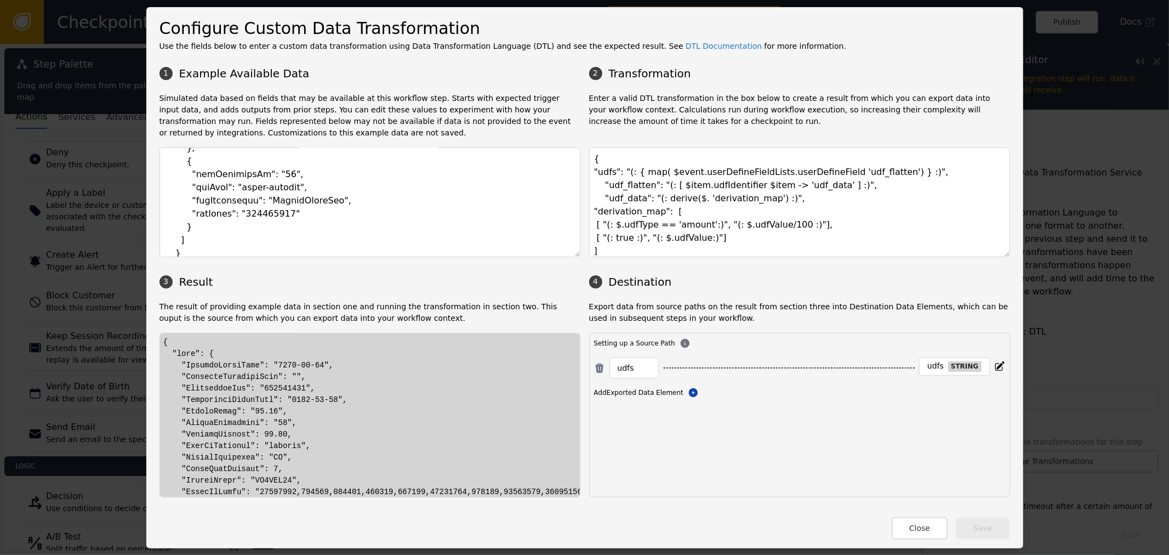
scroll to position [0, 1]
drag, startPoint x: 215, startPoint y: 379, endPoint x: 311, endPoint y: 376, distance: 96.0
click at [833, 291] on div "1 Example Available Data 2 Transformation Simulated data based on fields that m…" at bounding box center [585, 279] width 851 height 436
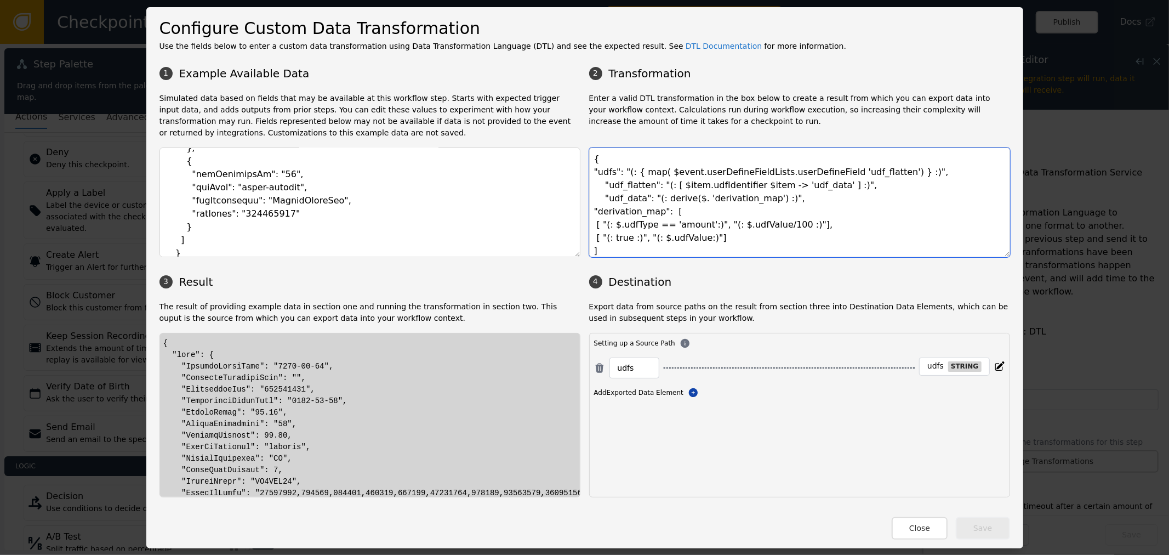
click at [825, 232] on textarea "{ "udfs": "(: { map( $event.userDefineFieldLists.userDefineField 'udf_flatten')…" at bounding box center [799, 202] width 421 height 110
click at [825, 231] on textarea "{ "udfs": "(: { map( $event.userDefineFieldLists.userDefineField 'udf_flatten')…" at bounding box center [799, 202] width 421 height 110
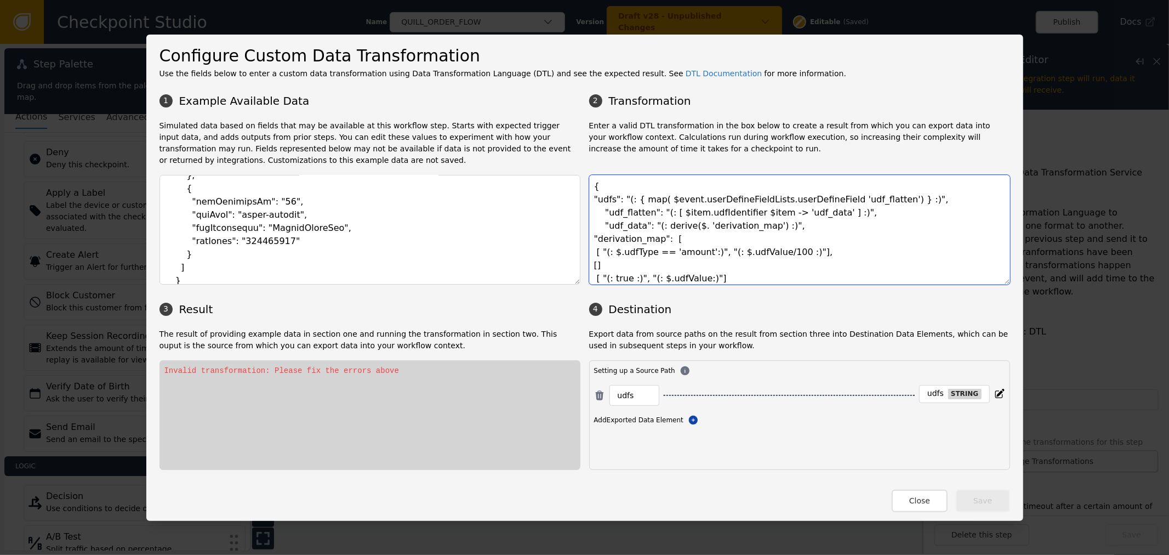
click at [825, 242] on textarea "{ "udfs": "(: { map( $event.userDefineFieldLists.userDefineField 'udf_flatten')…" at bounding box center [799, 230] width 421 height 110
drag, startPoint x: 817, startPoint y: 254, endPoint x: 590, endPoint y: 254, distance: 227.0
click at [590, 254] on textarea "{ "udfs": "(: { map( $event.userDefineFieldLists.userDefineField 'udf_flatten')…" at bounding box center [799, 230] width 421 height 110
drag, startPoint x: 599, startPoint y: 270, endPoint x: 587, endPoint y: 267, distance: 12.5
click at [589, 267] on textarea "{ "udfs": "(: { map( $event.userDefineFieldLists.userDefineField 'udf_flatten')…" at bounding box center [799, 230] width 421 height 110
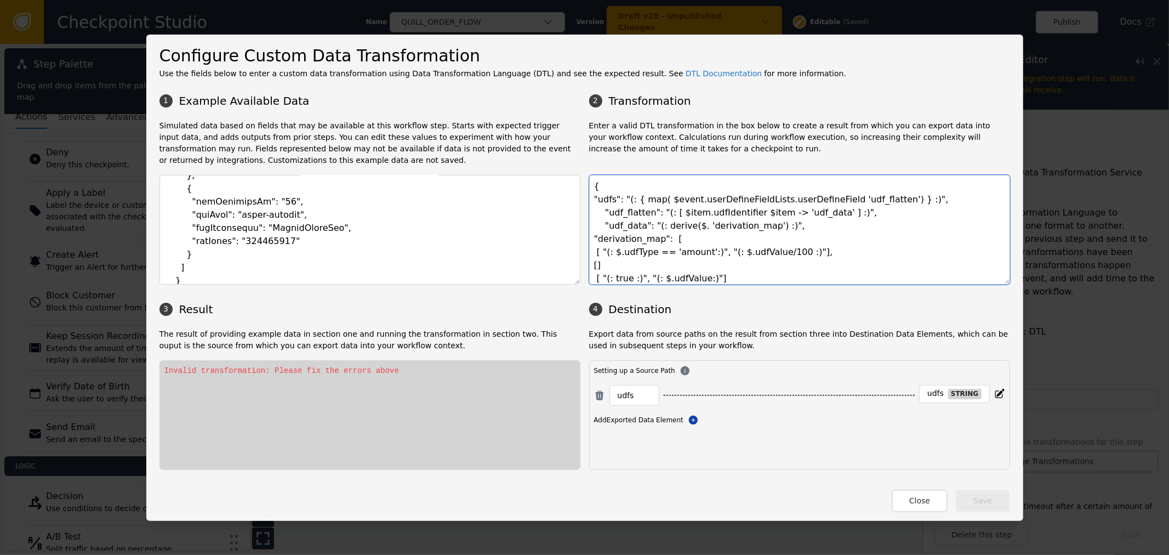
paste textarea ""(: $.udfType == 'amount':)", "(: $.udfValue/100 :)"],"
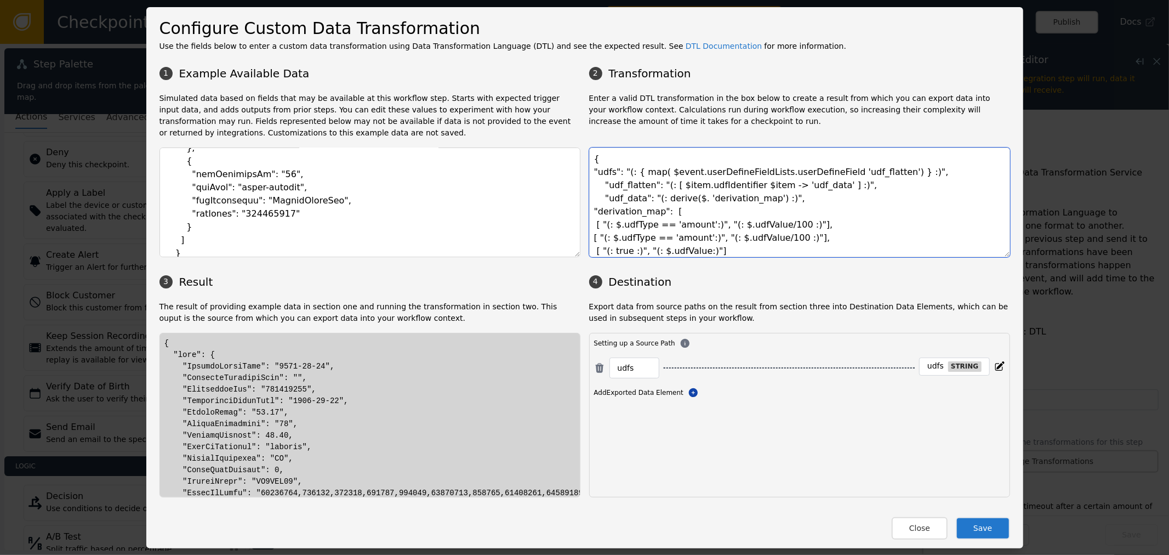
click at [676, 236] on textarea "{ "udfs": "(: { map( $event.userDefineFieldLists.userDefineField 'udf_flatten')…" at bounding box center [799, 202] width 421 height 110
click at [736, 240] on textarea "{ "udfs": "(: { map( $event.userDefineFieldLists.userDefineField 'udf_flatten')…" at bounding box center [799, 202] width 421 height 110
drag, startPoint x: 736, startPoint y: 240, endPoint x: 816, endPoint y: 232, distance: 79.9
click at [737, 240] on textarea "{ "udfs": "(: { map( $event.userDefineFieldLists.userDefineField 'udf_flatten')…" at bounding box center [799, 202] width 421 height 110
click at [622, 236] on textarea "{ "udfs": "(: { map( $event.userDefineFieldLists.userDefineField 'udf_flatten')…" at bounding box center [799, 202] width 421 height 110
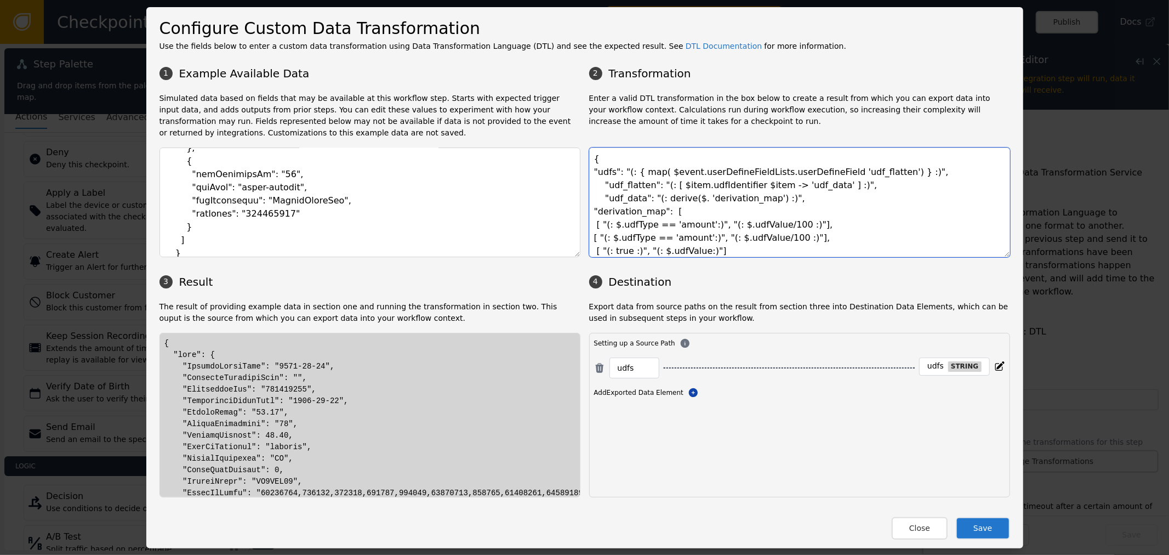
click at [622, 236] on textarea "{ "udfs": "(: { map( $event.userDefineFieldLists.userDefineField 'udf_flatten')…" at bounding box center [799, 202] width 421 height 110
paste textarea "Value"
click at [678, 231] on textarea "{ "udfs": "(: { map( $event.userDefineFieldLists.userDefineField 'udf_flatten')…" at bounding box center [799, 202] width 421 height 110
click at [681, 240] on textarea "{ "udfs": "(: { map( $event.userDefineFieldLists.userDefineField 'udf_flatten')…" at bounding box center [799, 202] width 421 height 110
drag, startPoint x: 681, startPoint y: 240, endPoint x: 786, endPoint y: 244, distance: 104.3
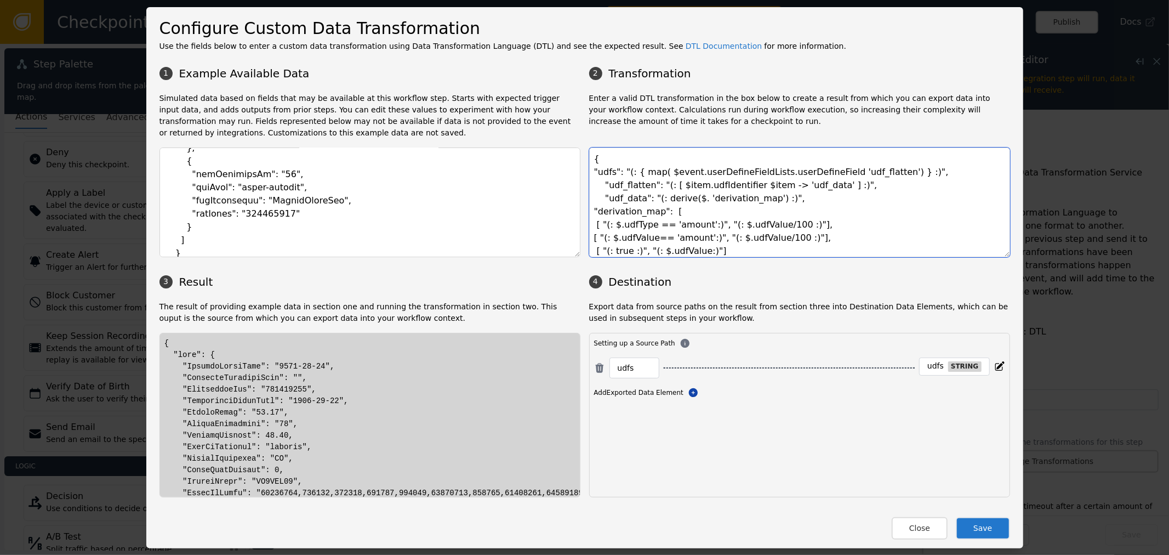
click at [705, 239] on textarea "{ "udfs": "(: { map( $event.userDefineFieldLists.userDefineField 'udf_flatten')…" at bounding box center [799, 202] width 421 height 110
click at [720, 237] on textarea "{ "udfs": "(: { map( $event.userDefineFieldLists.userDefineField 'udf_flatten')…" at bounding box center [799, 202] width 421 height 110
click at [662, 245] on textarea "{ "udfs": "(: { map( $event.userDefineFieldLists.userDefineField 'udf_flatten')…" at bounding box center [799, 202] width 421 height 110
click at [735, 236] on textarea "{ "udfs": "(: { map( $event.userDefineFieldLists.userDefineField 'udf_flatten')…" at bounding box center [799, 202] width 421 height 110
drag, startPoint x: 735, startPoint y: 236, endPoint x: 810, endPoint y: 235, distance: 75.7
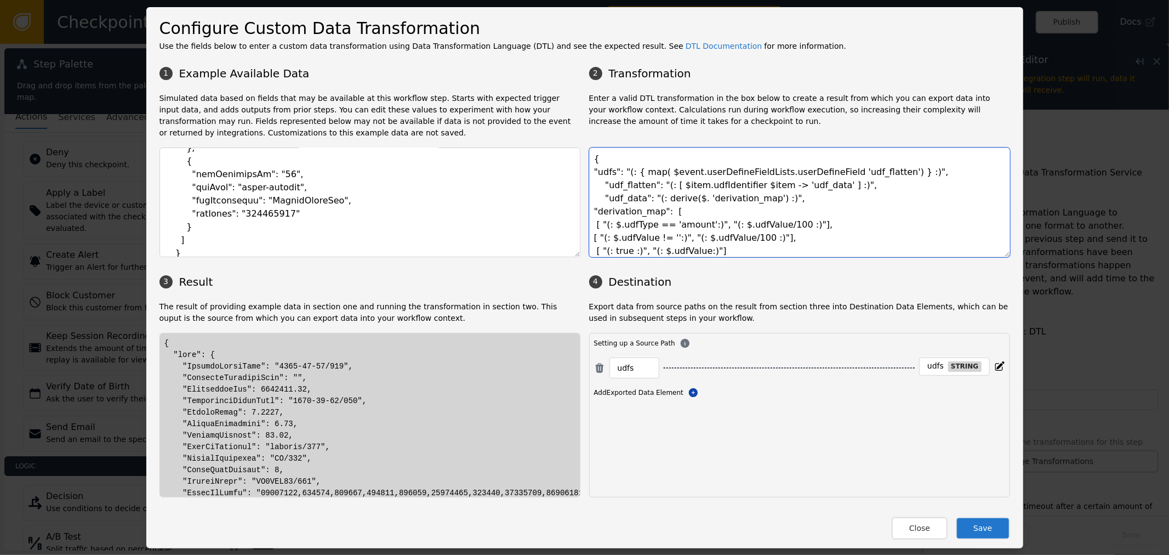
click at [748, 236] on textarea "{ "udfs": "(: { map( $event.userDefineFieldLists.userDefineField 'udf_flatten')…" at bounding box center [799, 202] width 421 height 110
click at [786, 236] on textarea "{ "udfs": "(: { map( $event.userDefineFieldLists.userDefineField 'udf_flatten')…" at bounding box center [799, 202] width 421 height 110
drag, startPoint x: 217, startPoint y: 371, endPoint x: 413, endPoint y: 379, distance: 197.0
click at [788, 250] on textarea "{ "udfs": "(: { map( $event.userDefineFieldLists.userDefineField 'udf_flatten')…" at bounding box center [799, 202] width 421 height 110
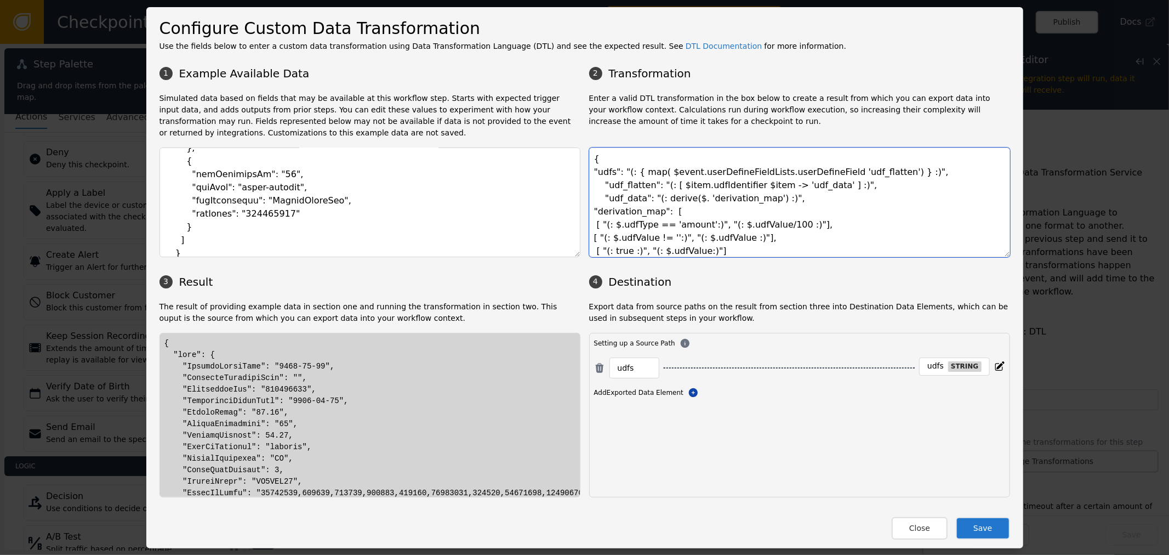
click at [751, 237] on textarea "{ "udfs": "(: { map( $event.userDefineFieldLists.userDefineField 'udf_flatten')…" at bounding box center [799, 202] width 421 height 110
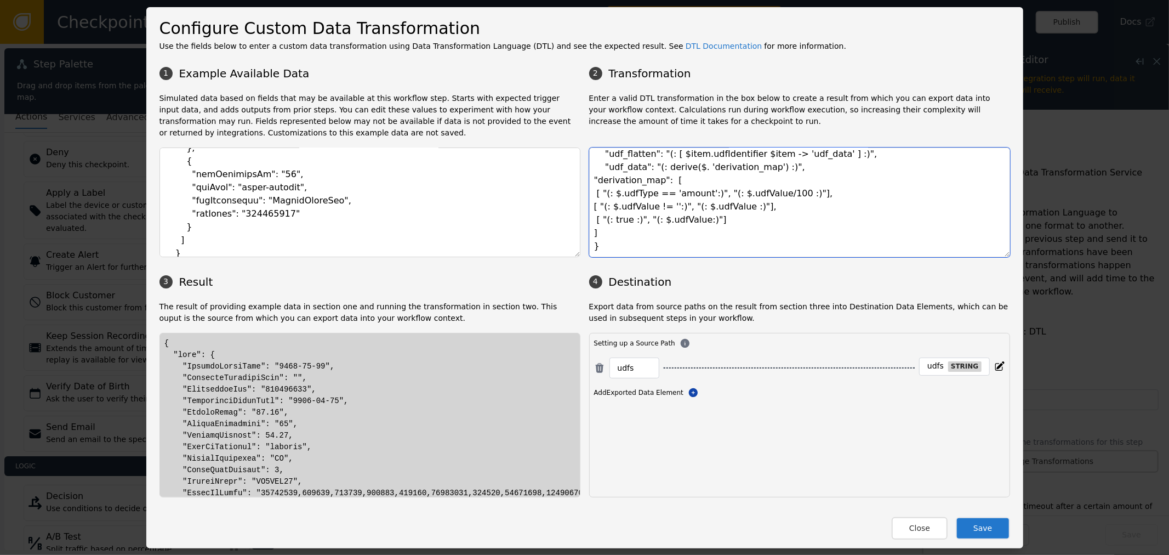
drag, startPoint x: 708, startPoint y: 251, endPoint x: 529, endPoint y: 224, distance: 181.9
click at [529, 224] on div "1 Example Available Data 2 Transformation Simulated data based on fields that m…" at bounding box center [585, 279] width 851 height 436
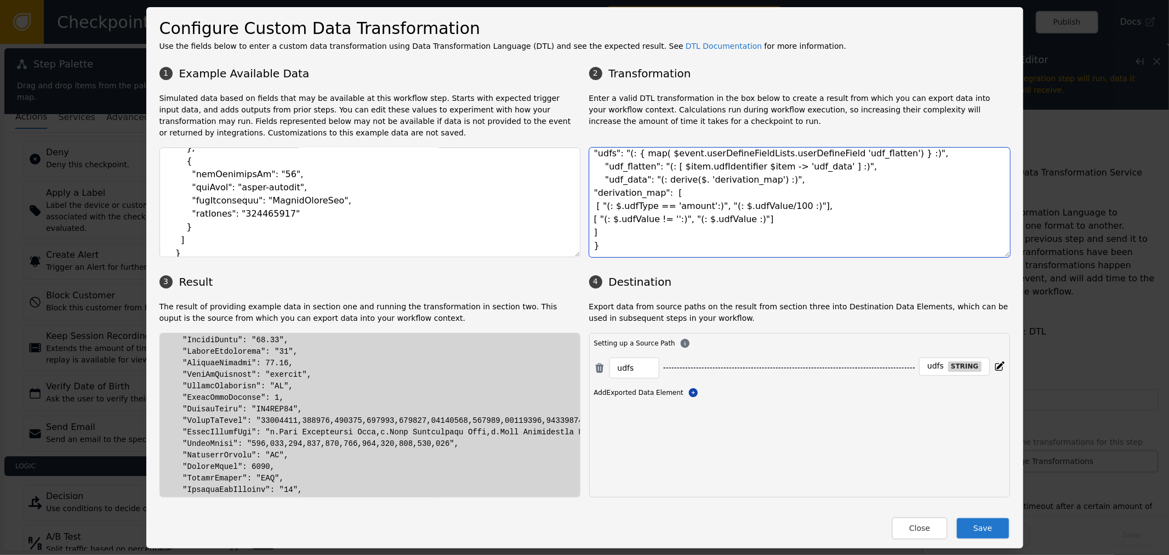
scroll to position [0, 0]
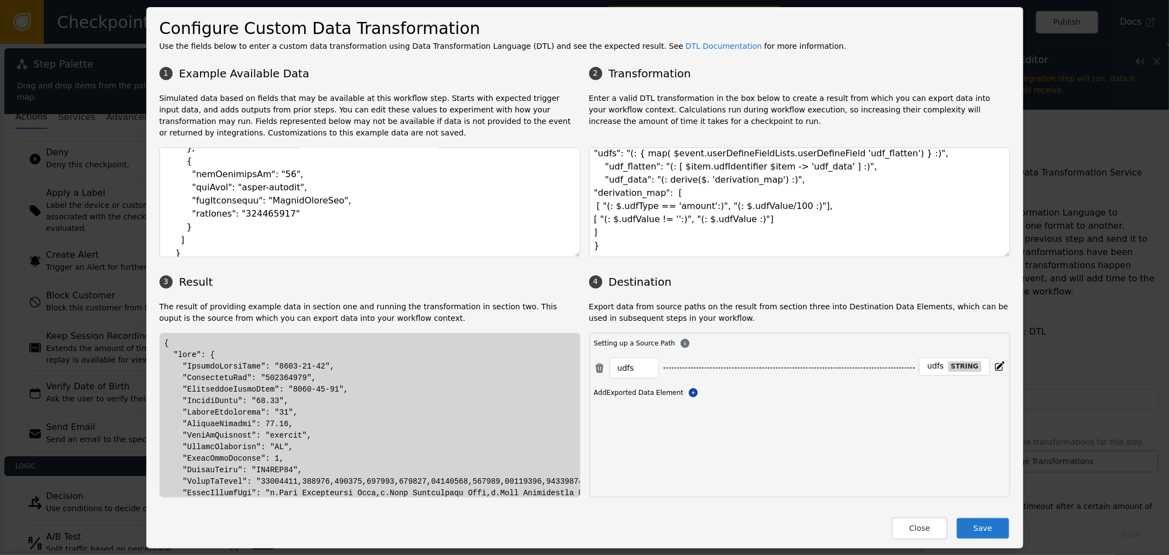
click at [758, 201] on textarea "{ "udfs": "(: { map( $event.userDefineFieldLists.userDefineField 'udf_flatten')…" at bounding box center [799, 202] width 421 height 110
click at [791, 220] on textarea "{ "udfs": "(: { map( $event.userDefineFieldLists.userDefineField 'udf_flatten')…" at bounding box center [799, 202] width 421 height 110
click at [659, 220] on textarea "{ "udfs": "(: { map( $event.userDefineFieldLists.userDefineField 'udf_flatten')…" at bounding box center [799, 202] width 421 height 110
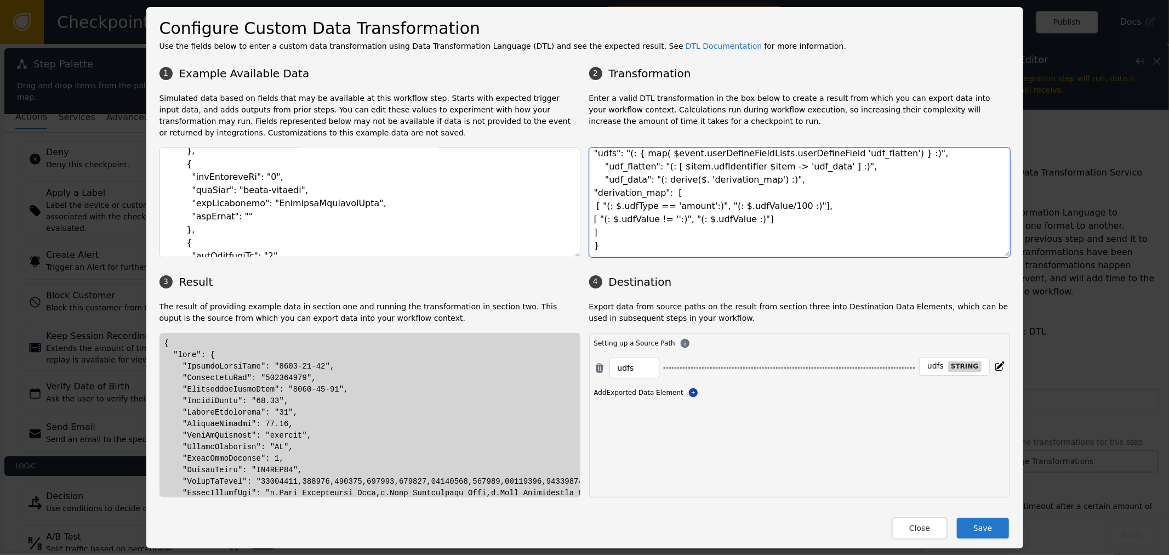
click at [658, 221] on textarea "{ "udfs": "(: { map( $event.userDefineFieldLists.userDefineField 'udf_flatten')…" at bounding box center [799, 202] width 421 height 110
click at [664, 221] on textarea "{ "udfs": "(: { map( $event.userDefineFieldLists.userDefineField 'udf_flatten')…" at bounding box center [799, 202] width 421 height 110
click at [664, 220] on textarea "{ "udfs": "(: { map( $event.userDefineFieldLists.userDefineField 'udf_flatten')…" at bounding box center [799, 202] width 421 height 110
click at [661, 220] on textarea "{ "udfs": "(: { map( $event.userDefineFieldLists.userDefineField 'udf_flatten')…" at bounding box center [799, 202] width 421 height 110
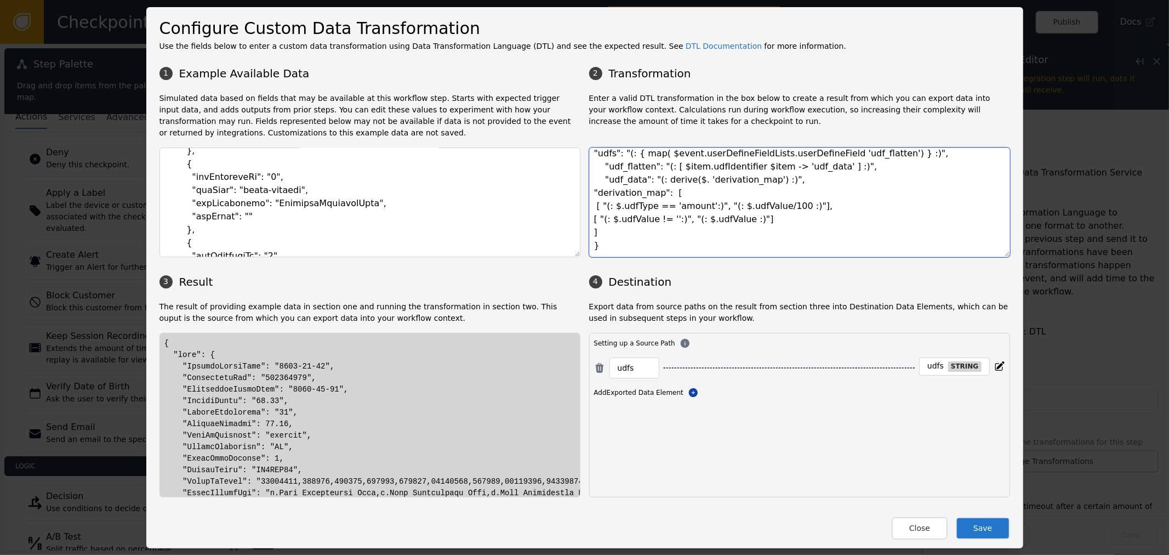
click at [661, 220] on textarea "{ "udfs": "(: { map( $event.userDefineFieldLists.userDefineField 'udf_flatten')…" at bounding box center [799, 202] width 421 height 110
click at [664, 220] on textarea "{ "udfs": "(: { map( $event.userDefineFieldLists.userDefineField 'udf_flatten')…" at bounding box center [799, 202] width 421 height 110
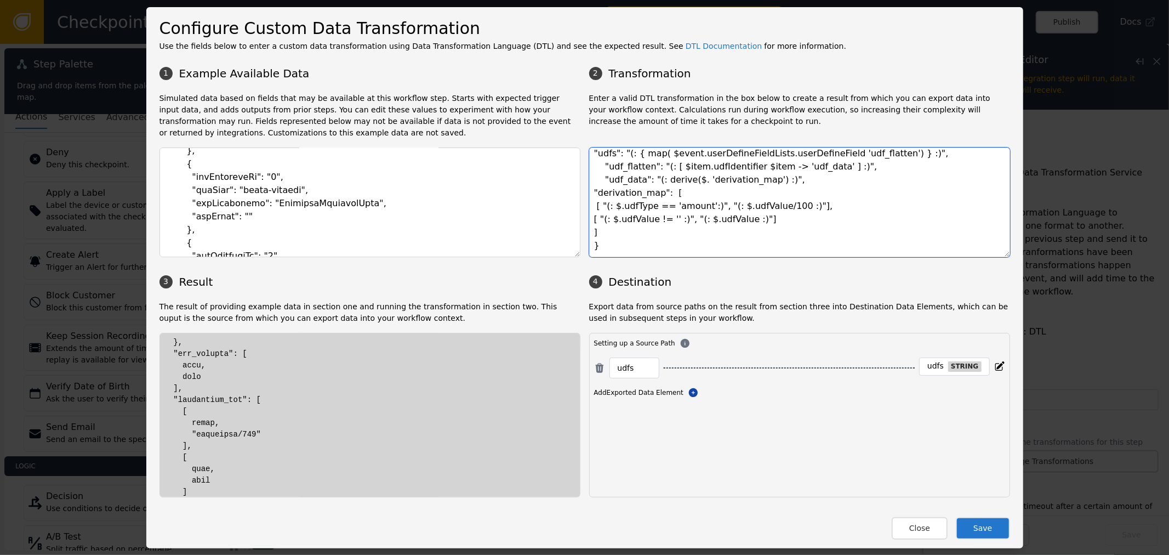
scroll to position [795, 0]
type textarea "{ "udfs": "(: { map( $event.userDefineFieldLists.userDefineField 'udf_flatten')…"
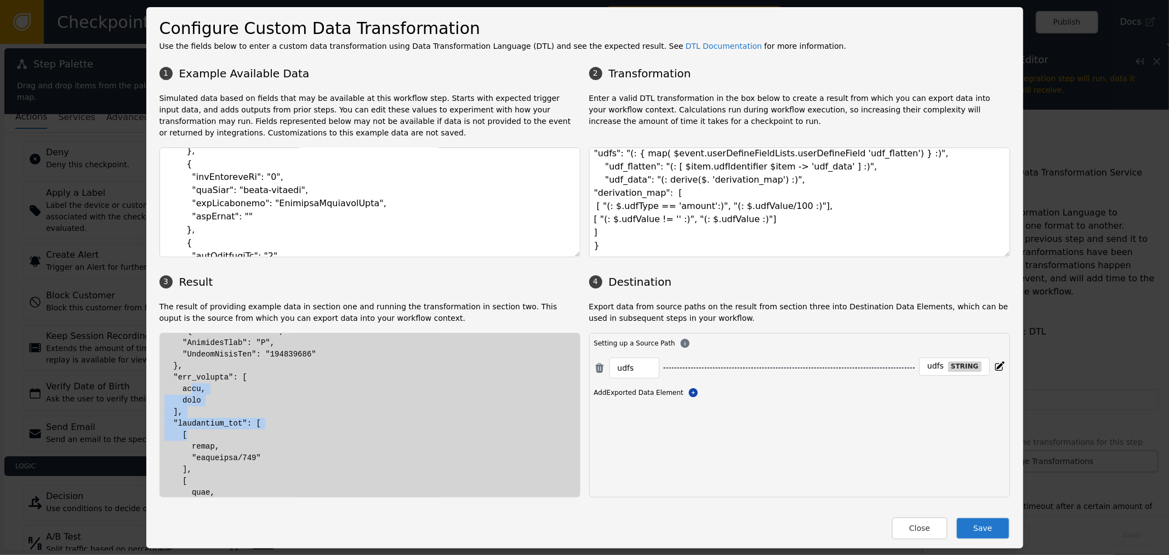
drag, startPoint x: 187, startPoint y: 390, endPoint x: 256, endPoint y: 446, distance: 88.5
click at [256, 446] on div at bounding box center [369, 44] width 411 height 1002
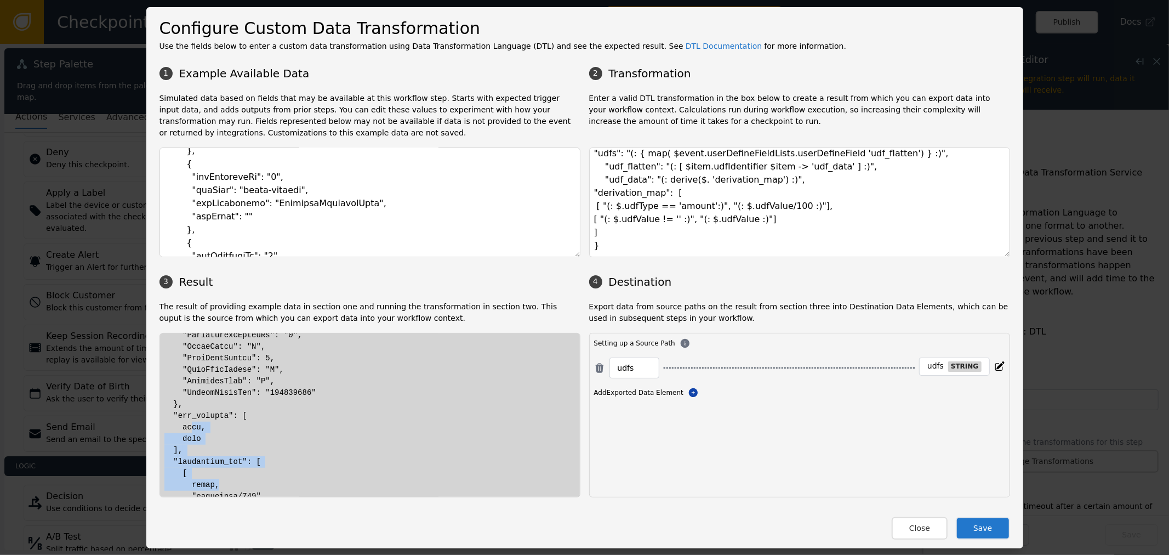
scroll to position [734, 0]
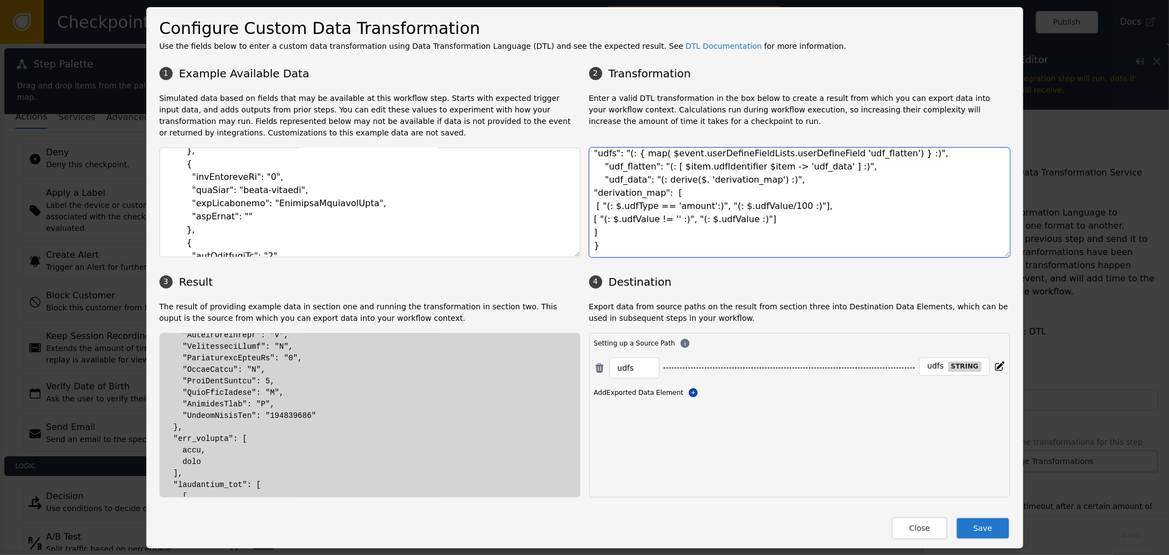
click at [697, 220] on textarea "{ "udfs": "(: { map( $event.userDefineFieldLists.userDefineField 'udf_flatten')…" at bounding box center [799, 202] width 421 height 110
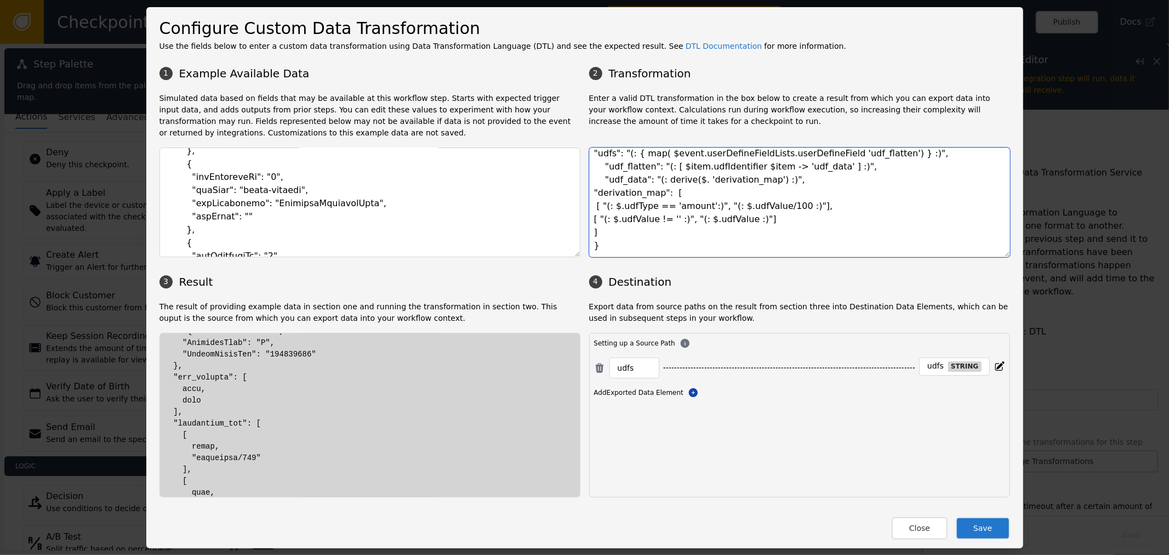
click at [651, 207] on textarea "{ "udfs": "(: { map( $event.userDefineFieldLists.userDefineField 'udf_flatten')…" at bounding box center [799, 202] width 421 height 110
drag, startPoint x: 590, startPoint y: 158, endPoint x: 637, endPoint y: 228, distance: 84.2
click at [637, 248] on textarea "{ "udfs": "(: { map( $event.userDefineFieldLists.userDefineField 'udf_flatten')…" at bounding box center [799, 202] width 421 height 110
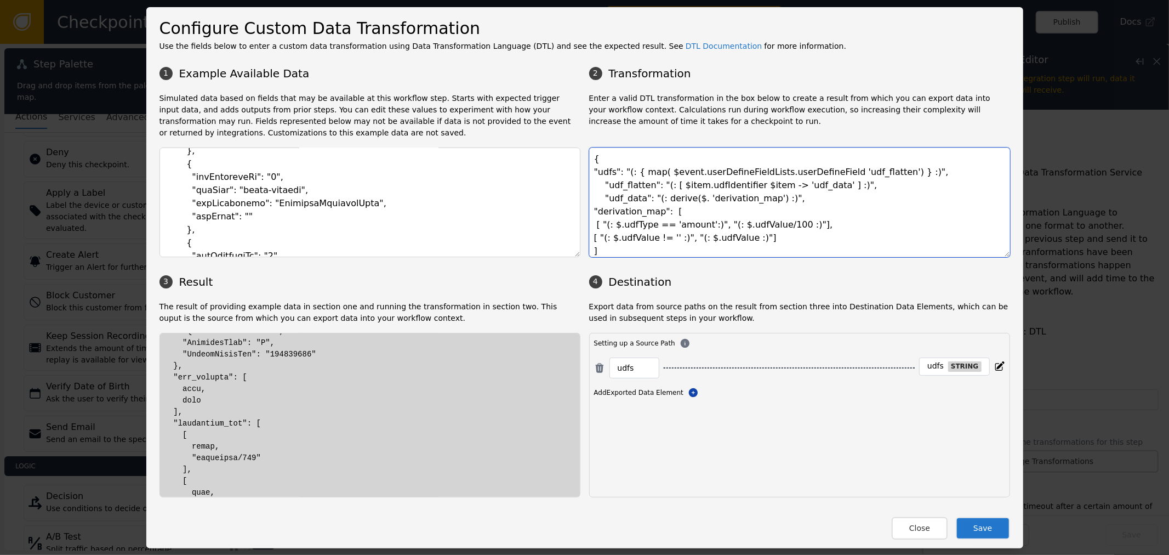
click at [611, 180] on textarea "{ "udfs": "(: { map( $event.userDefineFieldLists.userDefineField 'udf_flatten')…" at bounding box center [799, 202] width 421 height 110
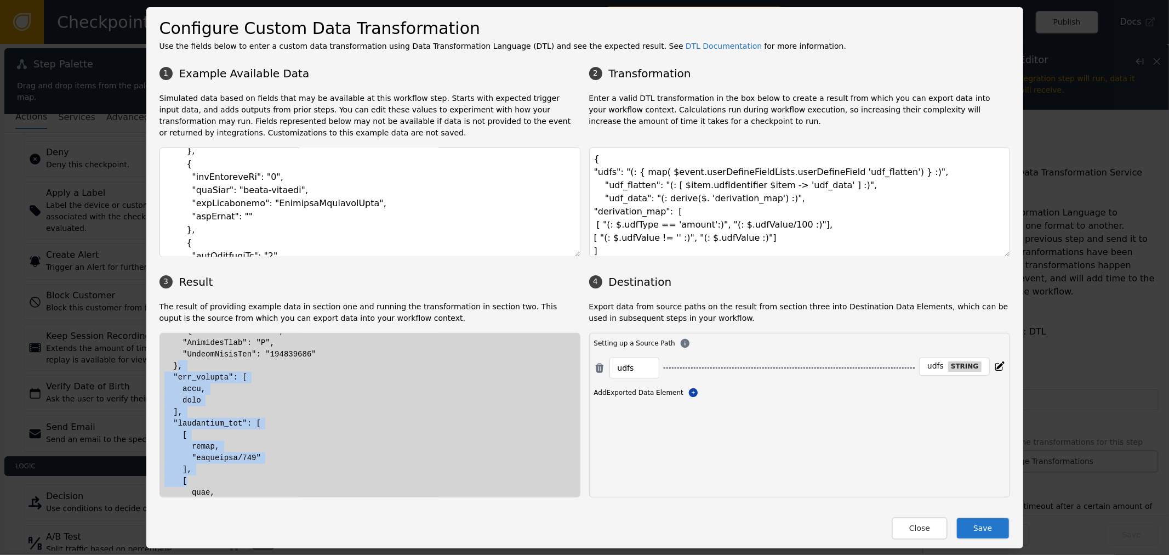
drag, startPoint x: 174, startPoint y: 368, endPoint x: 268, endPoint y: 476, distance: 143.0
click at [268, 476] on div at bounding box center [369, 44] width 411 height 1002
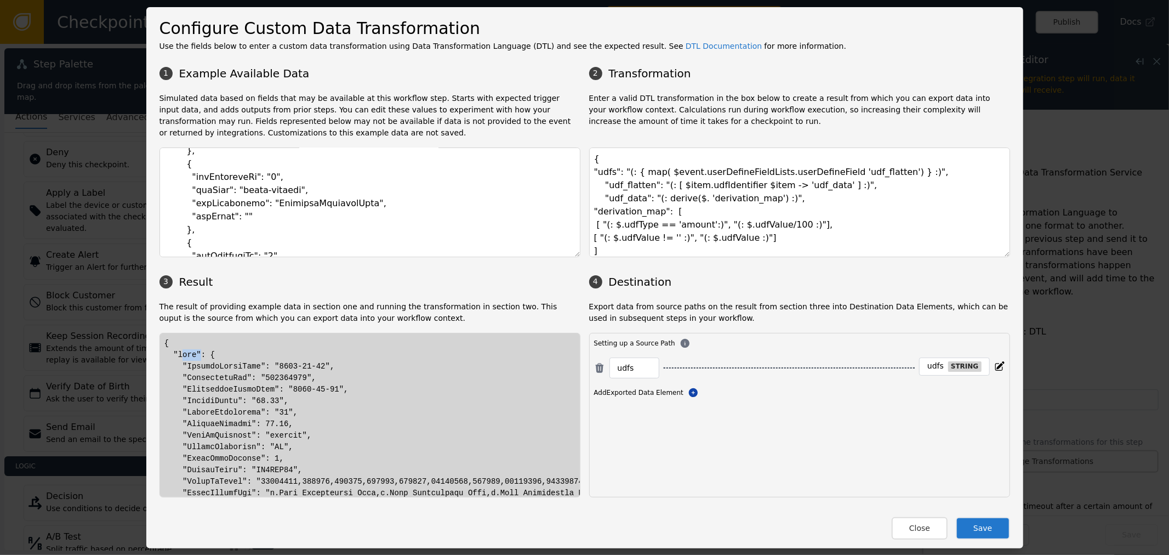
drag, startPoint x: 177, startPoint y: 358, endPoint x: 192, endPoint y: 356, distance: 15.4
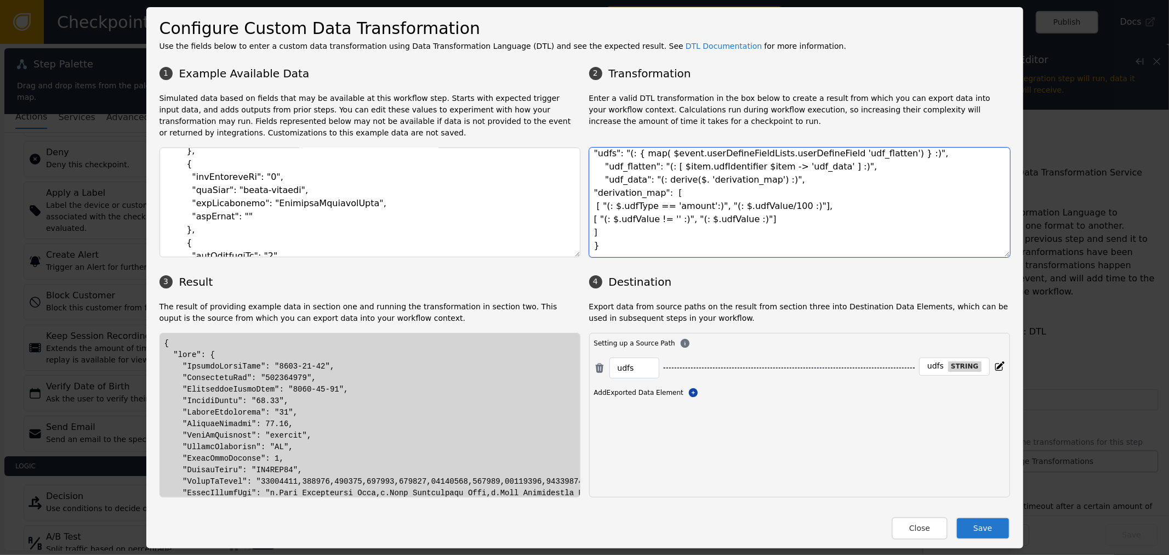
drag, startPoint x: 601, startPoint y: 183, endPoint x: 687, endPoint y: 246, distance: 106.3
click at [687, 246] on textarea "{ "udfs": "(: { map( $event.userDefineFieldLists.userDefineField 'udf_flatten')…" at bounding box center [799, 202] width 421 height 110
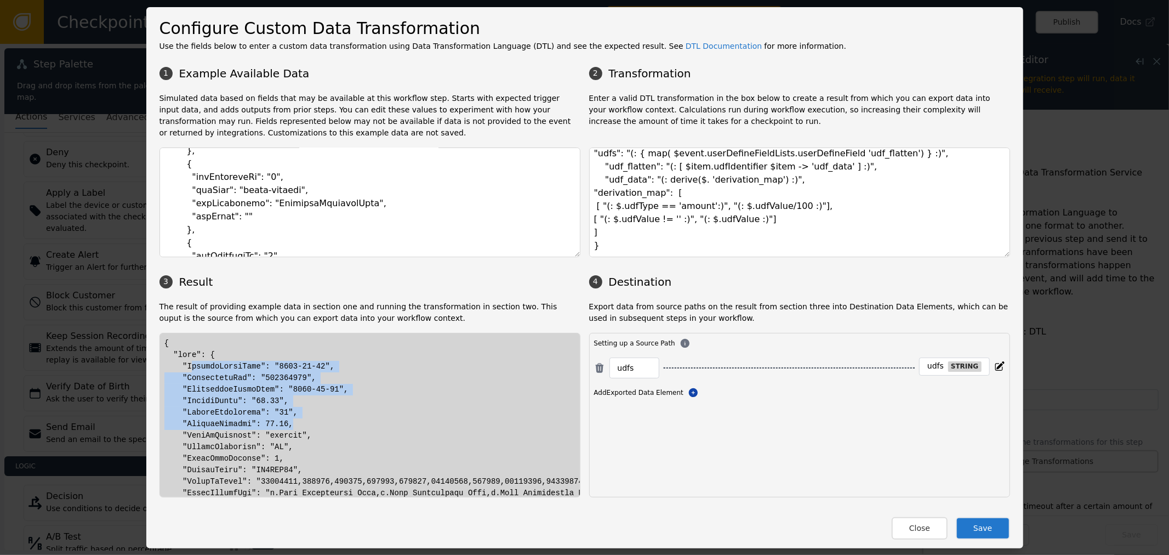
drag, startPoint x: 185, startPoint y: 371, endPoint x: 298, endPoint y: 446, distance: 136.1
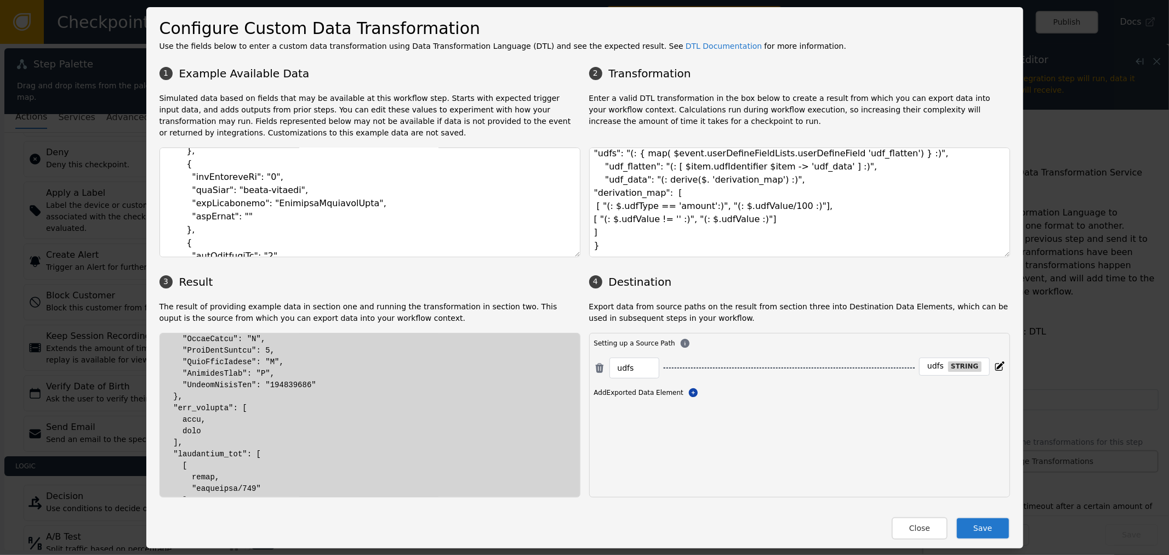
scroll to position [795, 0]
click at [174, 391] on div at bounding box center [369, 44] width 411 height 1002
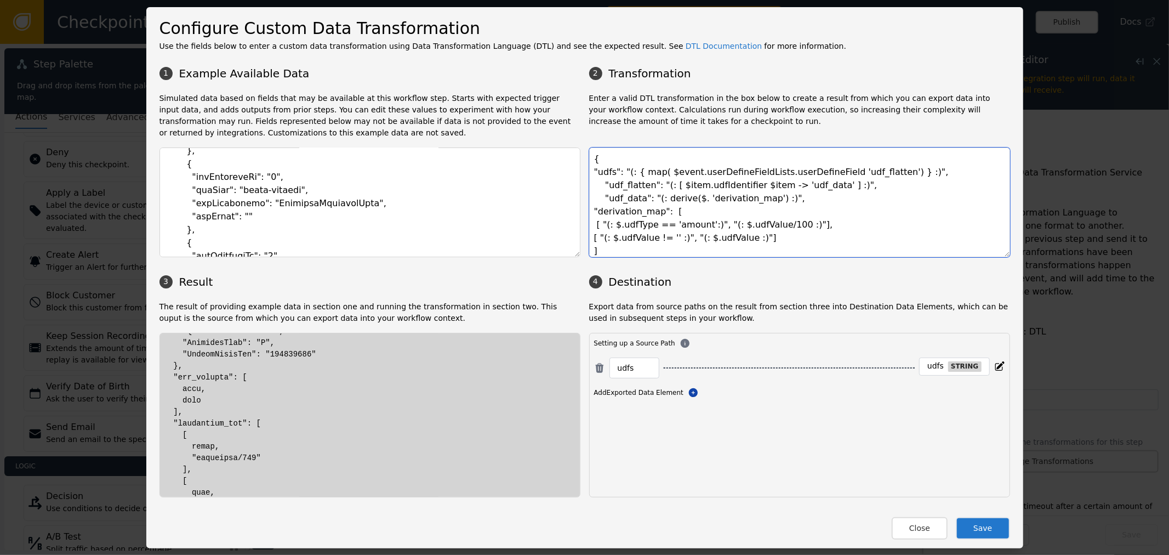
drag, startPoint x: 659, startPoint y: 180, endPoint x: 504, endPoint y: 325, distance: 211.8
click at [771, 201] on textarea "{ "udfs": "(: { map( $event.userDefineFieldLists.userDefineField 'udf_flatten')…" at bounding box center [799, 202] width 421 height 110
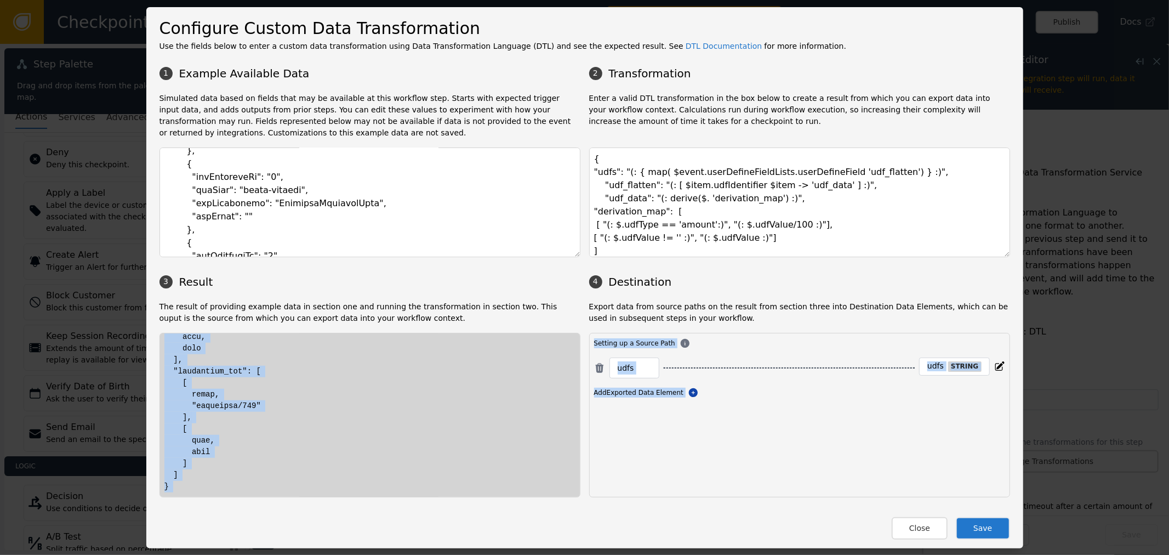
drag, startPoint x: 167, startPoint y: 373, endPoint x: 293, endPoint y: 497, distance: 176.8
click at [293, 497] on div "Configure Custom Data Transformation Use the fields below to enter a custom dat…" at bounding box center [584, 277] width 877 height 541
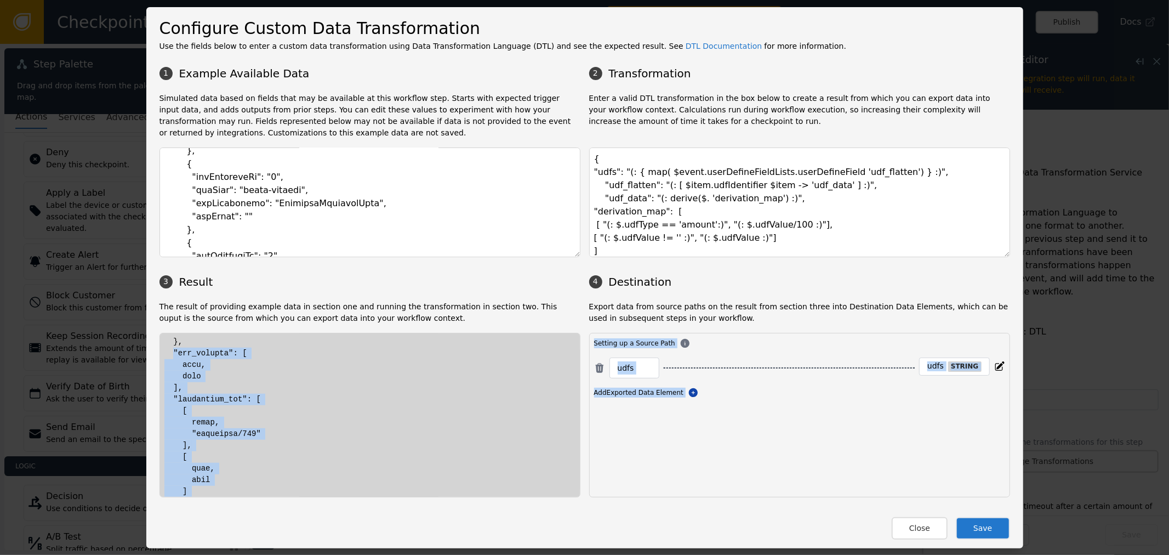
scroll to position [795, 0]
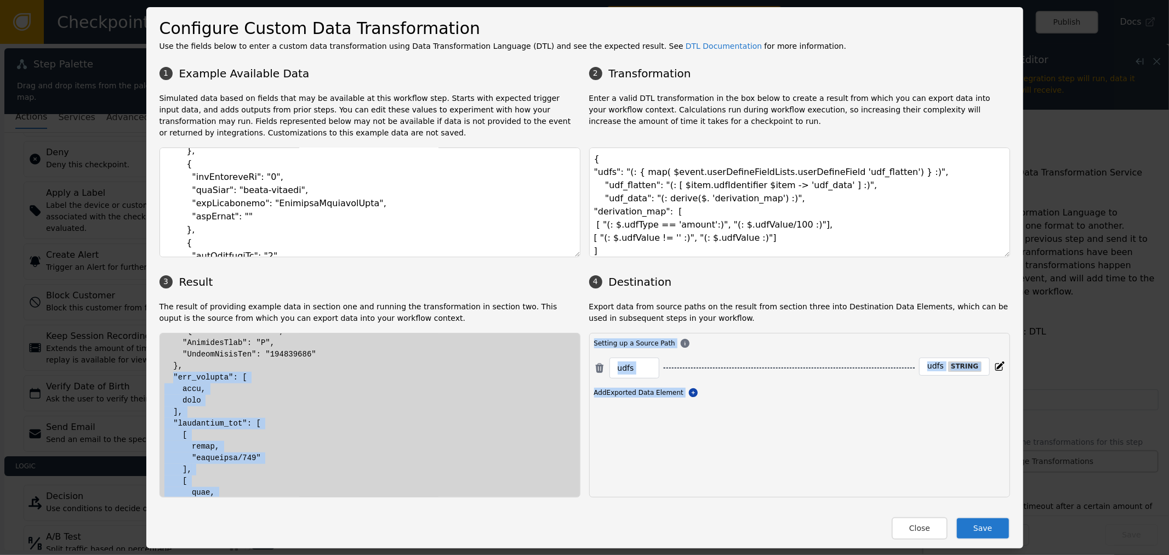
click at [281, 412] on div at bounding box center [369, 44] width 411 height 1002
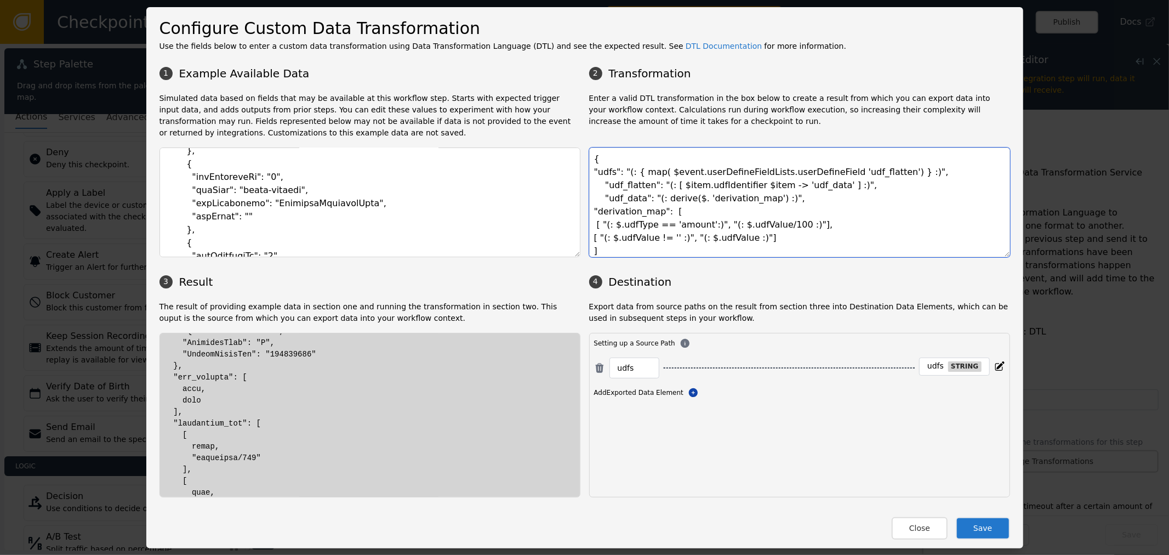
click at [626, 226] on textarea "{ "udfs": "(: { map( $event.userDefineFieldLists.userDefineField 'udf_flatten')…" at bounding box center [799, 202] width 421 height 110
click at [615, 188] on textarea "{ "udfs": "(: { map( $event.userDefineFieldLists.userDefineField 'udf_flatten')…" at bounding box center [799, 202] width 421 height 110
click at [193, 391] on div at bounding box center [369, 44] width 411 height 1002
drag, startPoint x: 168, startPoint y: 376, endPoint x: 250, endPoint y: 407, distance: 87.7
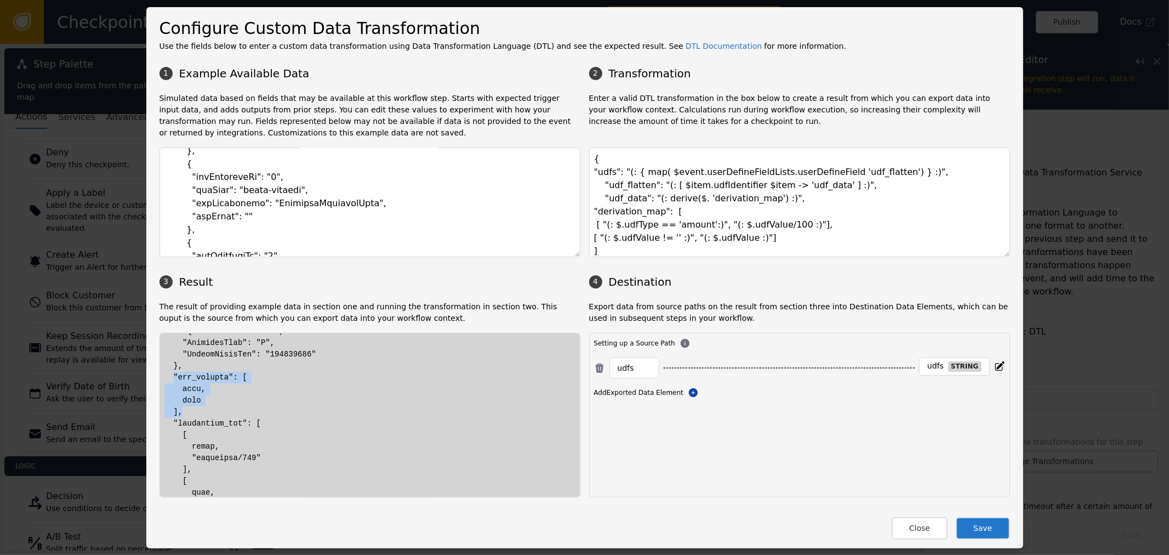
click at [250, 407] on div at bounding box center [369, 44] width 411 height 1002
drag, startPoint x: 656, startPoint y: 180, endPoint x: 821, endPoint y: 182, distance: 164.5
click at [821, 182] on textarea "{ "udfs": "(: { map( $event.userDefineFieldLists.userDefineField 'udf_flatten')…" at bounding box center [799, 202] width 421 height 110
drag, startPoint x: 187, startPoint y: 389, endPoint x: 209, endPoint y: 398, distance: 23.6
click at [209, 398] on div at bounding box center [369, 44] width 411 height 1002
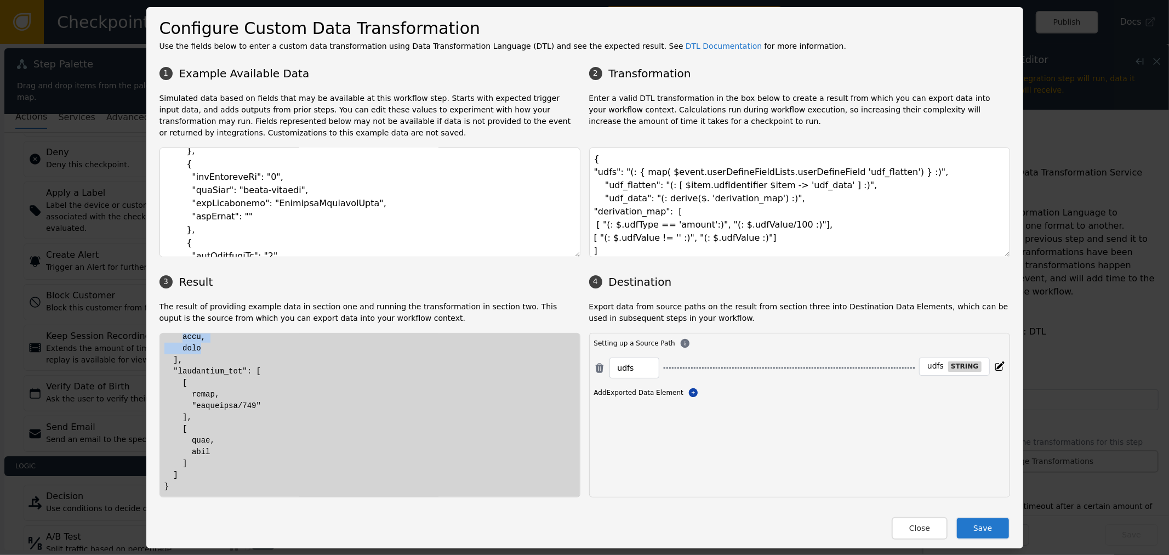
scroll to position [856, 0]
drag, startPoint x: 184, startPoint y: 365, endPoint x: 214, endPoint y: 363, distance: 30.2
drag, startPoint x: 187, startPoint y: 388, endPoint x: 225, endPoint y: 428, distance: 55.1
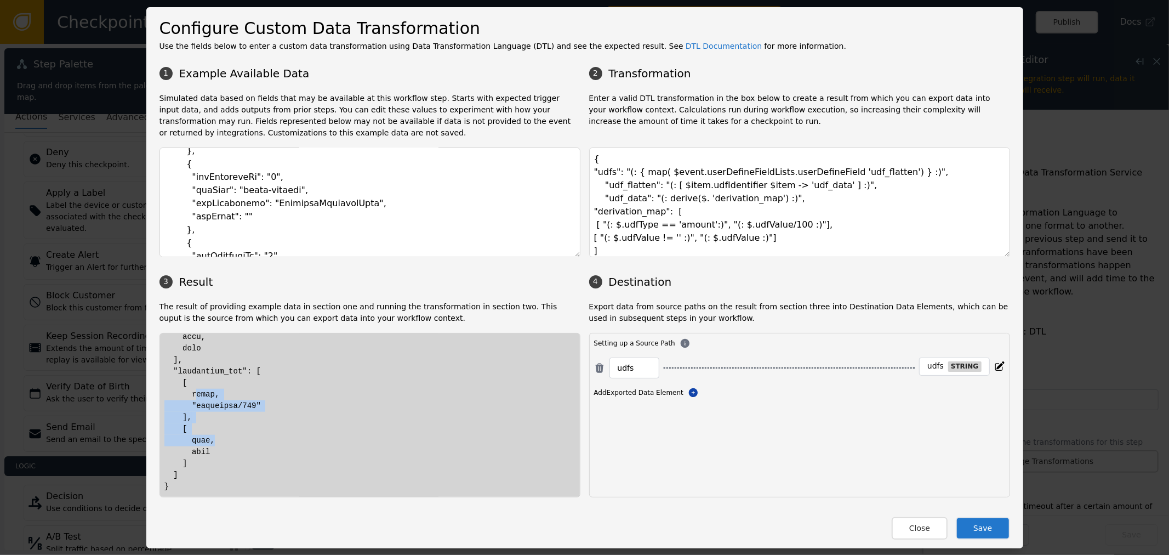
drag, startPoint x: 192, startPoint y: 445, endPoint x: 197, endPoint y: 437, distance: 9.9
drag, startPoint x: 193, startPoint y: 434, endPoint x: 227, endPoint y: 428, distance: 34.4
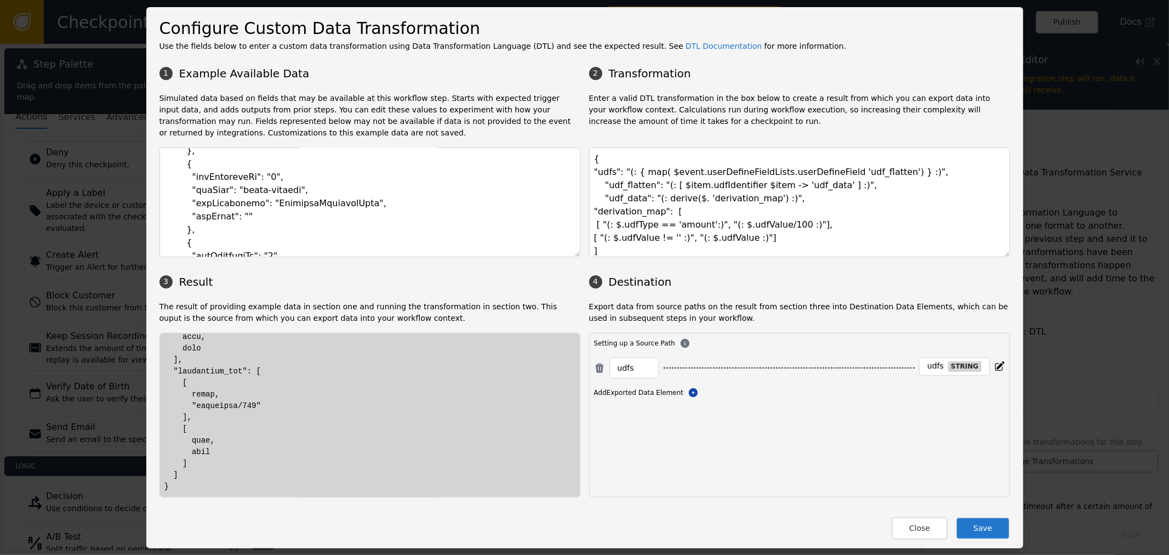
click at [683, 213] on textarea "{ "udfs": "(: { map( $event.userDefineFieldLists.userDefineField 'udf_flatten')…" at bounding box center [799, 202] width 421 height 110
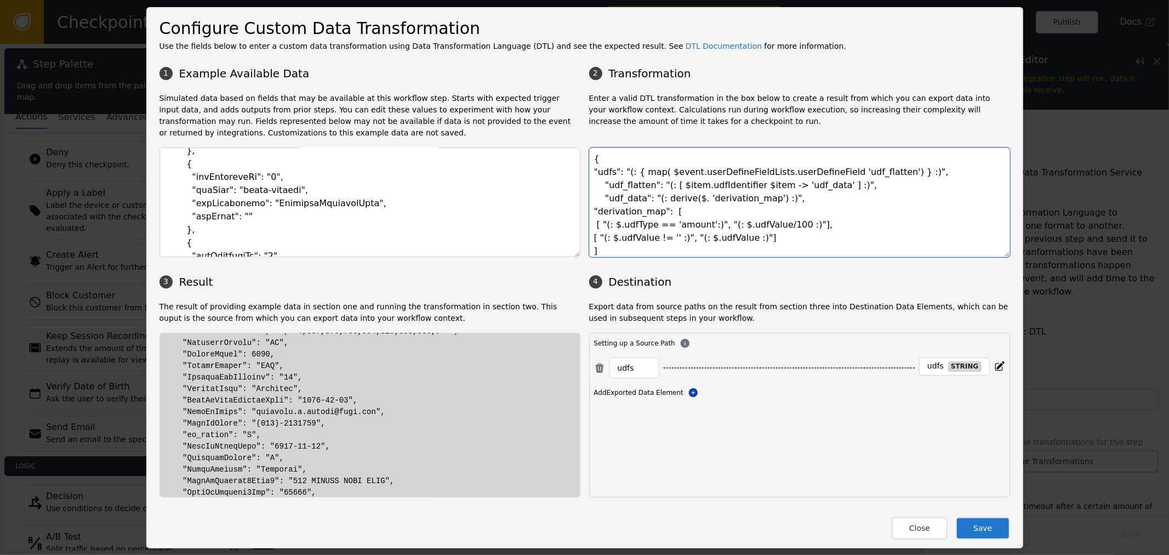
scroll to position [124, 0]
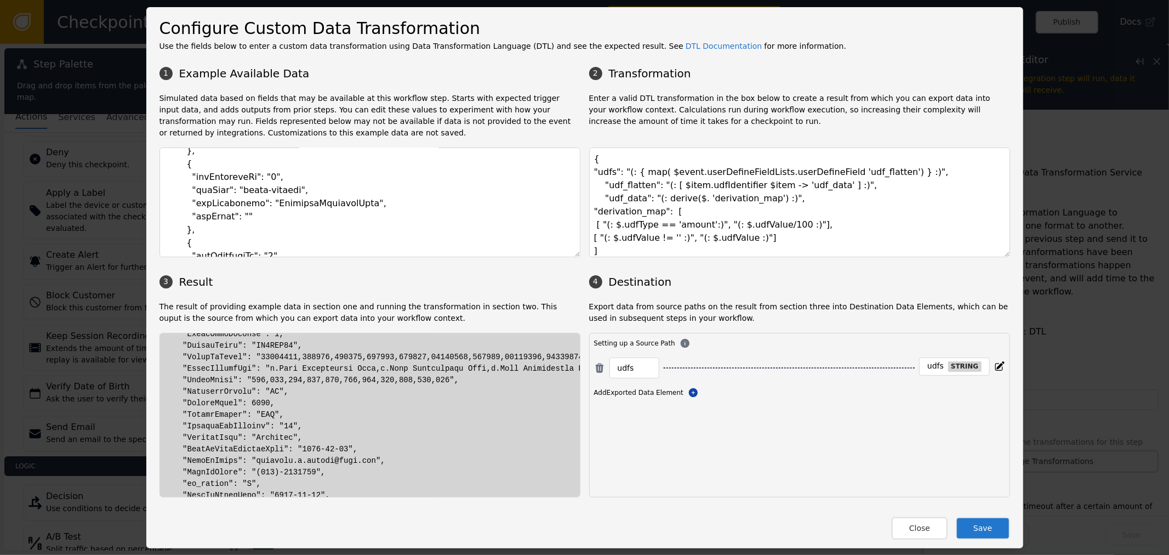
click at [979, 529] on button "Save" at bounding box center [983, 528] width 54 height 22
click at [775, 225] on textarea "{ "udfs": "(: { map( $event.userDefineFieldLists.userDefineField 'udf_flatten')…" at bounding box center [799, 202] width 421 height 110
click at [907, 519] on button "Close" at bounding box center [920, 528] width 56 height 22
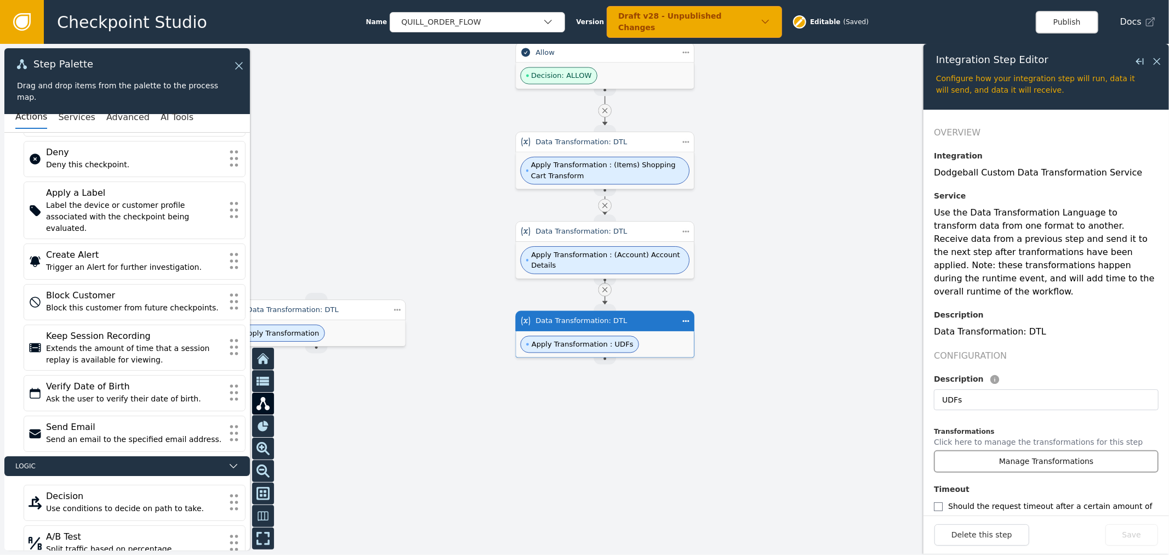
click at [1033, 450] on button "Manage Transformations" at bounding box center [1046, 461] width 225 height 22
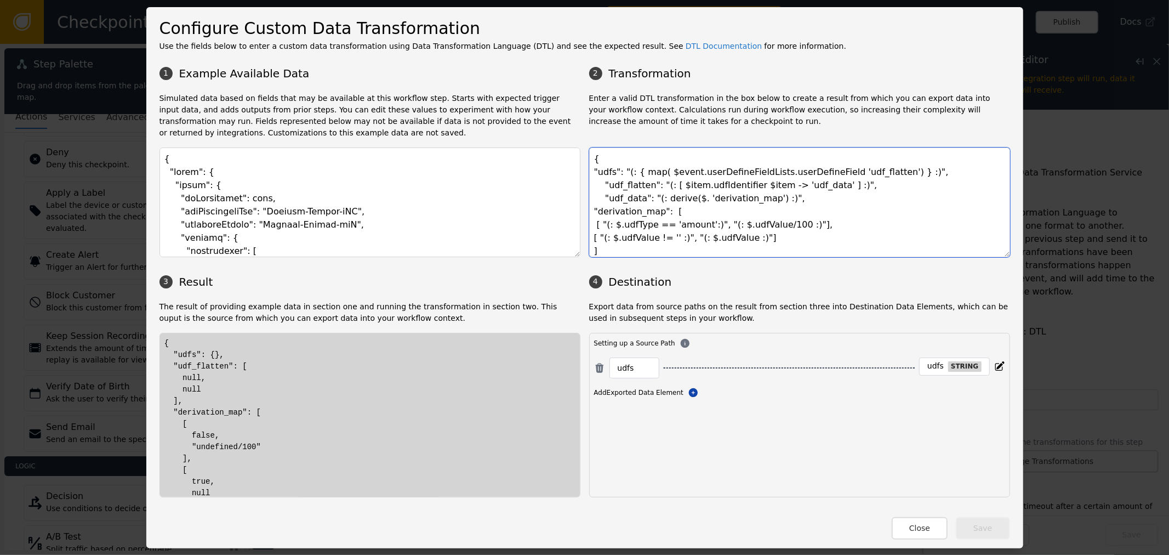
click at [799, 211] on textarea "{ "udfs": "(: { map( $event.userDefineFieldLists.userDefineField 'udf_flatten')…" at bounding box center [799, 202] width 421 height 110
click at [933, 535] on button "Close" at bounding box center [920, 528] width 56 height 22
click at [929, 531] on div "Delete this step Save" at bounding box center [1047, 534] width 246 height 38
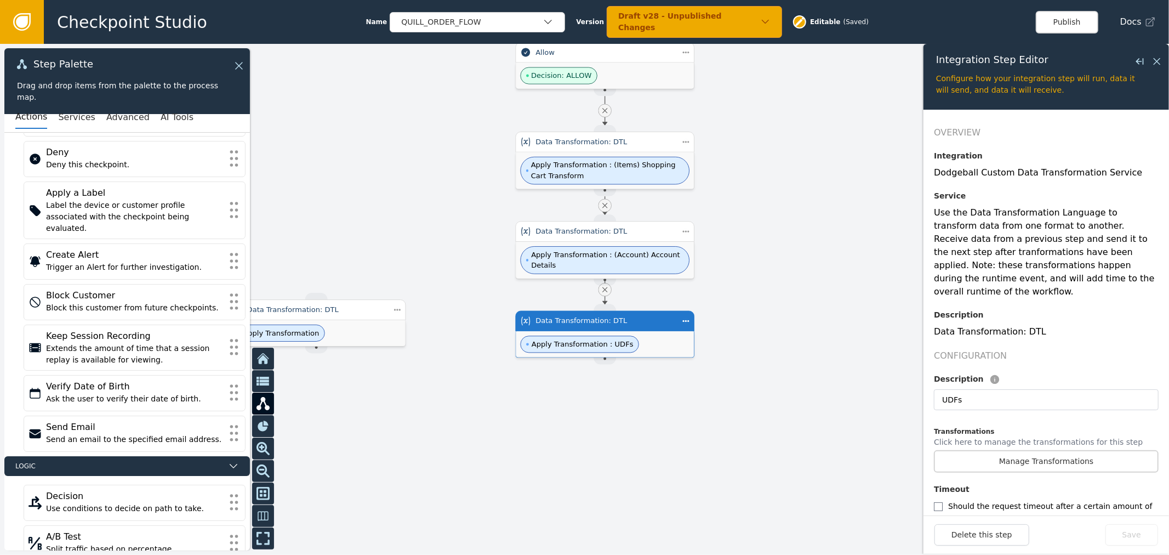
click at [798, 315] on div at bounding box center [584, 299] width 1169 height 511
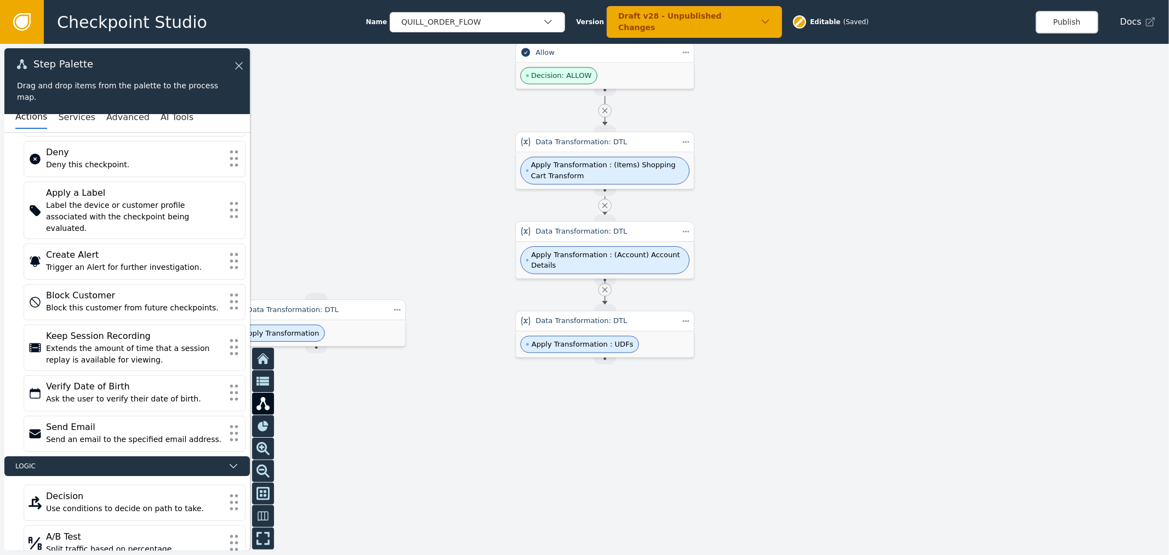
drag, startPoint x: 819, startPoint y: 307, endPoint x: 787, endPoint y: 216, distance: 96.2
click at [787, 216] on div at bounding box center [584, 299] width 1169 height 511
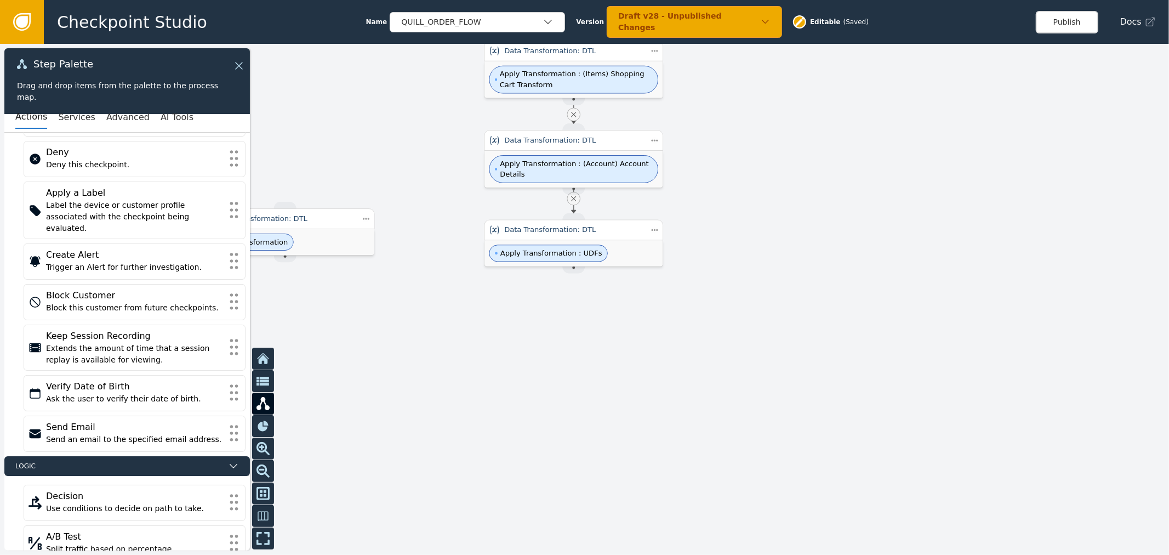
drag, startPoint x: 706, startPoint y: 325, endPoint x: 744, endPoint y: 311, distance: 40.1
click at [707, 325] on div at bounding box center [584, 299] width 1169 height 511
drag, startPoint x: 729, startPoint y: 269, endPoint x: 781, endPoint y: 260, distance: 52.9
click at [786, 261] on div at bounding box center [584, 299] width 1169 height 511
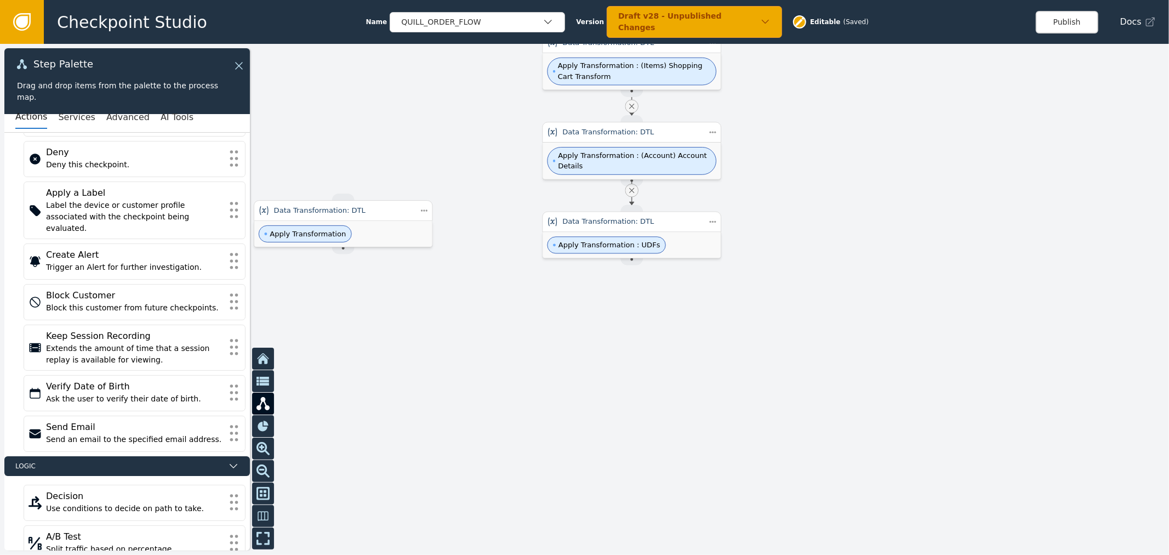
drag, startPoint x: 755, startPoint y: 389, endPoint x: 666, endPoint y: 498, distance: 140.3
click at [666, 498] on div at bounding box center [584, 299] width 1169 height 511
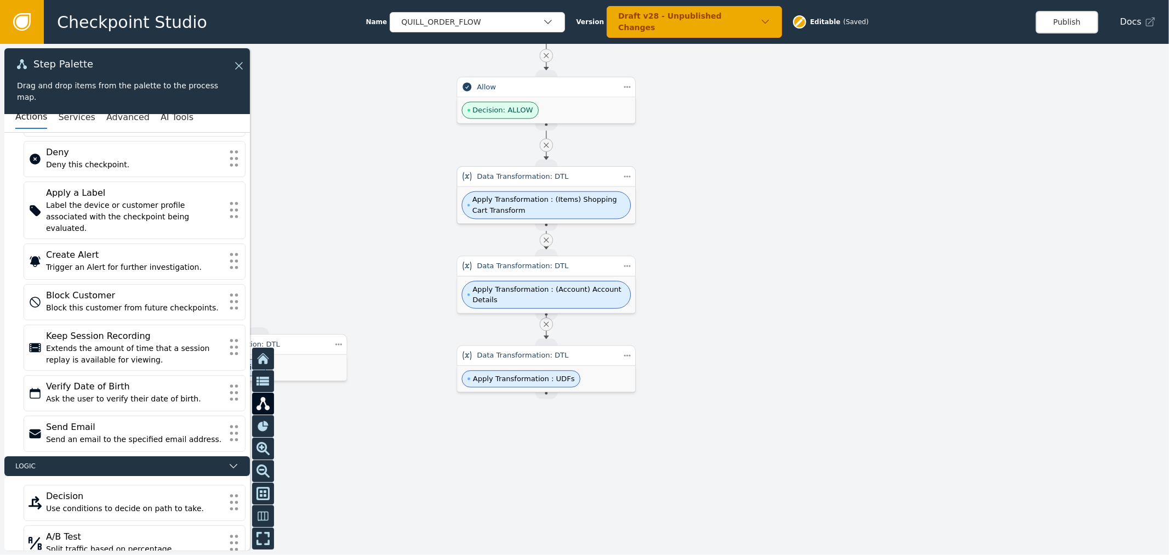
click at [572, 214] on span "Apply Transformation : (Items) Shopping Cart Transform" at bounding box center [549, 205] width 153 height 21
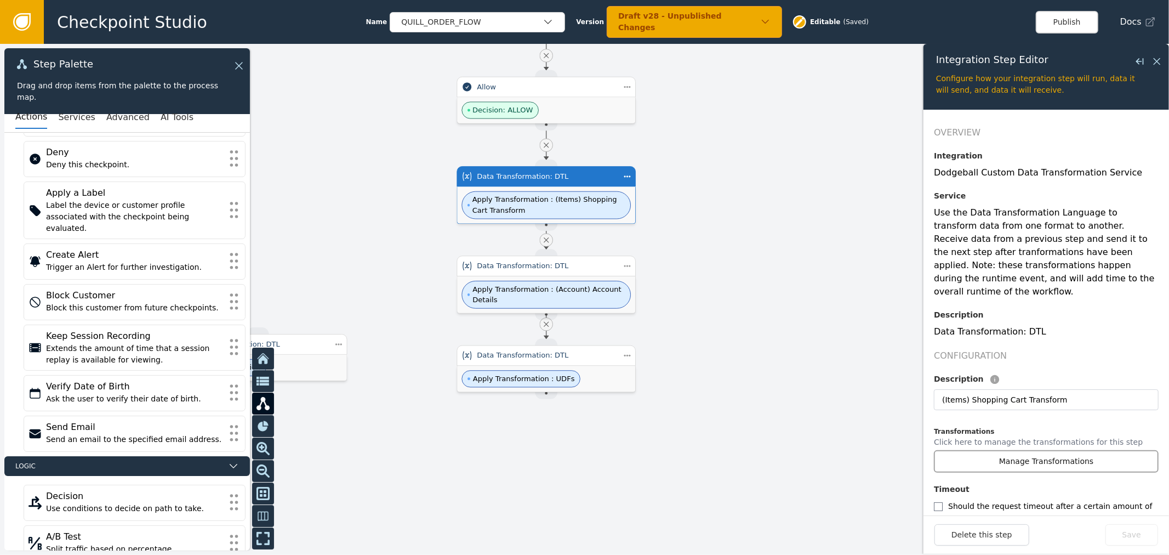
click at [1053, 450] on button "Manage Transformations" at bounding box center [1046, 461] width 225 height 22
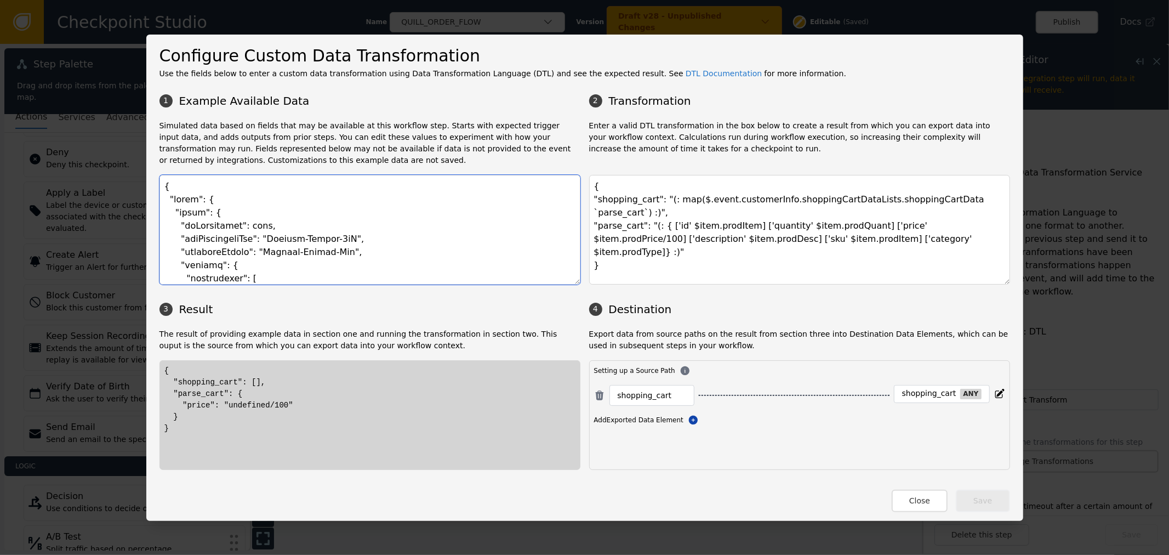
click at [322, 195] on textarea at bounding box center [370, 230] width 421 height 110
paste textarea "{ "event": { "transactionHeader": { "requestType": "Fraud", "businessUnit": "QU…"
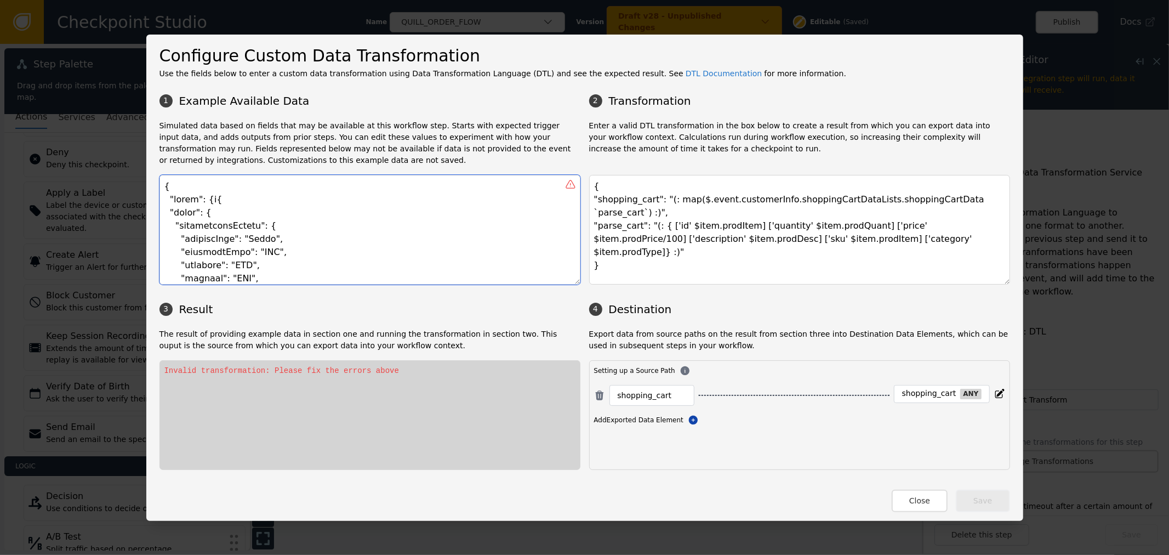
scroll to position [9076, 0]
paste textarea ""transactionHeader": { "requestType": "Fraud", "businessUnit": "QUL", "division…"
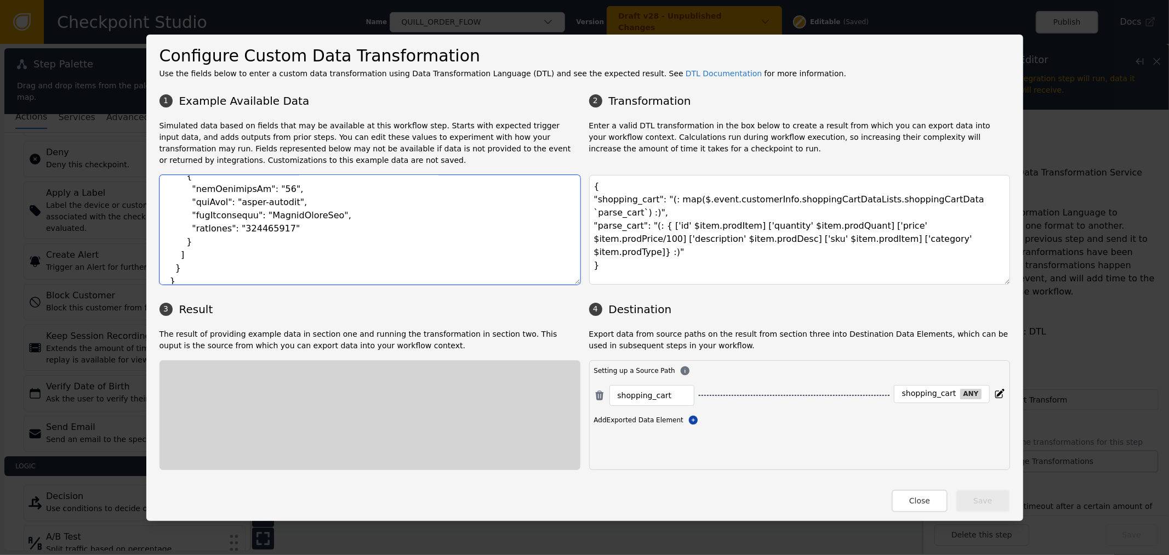
scroll to position [9063, 0]
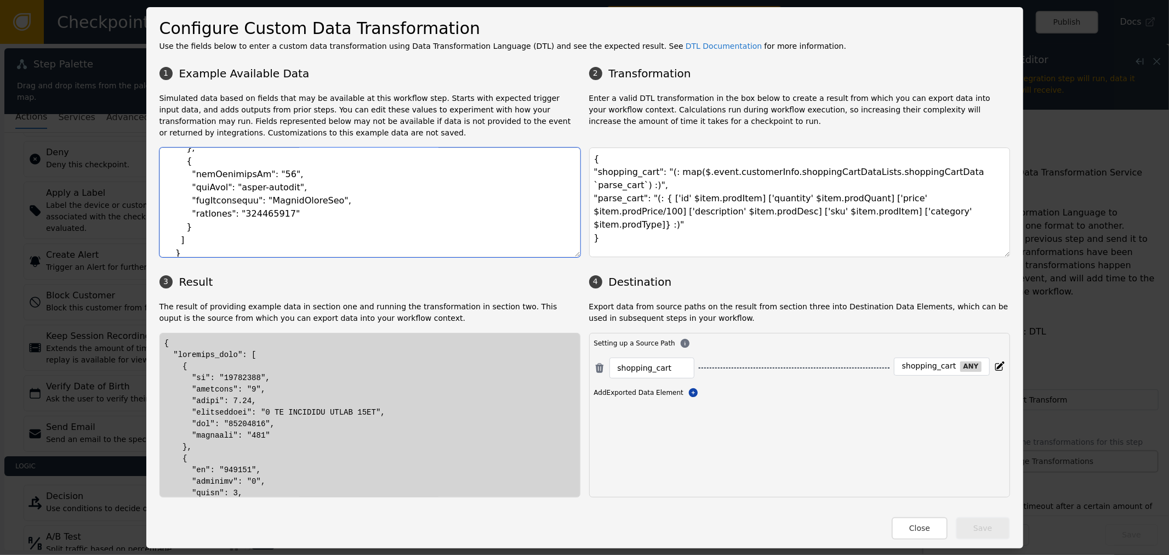
type textarea "{ "event": { "transactionHeader": { "requestType": "Fraud", "businessUnit": "QU…"
click at [734, 207] on textarea "{ "shopping_cart": "(: map($.event.customerInfo.shoppingCartDataLists.shoppingC…" at bounding box center [799, 202] width 421 height 110
drag, startPoint x: 949, startPoint y: 527, endPoint x: 929, endPoint y: 533, distance: 20.5
click at [929, 533] on div "Close Save" at bounding box center [585, 522] width 851 height 33
click at [929, 533] on button "Close" at bounding box center [920, 528] width 56 height 22
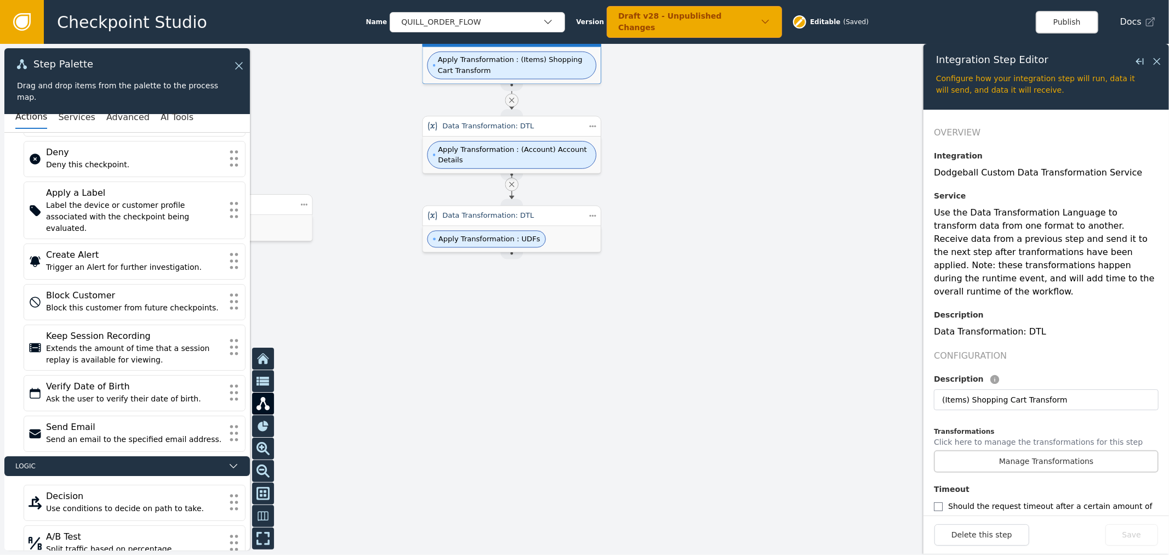
drag, startPoint x: 787, startPoint y: 269, endPoint x: 753, endPoint y: 129, distance: 144.0
click at [753, 129] on div at bounding box center [584, 299] width 1169 height 511
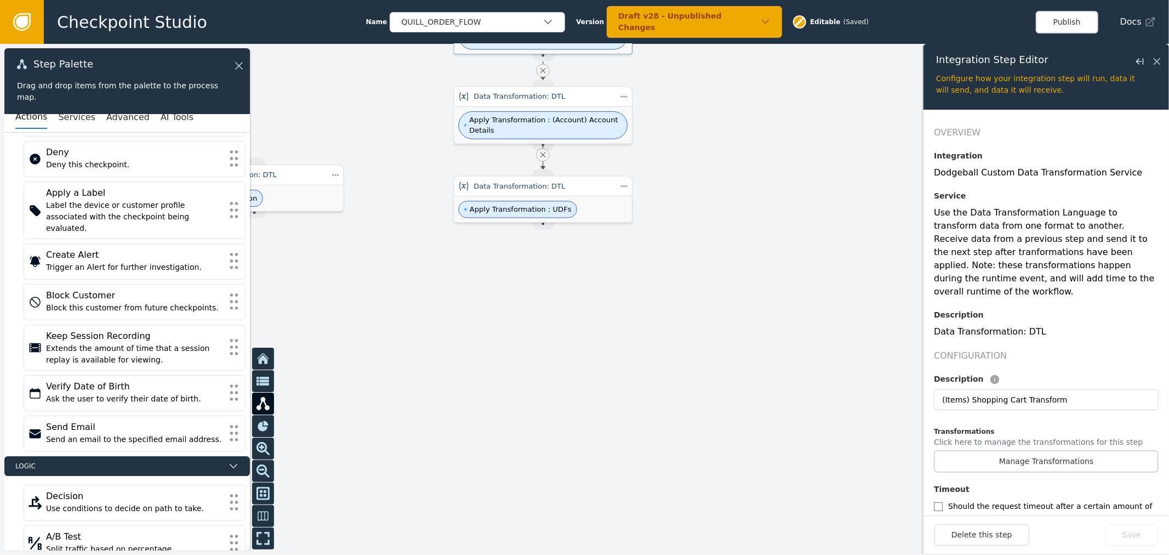
drag, startPoint x: 650, startPoint y: 367, endPoint x: 712, endPoint y: 316, distance: 80.2
click at [705, 320] on div at bounding box center [584, 299] width 1169 height 511
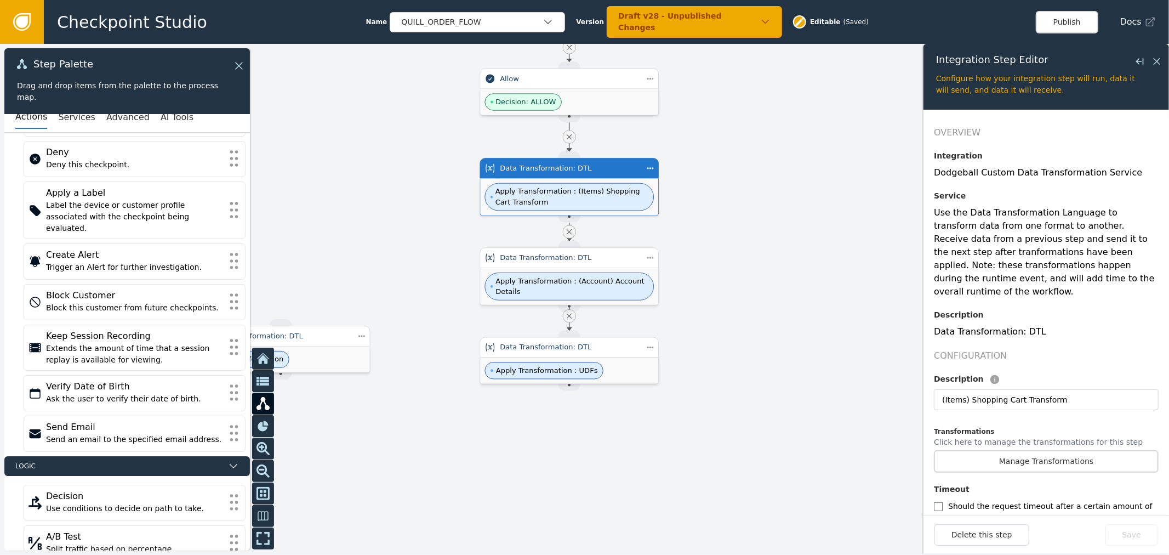
drag, startPoint x: 678, startPoint y: 353, endPoint x: 684, endPoint y: 423, distance: 69.9
click at [684, 423] on div at bounding box center [584, 299] width 1169 height 511
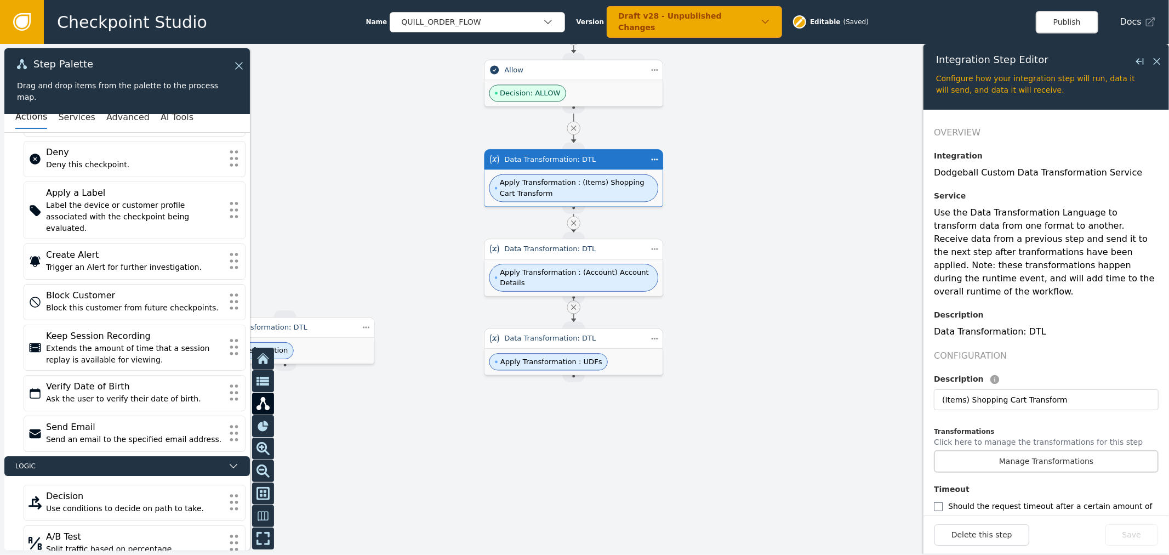
drag, startPoint x: 705, startPoint y: 469, endPoint x: 825, endPoint y: 395, distance: 140.6
click at [752, 425] on div at bounding box center [584, 299] width 1169 height 511
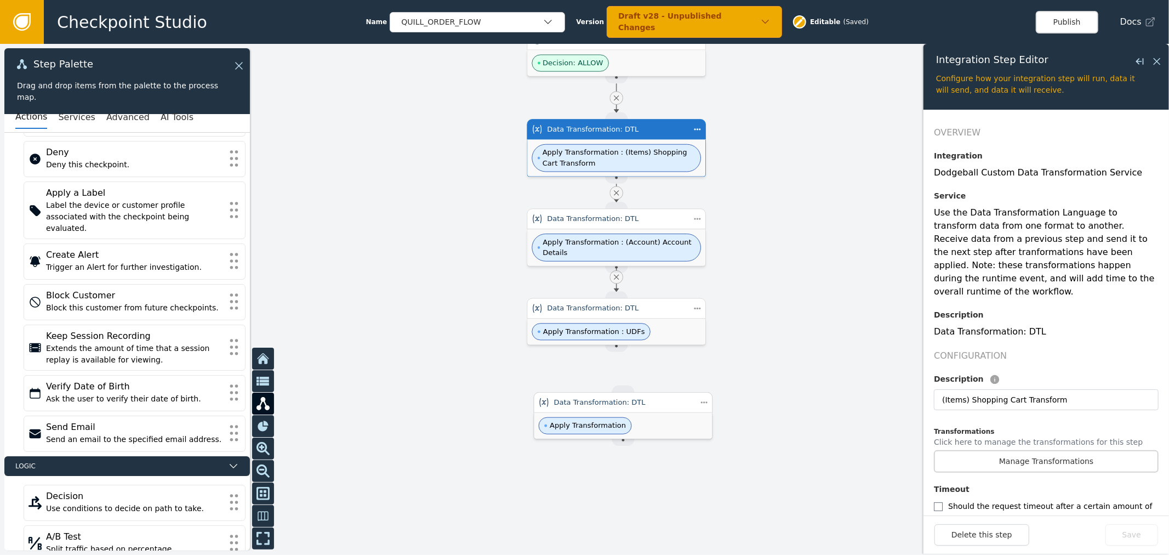
drag, startPoint x: 297, startPoint y: 305, endPoint x: 590, endPoint y: 410, distance: 311.3
click at [590, 410] on div "Data Transformation: DTL" at bounding box center [623, 402] width 179 height 21
click at [613, 406] on div "Data Transformation: DTL" at bounding box center [623, 402] width 139 height 11
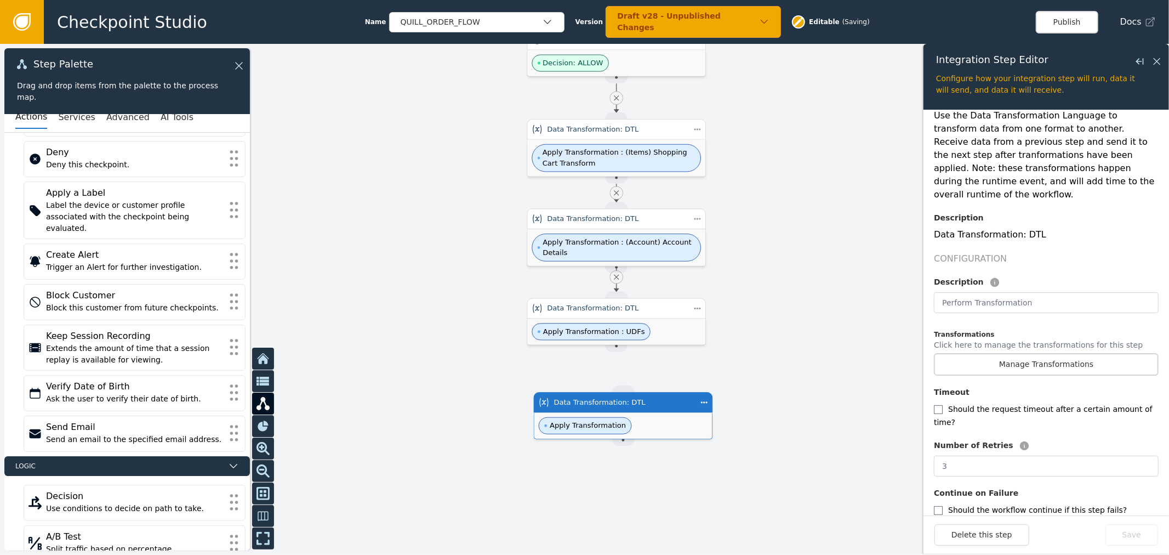
scroll to position [99, 0]
click at [1054, 351] on button "Manage Transformations" at bounding box center [1046, 362] width 225 height 22
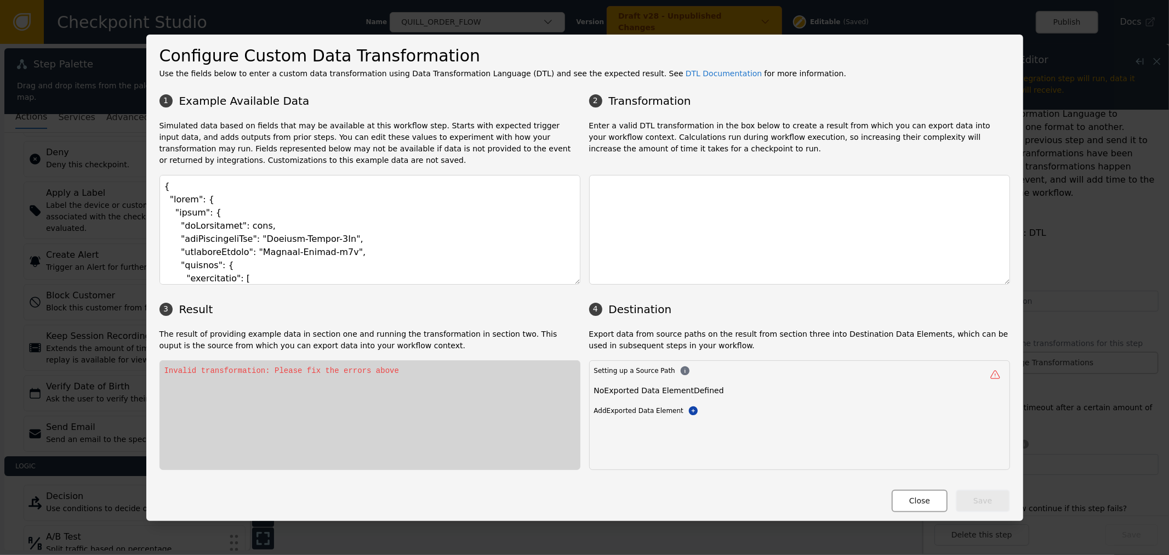
click at [924, 495] on button "Close" at bounding box center [920, 501] width 56 height 22
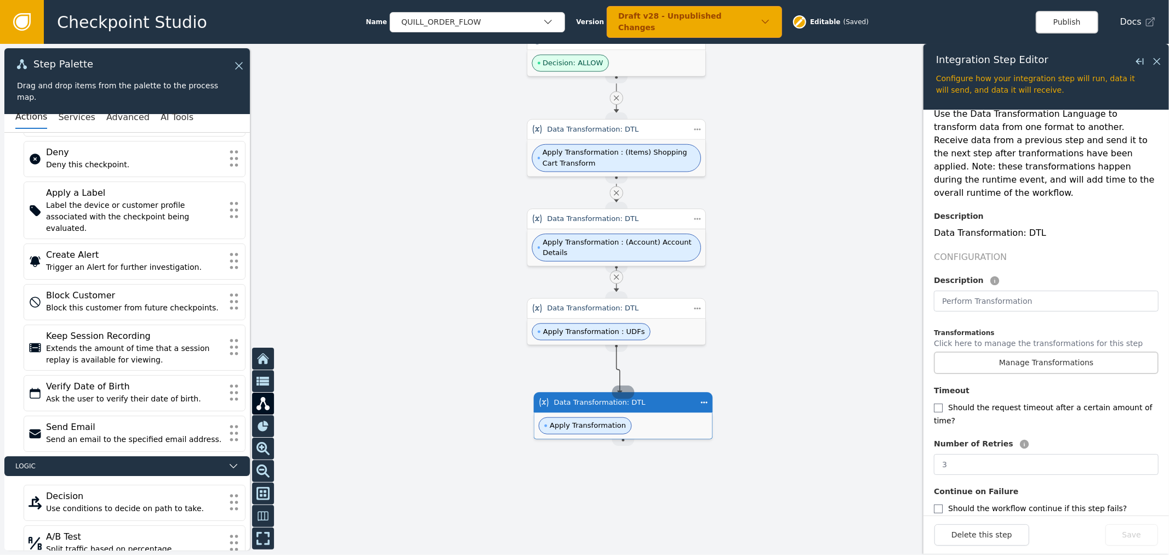
drag, startPoint x: 620, startPoint y: 340, endPoint x: 621, endPoint y: 393, distance: 52.7
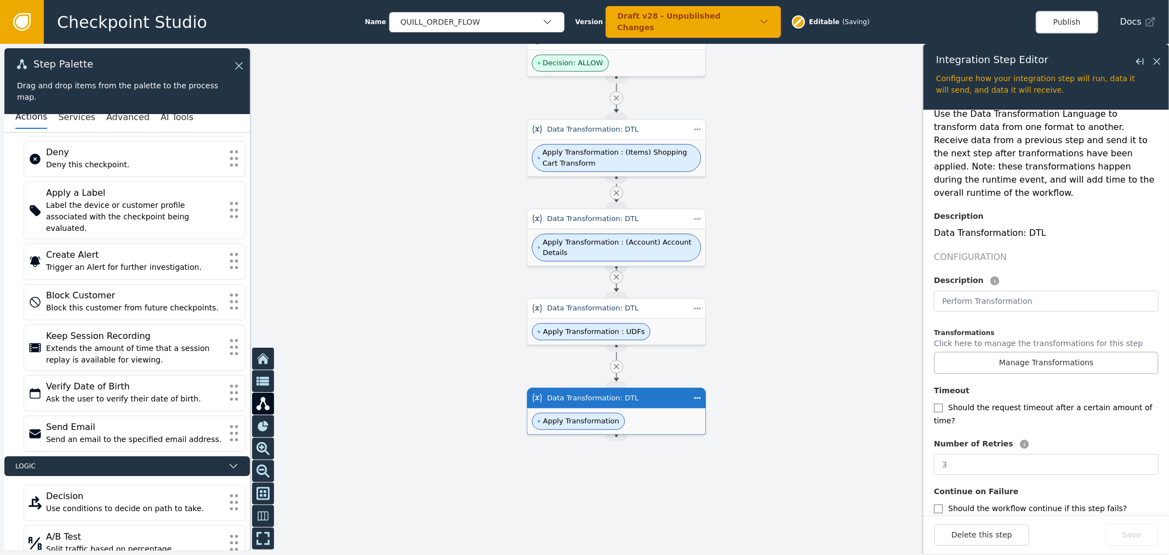
click at [644, 409] on div "Apply Transformation" at bounding box center [616, 421] width 178 height 26
click at [980, 291] on input "text" at bounding box center [1046, 301] width 225 height 21
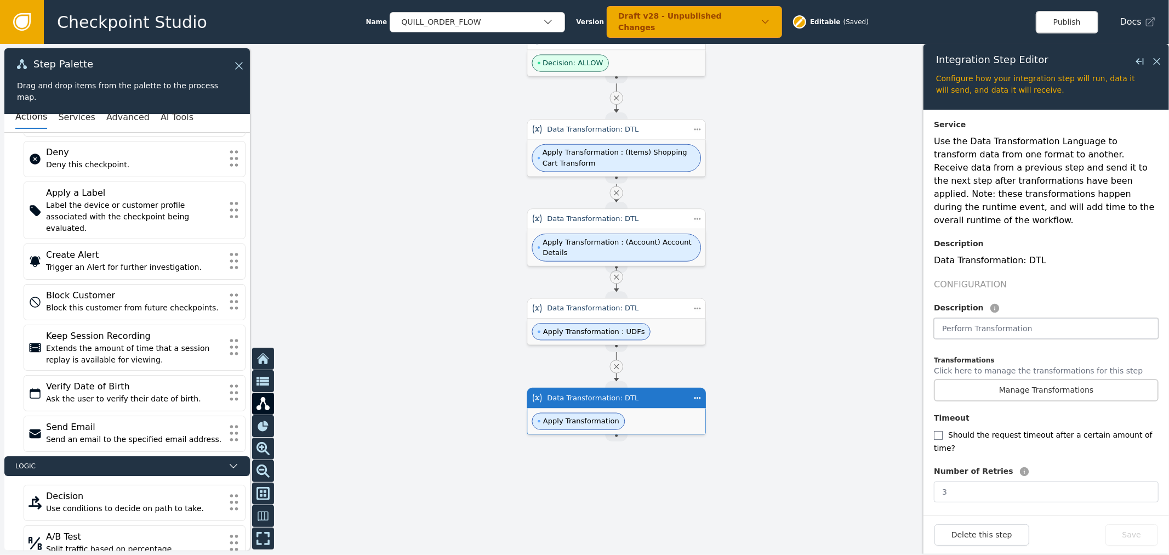
scroll to position [37, 0]
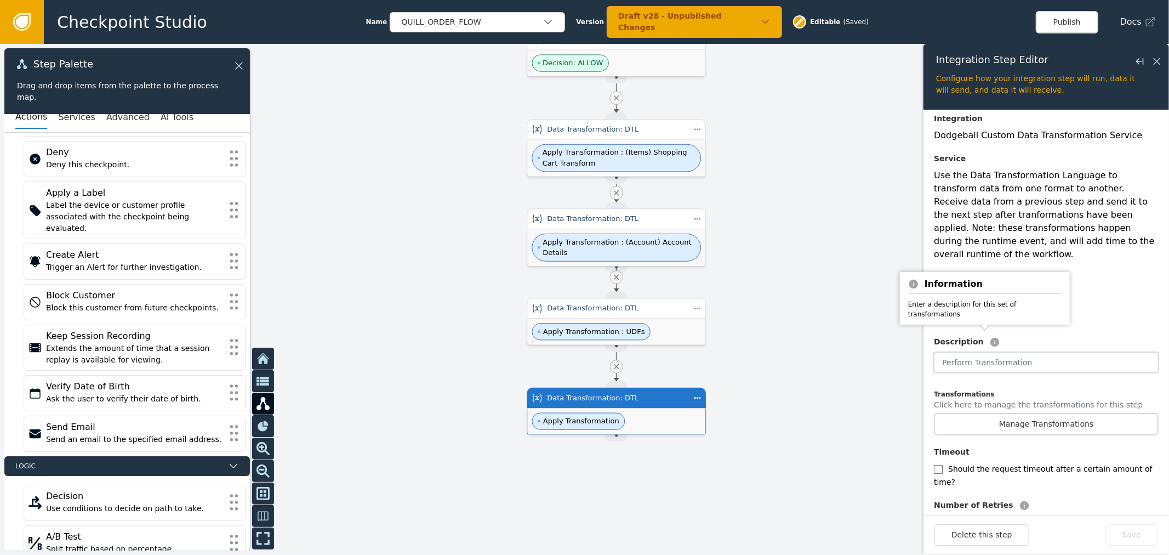
click at [988, 352] on input "text" at bounding box center [1046, 362] width 225 height 21
paste input "fulfillment"
type input "(fulfillment) Shipping Details"
click at [1115, 534] on button "Save" at bounding box center [1132, 534] width 53 height 21
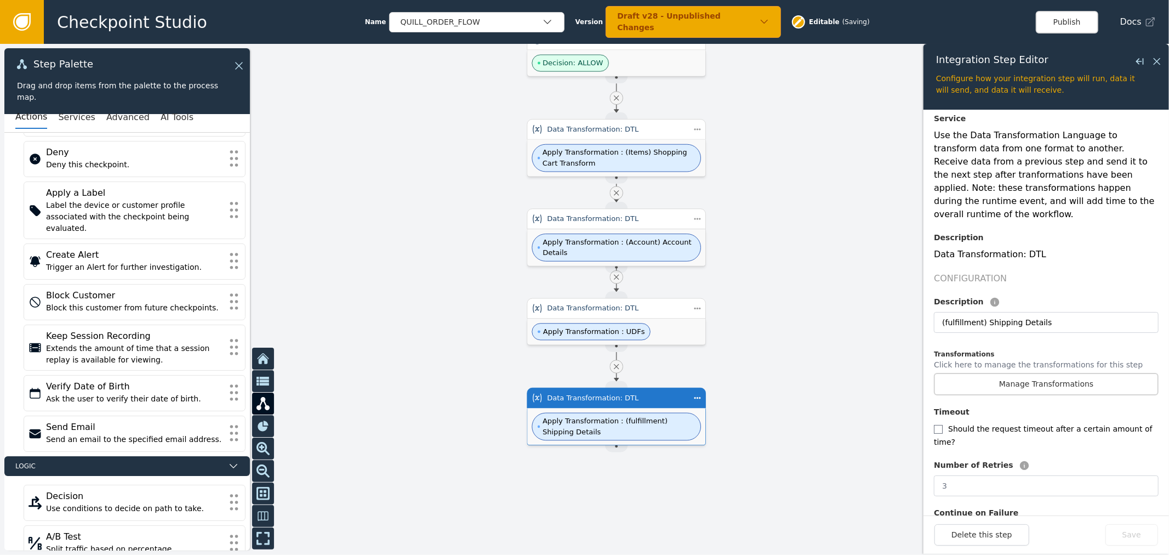
scroll to position [99, 0]
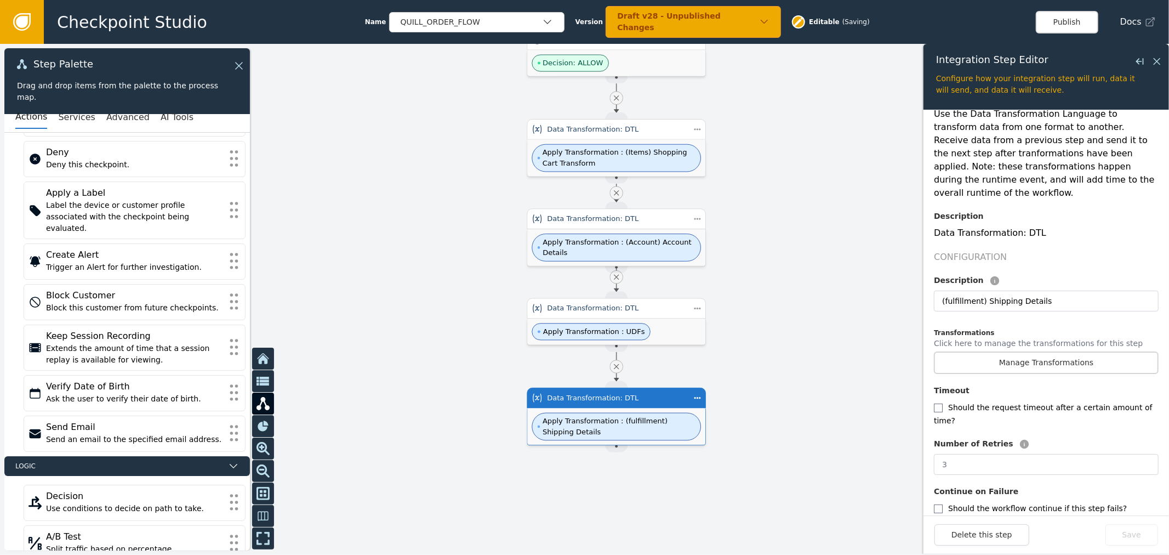
click at [1026, 338] on p "Click here to manage the transformations for this step" at bounding box center [1038, 345] width 209 height 14
click at [1027, 351] on button "Manage Transformations" at bounding box center [1046, 362] width 225 height 22
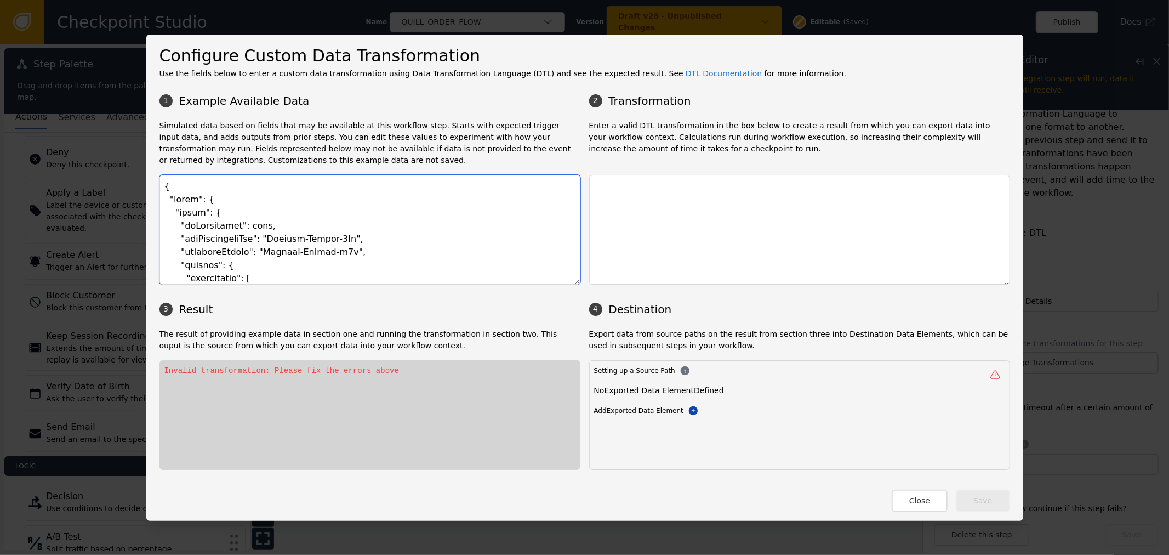
drag, startPoint x: 289, startPoint y: 262, endPoint x: 42, endPoint y: 223, distance: 250.4
click at [146, 236] on div "Configure Custom Data Transformation Use the fields below to enter a custom dat…" at bounding box center [584, 278] width 877 height 486
click at [346, 268] on textarea at bounding box center [370, 230] width 421 height 110
click at [366, 230] on textarea at bounding box center [370, 230] width 421 height 110
paste textarea "transactionHeader": { "requestType": "Fraud", "businessUnit": "QUL", "division"…"
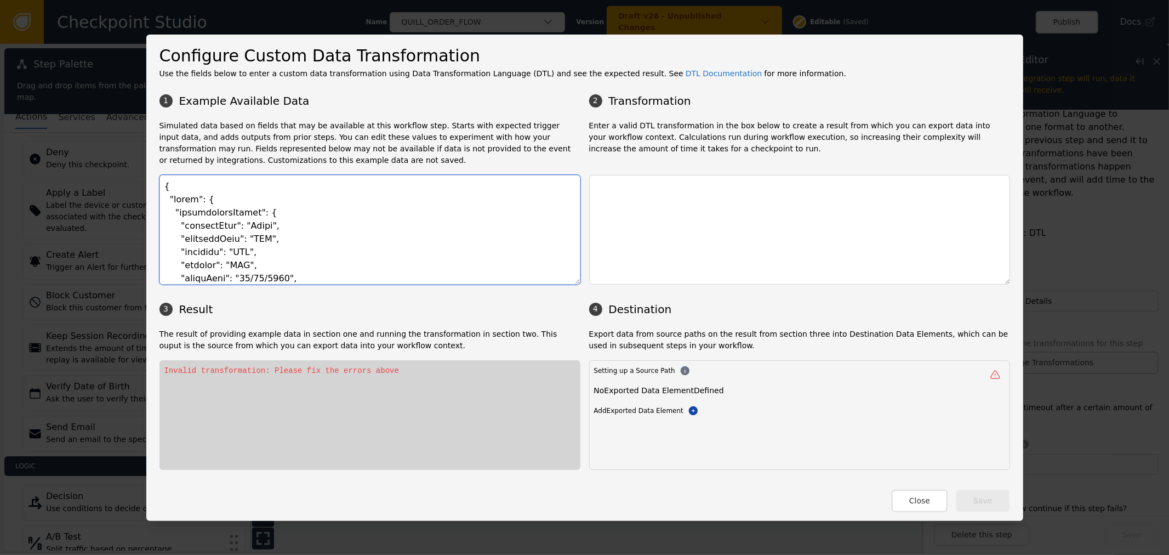
scroll to position [9063, 0]
type textarea "{ "event": { "transactionHeader": { "requestType": "Fraud", "businessUnit": "QU…"
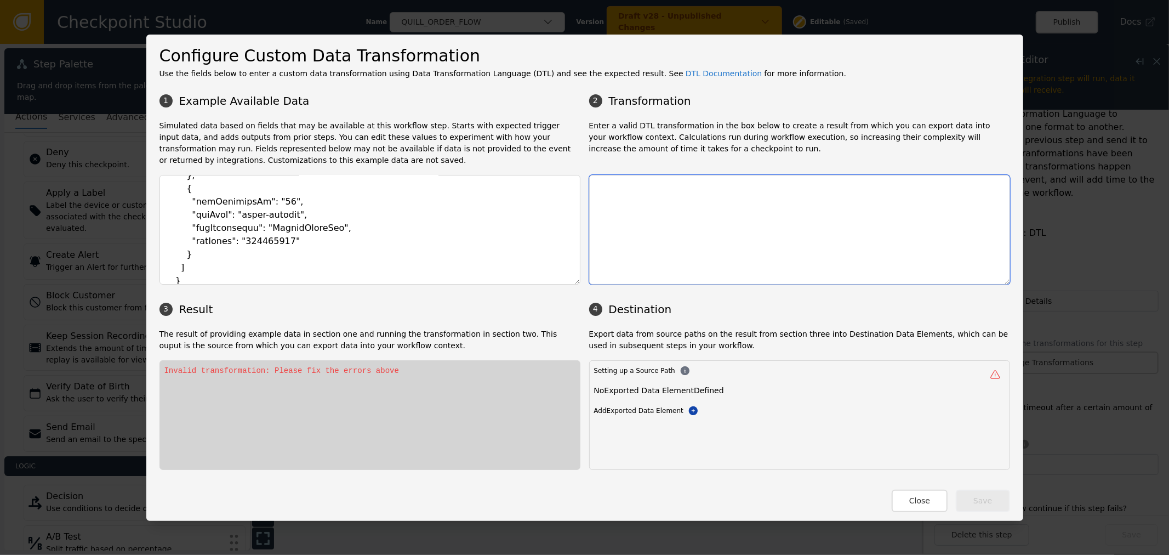
click at [739, 224] on textarea at bounding box center [799, 230] width 421 height 110
click at [768, 194] on textarea at bounding box center [799, 230] width 421 height 110
type textarea """
click at [770, 228] on textarea "{ "fulfillment": }" at bounding box center [799, 230] width 421 height 110
click at [769, 197] on textarea "{ "fulfillment": }" at bounding box center [799, 230] width 421 height 110
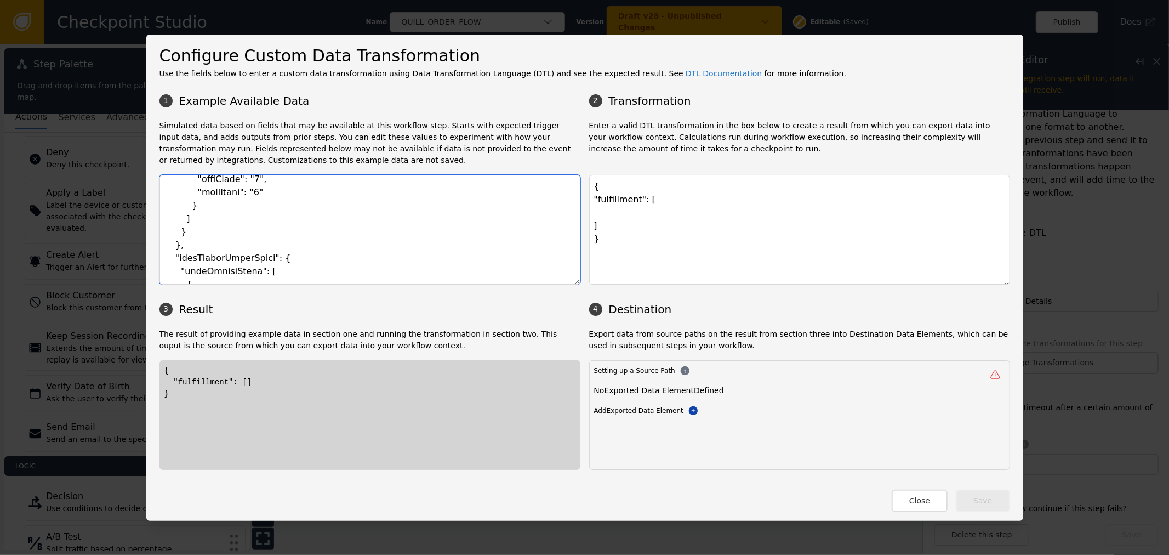
scroll to position [1949, 0]
click at [714, 209] on textarea "{ "fulfillment": [ ] }" at bounding box center [799, 230] width 421 height 110
click at [663, 214] on textarea "{ "fulfillment": [ ] }" at bounding box center [799, 230] width 421 height 110
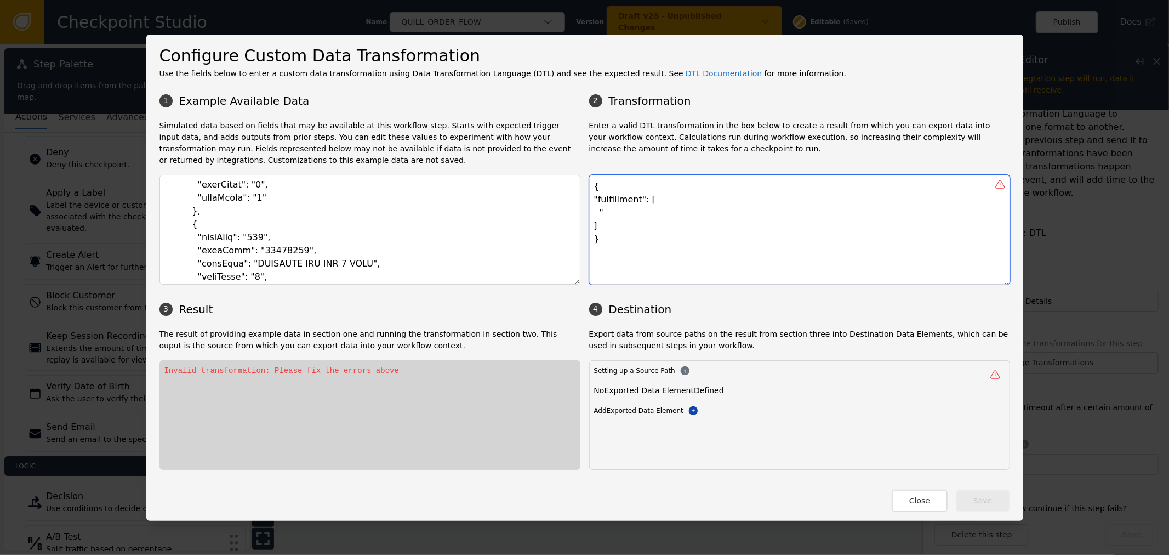
paste textarea "recipient"
click at [678, 211] on textarea "{ "fulfillment": [ "recipient": { } ] }" at bounding box center [799, 230] width 421 height 110
click at [731, 221] on textarea "{ "fulfillment": [ "recipient": { } } ] }" at bounding box center [799, 230] width 421 height 110
click at [609, 227] on textarea "{ "fulfillment": [ "recipient": { } } ] }" at bounding box center [799, 230] width 421 height 110
click at [658, 238] on textarea "{ "fulfillment": [ "recipient": { } ] }" at bounding box center [799, 230] width 421 height 110
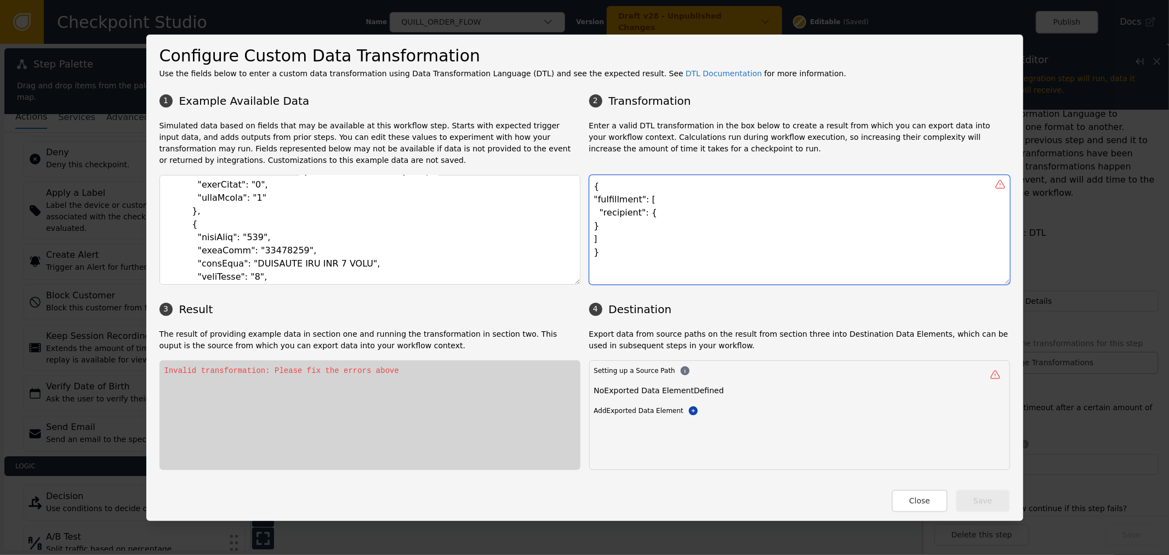
click at [610, 223] on textarea "{ "fulfillment": [ "recipient": { } ] }" at bounding box center [799, 230] width 421 height 110
click at [598, 249] on textarea "{ "fulfillment": [ "recipient": { } ] }" at bounding box center [799, 230] width 421 height 110
click at [598, 240] on textarea "{ "fulfillment": [ "recipient": { } ] }" at bounding box center [799, 230] width 421 height 110
click at [598, 230] on textarea "{ "fulfillment": [ "recipient": { } ] }" at bounding box center [799, 230] width 421 height 110
type textarea "{ "fulfillment": [ "recipient": { } ] }"
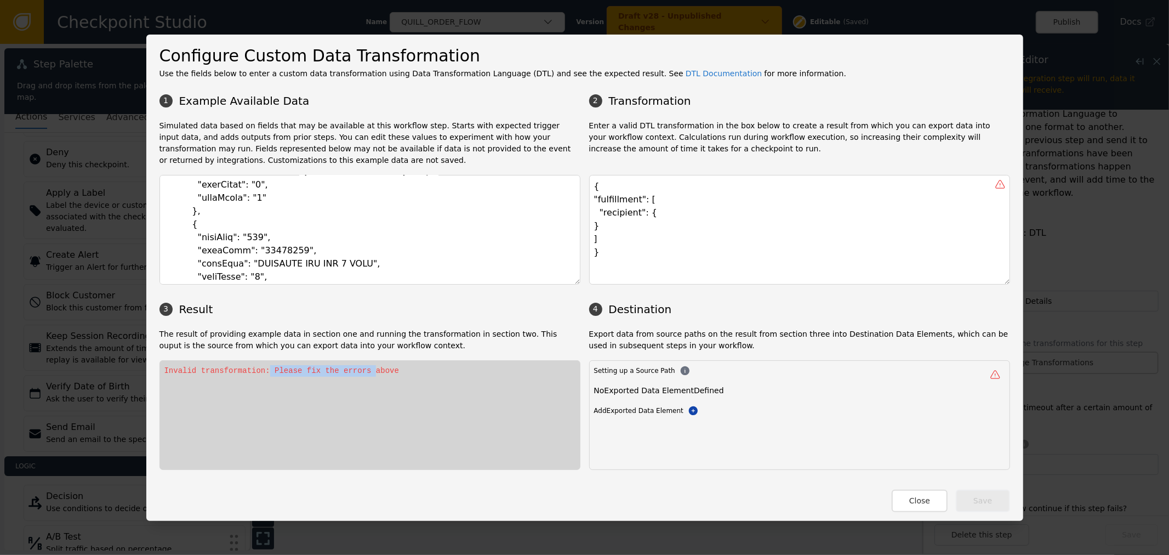
drag, startPoint x: 351, startPoint y: 379, endPoint x: 245, endPoint y: 351, distance: 110.1
click at [251, 367] on div "Invalid transformation: Please fix the errors above" at bounding box center [370, 415] width 421 height 110
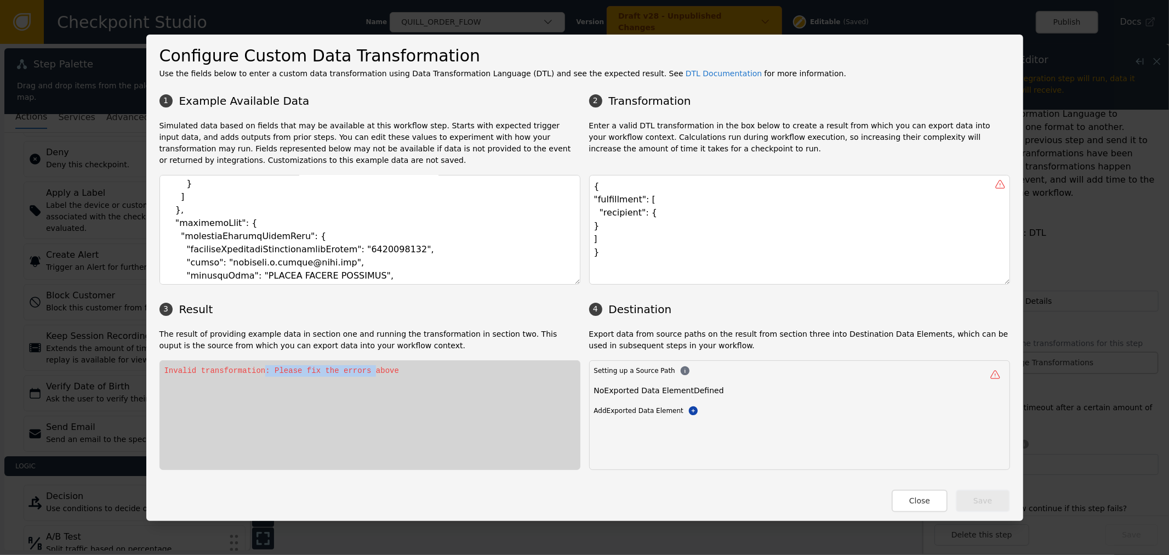
scroll to position [0, 0]
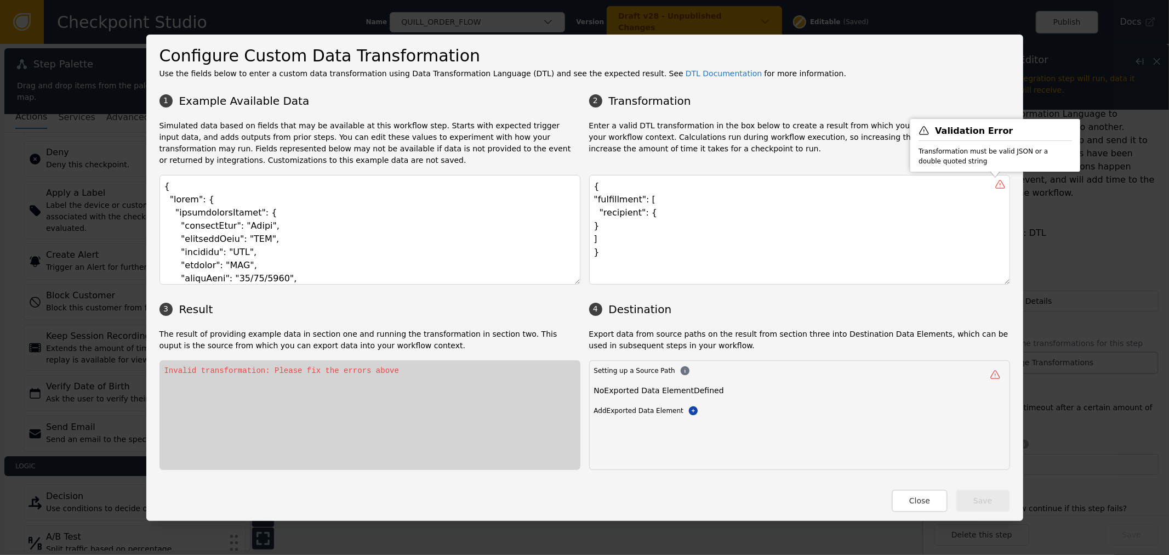
click at [995, 186] on icon at bounding box center [1000, 184] width 11 height 11
drag, startPoint x: 546, startPoint y: 177, endPoint x: 428, endPoint y: 130, distance: 126.7
click at [458, 141] on div "1 Example Available Data 2 Transformation Simulated data based on fields that m…" at bounding box center [585, 279] width 851 height 382
click at [739, 232] on textarea "{ "fulfillment": [ "recipient": { } ] }" at bounding box center [799, 230] width 421 height 110
drag, startPoint x: 703, startPoint y: 265, endPoint x: 463, endPoint y: 61, distance: 315.0
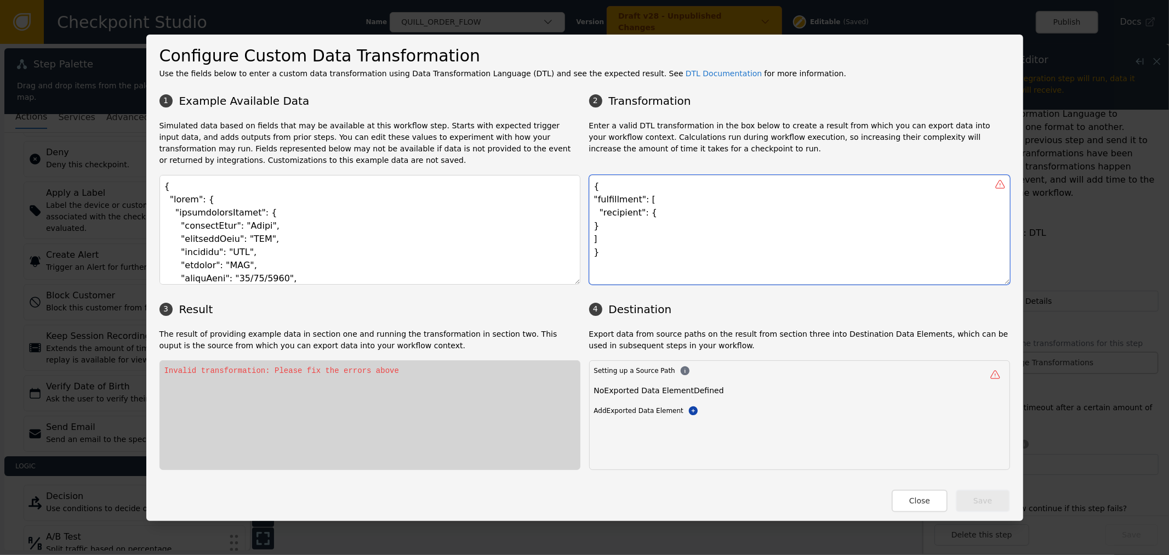
click at [463, 61] on div "Configure Custom Data Transformation Use the fields below to enter a custom dat…" at bounding box center [585, 256] width 851 height 427
click at [670, 247] on textarea "{ "fulfillment": [ "recipient": { } ] }" at bounding box center [799, 230] width 421 height 110
click at [725, 209] on textarea "{ "fulfillment": [ "recipient": { } ] }" at bounding box center [799, 230] width 421 height 110
drag, startPoint x: 677, startPoint y: 242, endPoint x: 689, endPoint y: 485, distance: 242.6
click at [678, 242] on textarea "{ "fulfillment": [ "recipient": { } ] }" at bounding box center [799, 230] width 421 height 110
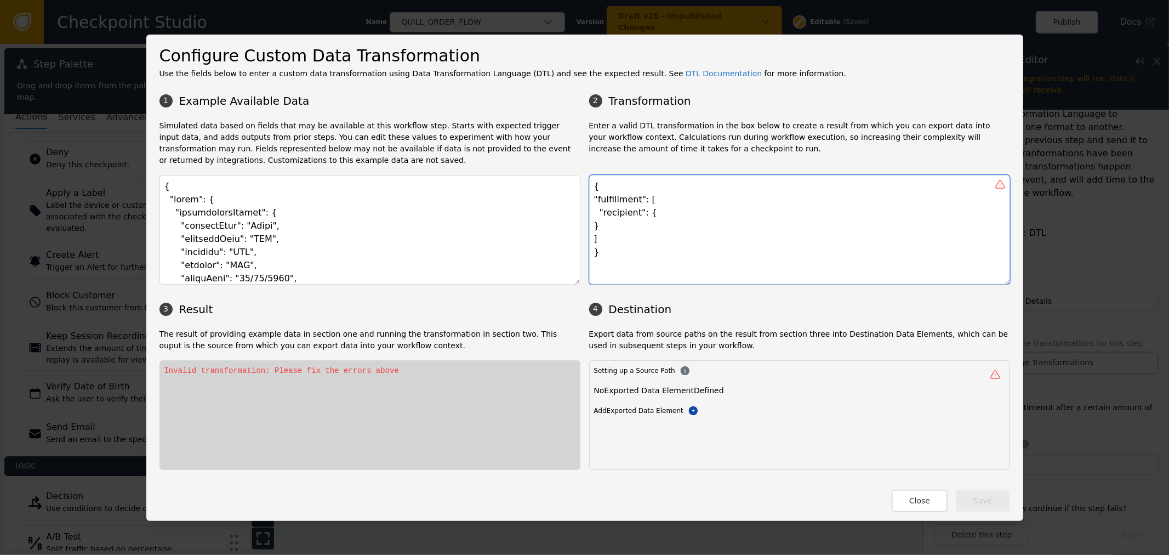
click at [714, 233] on textarea "{ "fulfillment": [ "recipient": { } ] }" at bounding box center [799, 230] width 421 height 110
click at [716, 230] on textarea "{ "fulfillment": [ "recipient": { } ] }" at bounding box center [799, 230] width 421 height 110
click at [720, 205] on textarea "{ "fulfillment": [ "recipient": { } ] }" at bounding box center [799, 230] width 421 height 110
drag, startPoint x: 820, startPoint y: 420, endPoint x: 830, endPoint y: 363, distance: 57.3
click at [820, 418] on div "No Exported Data Element Defined Add Exported Data Element Add Exported Data El…" at bounding box center [799, 405] width 411 height 40
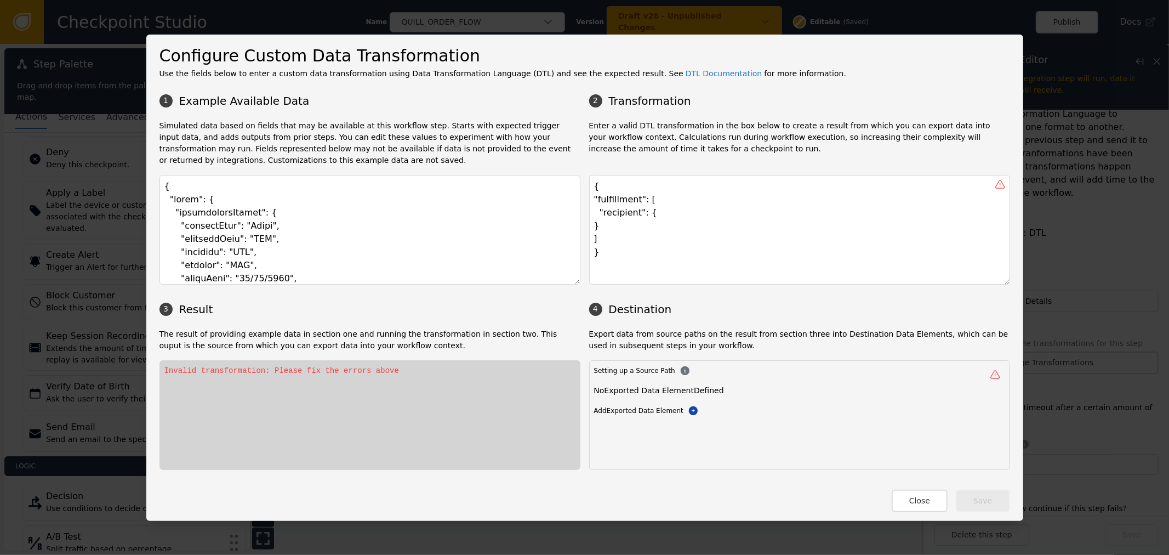
click at [848, 332] on p "Export data from source paths on the result from section three into Destination…" at bounding box center [799, 339] width 421 height 23
click at [851, 226] on textarea "{ "fulfillment": [ "recipient": { } ] }" at bounding box center [799, 230] width 421 height 110
click at [853, 213] on textarea "{ "fulfillment": [ "recipient": { } ] }" at bounding box center [799, 230] width 421 height 110
click at [846, 226] on textarea "{ "fulfillment": [ "recipient": { } ] }" at bounding box center [799, 230] width 421 height 110
click at [935, 492] on button "Close" at bounding box center [920, 501] width 56 height 22
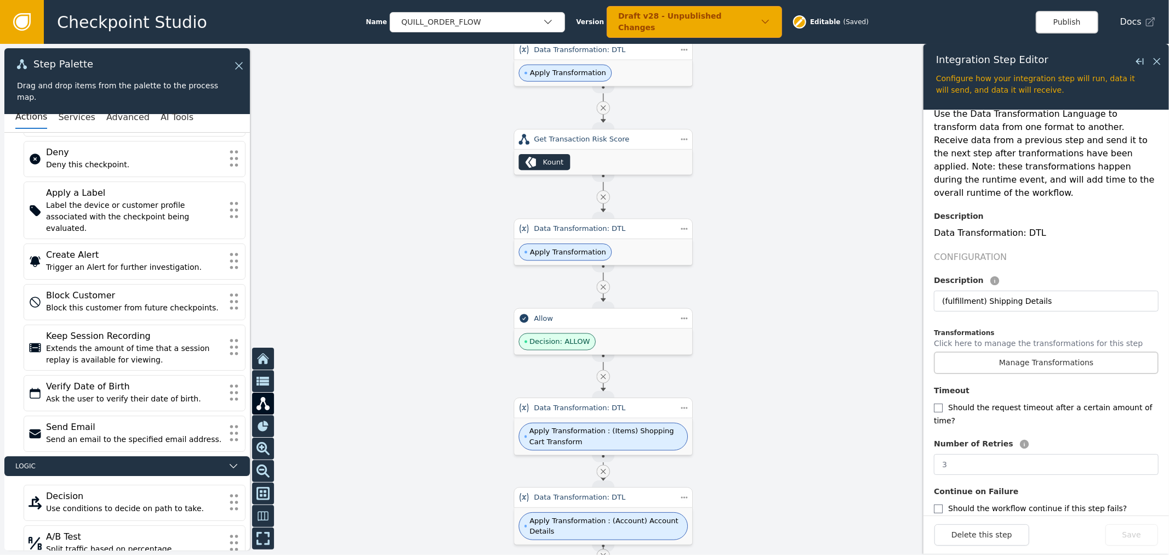
drag, startPoint x: 431, startPoint y: 167, endPoint x: 418, endPoint y: 445, distance: 278.8
click at [418, 445] on div at bounding box center [584, 299] width 1169 height 511
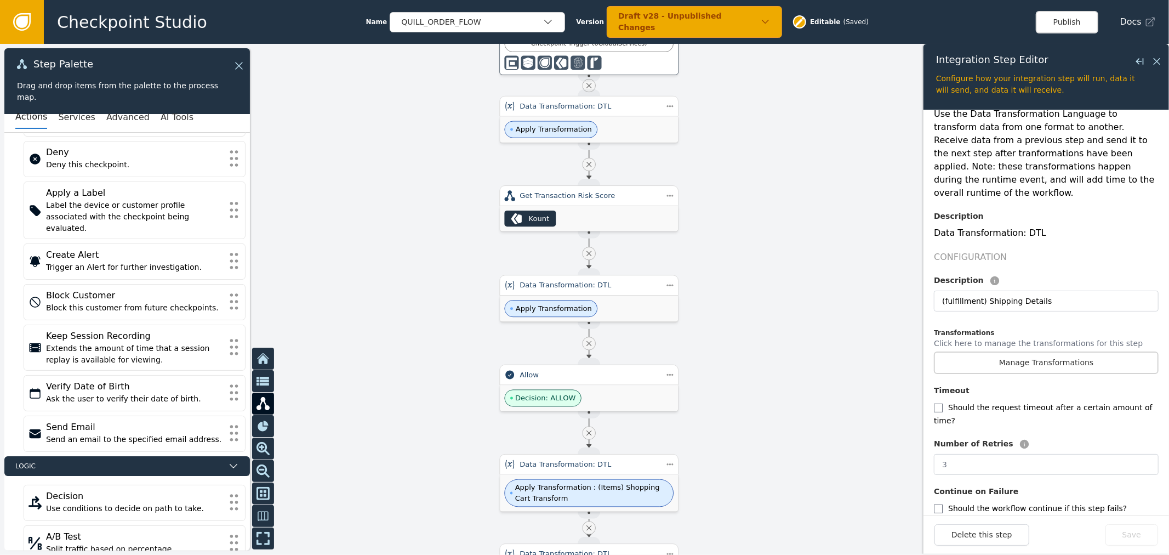
drag, startPoint x: 439, startPoint y: 186, endPoint x: 425, endPoint y: 243, distance: 58.2
click at [425, 243] on div at bounding box center [584, 299] width 1169 height 511
click at [544, 218] on div "Kount" at bounding box center [539, 218] width 21 height 11
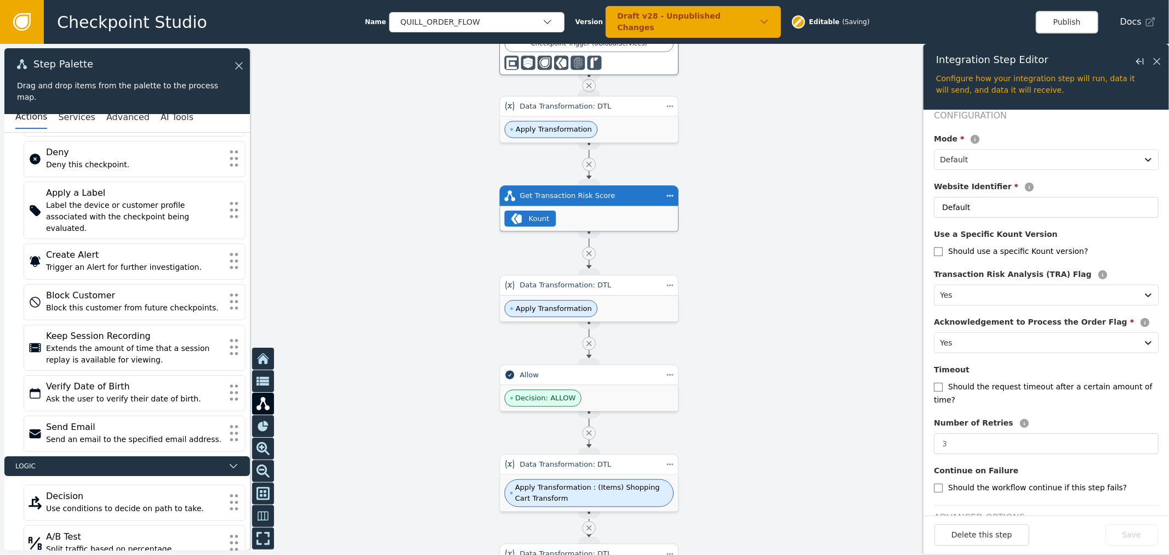
scroll to position [189, 0]
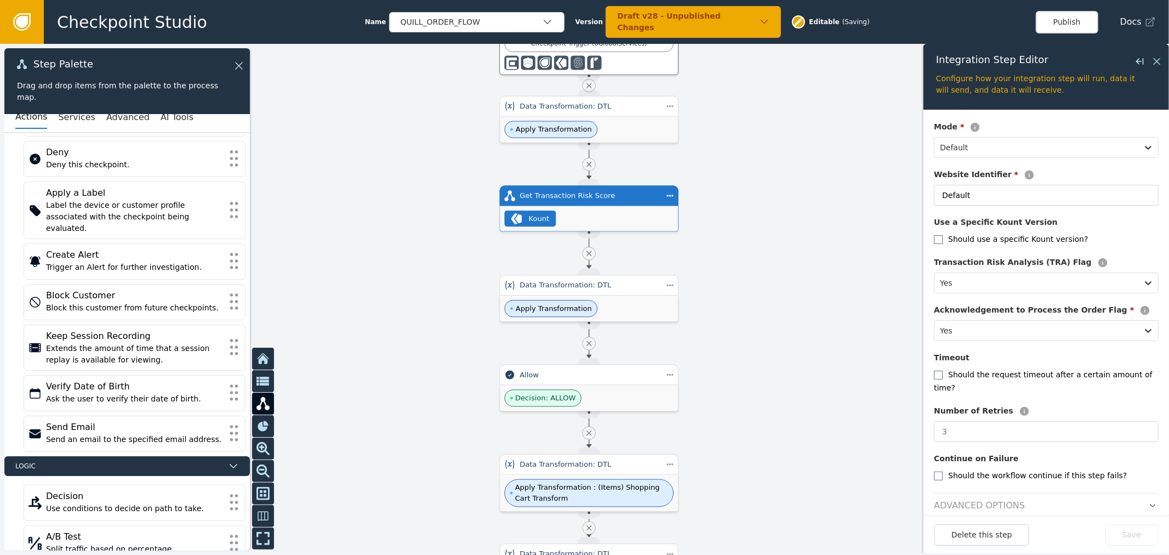
click at [1126, 493] on header "Advanced Options" at bounding box center [1046, 502] width 225 height 19
click at [1149, 502] on icon "button" at bounding box center [1153, 506] width 8 height 8
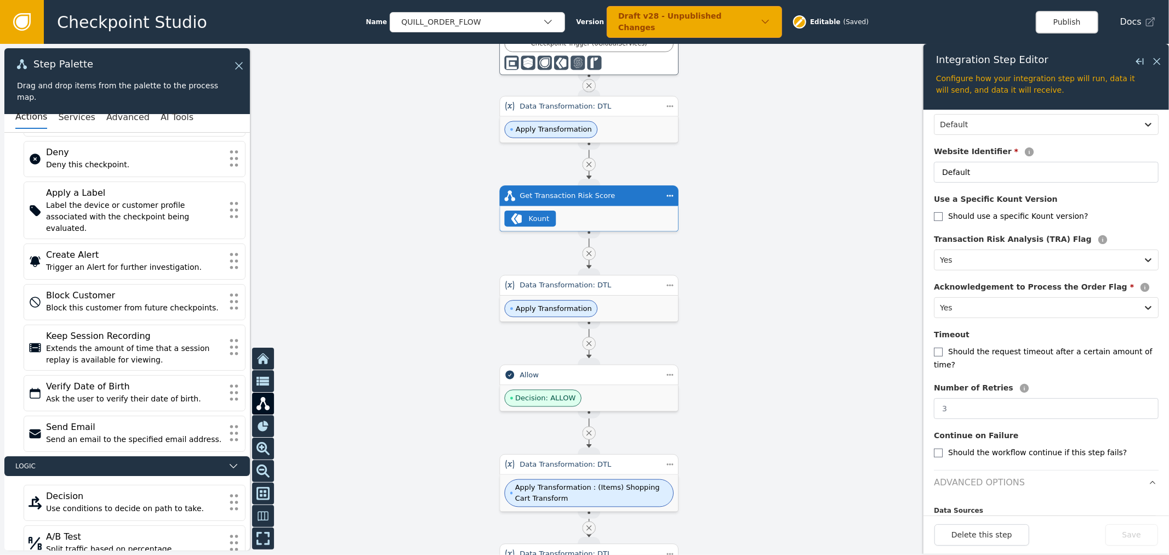
scroll to position [237, 0]
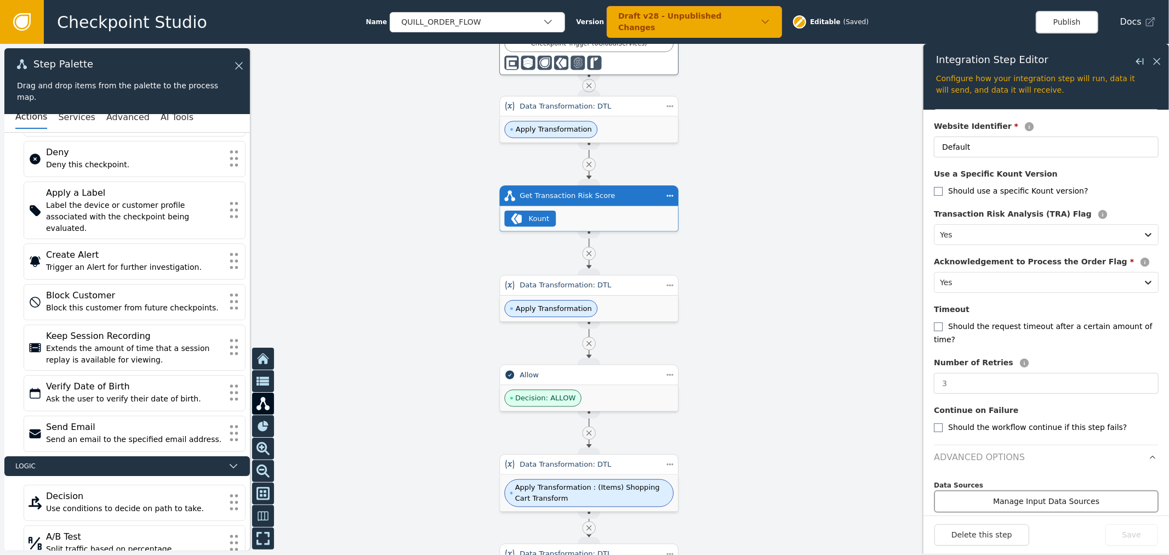
click at [1076, 490] on button "Manage Input Data Sources" at bounding box center [1046, 501] width 225 height 22
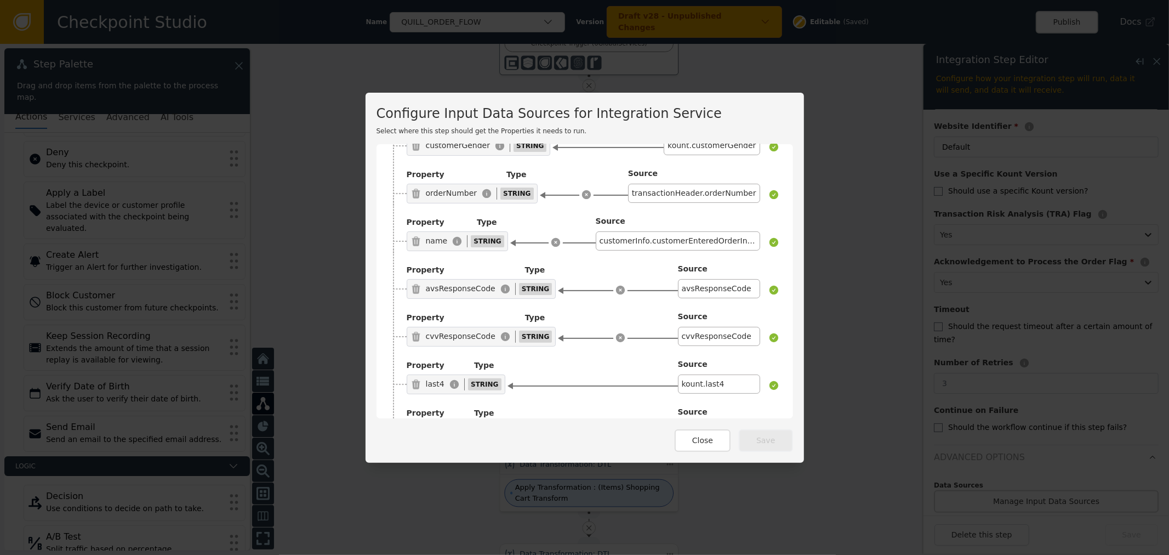
scroll to position [183, 0]
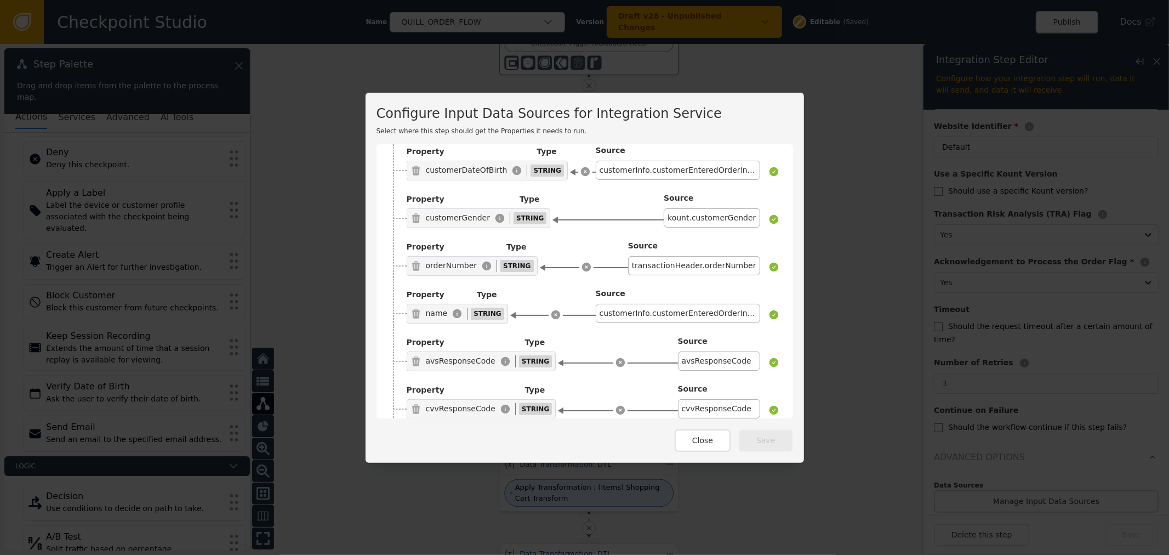
click at [426, 310] on div "name" at bounding box center [437, 314] width 22 height 12
click at [589, 283] on div "customerInfo.customerEnteredOrderInfo.companyName" at bounding box center [688, 281] width 247 height 13
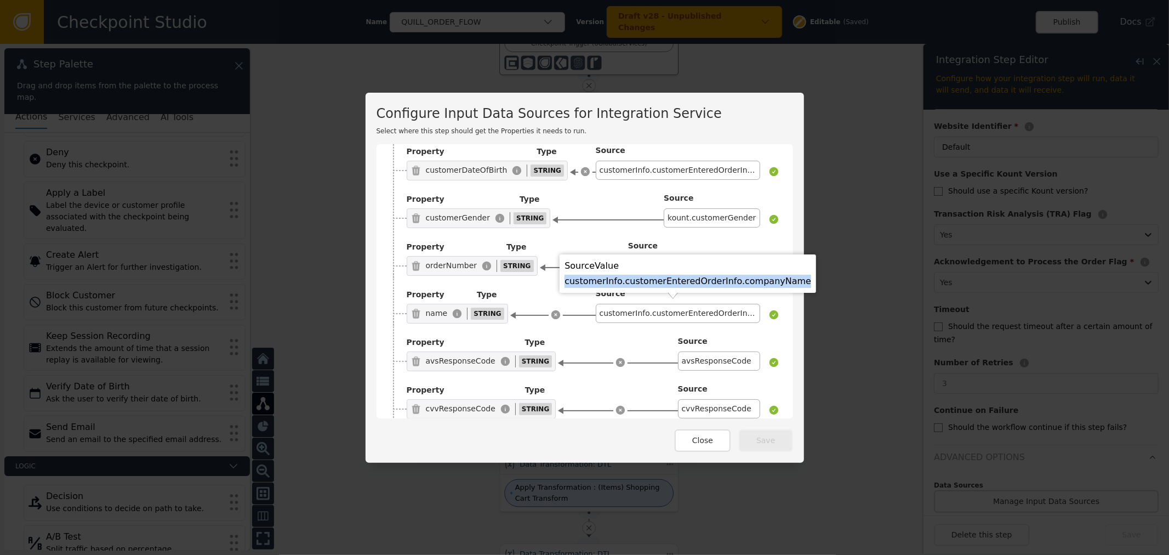
drag, startPoint x: 589, startPoint y: 283, endPoint x: 757, endPoint y: 283, distance: 167.8
click at [757, 283] on div "customerInfo.customerEnteredOrderInfo.companyName" at bounding box center [688, 281] width 247 height 13
copy div "customerInfo.customerEnteredOrderInfo.companyName"
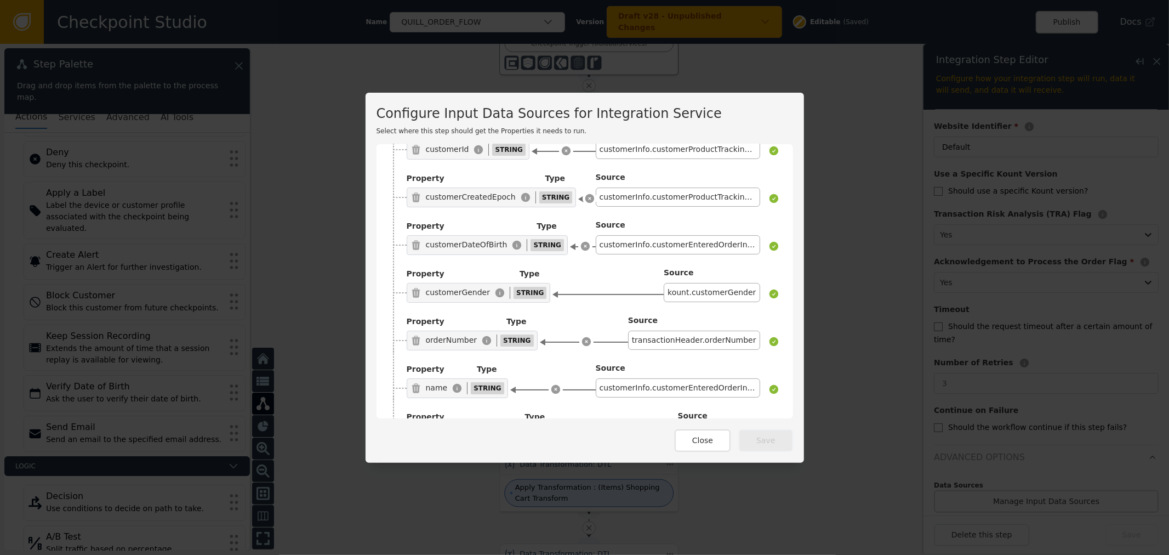
scroll to position [122, 0]
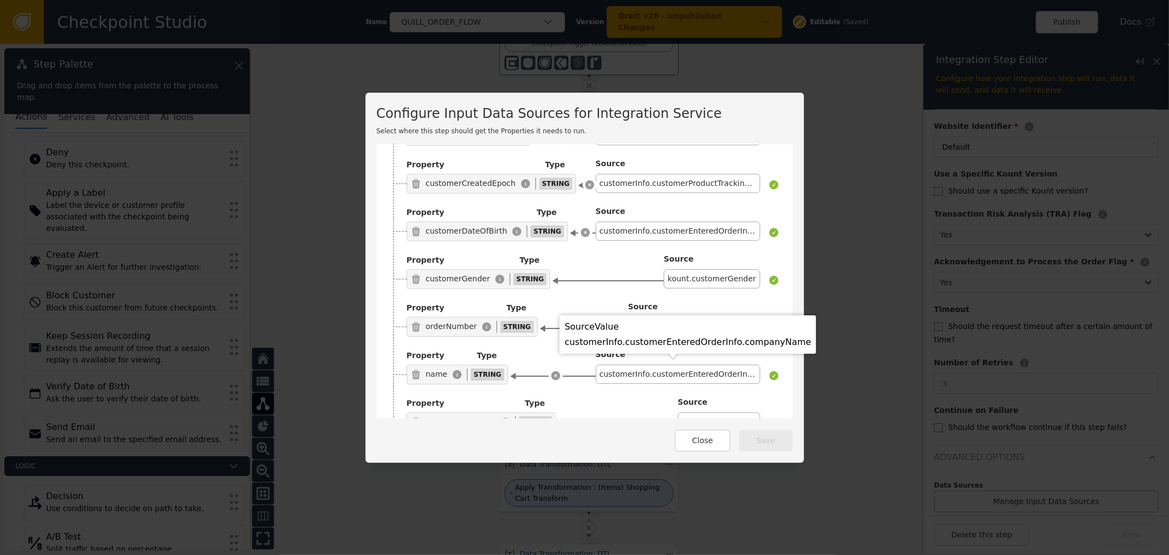
click at [764, 338] on div "customerInfo.customerEnteredOrderInfo.companyName" at bounding box center [688, 342] width 247 height 13
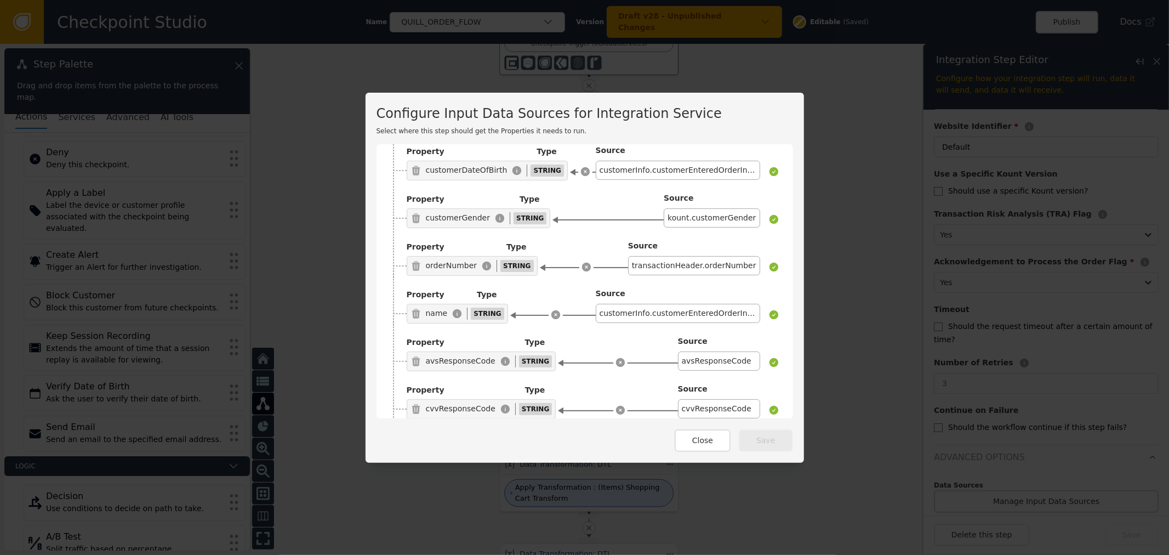
scroll to position [243, 0]
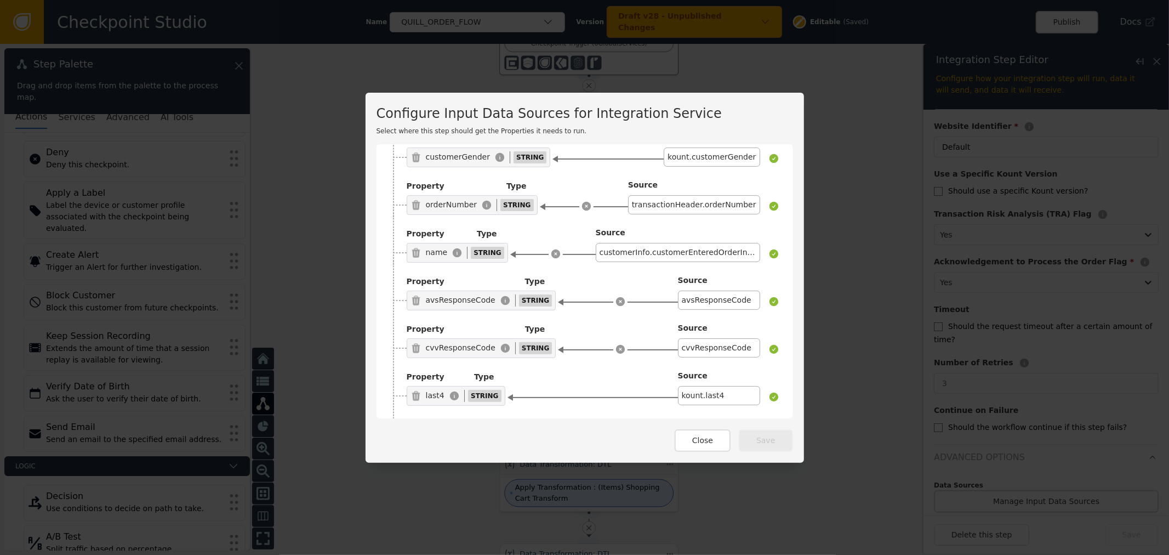
drag, startPoint x: 425, startPoint y: 251, endPoint x: 480, endPoint y: 248, distance: 54.3
click at [439, 251] on div "name" at bounding box center [437, 253] width 22 height 12
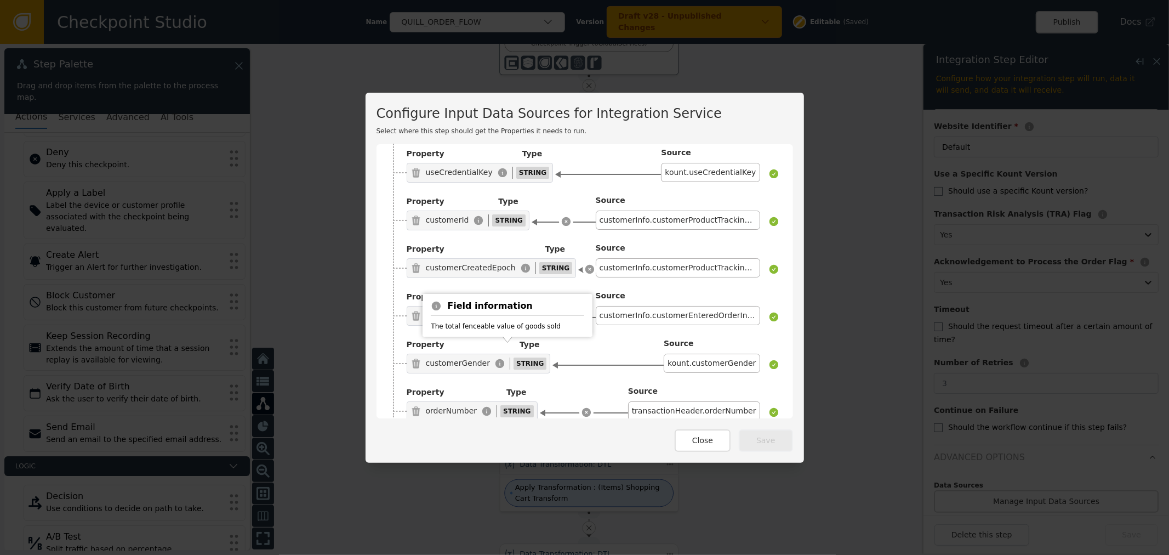
scroll to position [0, 0]
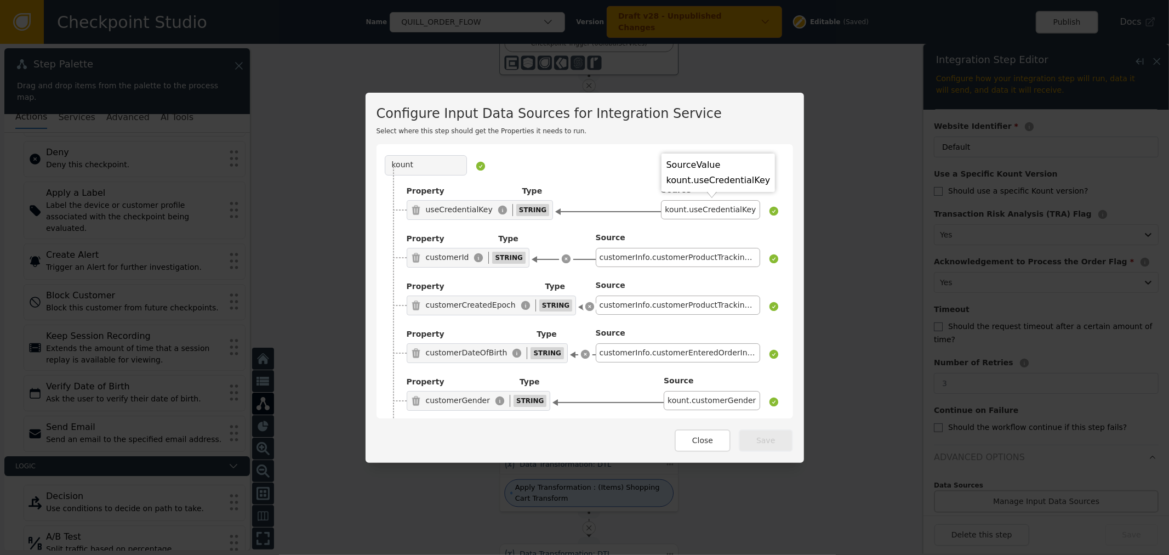
drag, startPoint x: 692, startPoint y: 447, endPoint x: 698, endPoint y: 437, distance: 11.3
click at [693, 446] on button "Close" at bounding box center [703, 440] width 56 height 22
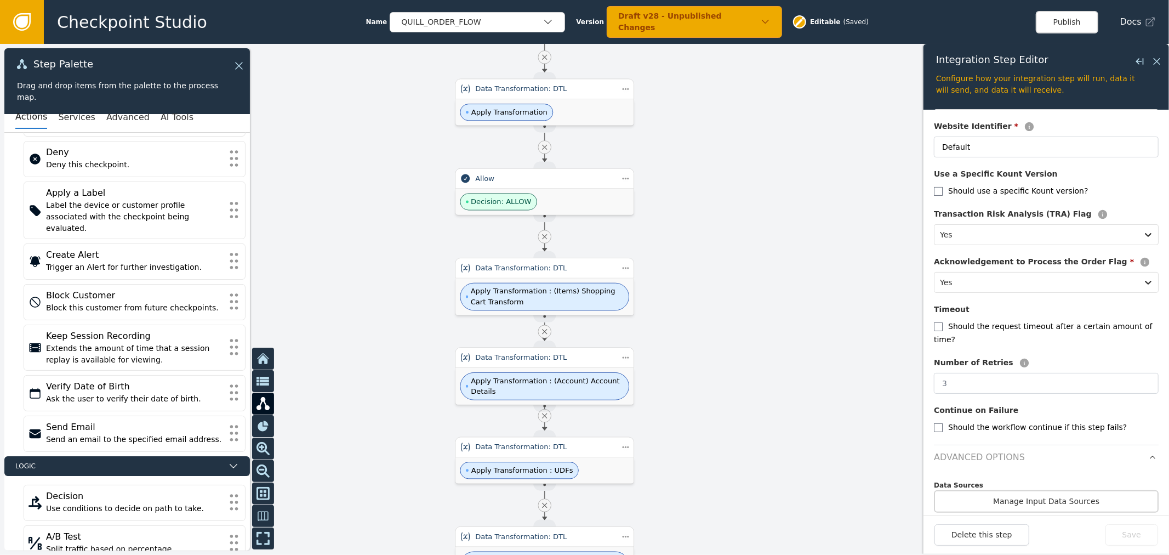
drag, startPoint x: 747, startPoint y: 388, endPoint x: 697, endPoint y: 161, distance: 231.7
click at [698, 164] on div at bounding box center [584, 299] width 1169 height 511
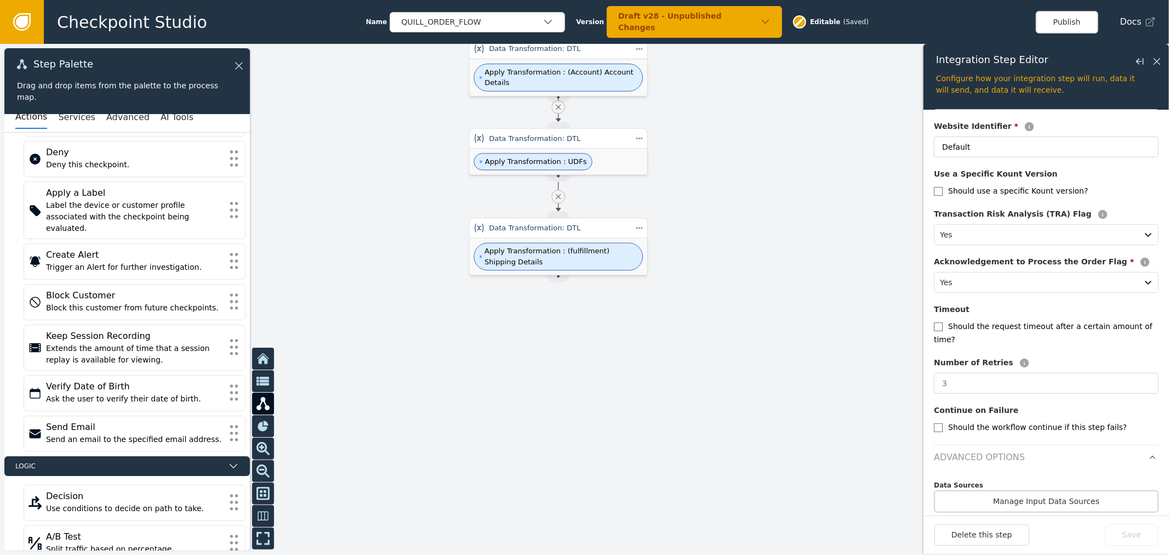
drag, startPoint x: 725, startPoint y: 379, endPoint x: 743, endPoint y: 110, distance: 269.8
click at [743, 110] on div at bounding box center [584, 299] width 1169 height 511
click at [800, 325] on div at bounding box center [584, 299] width 1169 height 511
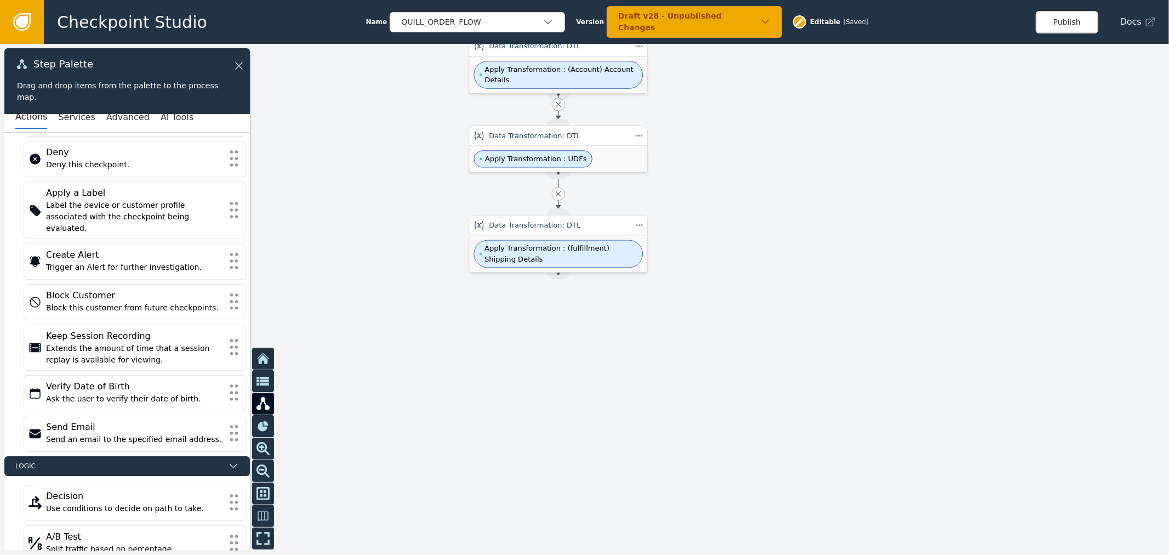
click at [859, 287] on div at bounding box center [584, 299] width 1169 height 511
click at [738, 425] on div at bounding box center [584, 299] width 1169 height 511
click at [787, 172] on div at bounding box center [584, 299] width 1169 height 511
click at [732, 293] on div at bounding box center [584, 299] width 1169 height 511
